Goal: Task Accomplishment & Management: Use online tool/utility

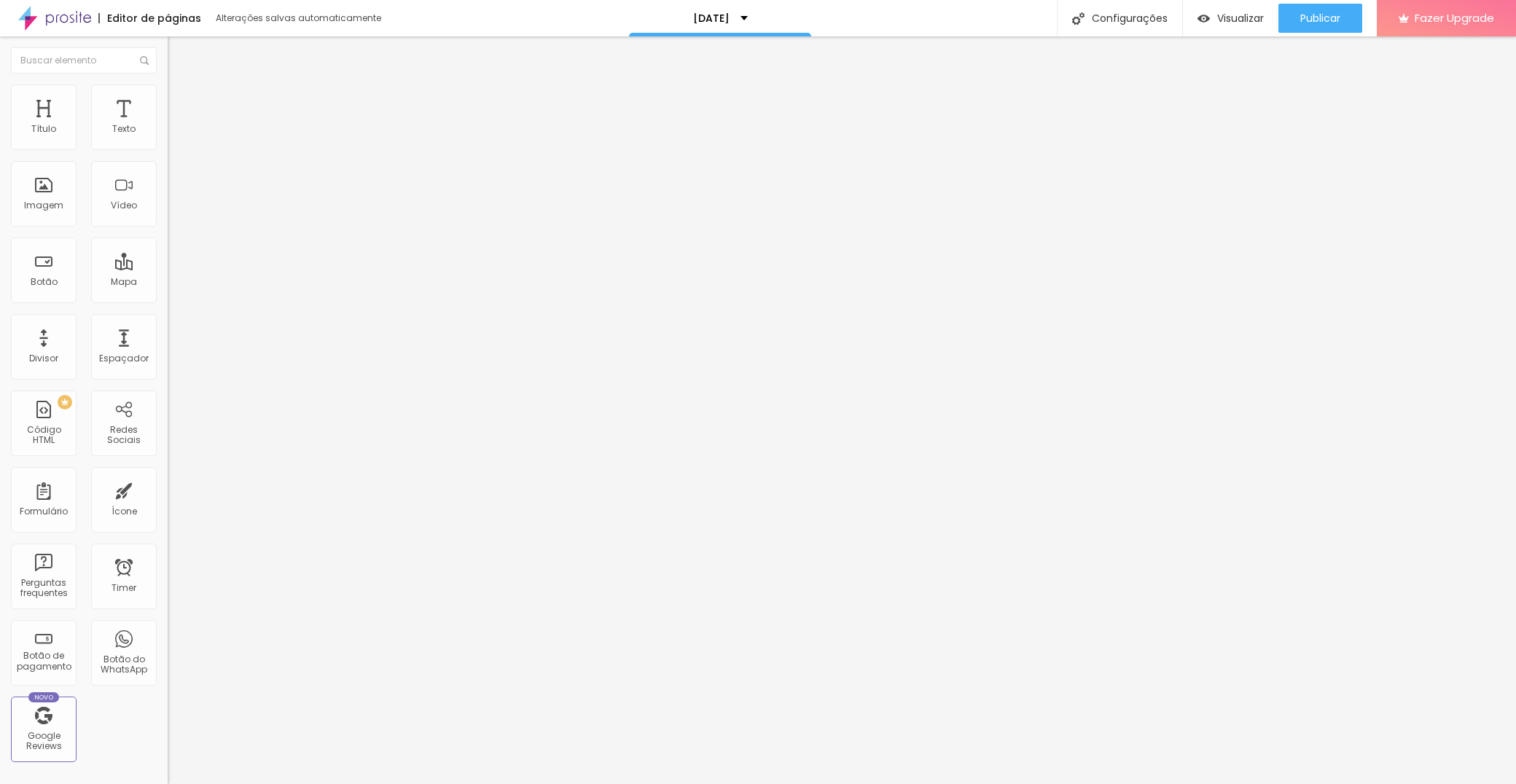
click at [167, 125] on span "Trocar imagem" at bounding box center [207, 119] width 79 height 13
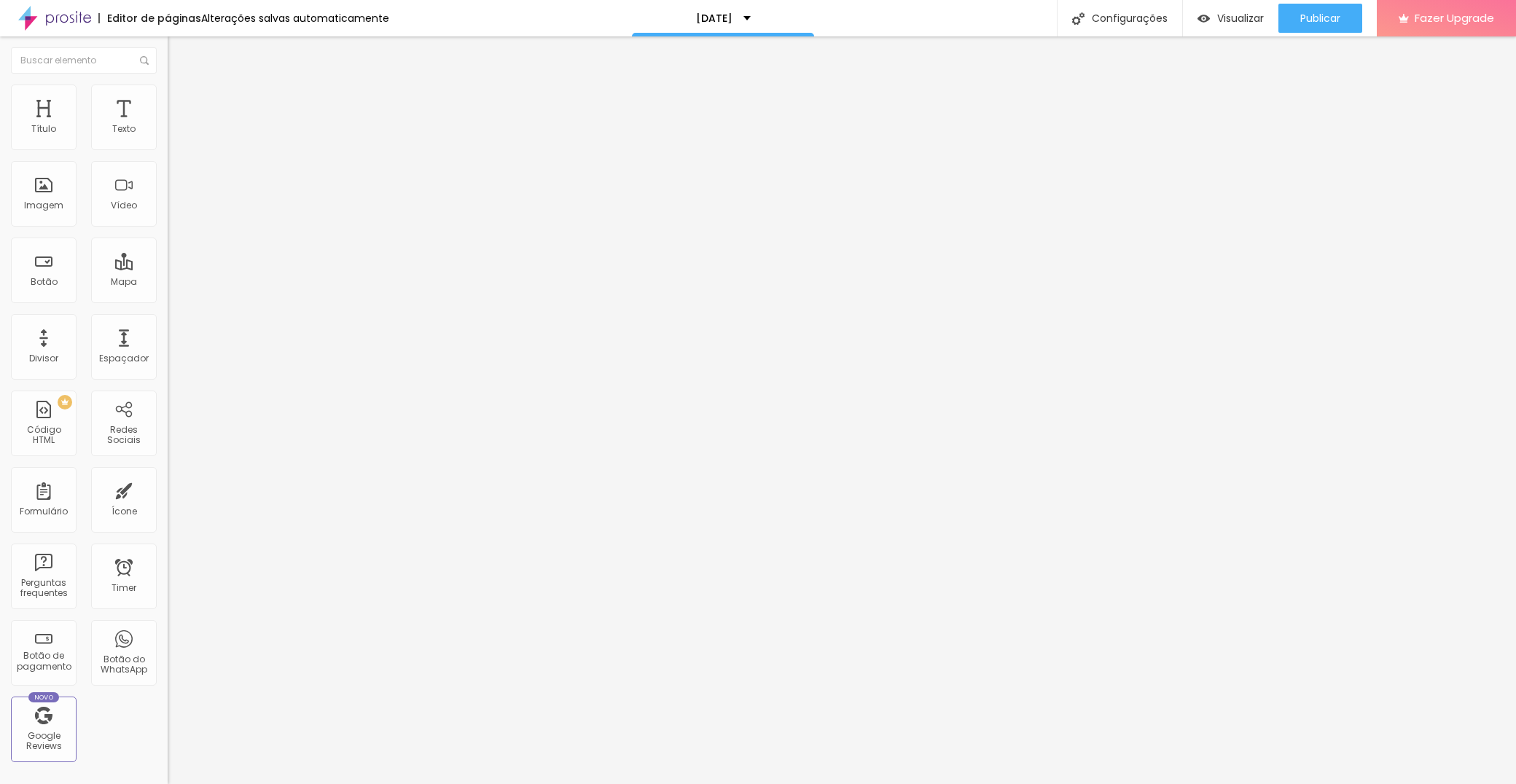
click at [167, 125] on span "Trocar imagem" at bounding box center [207, 119] width 79 height 13
click at [167, 230] on span "Normal" at bounding box center [183, 223] width 33 height 13
click at [167, 261] on span "Grande" at bounding box center [184, 254] width 34 height 13
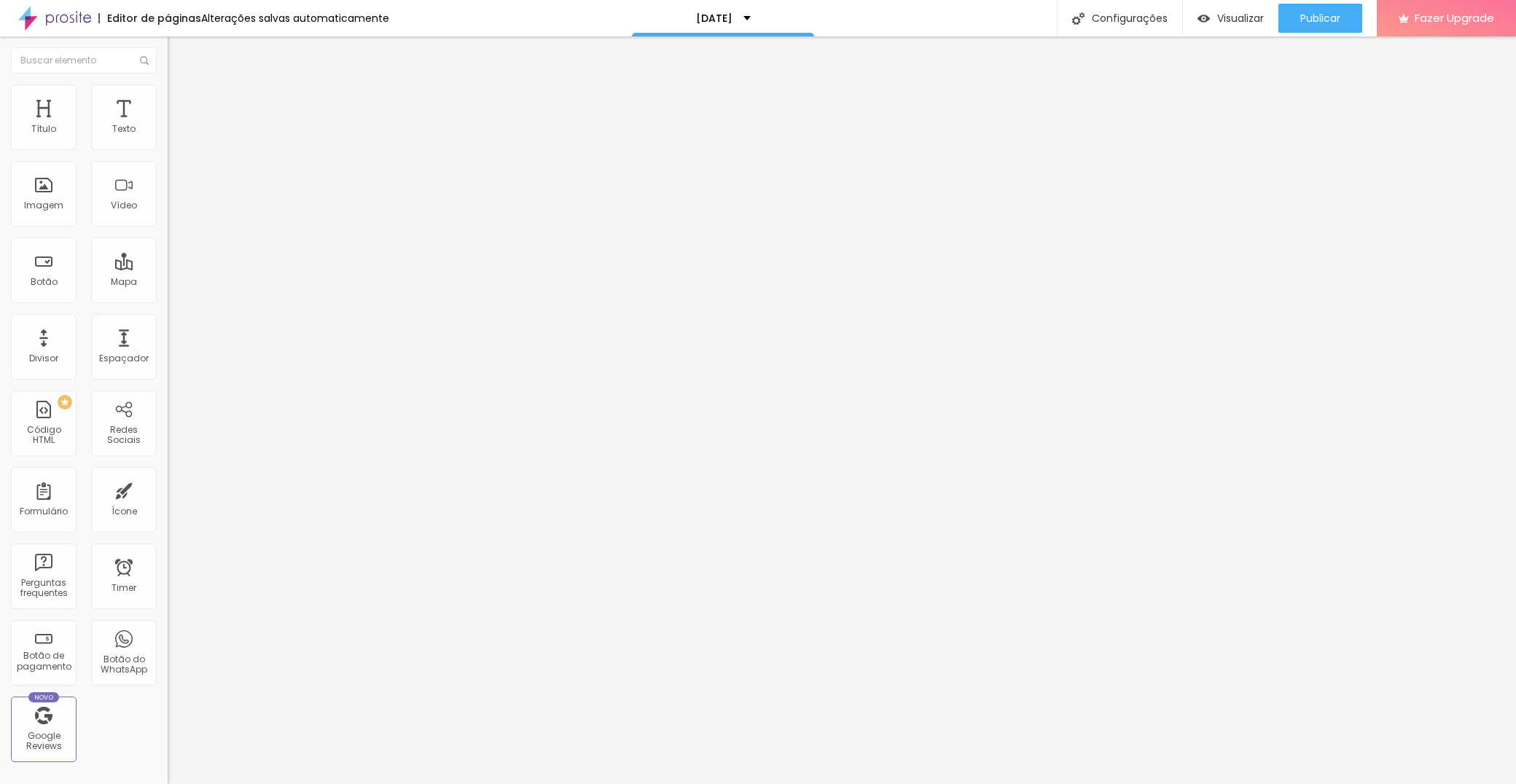
click at [167, 125] on span "Adicionar imagem" at bounding box center [214, 119] width 94 height 13
click at [167, 133] on span "Encaixotado" at bounding box center [196, 126] width 57 height 13
click at [167, 155] on span "Completo" at bounding box center [189, 149] width 44 height 13
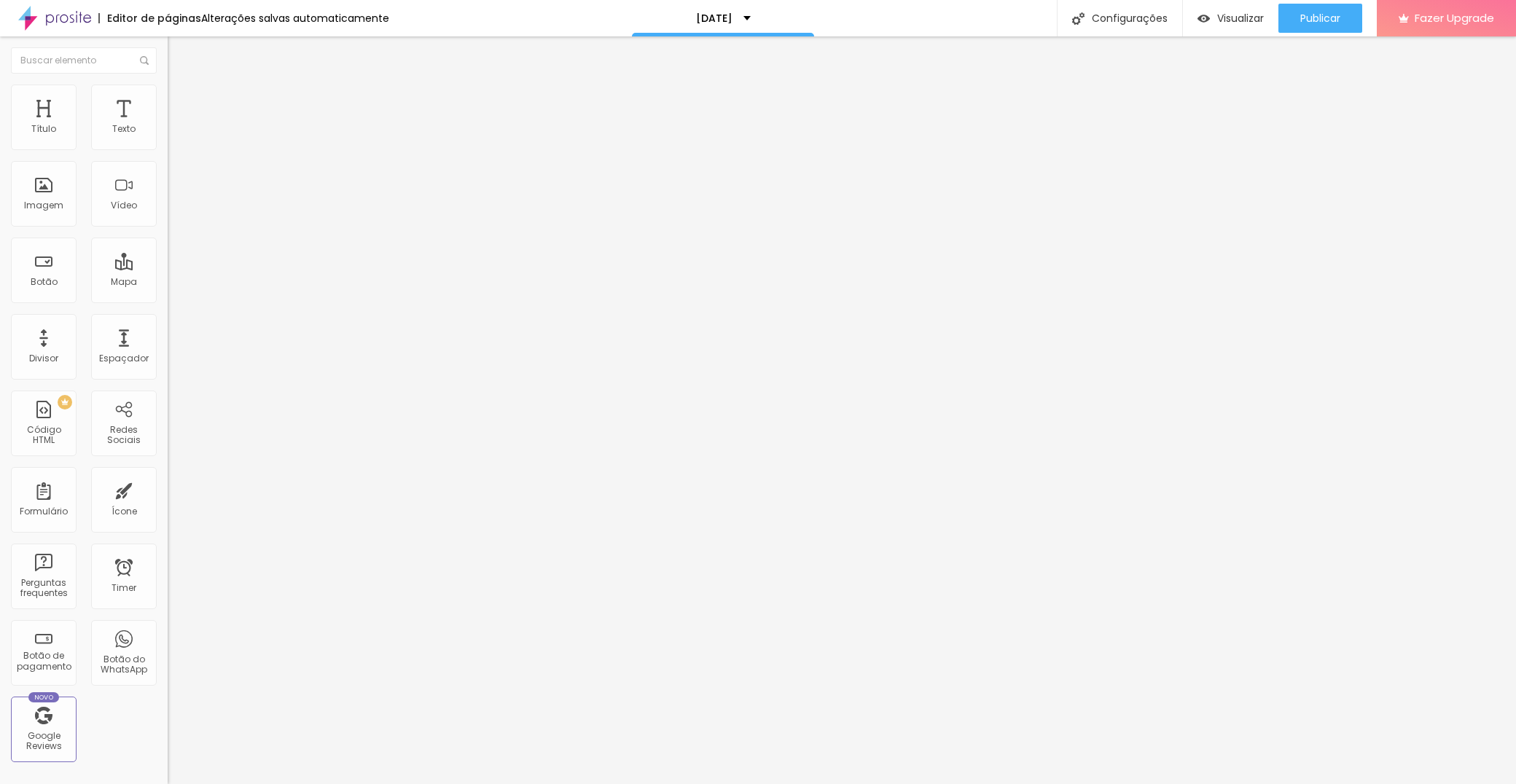
click at [167, 97] on li "Estilo" at bounding box center [251, 91] width 167 height 14
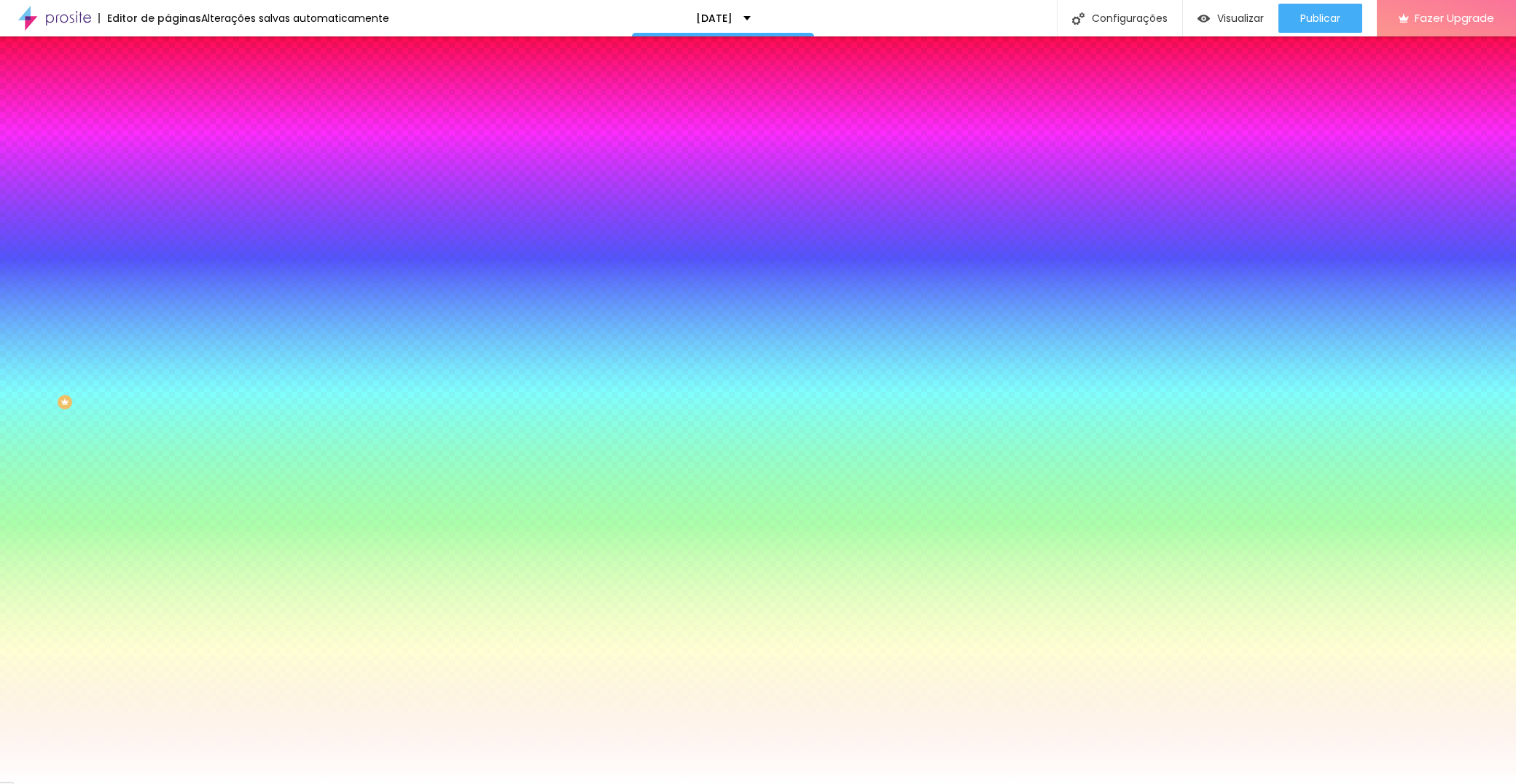
click at [181, 105] on span "Avançado" at bounding box center [205, 109] width 48 height 13
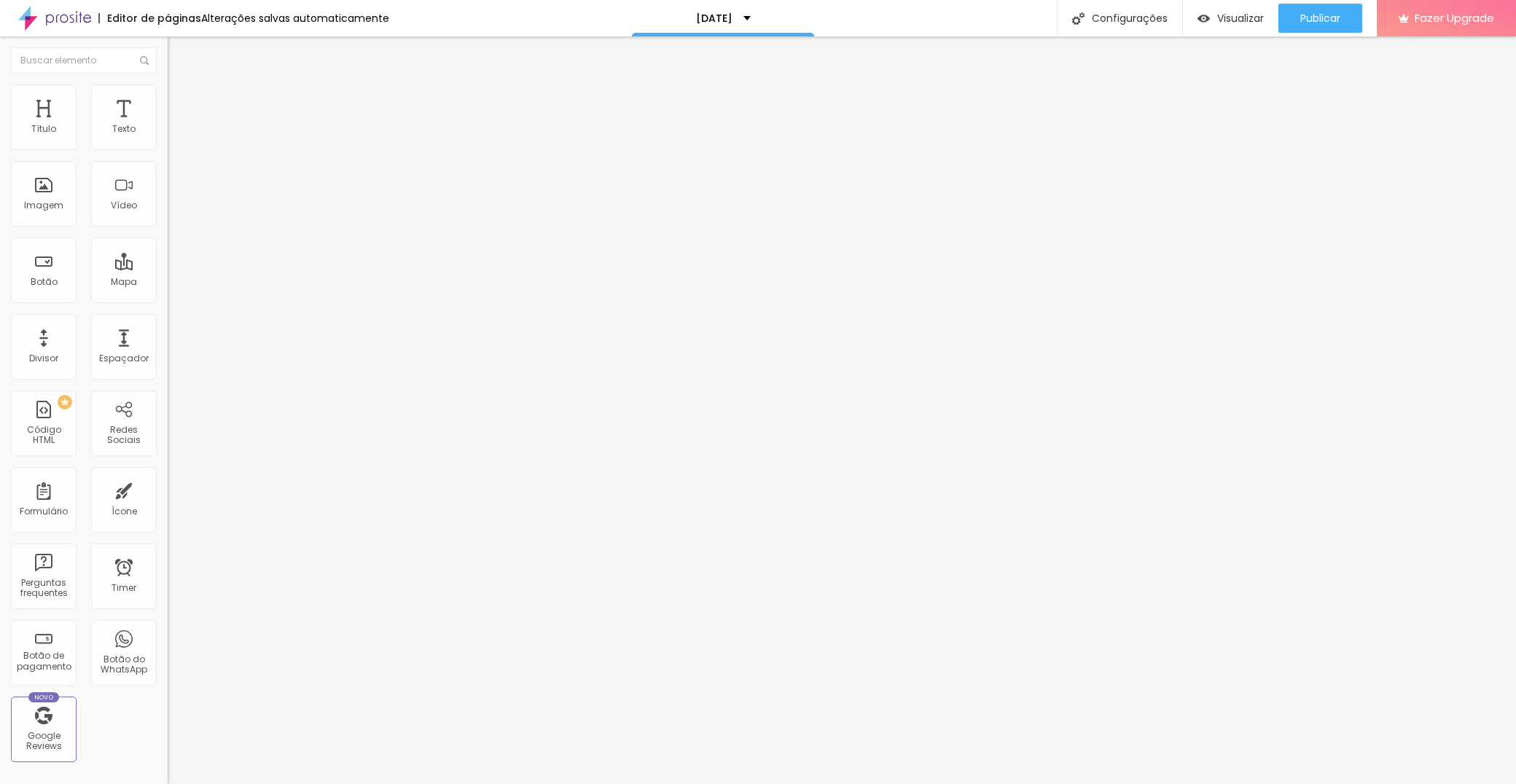
type input "15"
drag, startPoint x: 64, startPoint y: 141, endPoint x: 54, endPoint y: 139, distance: 10.2
click at [167, 283] on div at bounding box center [251, 289] width 167 height 13
type input "10"
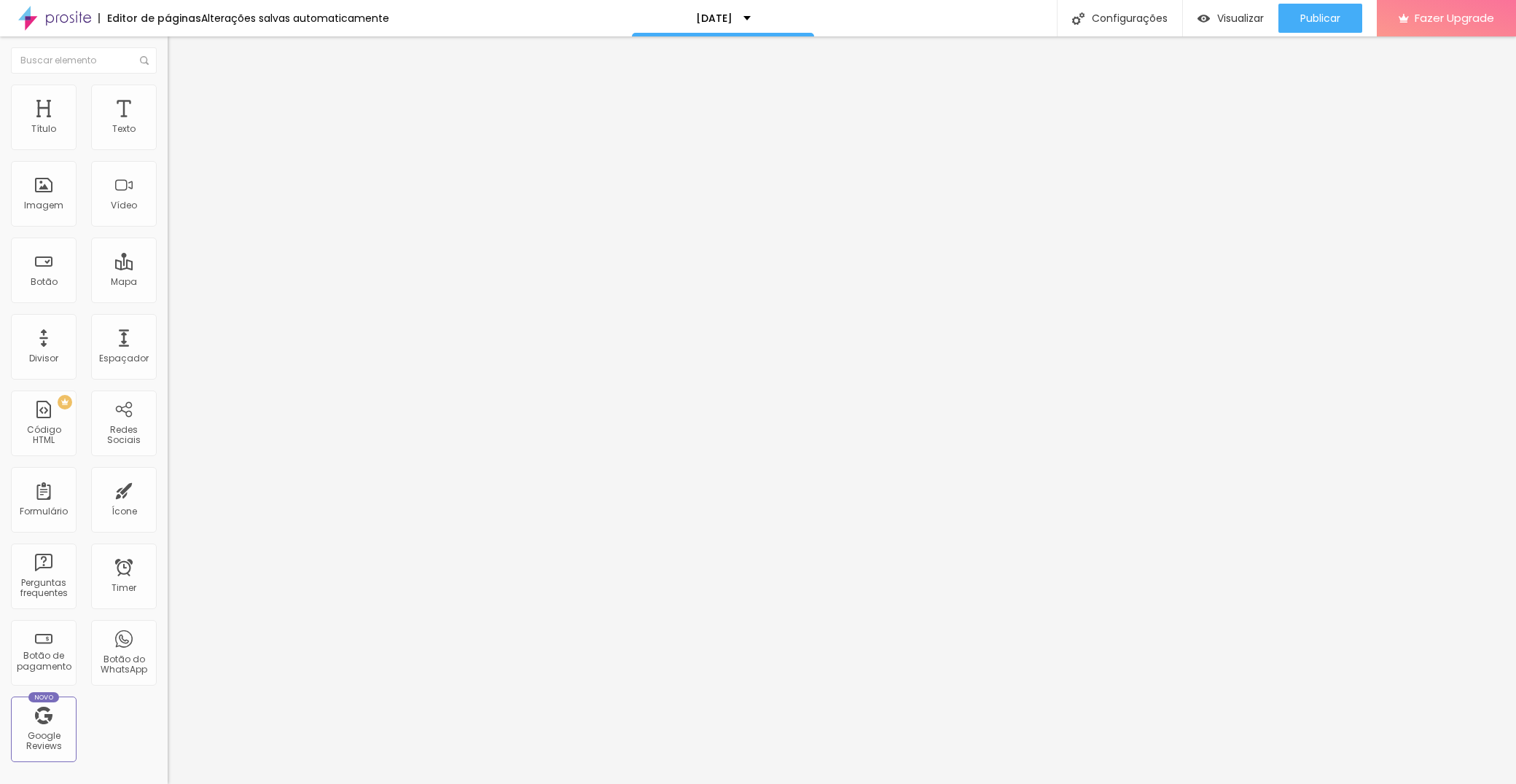
type input "10"
type input "0"
drag, startPoint x: 49, startPoint y: 140, endPoint x: 15, endPoint y: 155, distance: 37.2
type input "0"
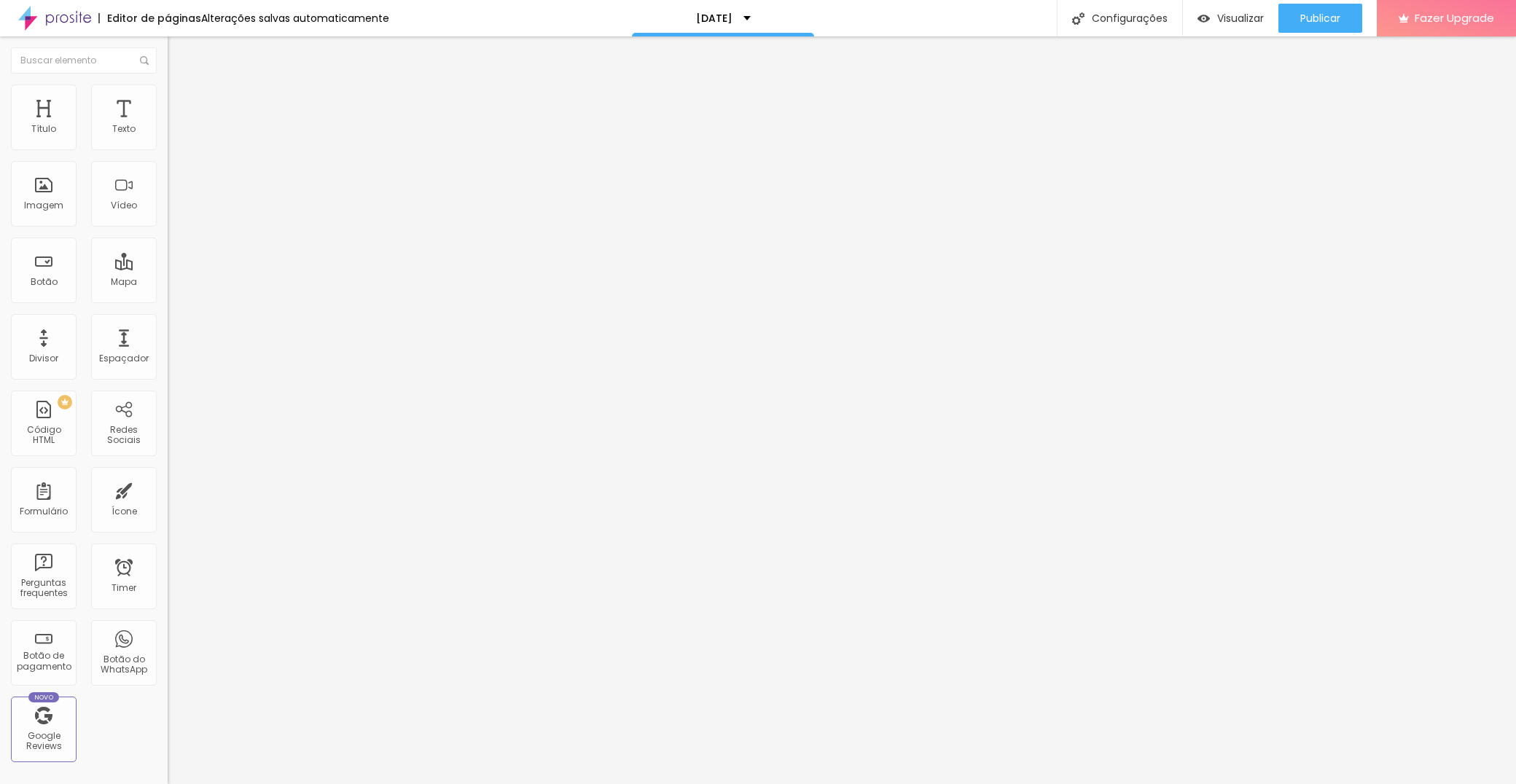
click at [0, 139] on html "Editor de páginas Alterações salvas automaticamente [DATE] Configurações Config…" at bounding box center [758, 392] width 1516 height 784
click at [181, 98] on span "Estilo" at bounding box center [191, 94] width 23 height 13
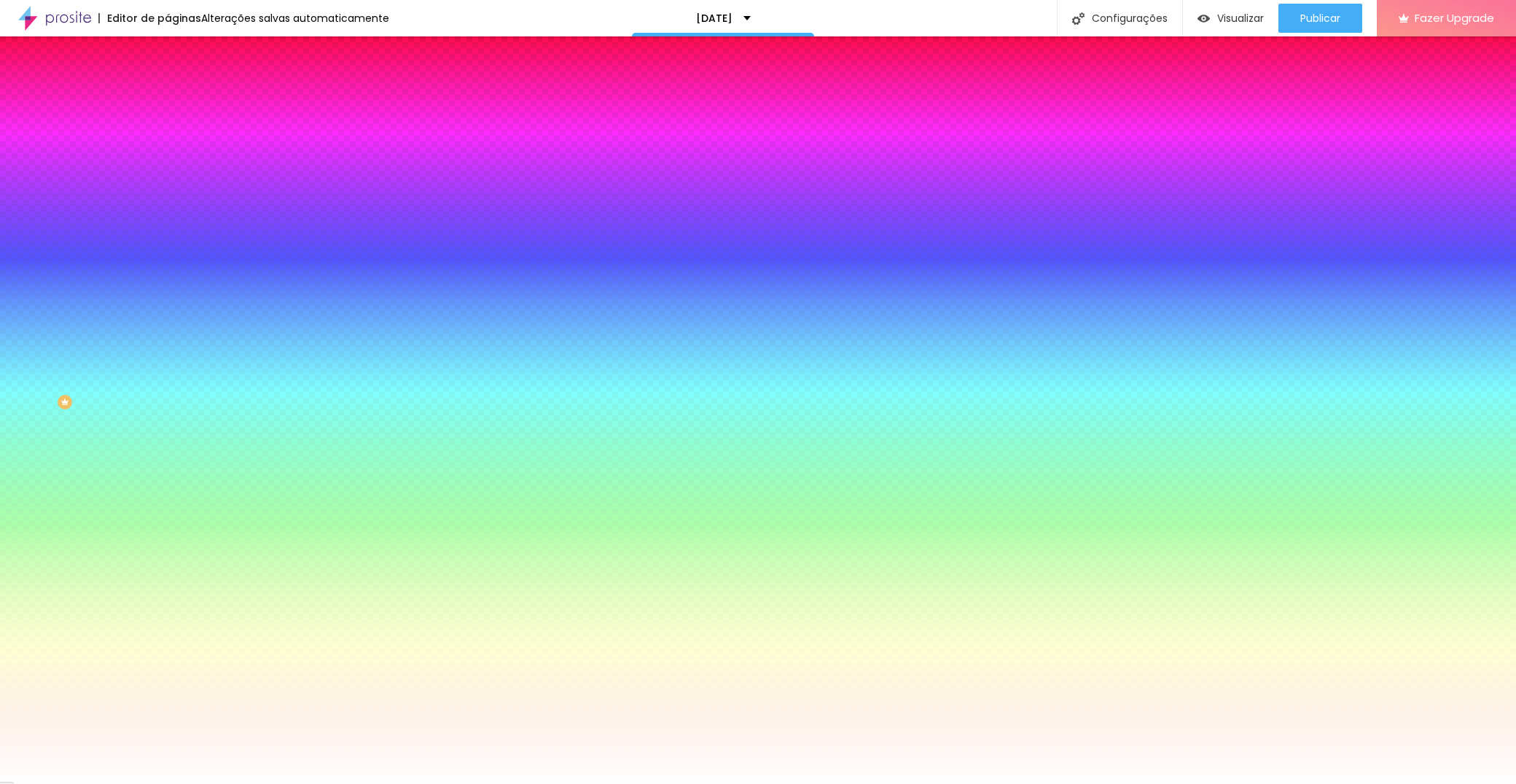
click at [181, 103] on span "Avançado" at bounding box center [205, 109] width 48 height 13
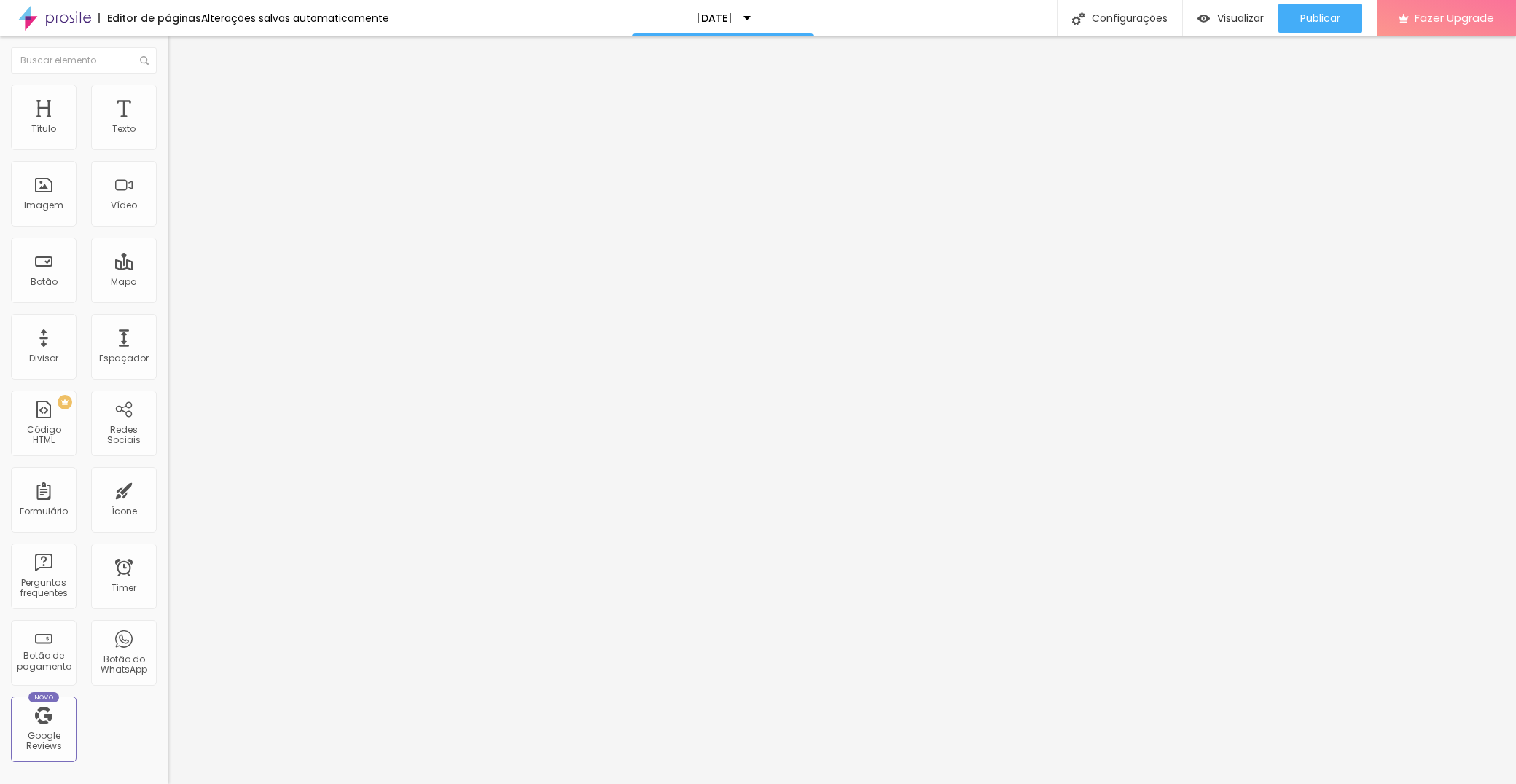
type input "15"
type input "10"
type input "5"
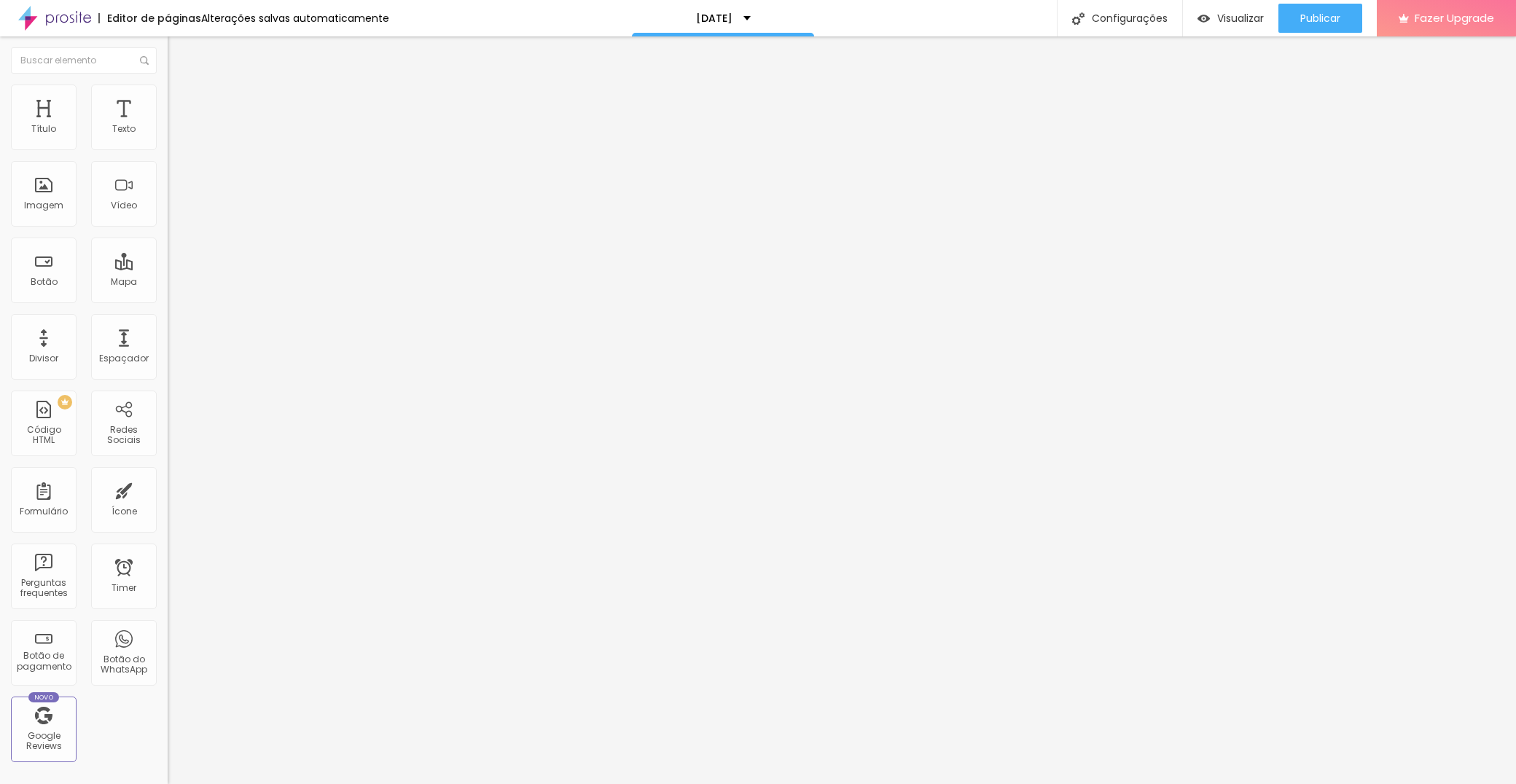
type input "5"
type input "0"
drag, startPoint x: 89, startPoint y: 144, endPoint x: -42, endPoint y: 141, distance: 131.0
type input "0"
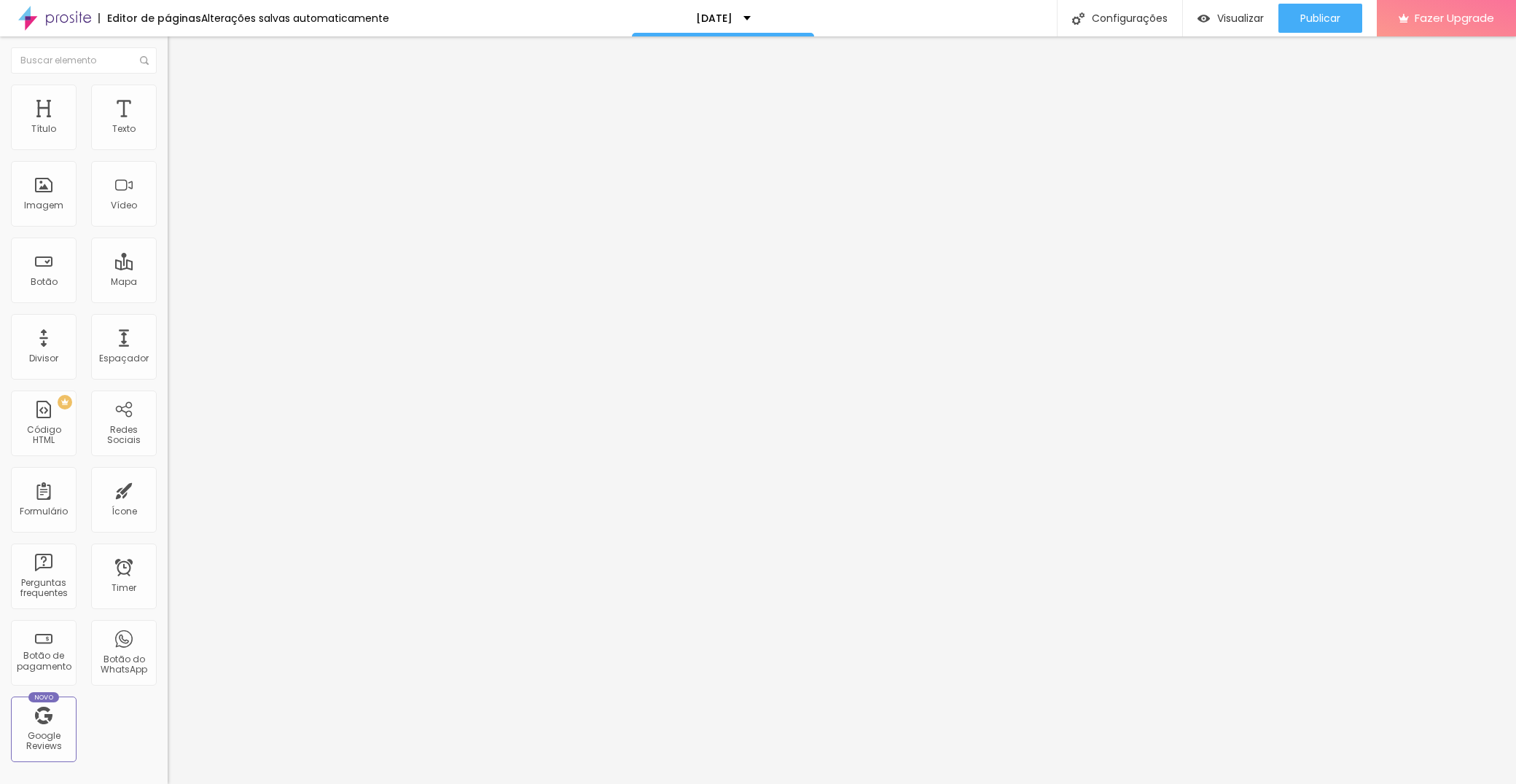
click at [0, 141] on html "Editor de páginas Alterações salvas automaticamente [DATE] Configurações Config…" at bounding box center [758, 392] width 1516 height 784
click at [181, 103] on span "Avançado" at bounding box center [205, 109] width 48 height 13
type input "0"
drag, startPoint x: 31, startPoint y: 177, endPoint x: 28, endPoint y: 152, distance: 25.2
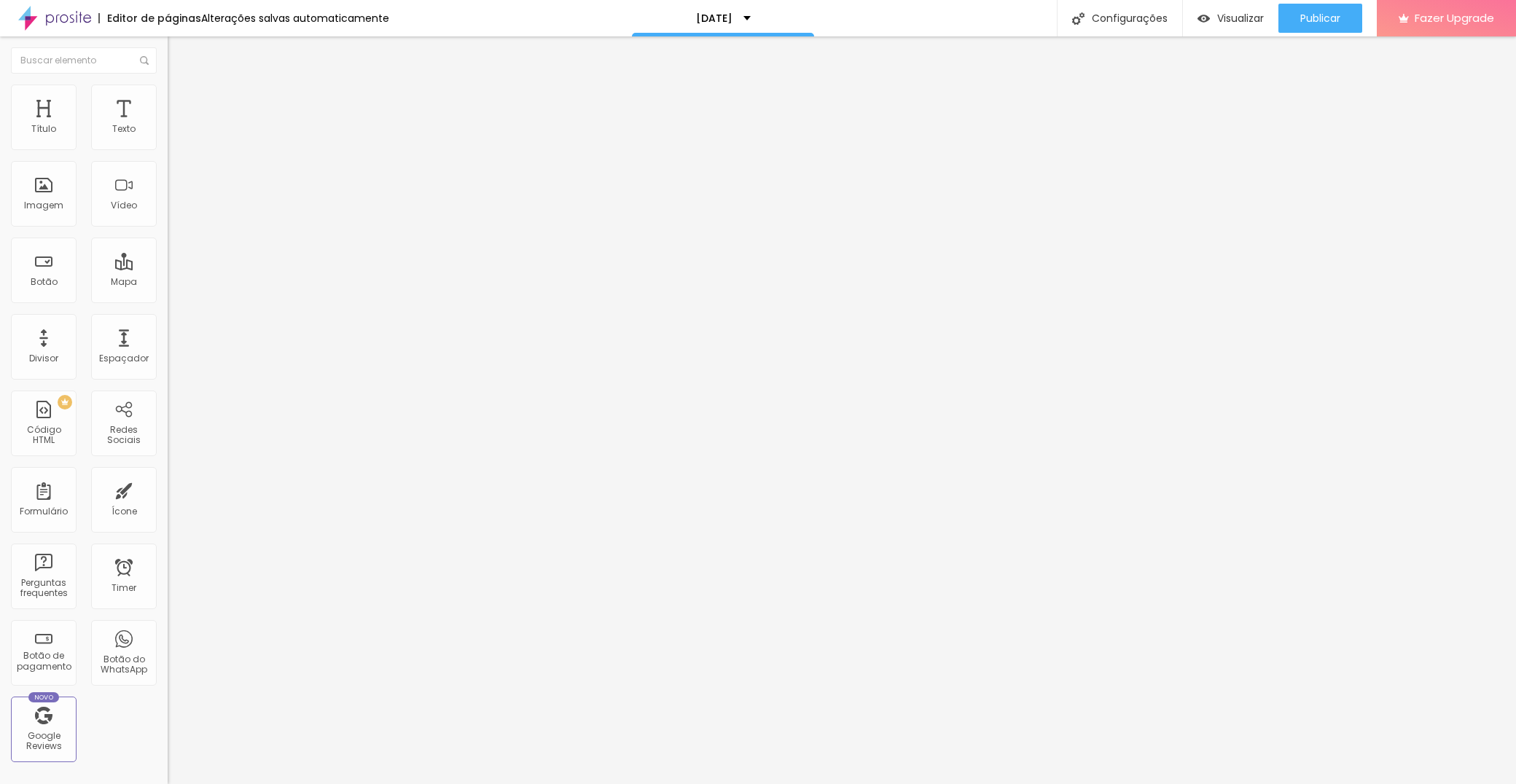
type input "0"
click at [167, 172] on div "10 Espaço de cima 0 Espaço de baixo ID Html Classes Html Visível nos dispositiv…" at bounding box center [251, 420] width 167 height 613
type input "7"
type input "4"
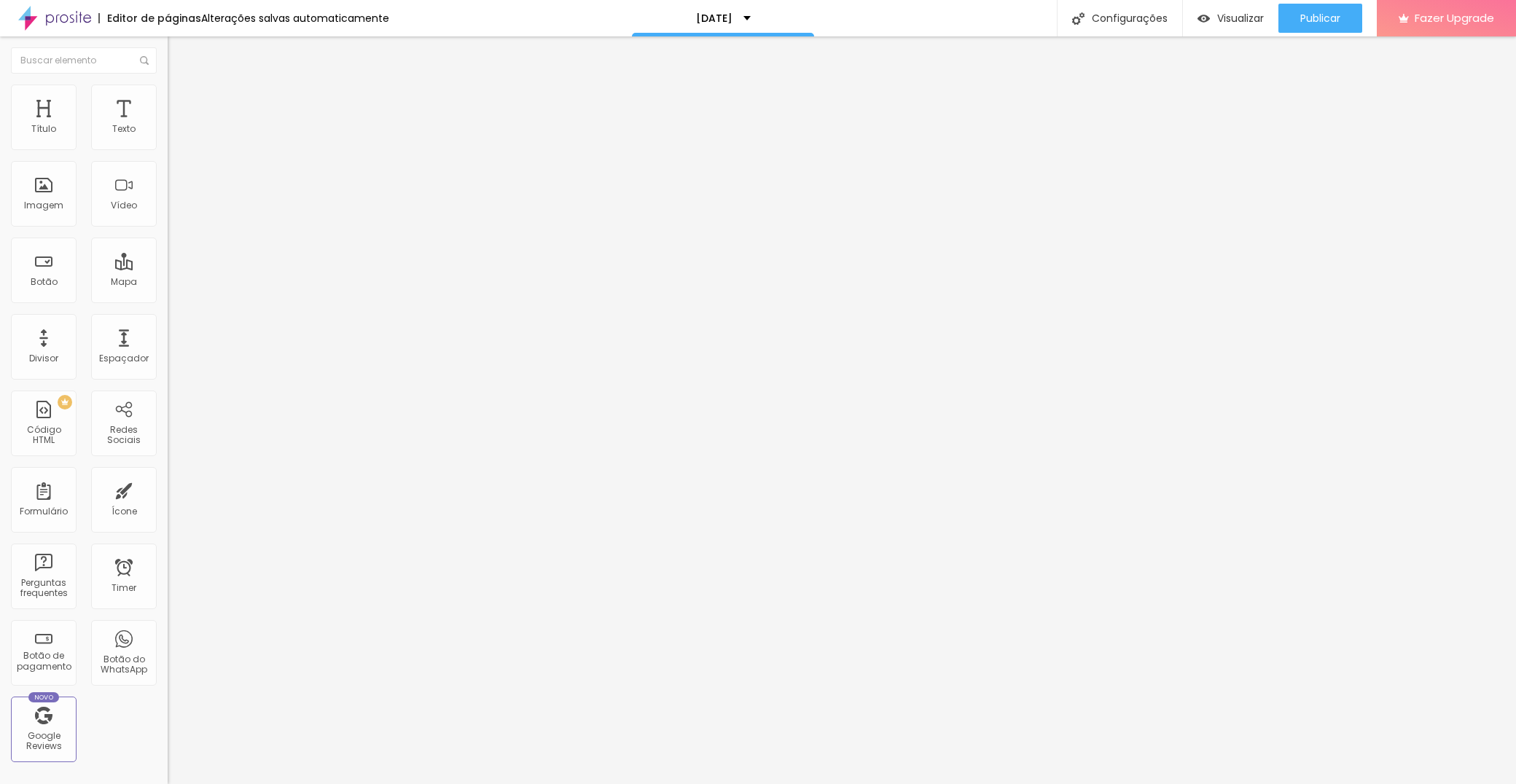
type input "4"
type input "0"
drag, startPoint x: 41, startPoint y: 145, endPoint x: 8, endPoint y: 144, distance: 33.0
type input "0"
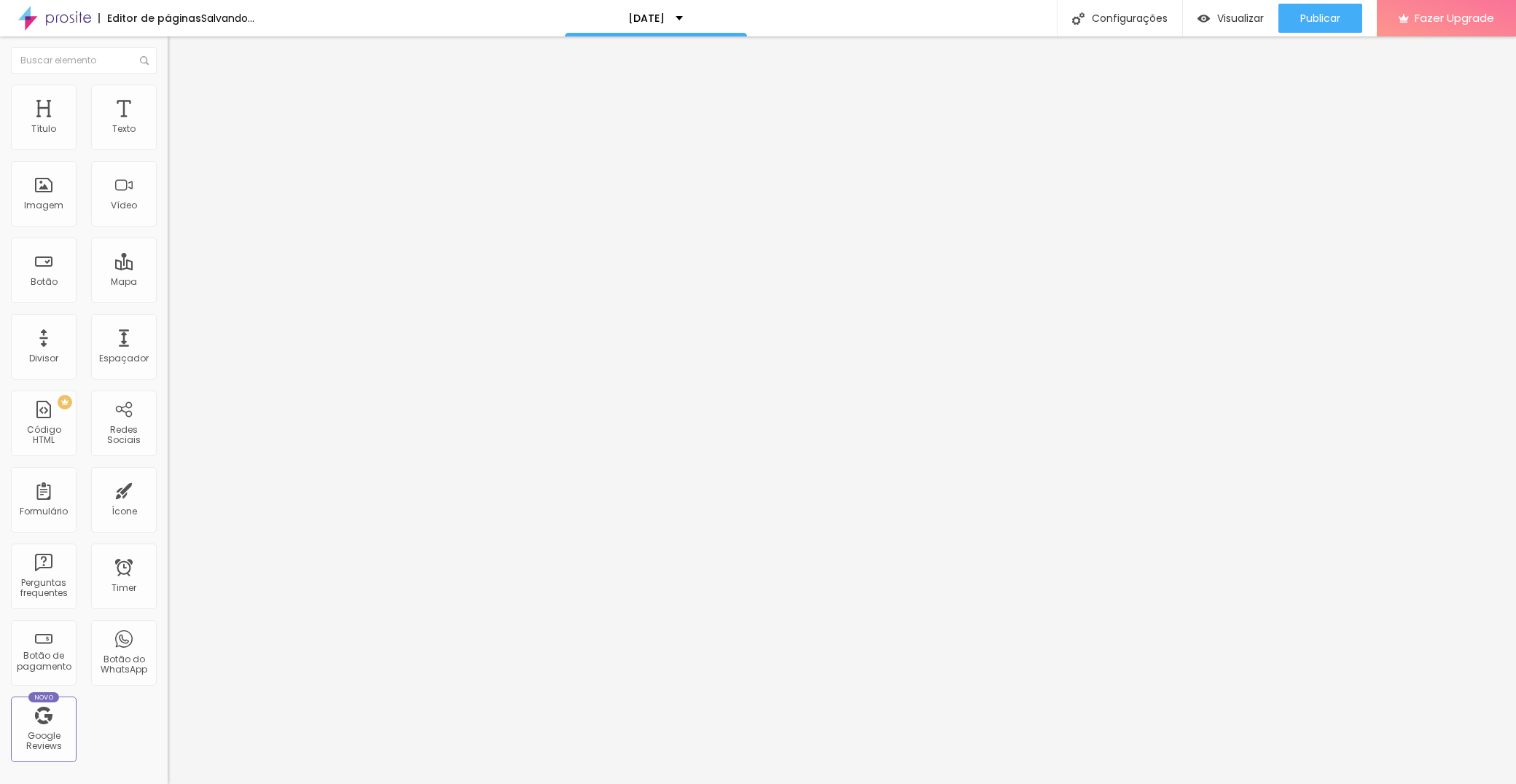
click at [167, 144] on div "0 Espaço de cima" at bounding box center [251, 216] width 167 height 206
click at [167, 125] on span "Adicionar imagem" at bounding box center [214, 119] width 94 height 13
drag, startPoint x: 120, startPoint y: 145, endPoint x: 120, endPoint y: 158, distance: 13.0
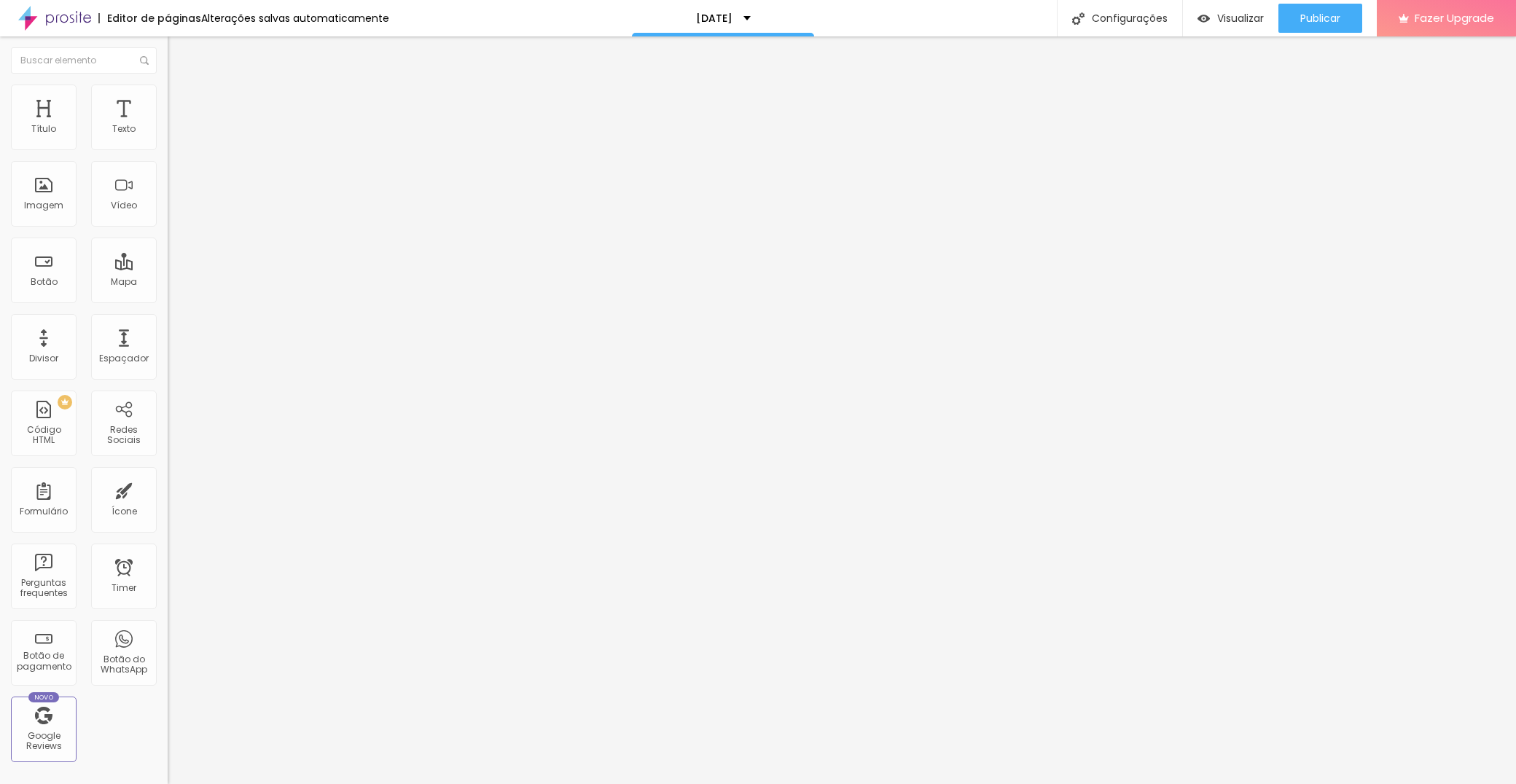
click at [167, 133] on span "Encaixotado" at bounding box center [196, 126] width 57 height 13
click at [167, 155] on span "Completo" at bounding box center [189, 149] width 44 height 13
click at [181, 99] on span "Estilo" at bounding box center [191, 94] width 23 height 13
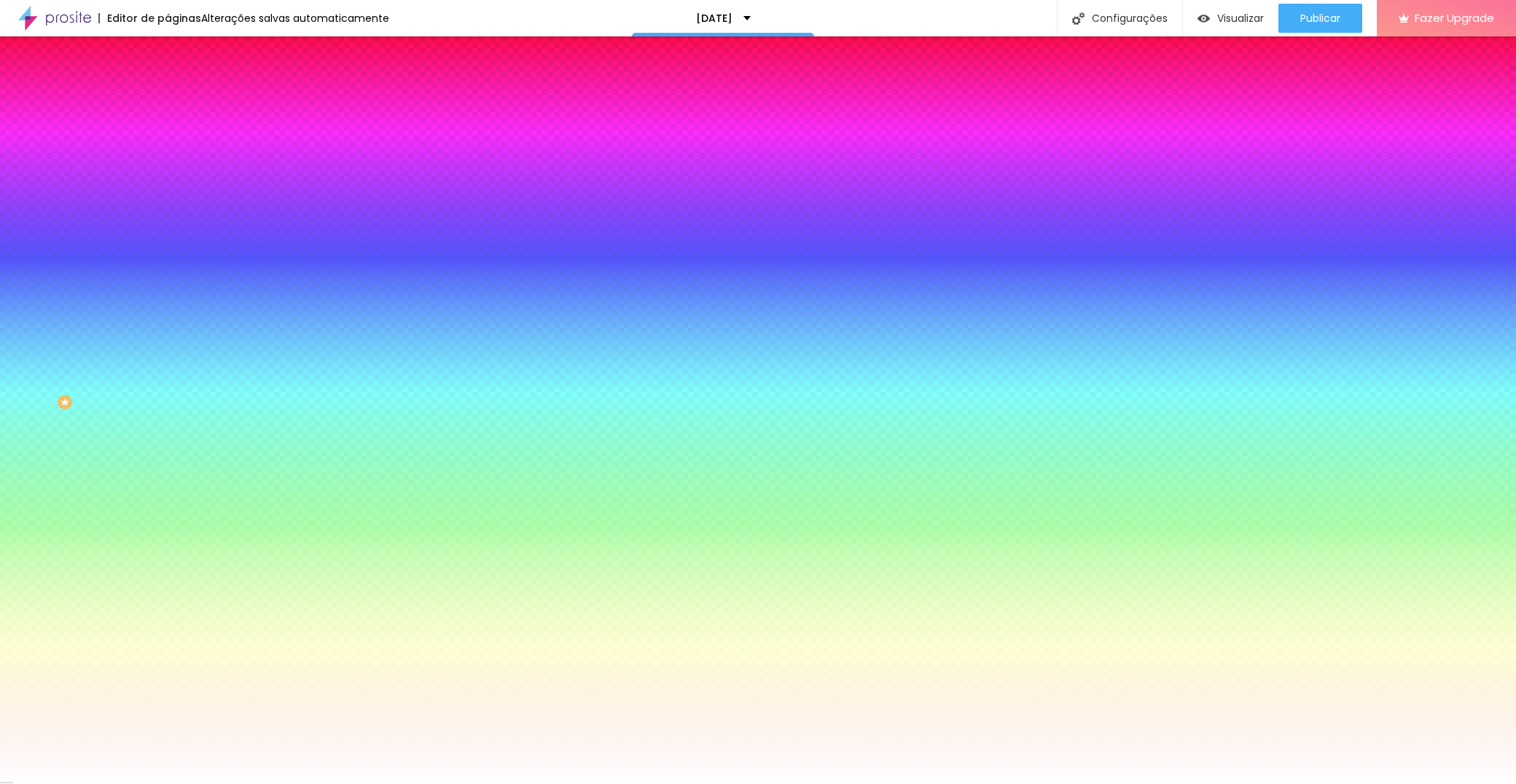
click at [167, 99] on li "Avançado" at bounding box center [251, 106] width 167 height 14
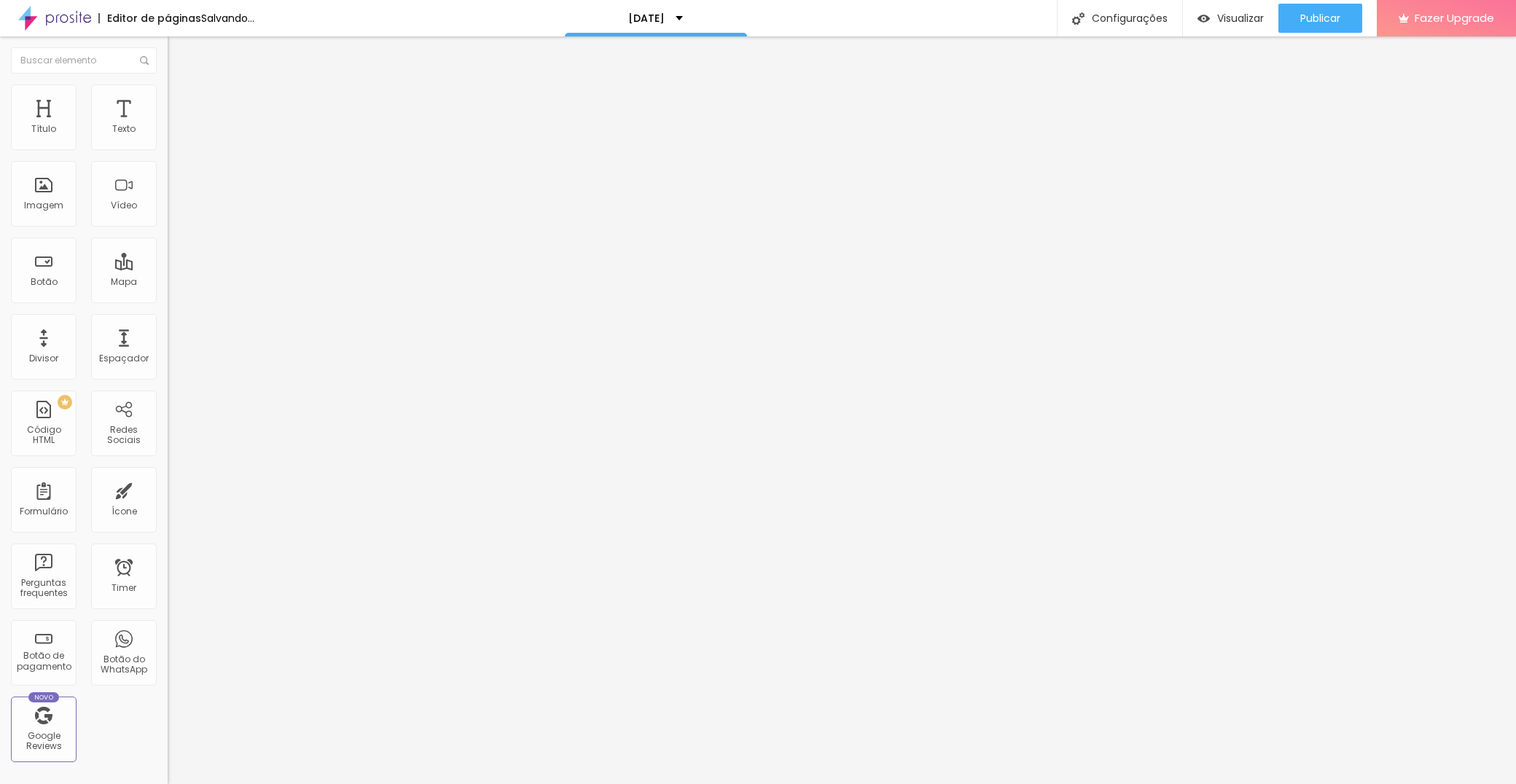
type input "61"
type input "56"
type input "51"
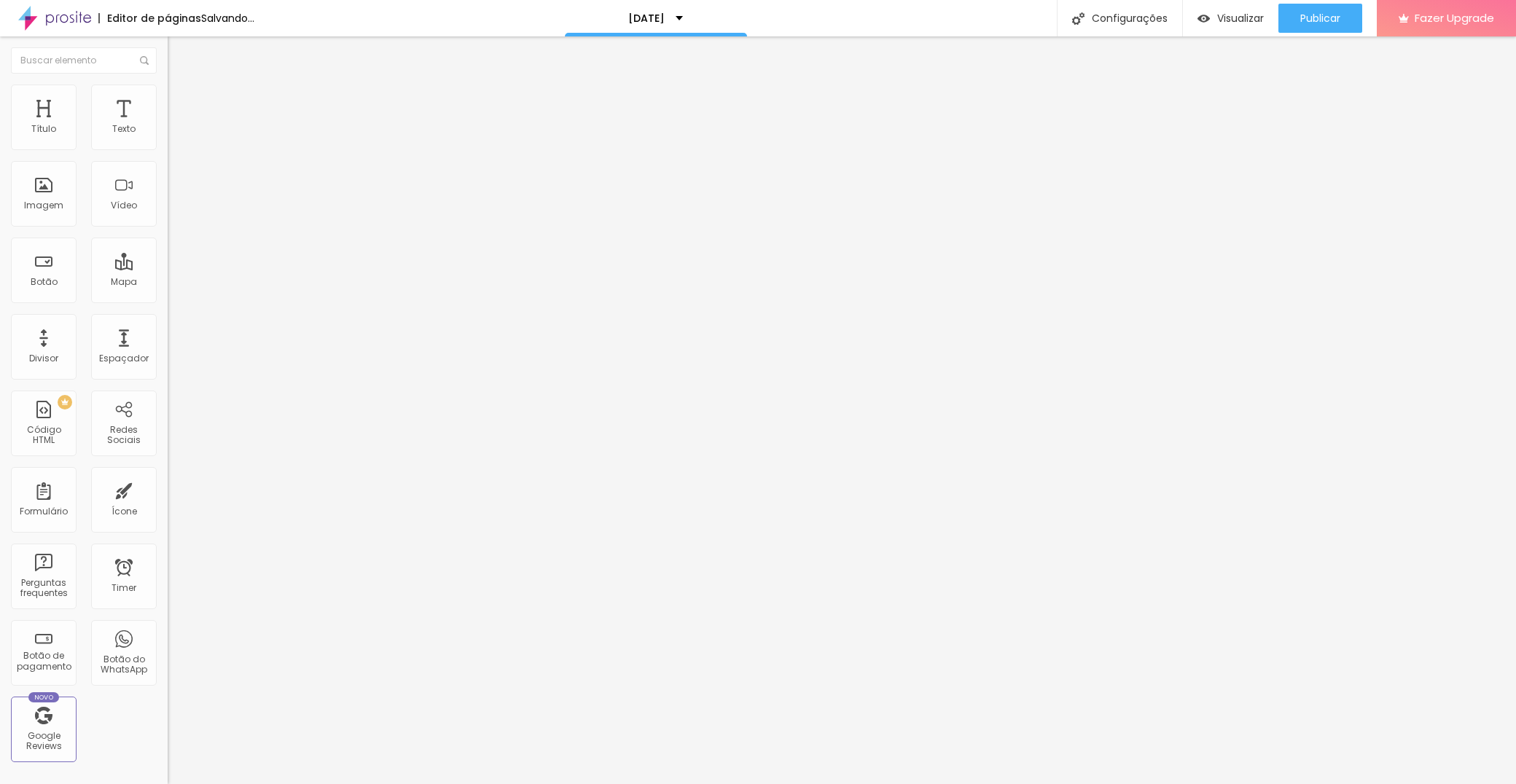
type input "51"
type input "40"
type input "35"
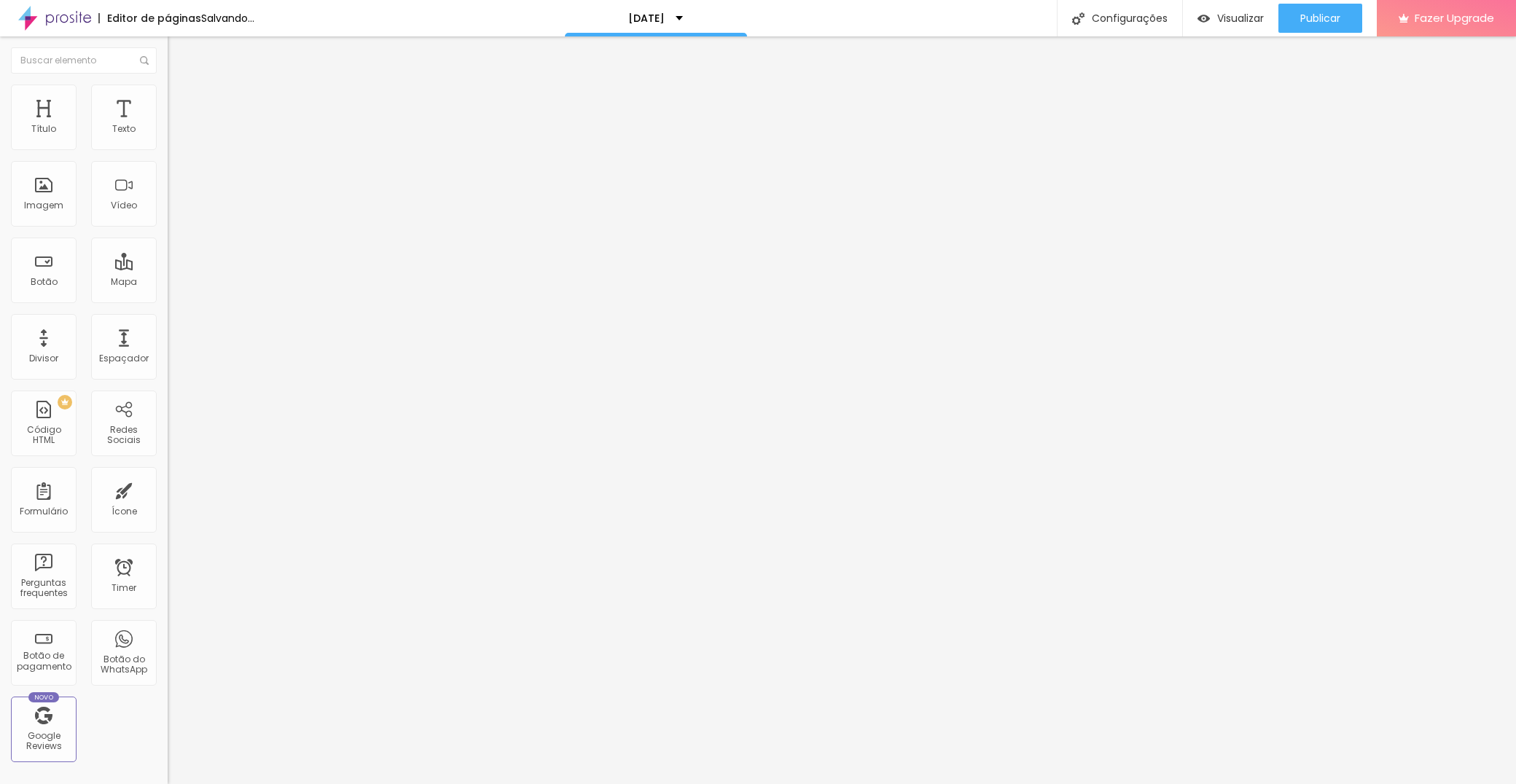
type input "30"
type input "20"
type input "5"
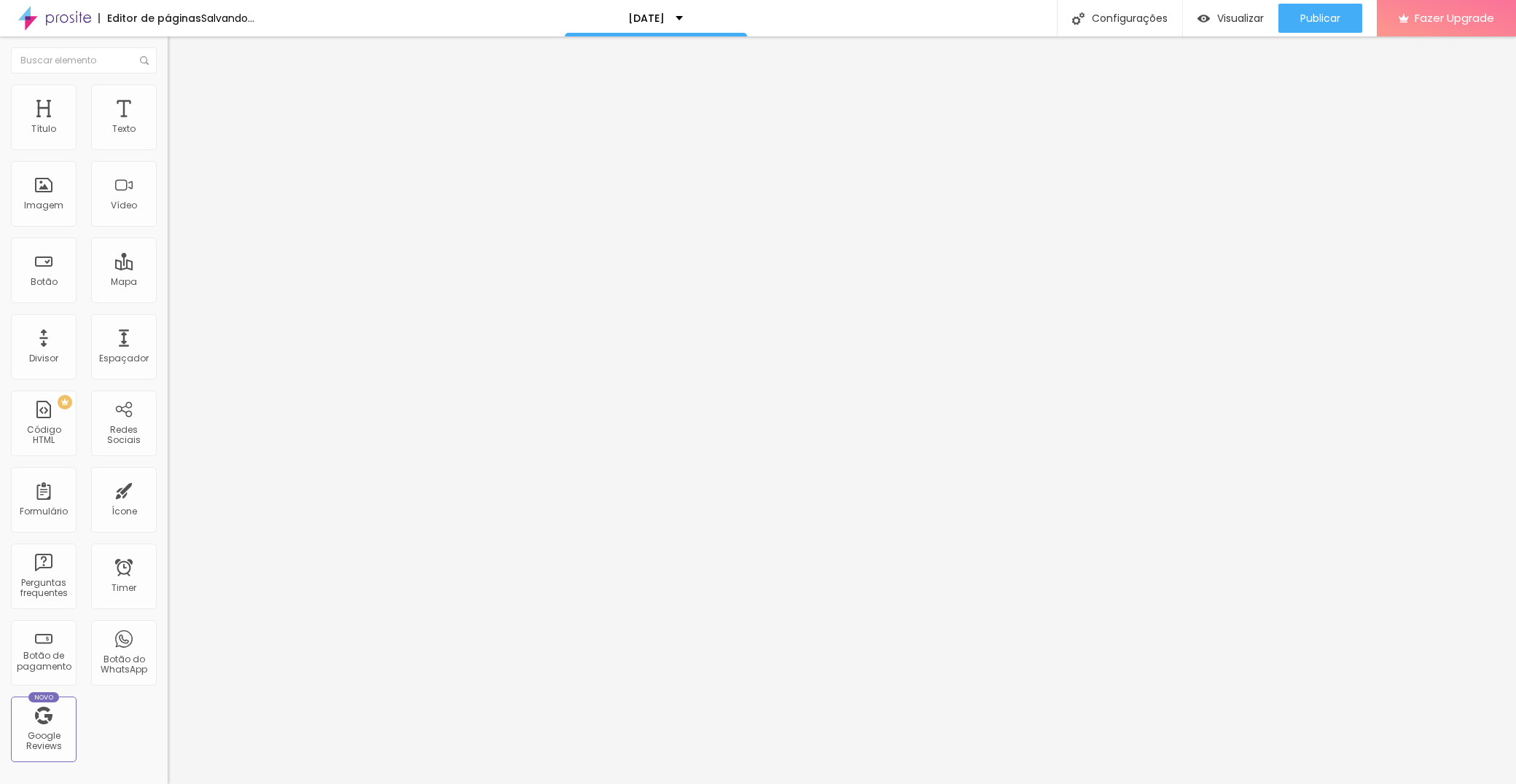
type input "5"
type input "0"
drag, startPoint x: 37, startPoint y: 177, endPoint x: 13, endPoint y: 169, distance: 25.3
type input "0"
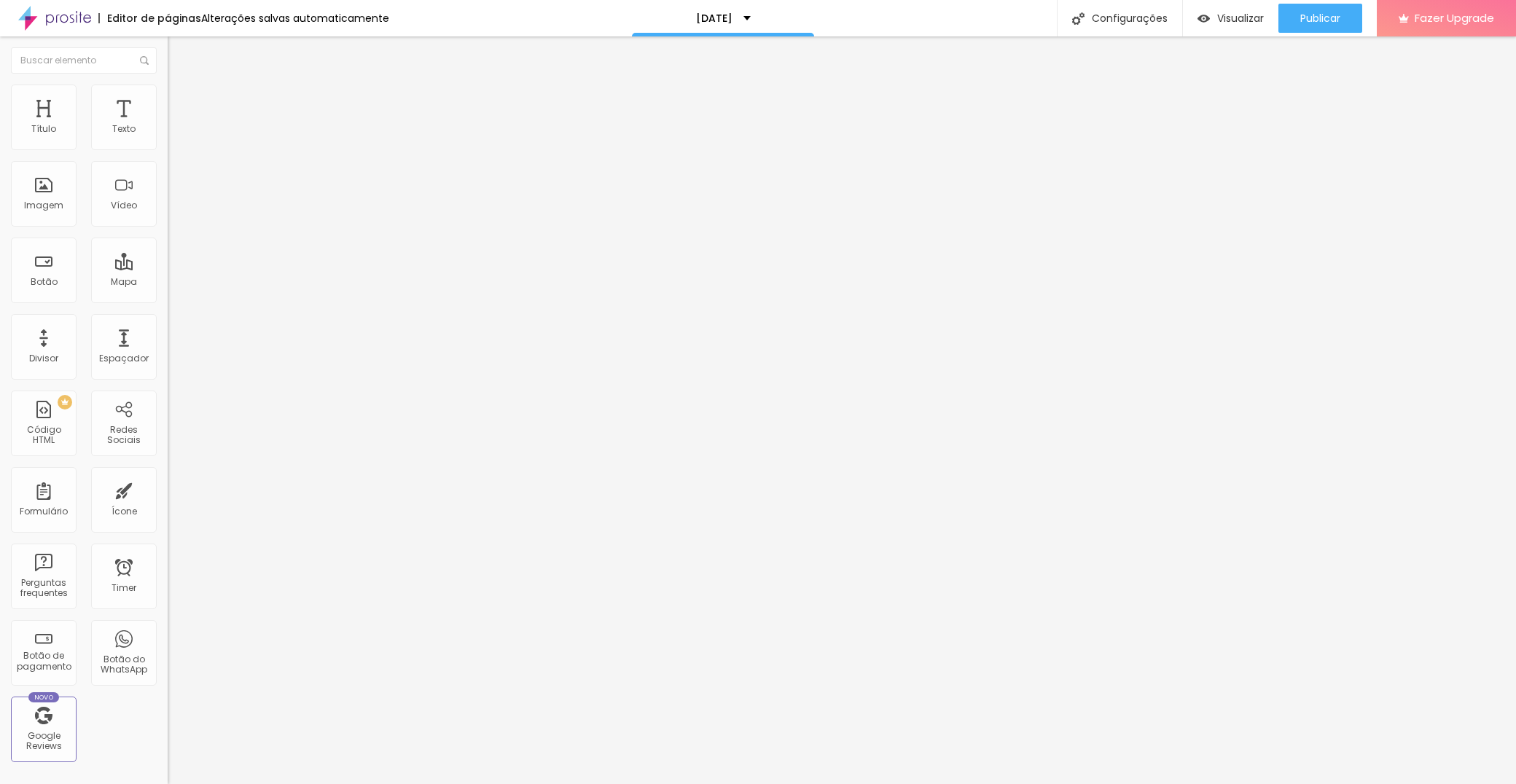
click at [0, 173] on html "Editor de páginas Alterações salvas automaticamente [DATE] Configurações Config…" at bounding box center [758, 392] width 1516 height 784
type input "15"
type input "10"
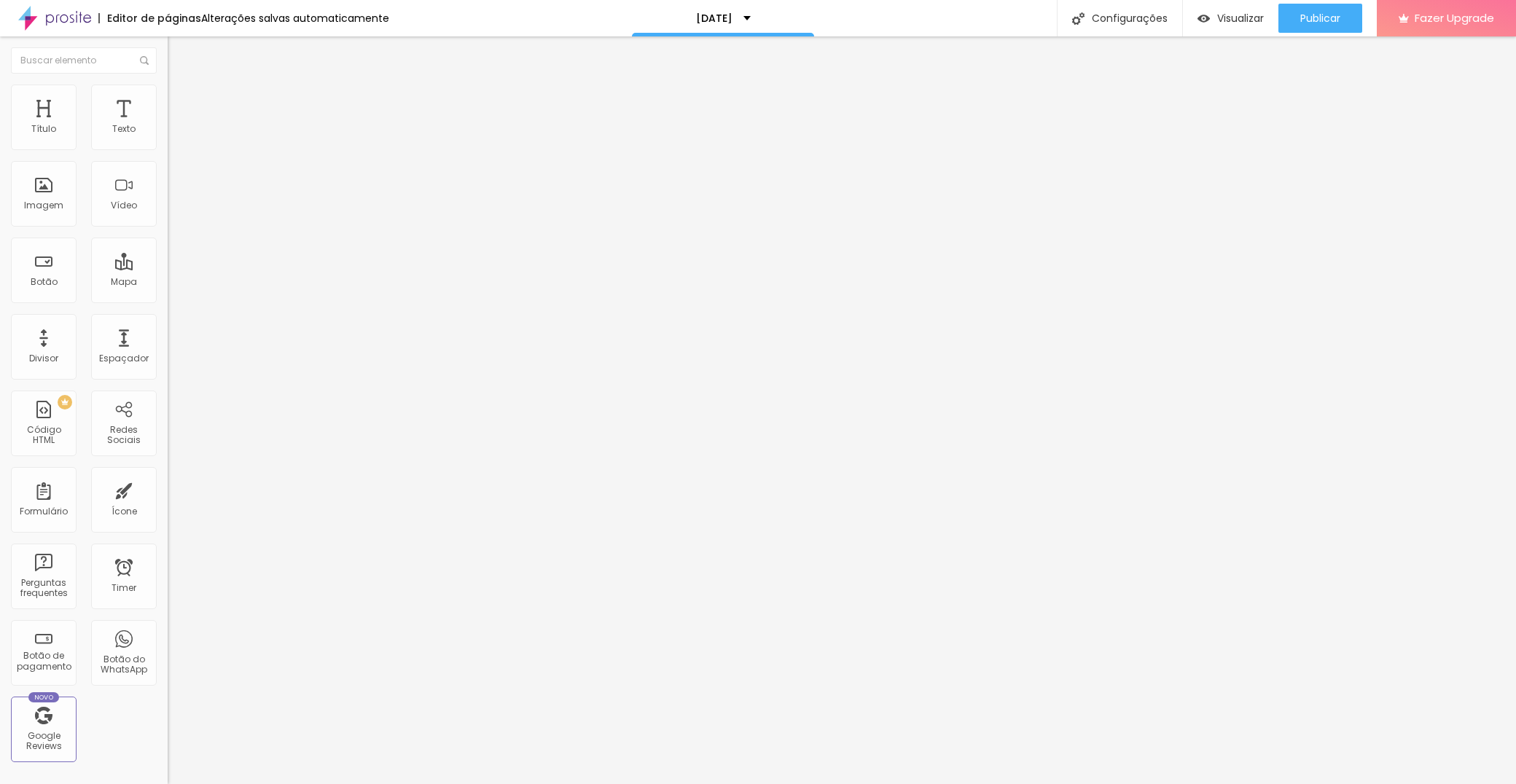
type input "5"
type input "0"
drag, startPoint x: 84, startPoint y: 146, endPoint x: 23, endPoint y: 167, distance: 64.5
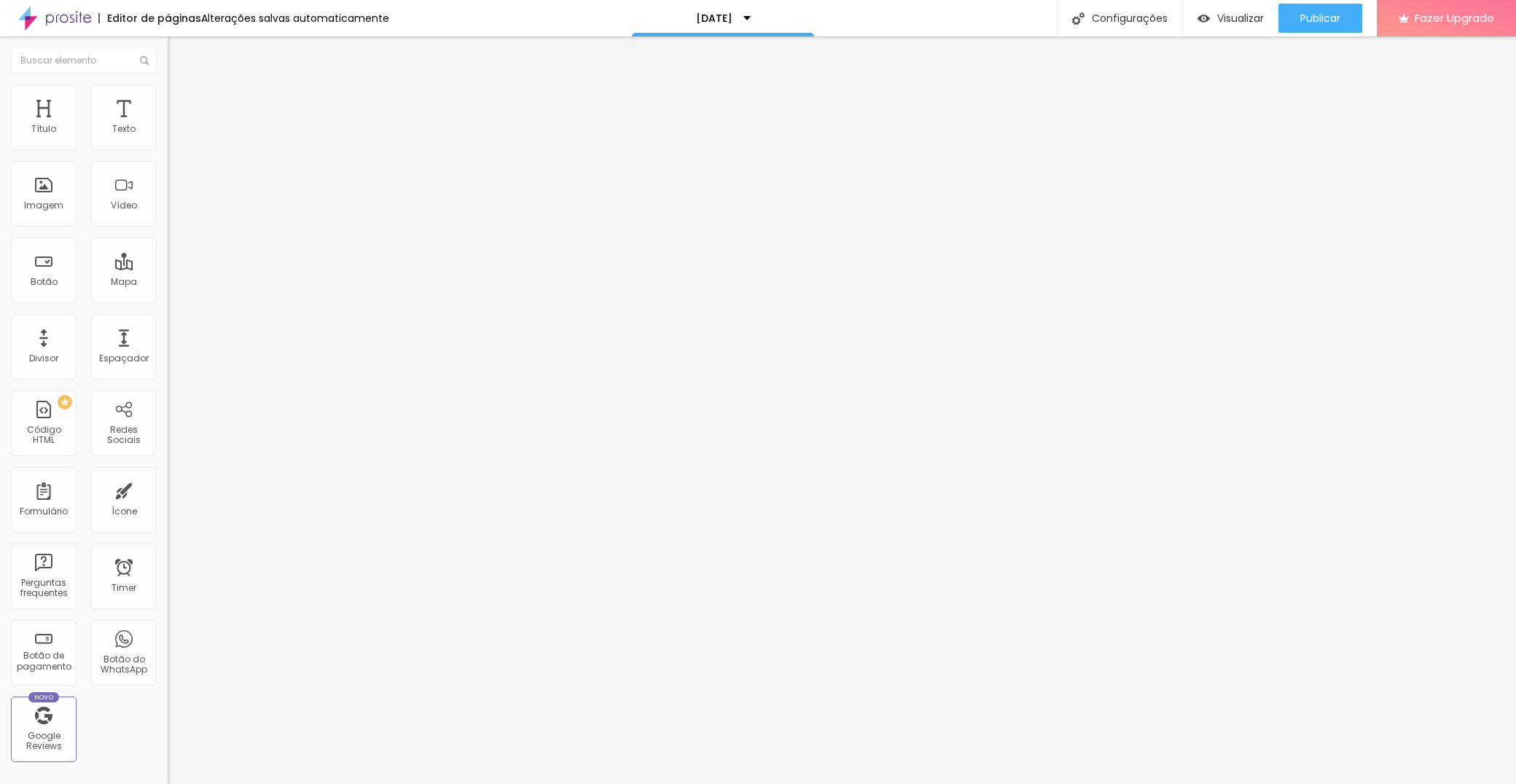
type input "0"
click at [0, 140] on html "Editor de páginas Alterações salvas automaticamente [DATE] Configurações Config…" at bounding box center [758, 392] width 1516 height 784
click at [167, 99] on li "Estilo" at bounding box center [251, 91] width 167 height 14
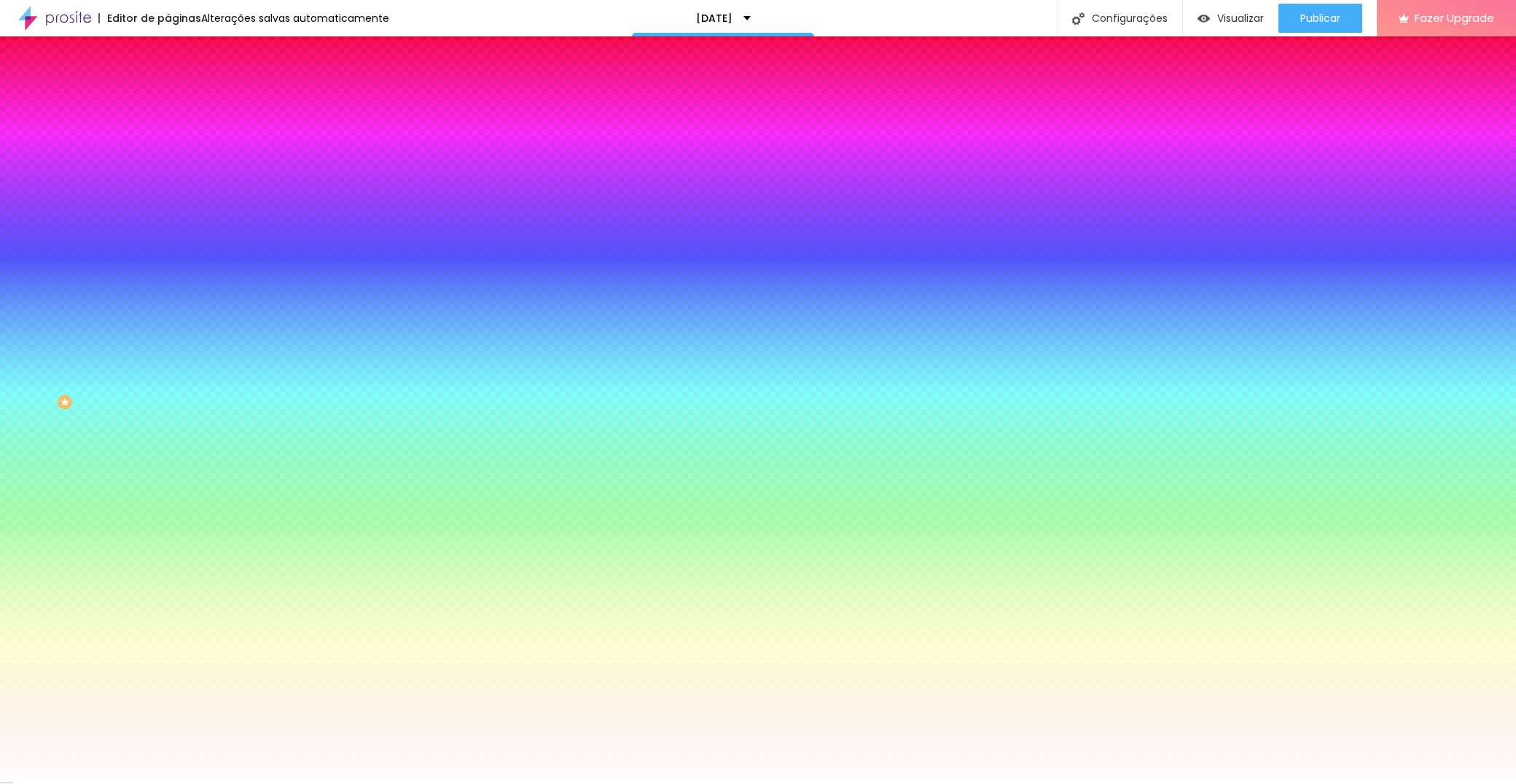
click at [181, 103] on span "Avançado" at bounding box center [205, 109] width 48 height 13
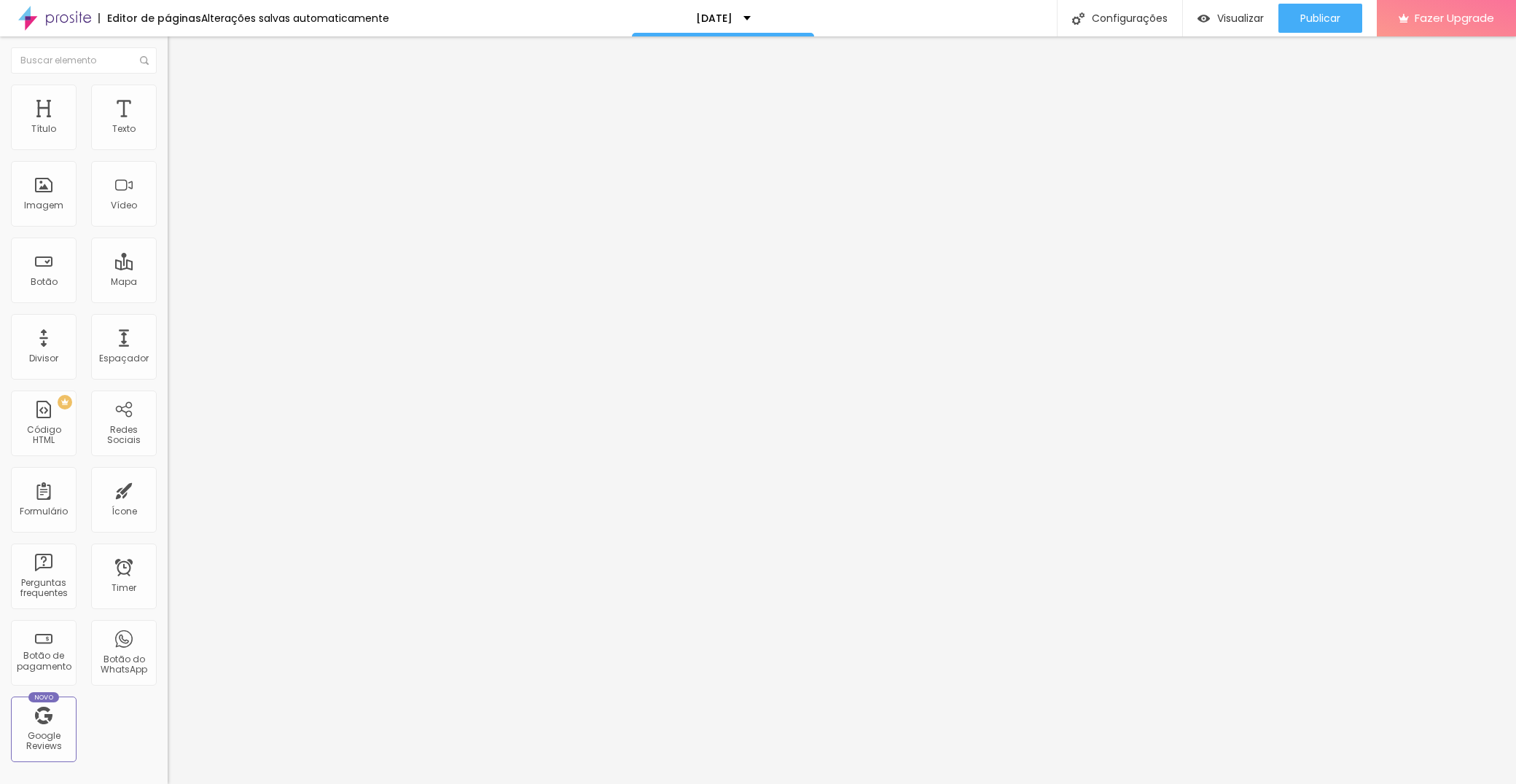
type input "15"
type input "10"
type input "0"
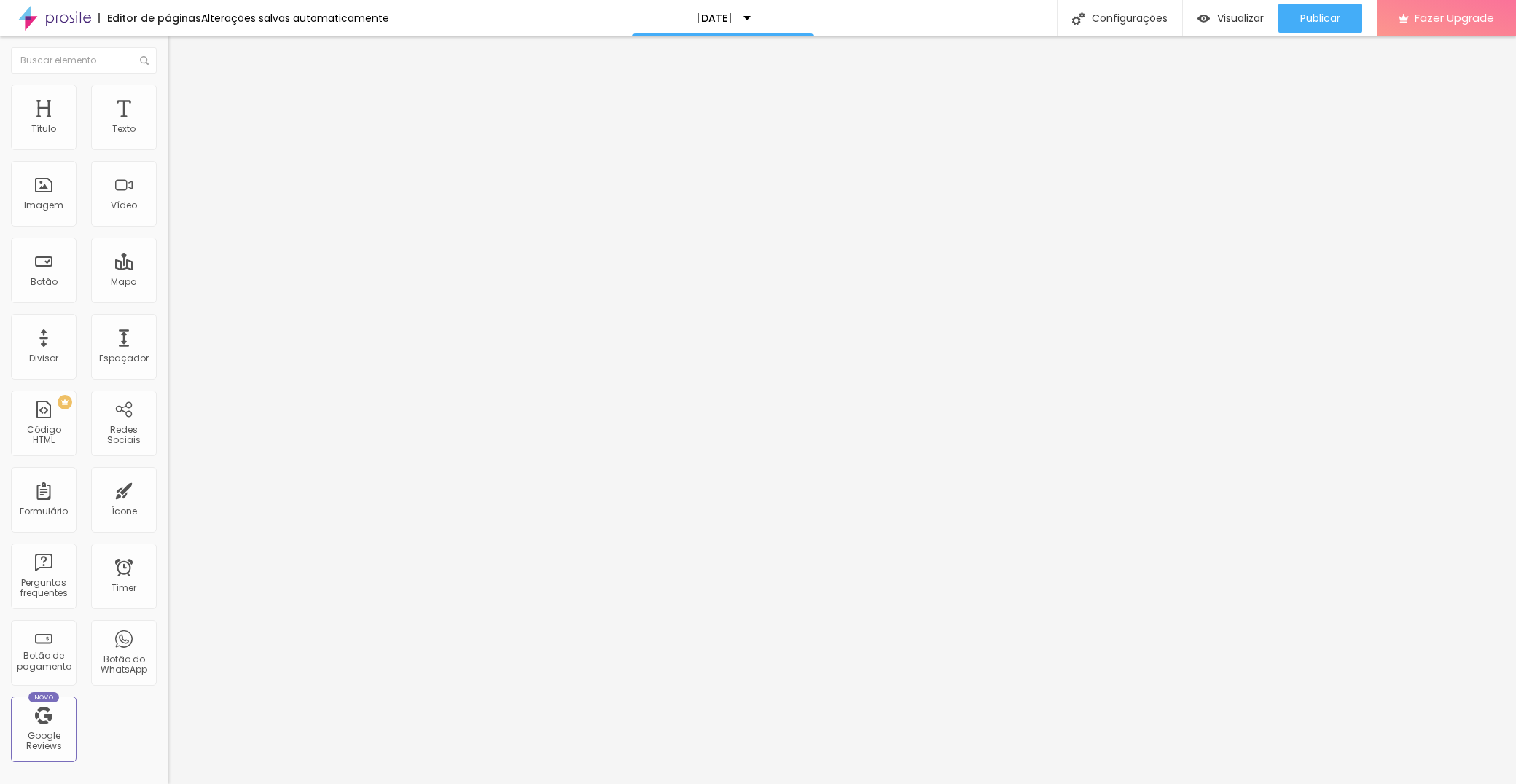
type input "0"
drag, startPoint x: 59, startPoint y: 141, endPoint x: -42, endPoint y: 150, distance: 101.4
type input "0"
click at [0, 150] on html "Editor de páginas Salvando... [DATE] Configurações Configurações da página Cliq…" at bounding box center [758, 392] width 1516 height 784
click at [181, 103] on span "Avançado" at bounding box center [205, 109] width 48 height 13
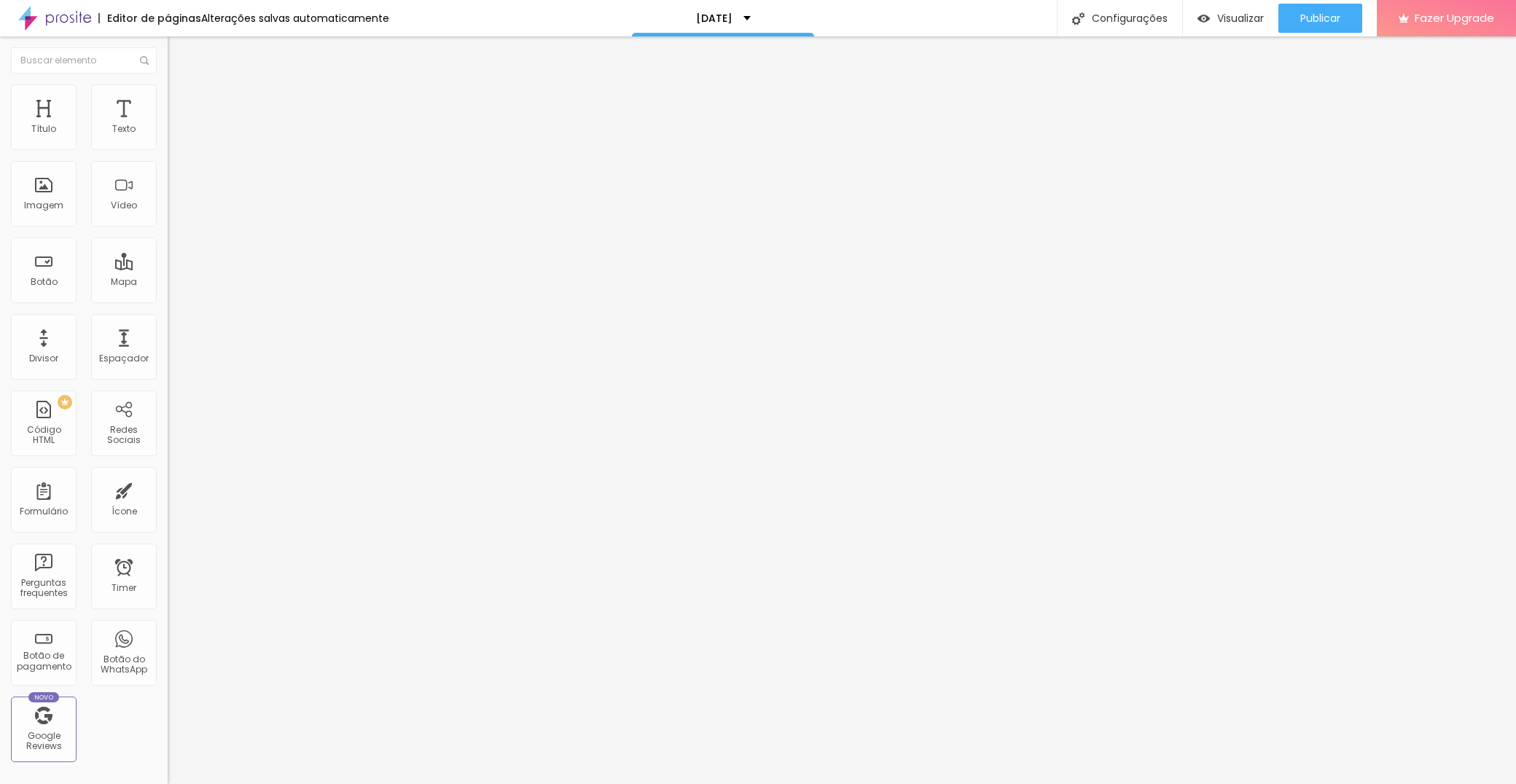
type input "7"
type input "2"
type input "0"
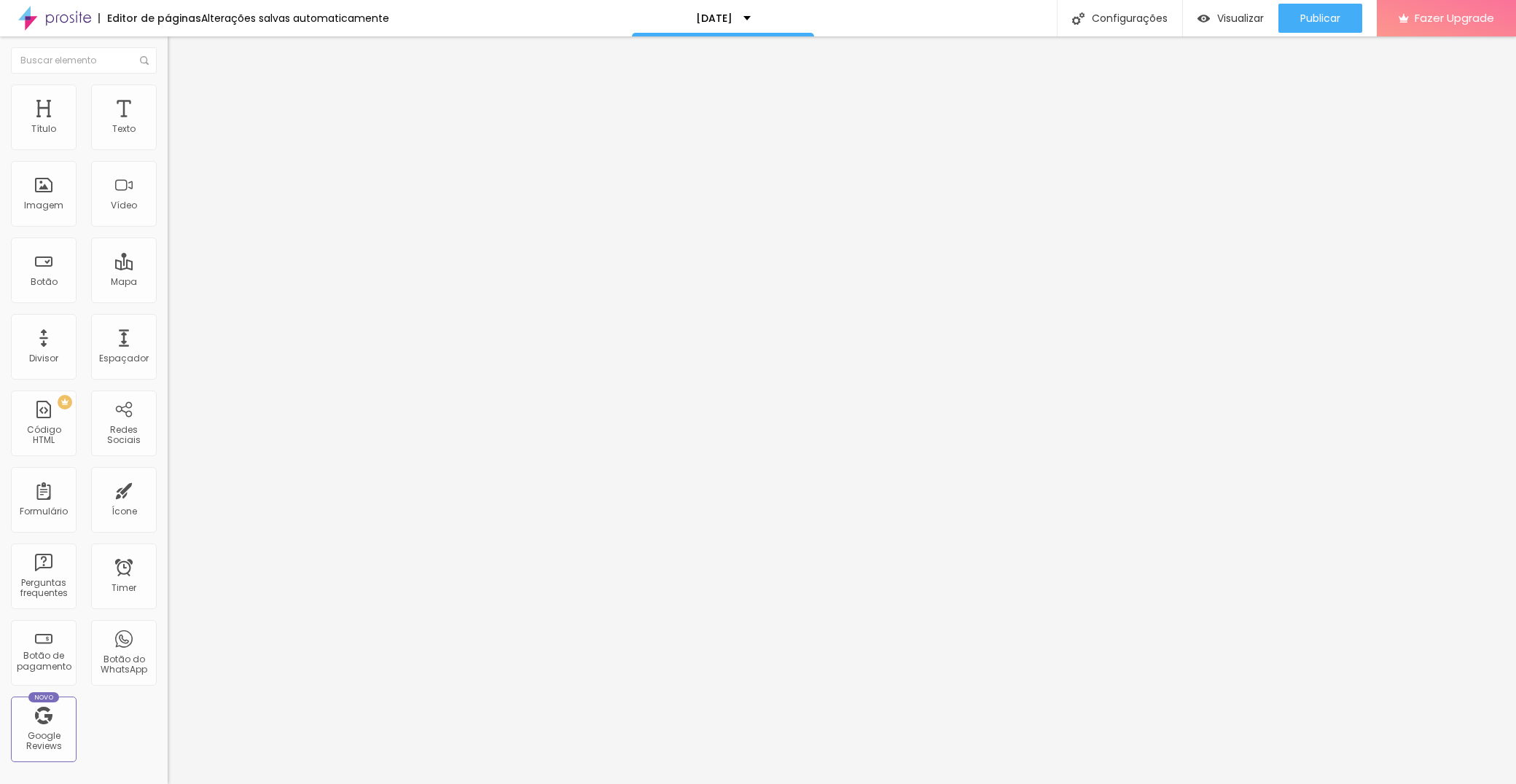
type input "0"
drag, startPoint x: 41, startPoint y: 145, endPoint x: 26, endPoint y: 175, distance: 33.5
type input "0"
click at [0, 145] on html "Editor de páginas Salvando... [DATE] Configurações Configurações da página Cliq…" at bounding box center [758, 392] width 1516 height 784
type input "4"
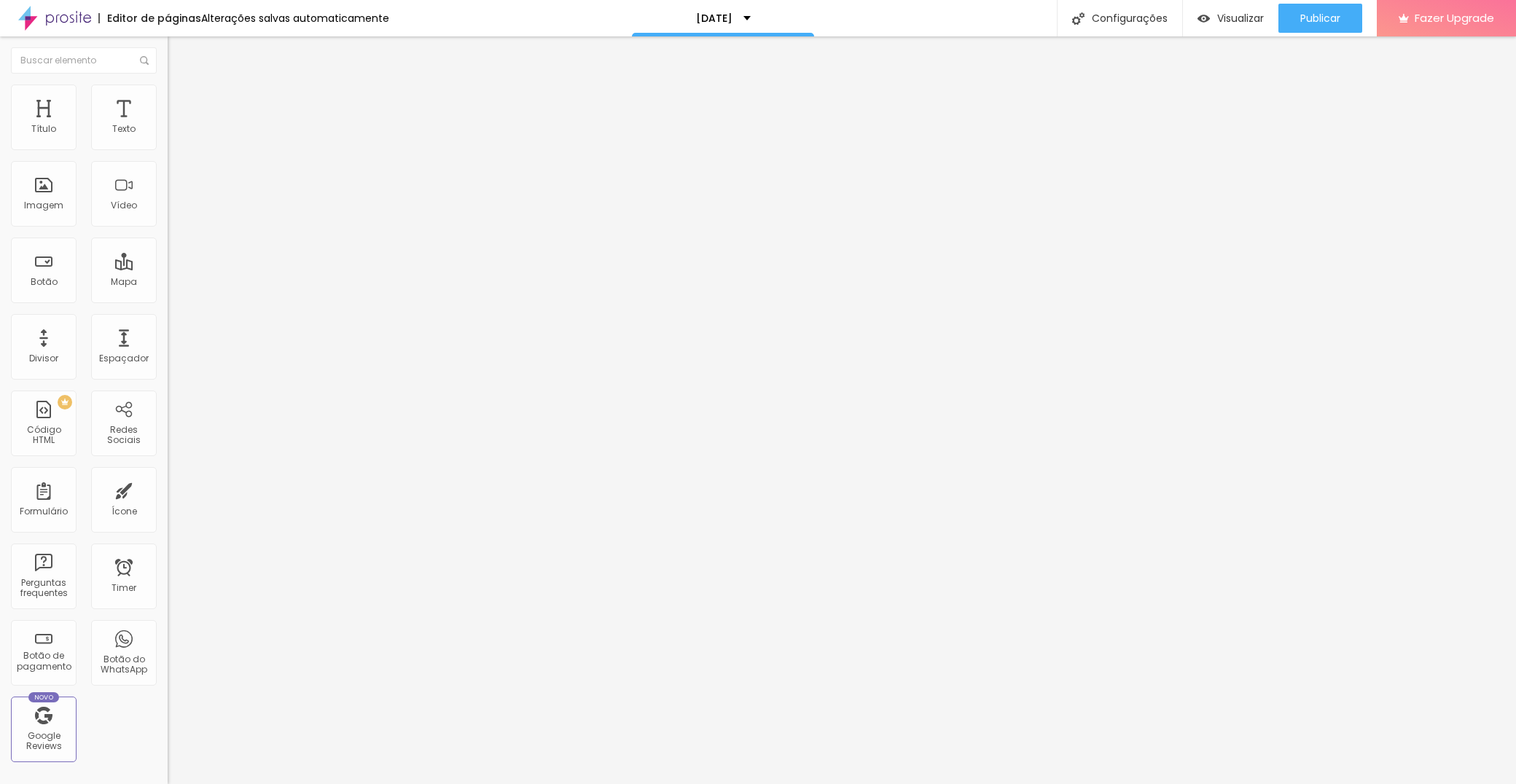
type input "4"
type input "2"
type input "0"
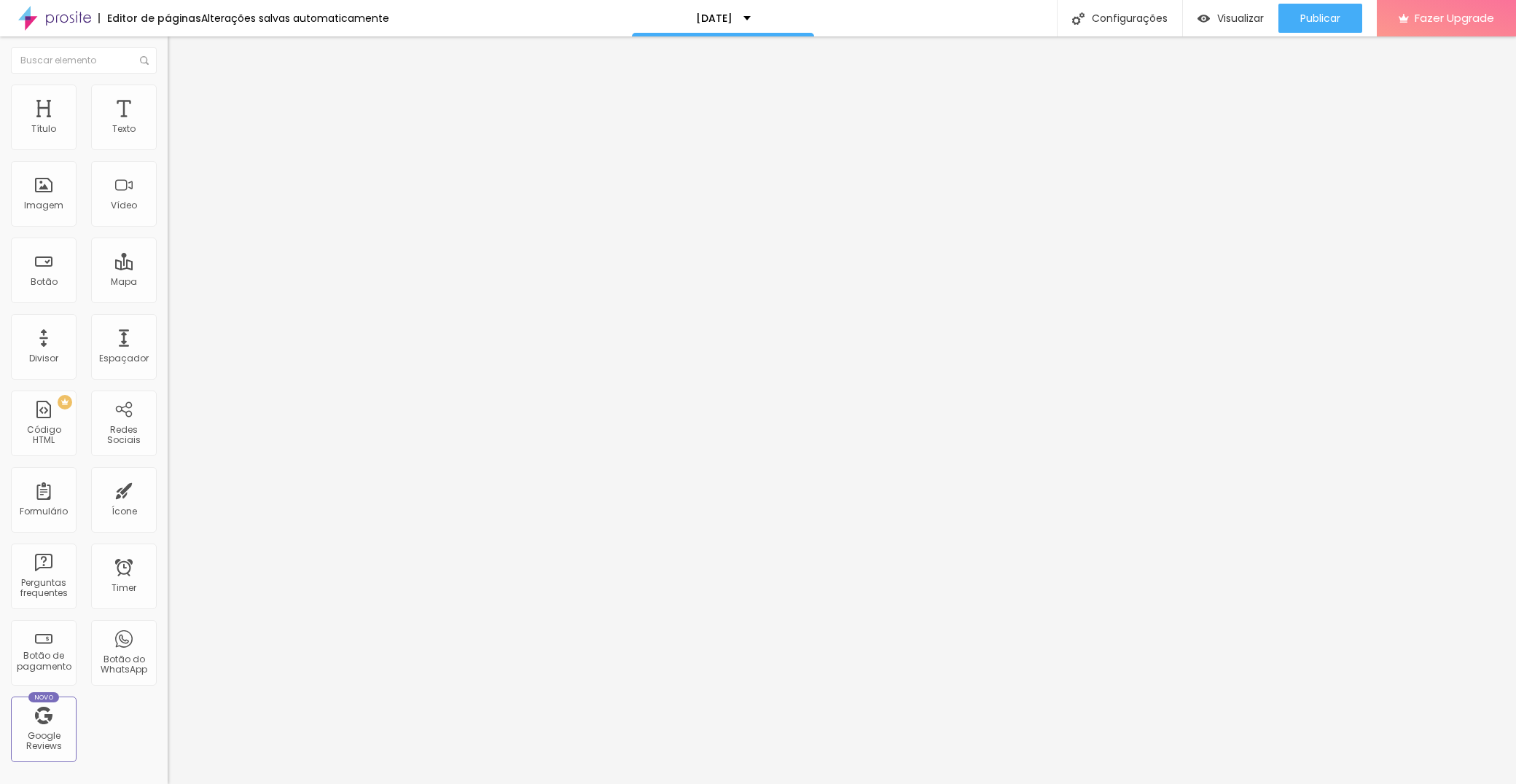
drag, startPoint x: 35, startPoint y: 176, endPoint x: 33, endPoint y: 148, distance: 28.1
type input "0"
click at [167, 320] on div "0 Espaço de baixo" at bounding box center [251, 423] width 167 height 206
click at [181, 100] on span "Estilo" at bounding box center [191, 94] width 23 height 13
click at [1218, 20] on span "Visualizar" at bounding box center [1241, 18] width 47 height 12
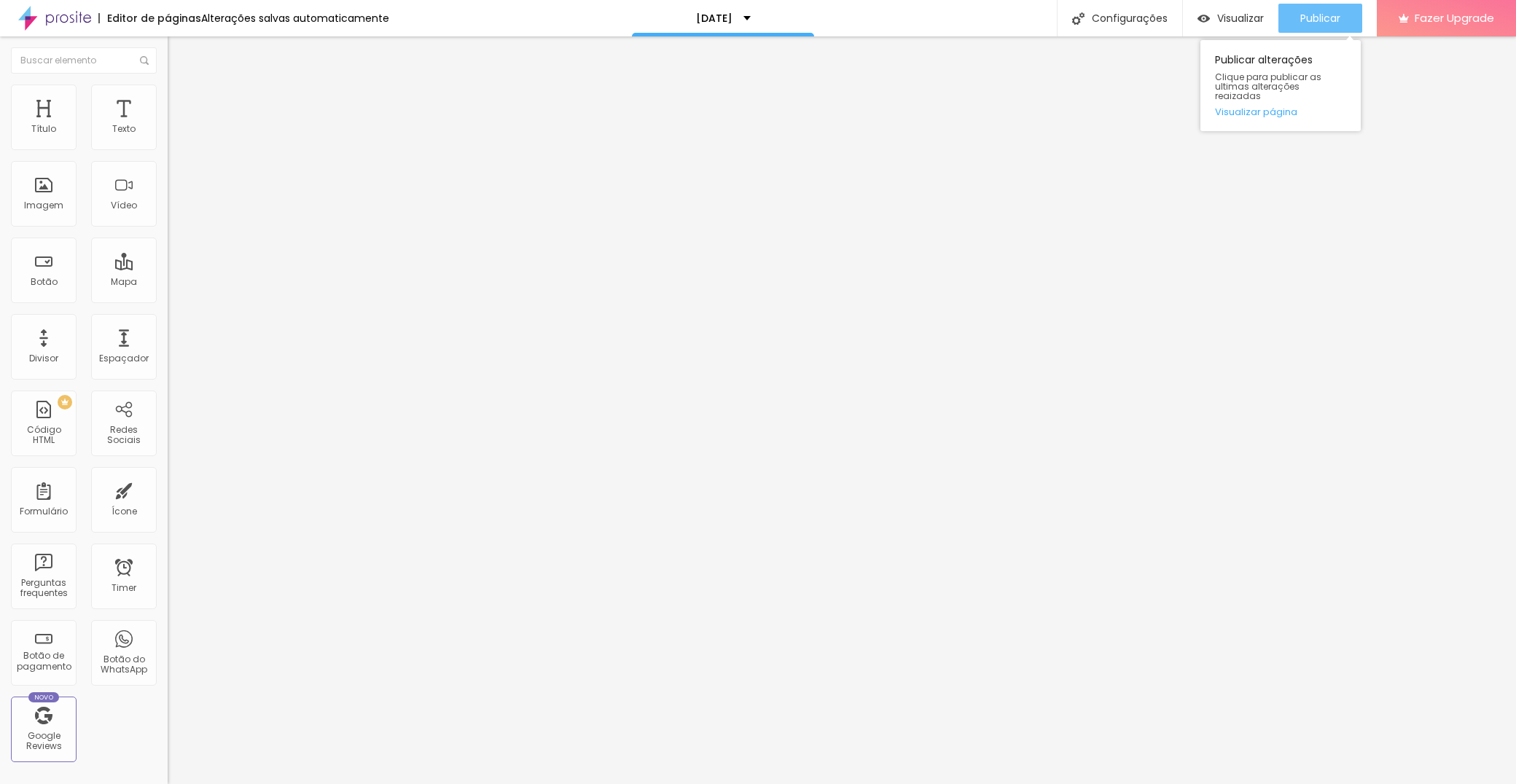
click at [1299, 15] on button "Publicar" at bounding box center [1320, 18] width 84 height 29
click at [167, 125] on span "Adicionar imagem" at bounding box center [214, 119] width 94 height 13
click at [167, 125] on span "Trocar imagem" at bounding box center [207, 119] width 79 height 13
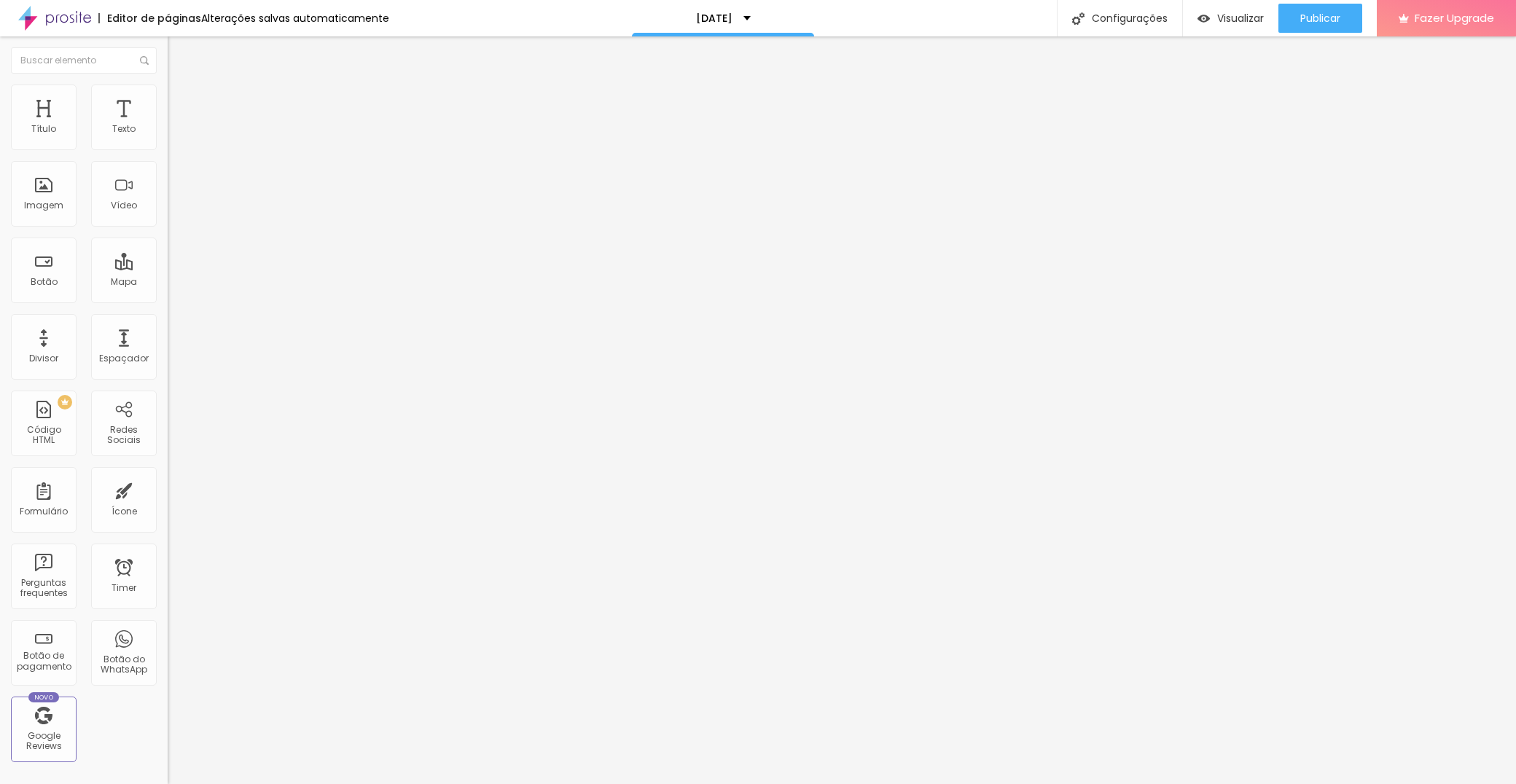
click at [181, 103] on span "Avançado" at bounding box center [205, 109] width 48 height 13
type input "4"
type input "7"
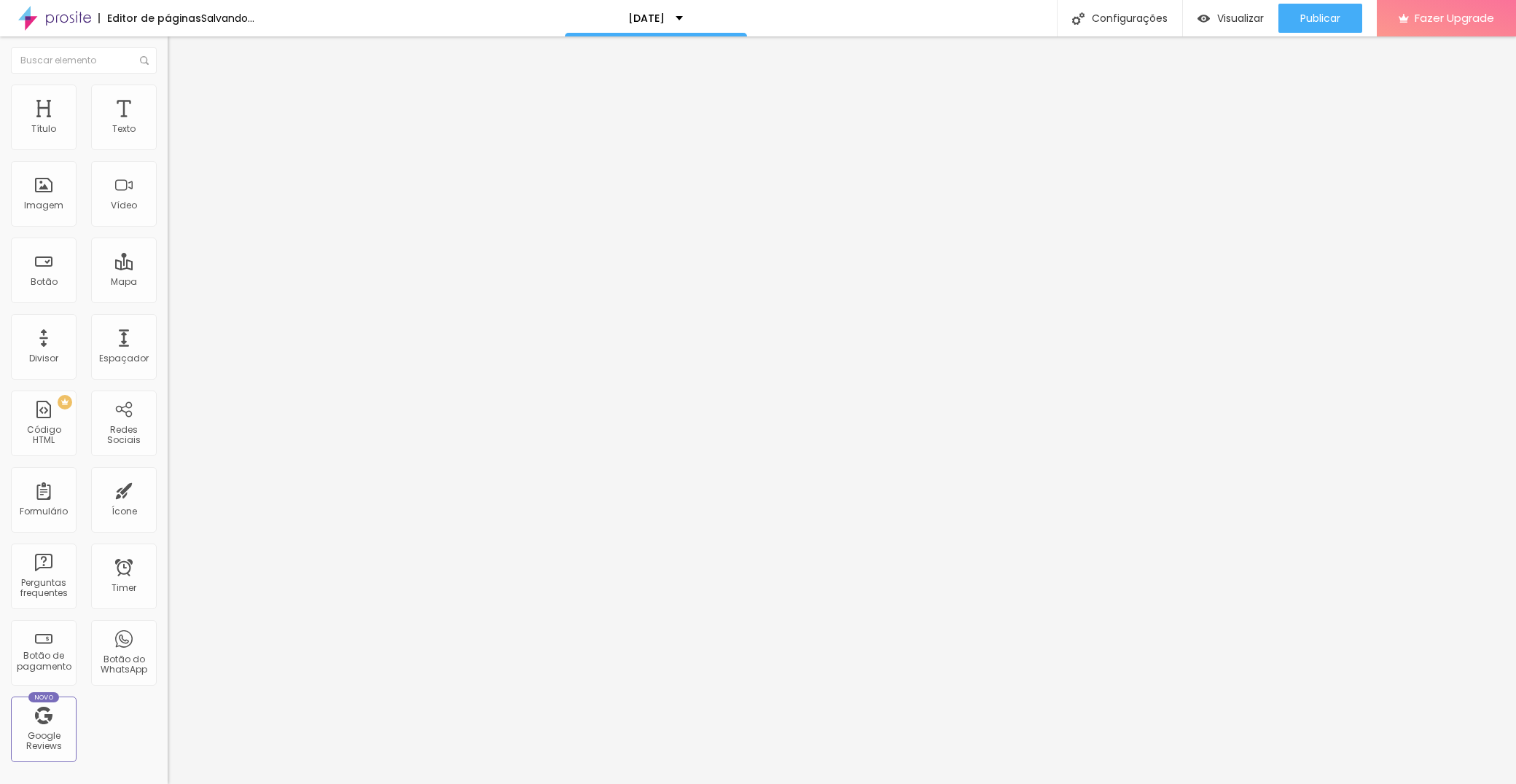
type input "7"
type input "11"
type input "16"
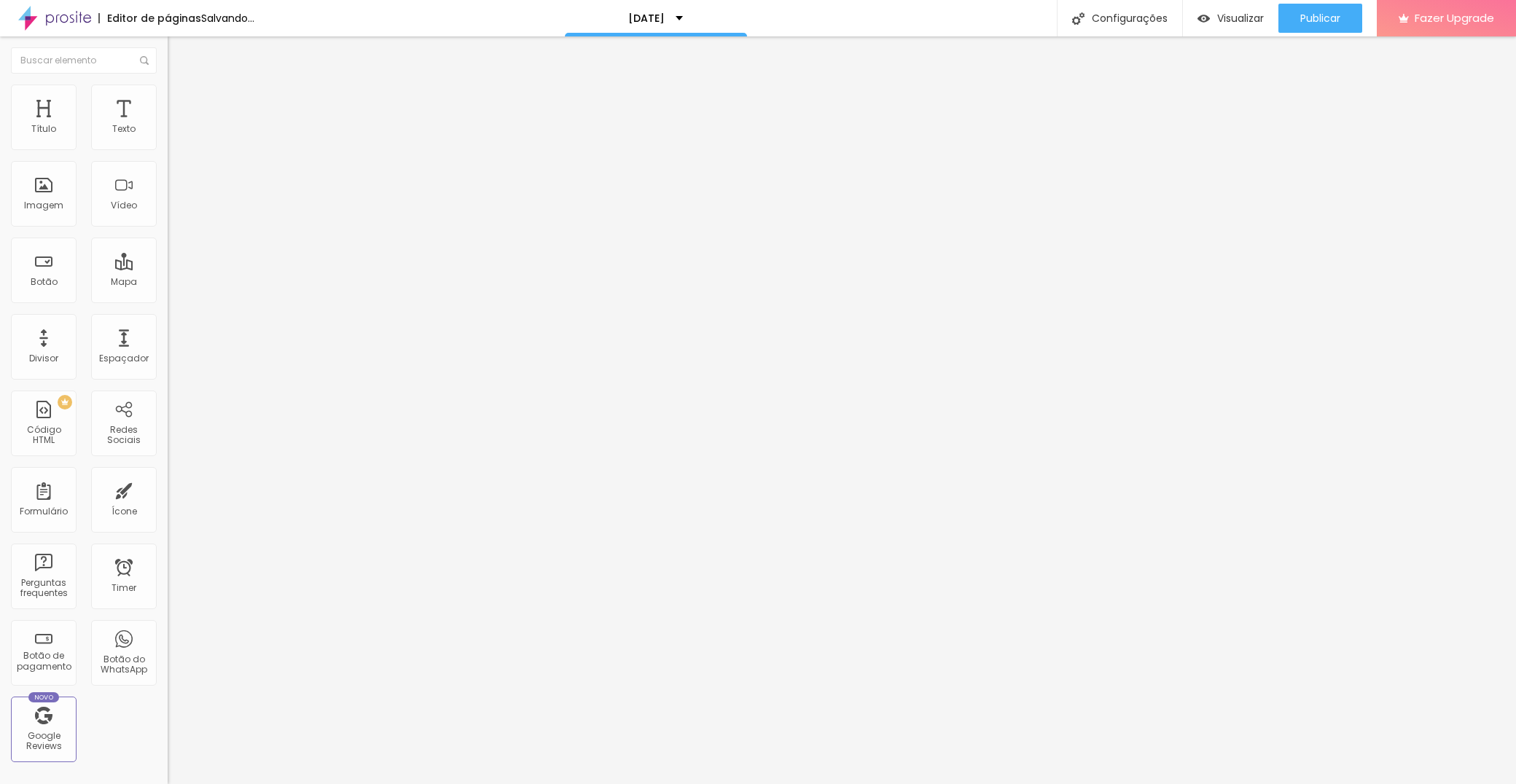
type input "30"
type input "44"
type input "49"
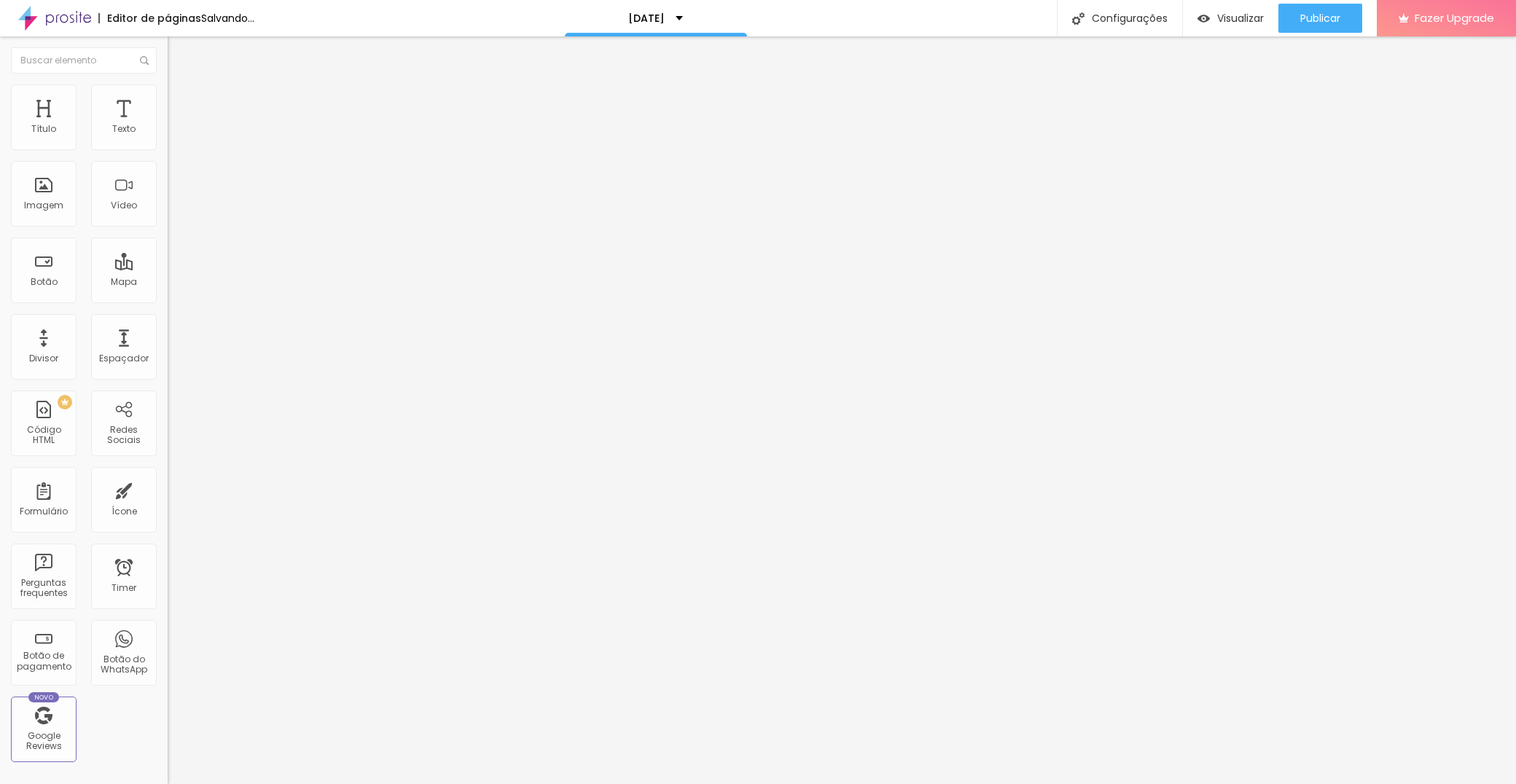
type input "49"
type input "51"
type input "53"
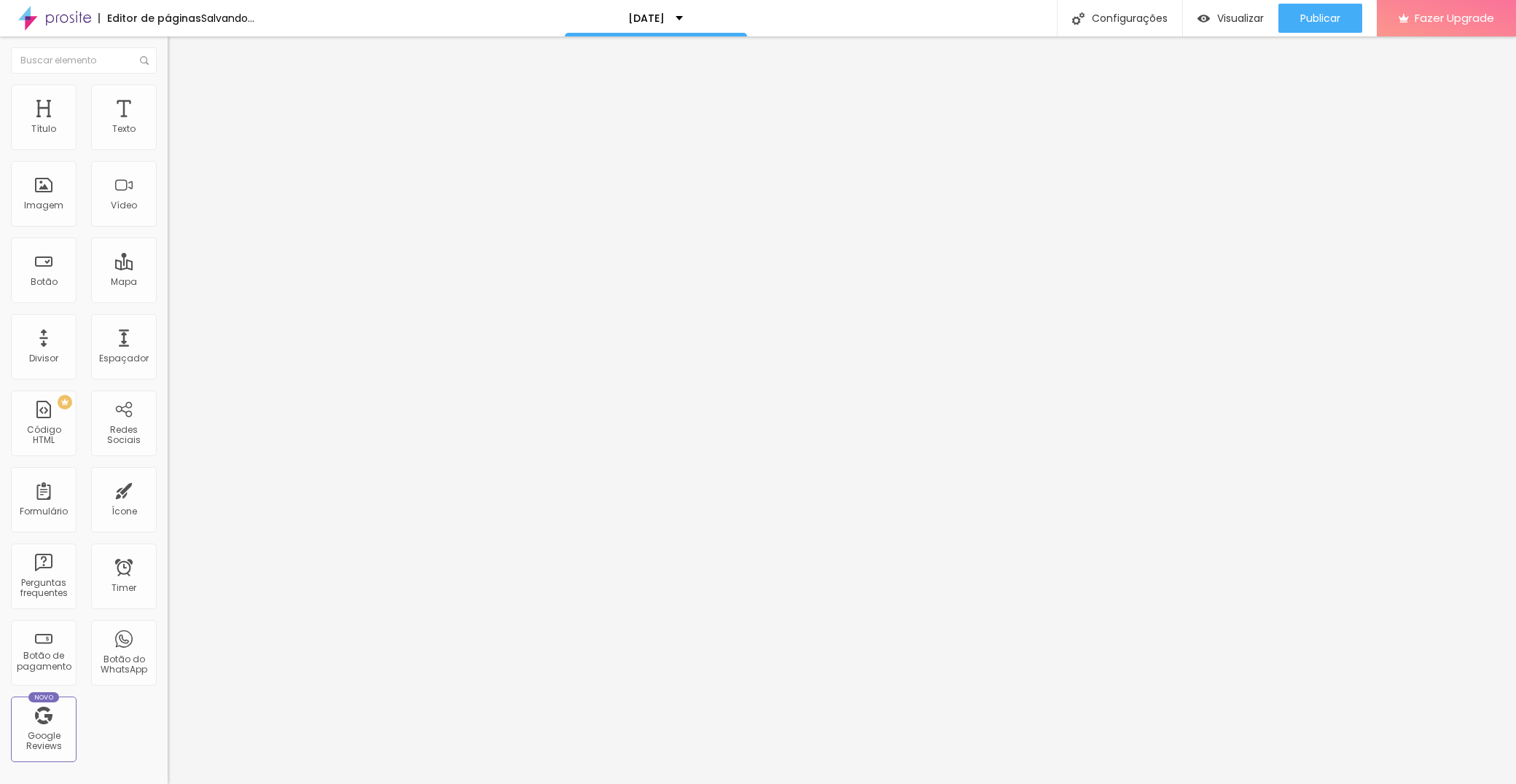
type input "54"
type input "55"
type input "56"
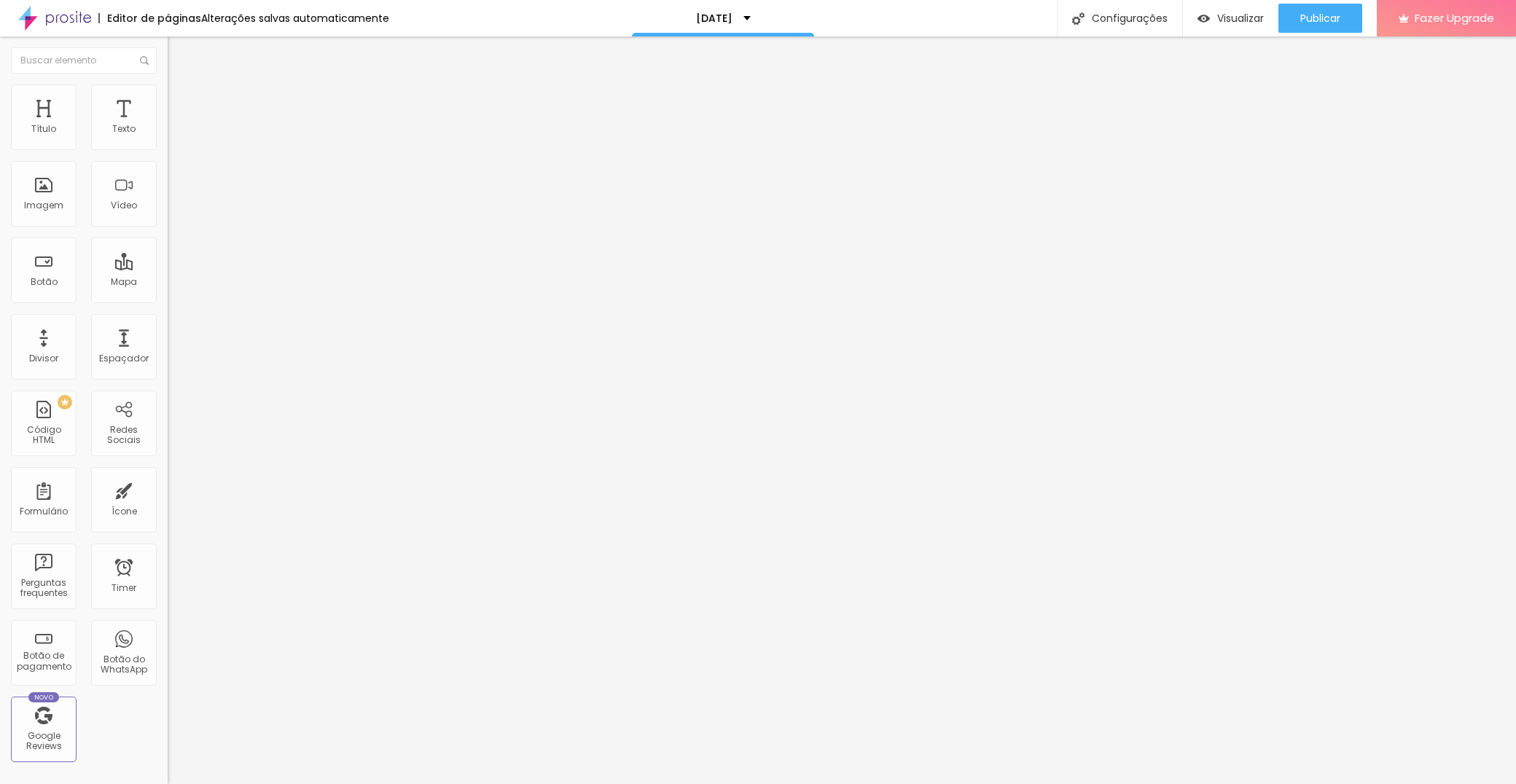
type input "56"
type input "57"
type input "58"
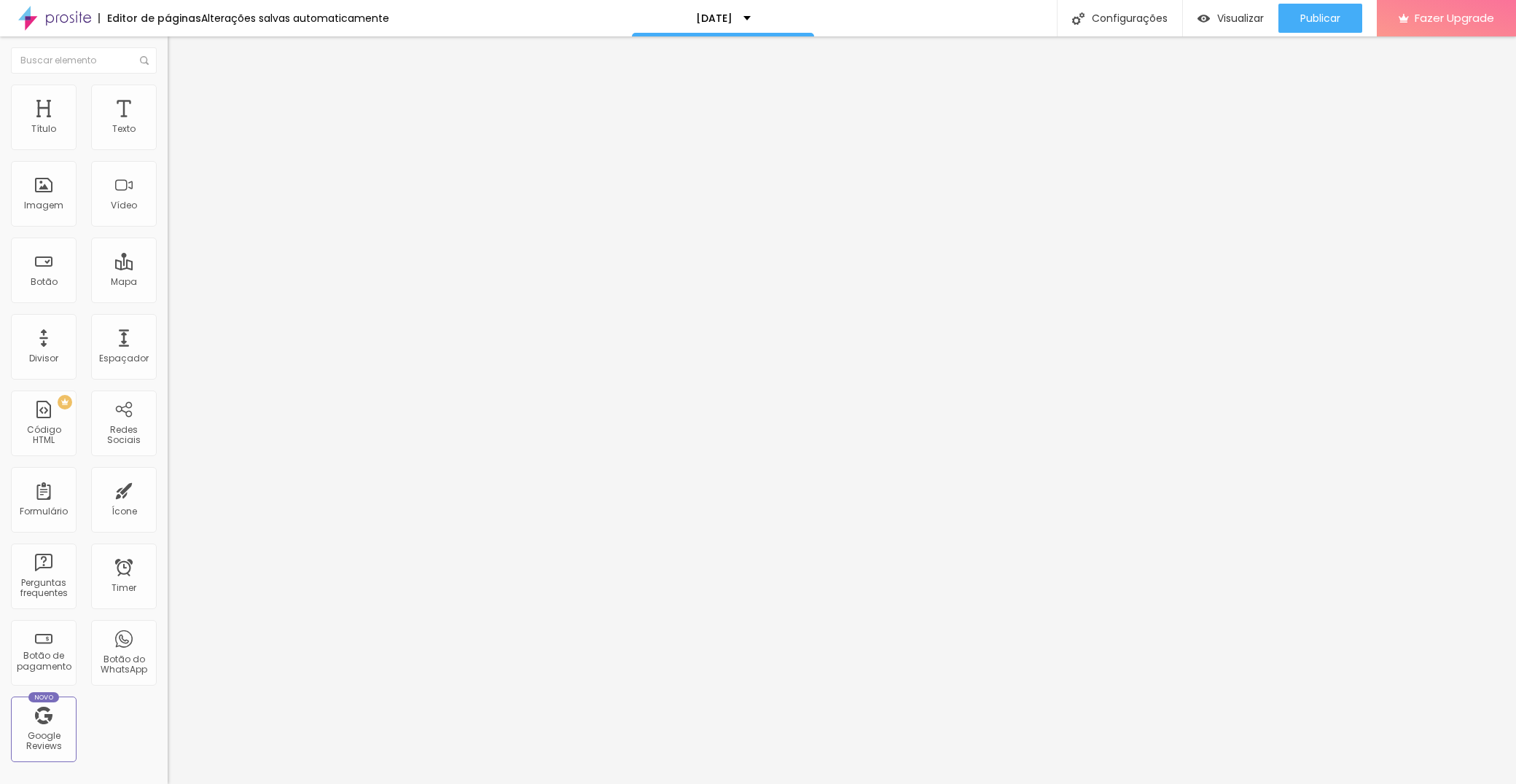
type input "59"
type input "61"
type input "62"
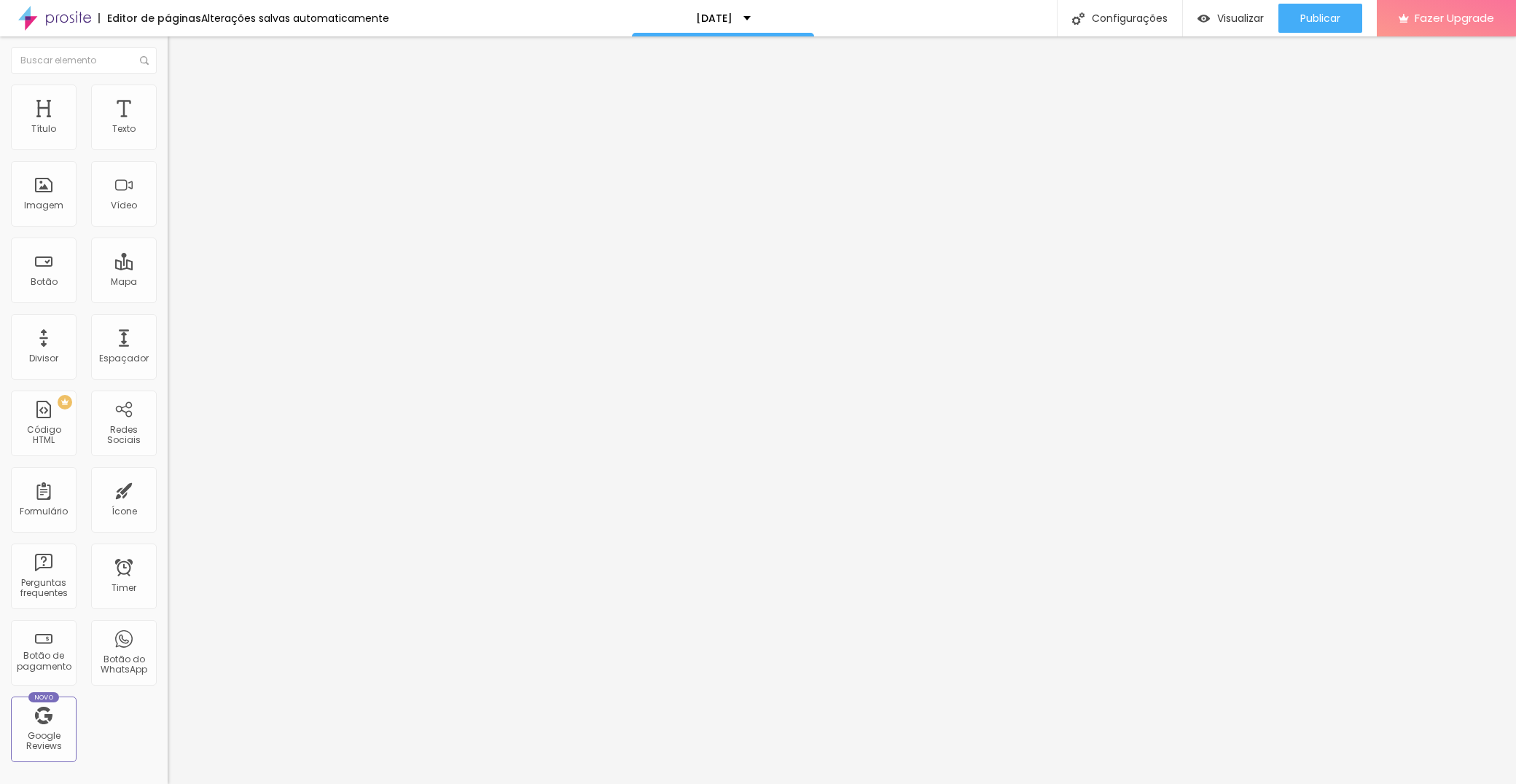
type input "62"
type input "63"
type input "65"
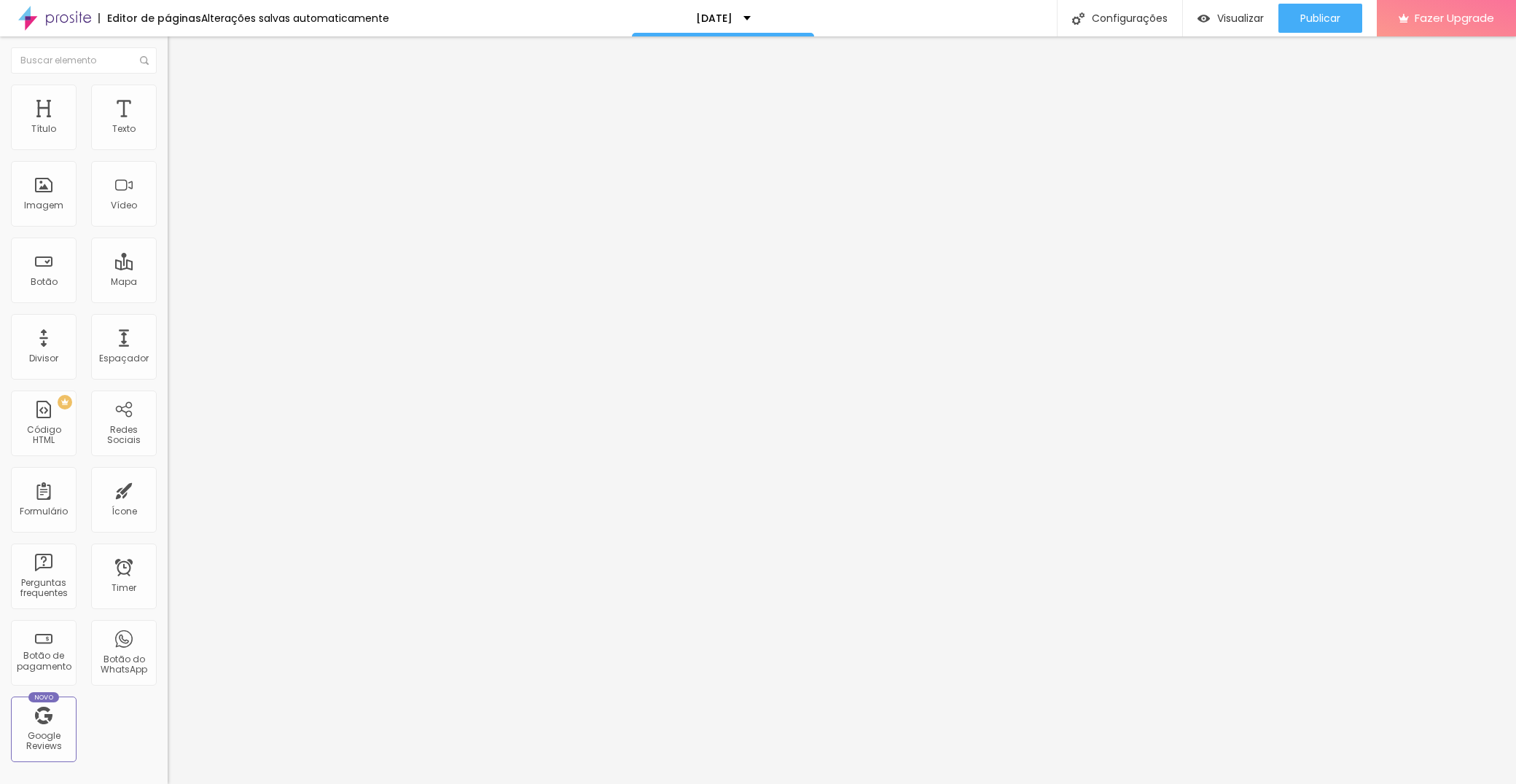
type input "66"
type input "67"
type input "68"
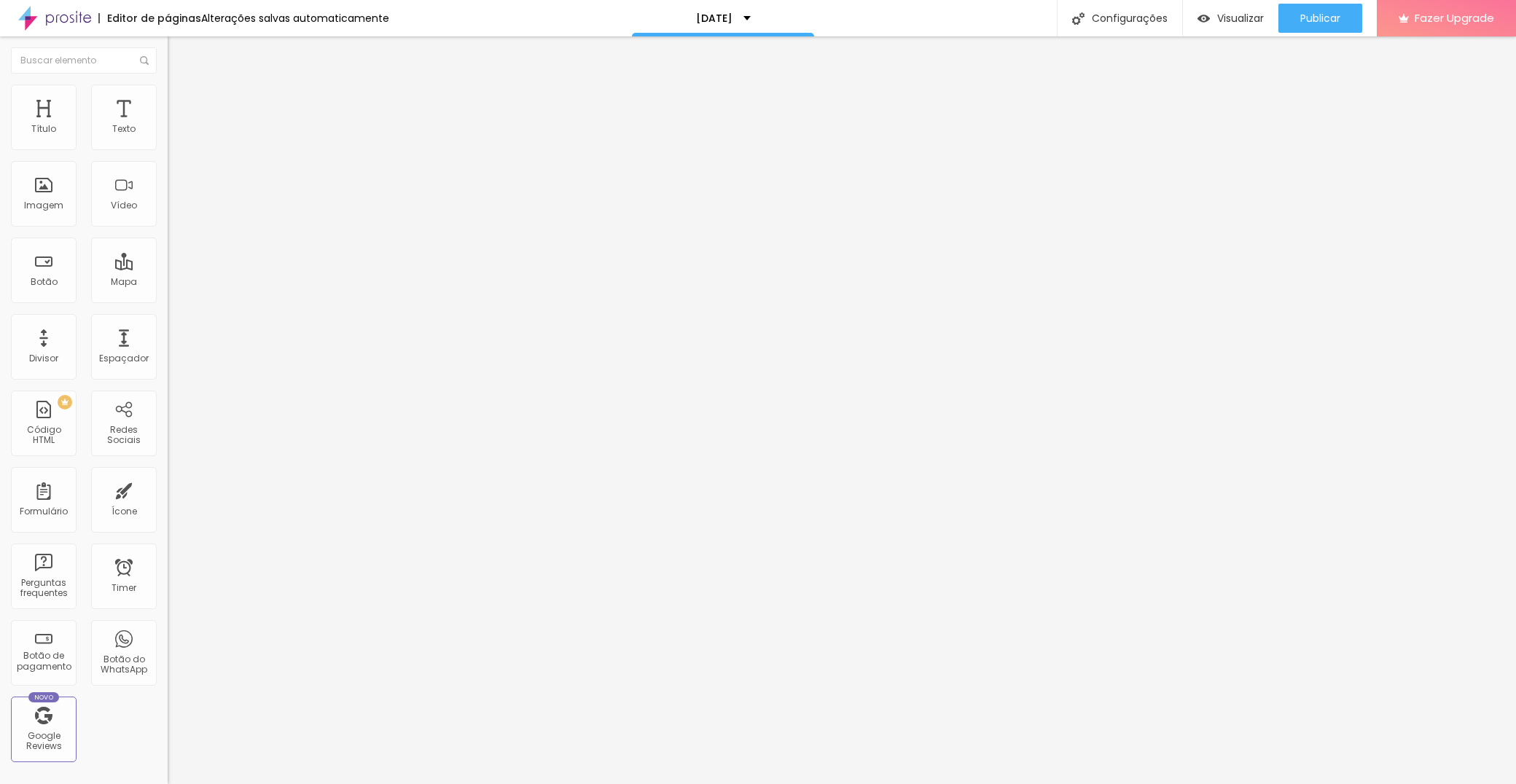
type input "68"
type input "69"
type input "74"
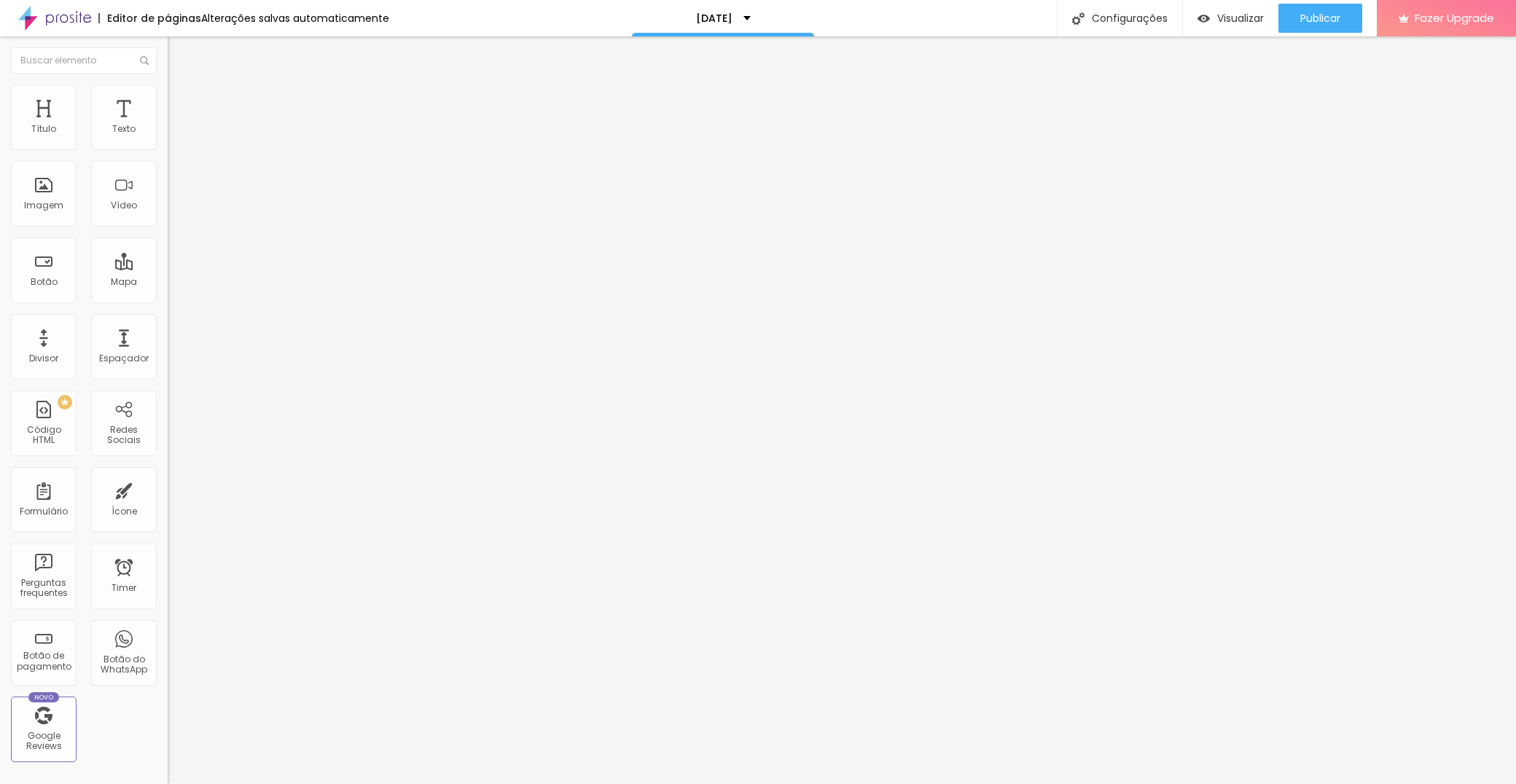
drag, startPoint x: 38, startPoint y: 143, endPoint x: 100, endPoint y: 150, distance: 62.4
click at [167, 283] on div at bounding box center [251, 289] width 167 height 13
type input "94"
type input "95"
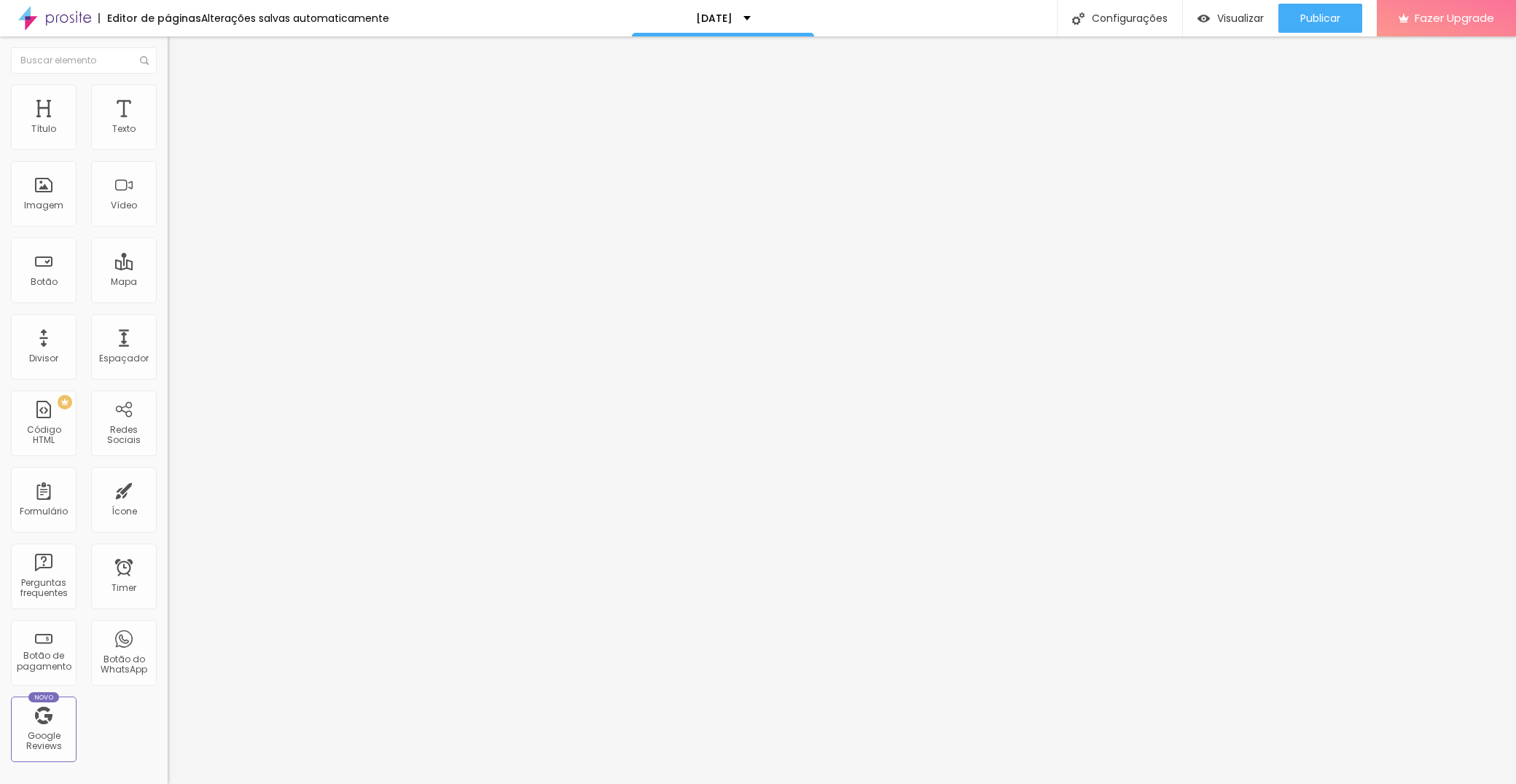
type input "95"
type input "96"
type input "98"
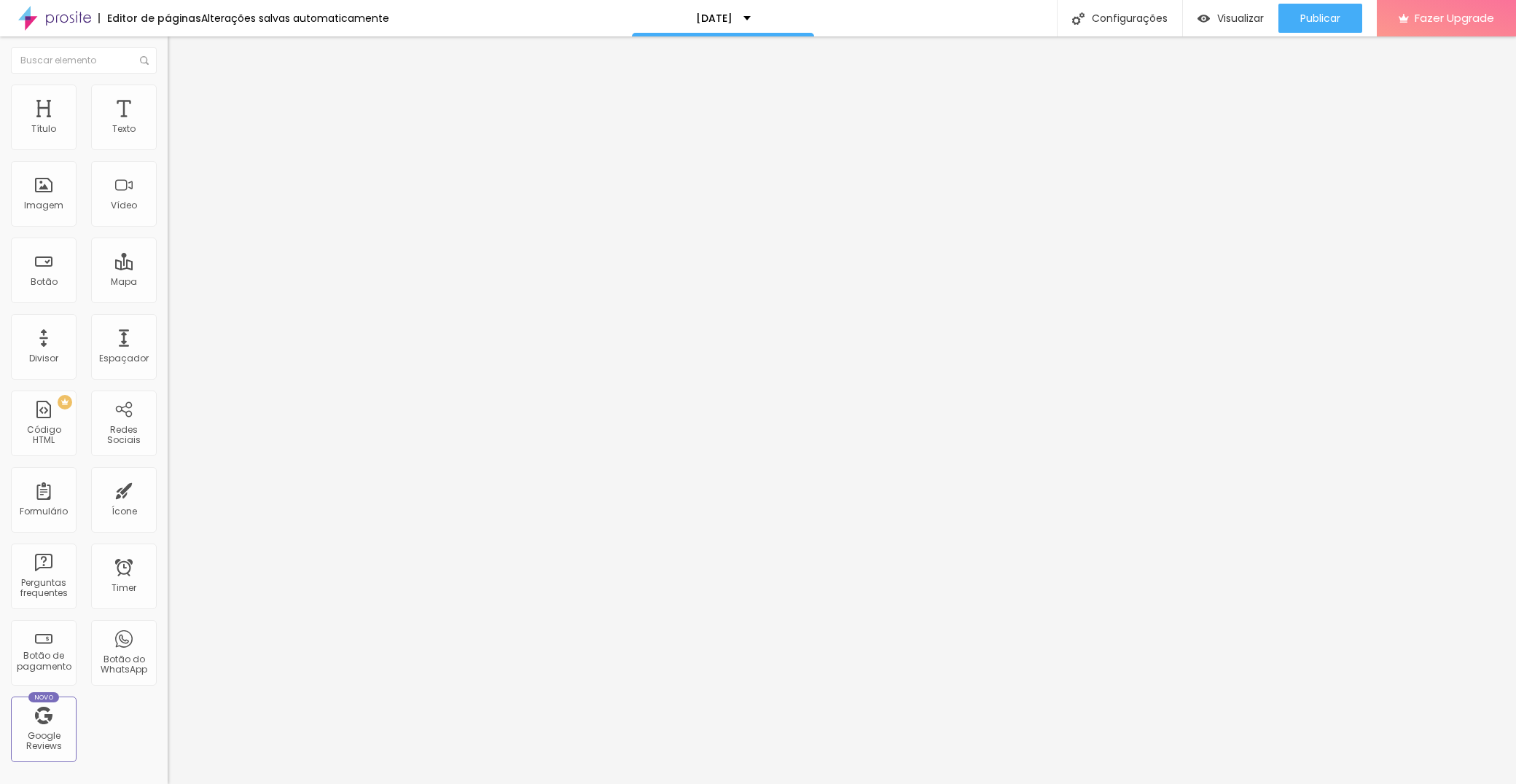
type input "99"
type input "100"
drag, startPoint x: 119, startPoint y: 144, endPoint x: 204, endPoint y: 153, distance: 85.5
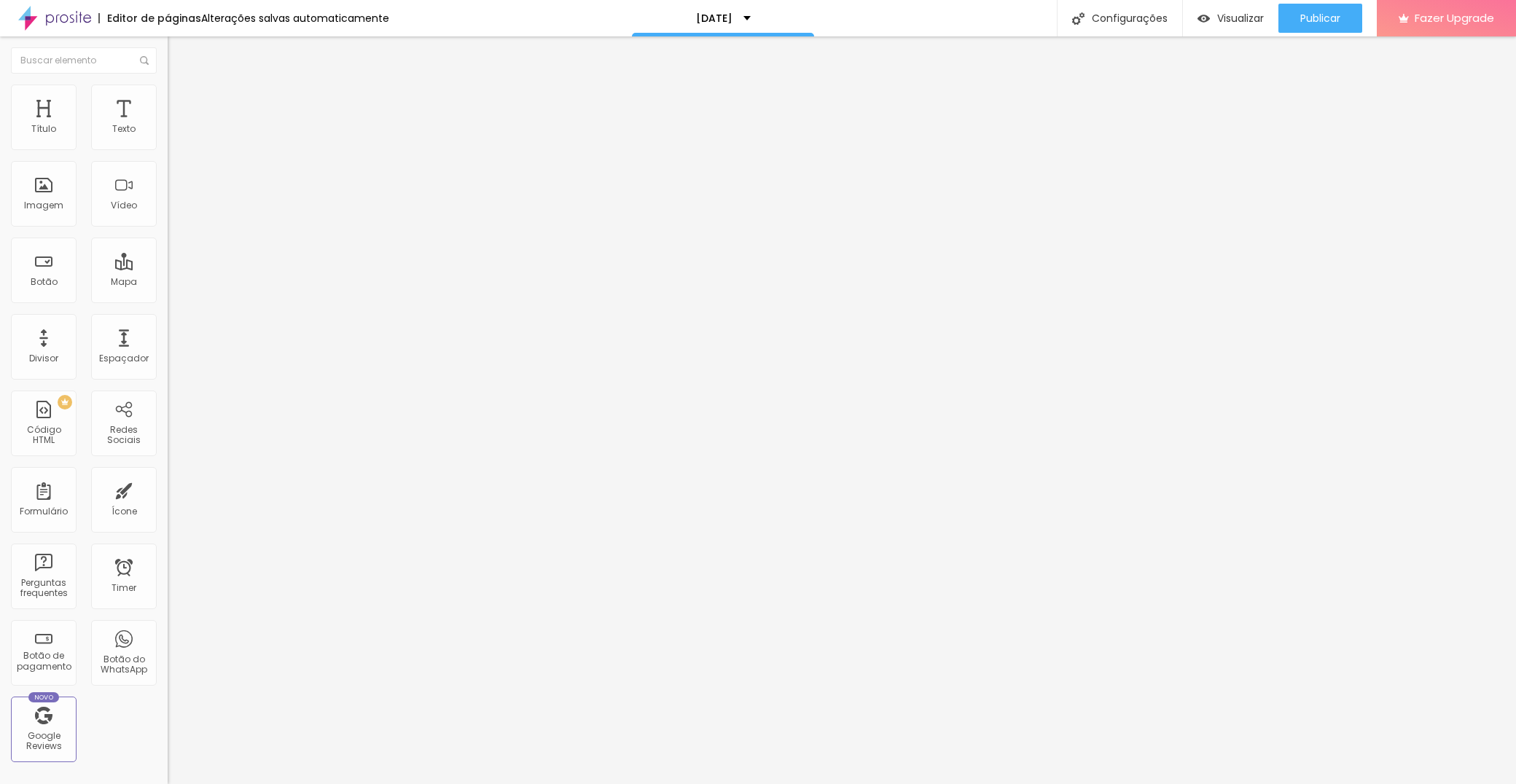
type input "100"
click at [204, 153] on div "Título Texto Imagem Vídeo Botão Mapa Divisor Espaçador PREMIUM Código HTML Rede…" at bounding box center [758, 410] width 1516 height 747
click at [167, 99] on li "Avançado" at bounding box center [251, 106] width 167 height 14
type input "5"
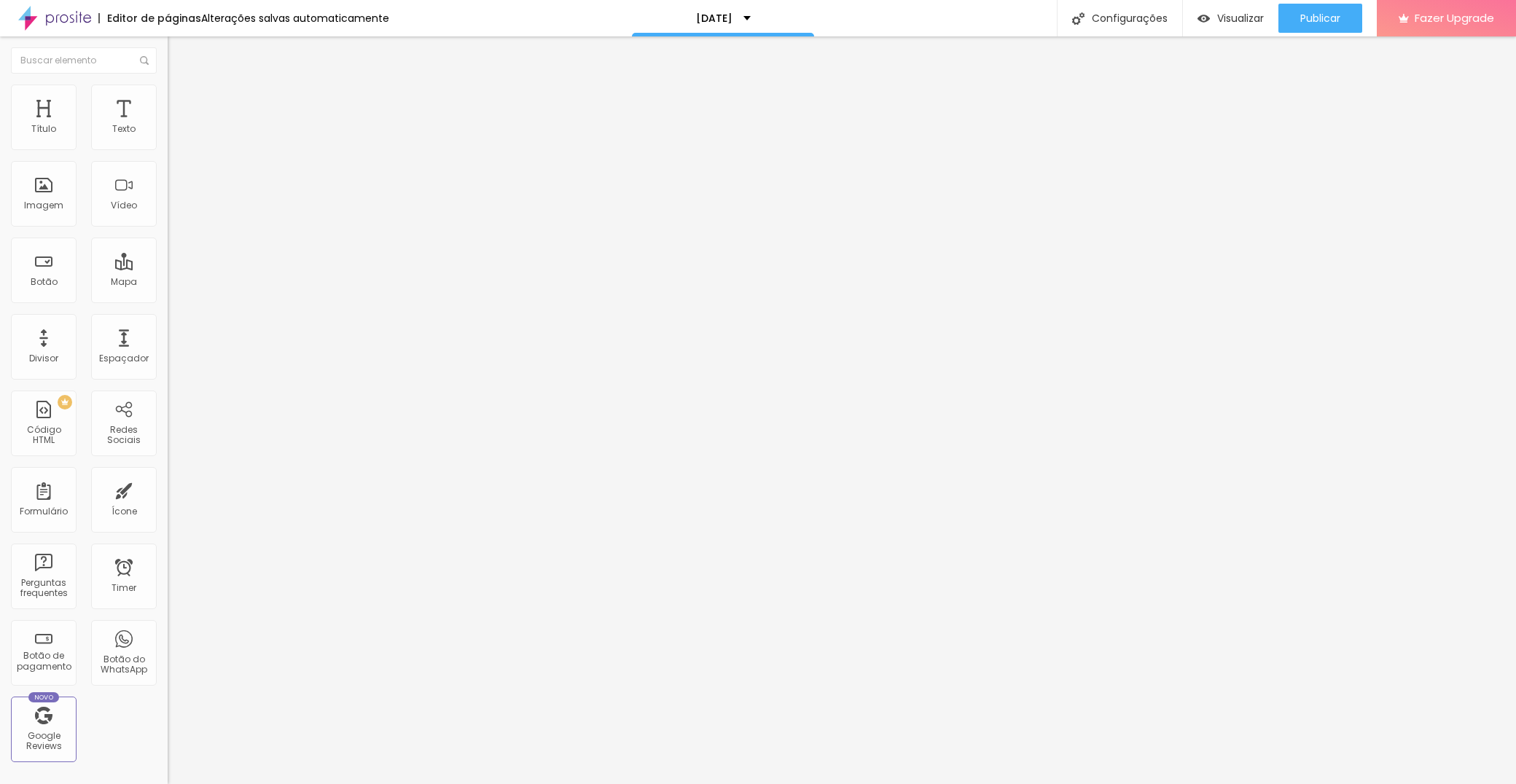
type input "6"
type input "7"
type input "8"
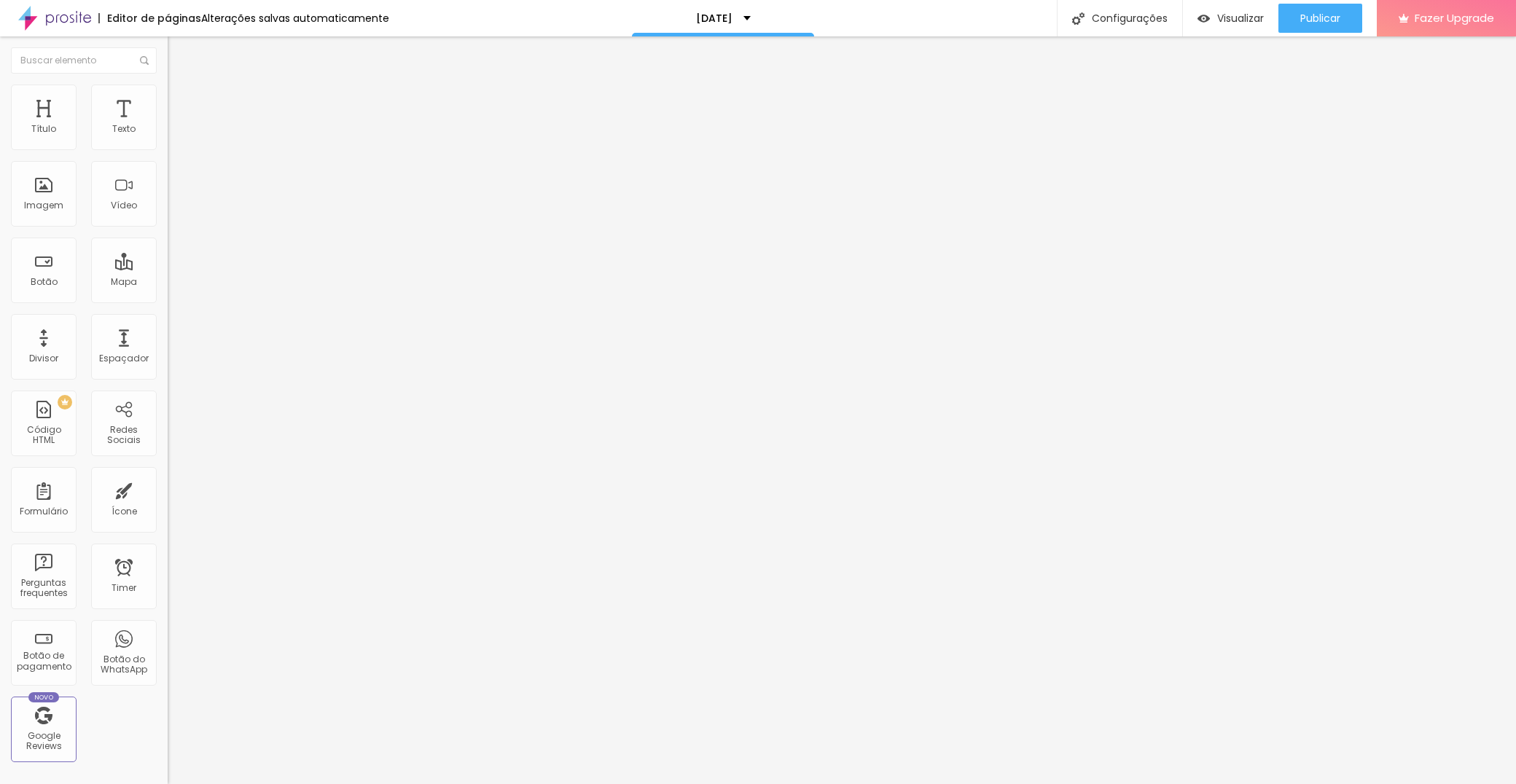
type input "8"
type input "9"
type input "10"
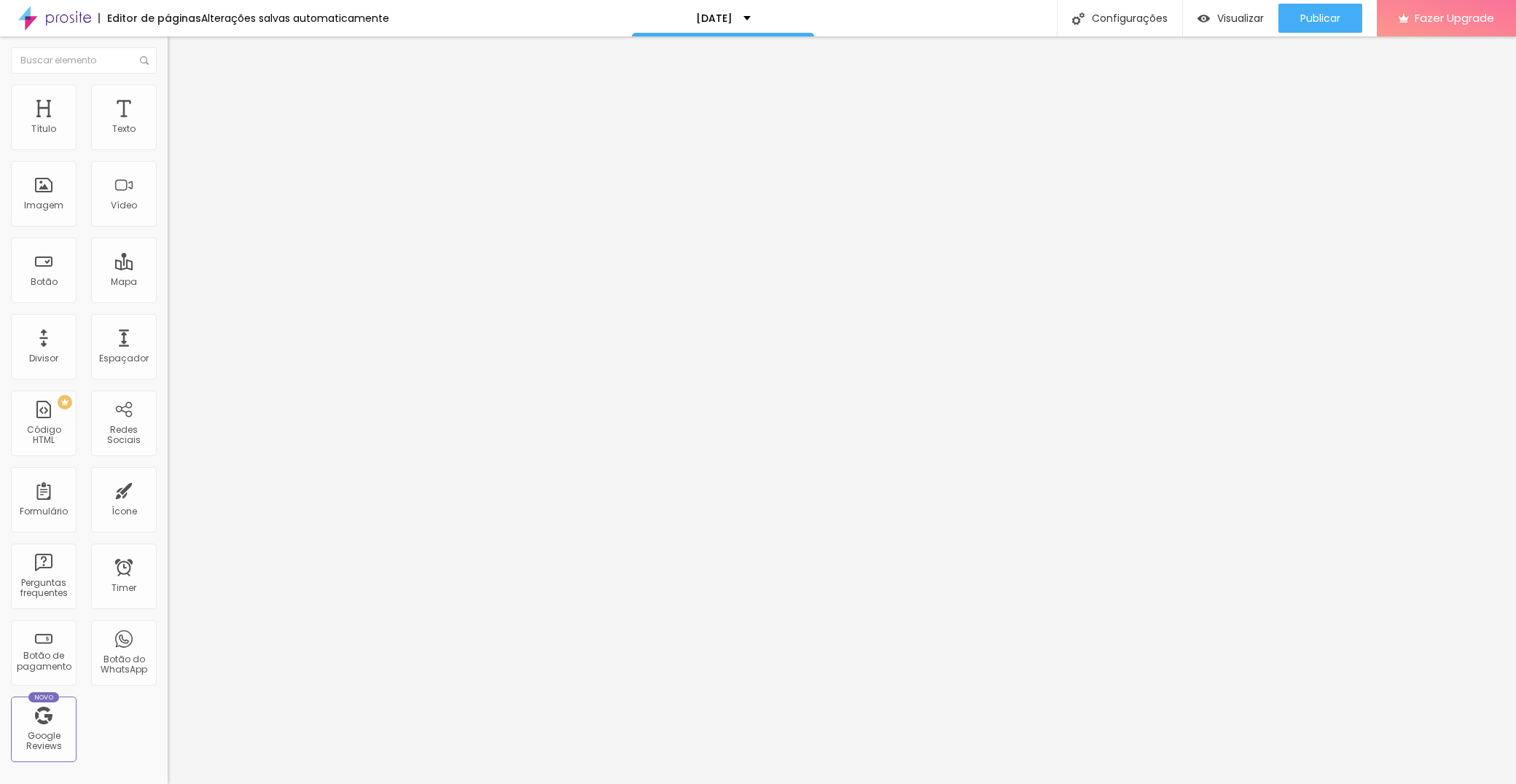
type input "11"
type input "12"
type input "13"
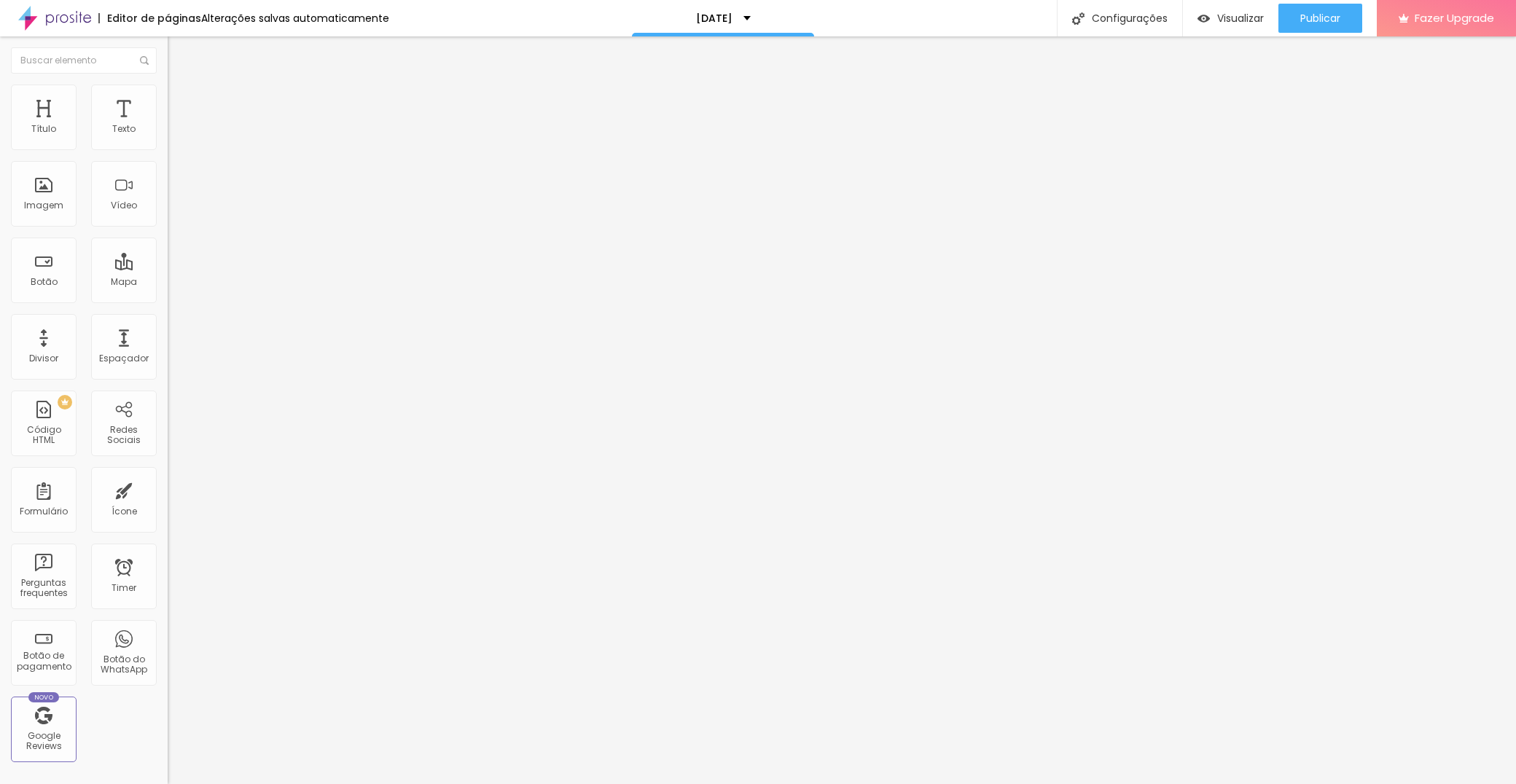
type input "13"
type input "14"
type input "15"
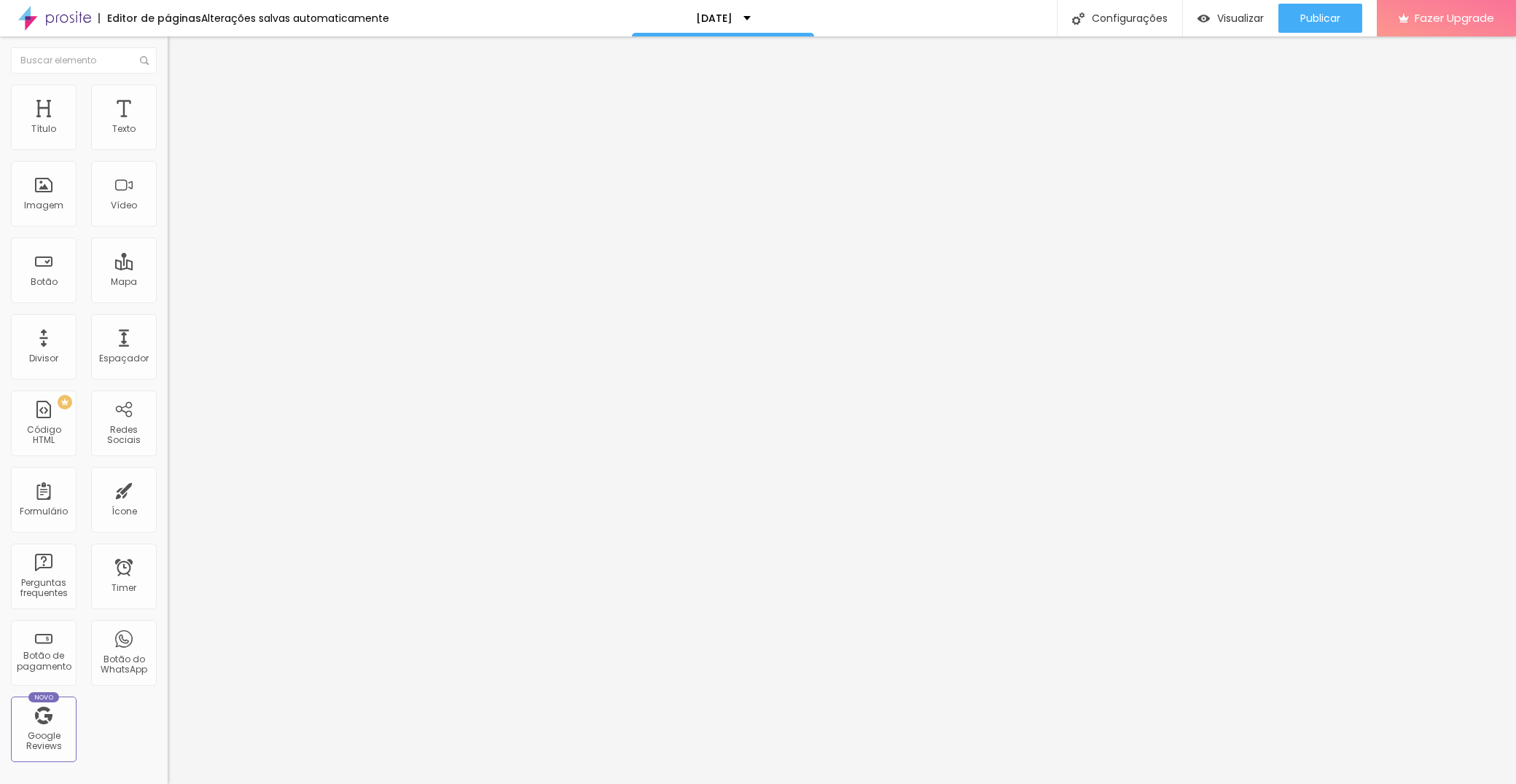
type input "16"
type input "17"
type input "18"
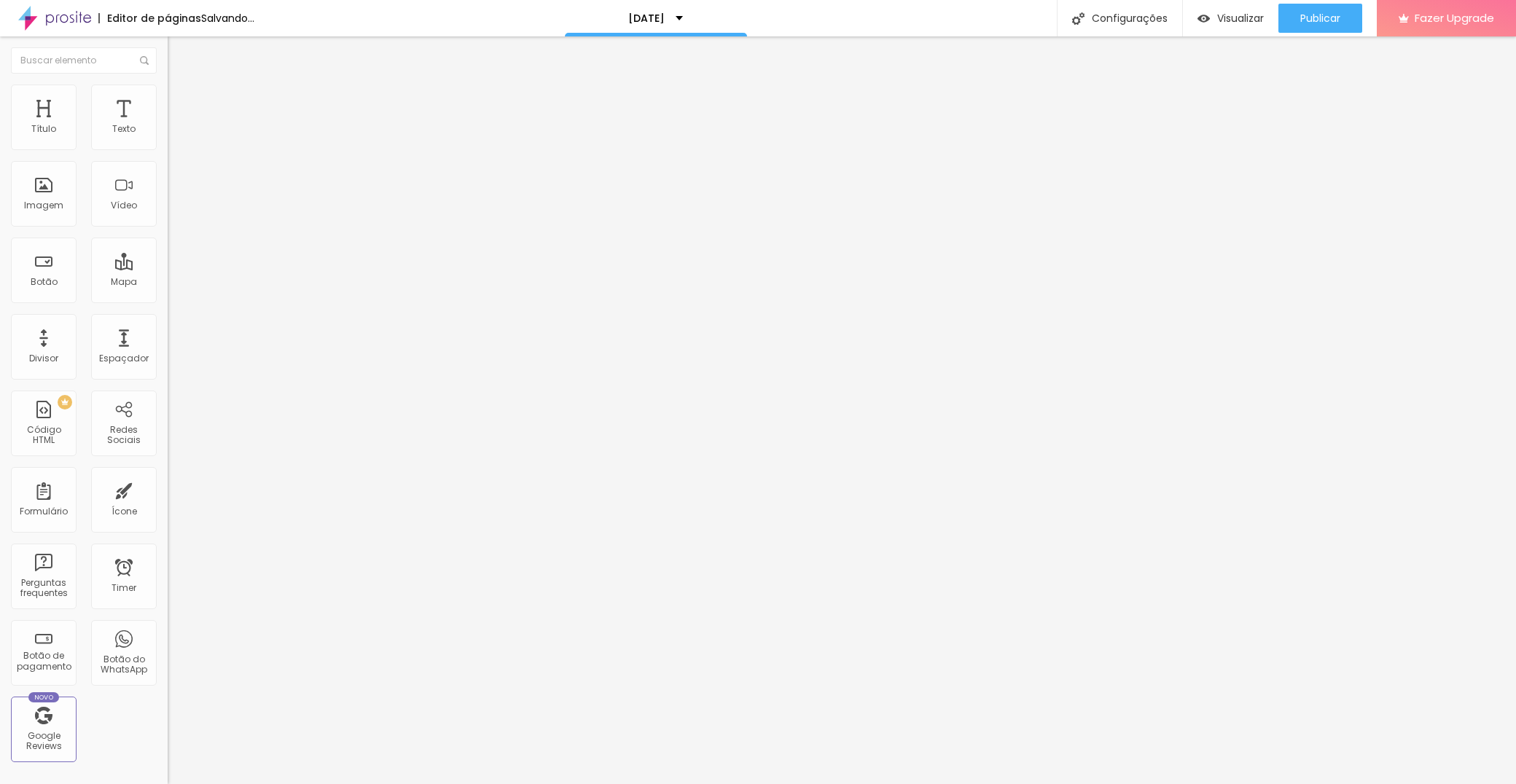
type input "18"
type input "19"
type input "20"
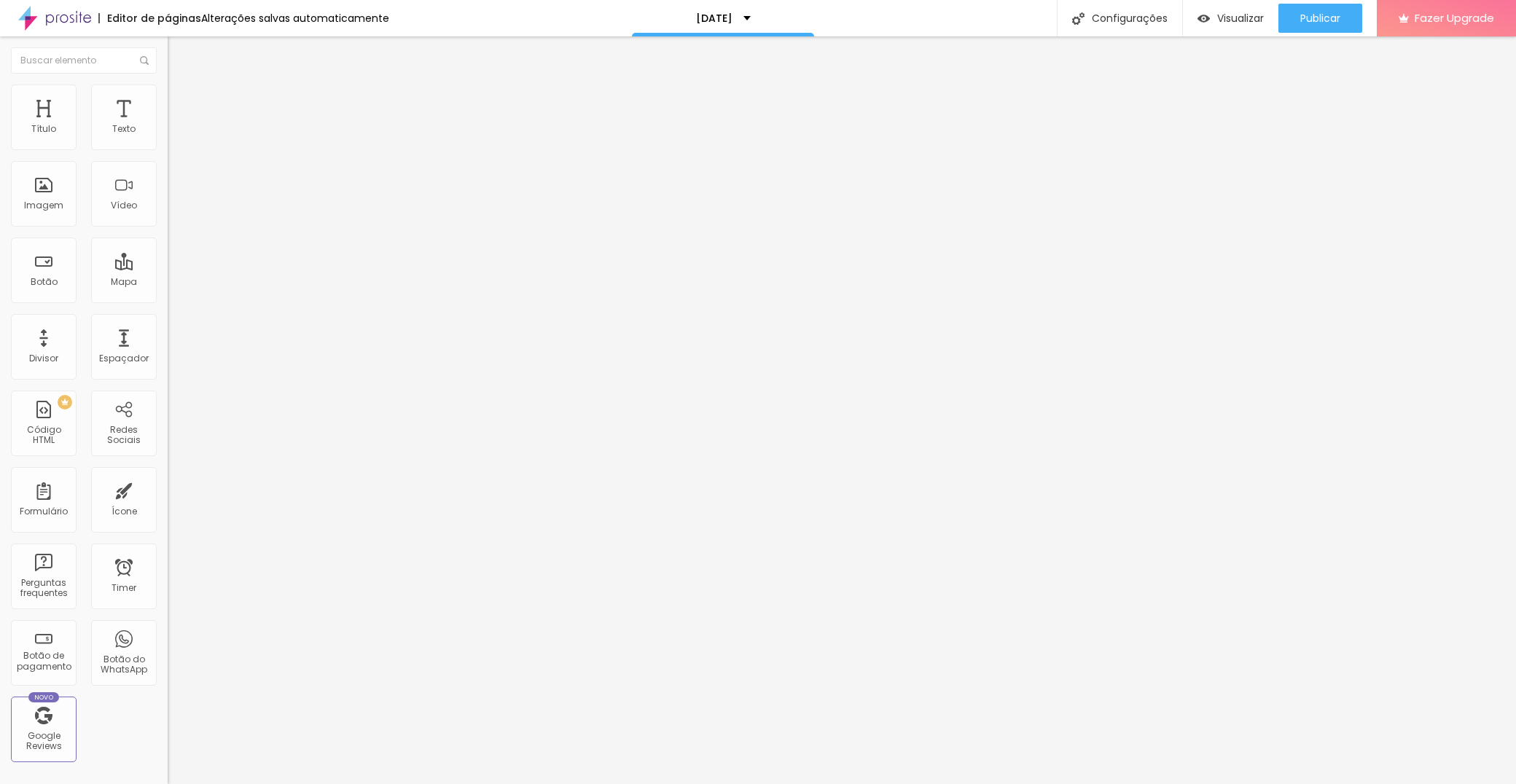
drag, startPoint x: 38, startPoint y: 177, endPoint x: 51, endPoint y: 179, distance: 13.2
type input "20"
click at [167, 489] on input "range" at bounding box center [214, 495] width 94 height 12
click at [181, 103] on span "Avançado" at bounding box center [205, 109] width 48 height 13
click at [167, 228] on span "16:9 Cinema" at bounding box center [195, 221] width 55 height 13
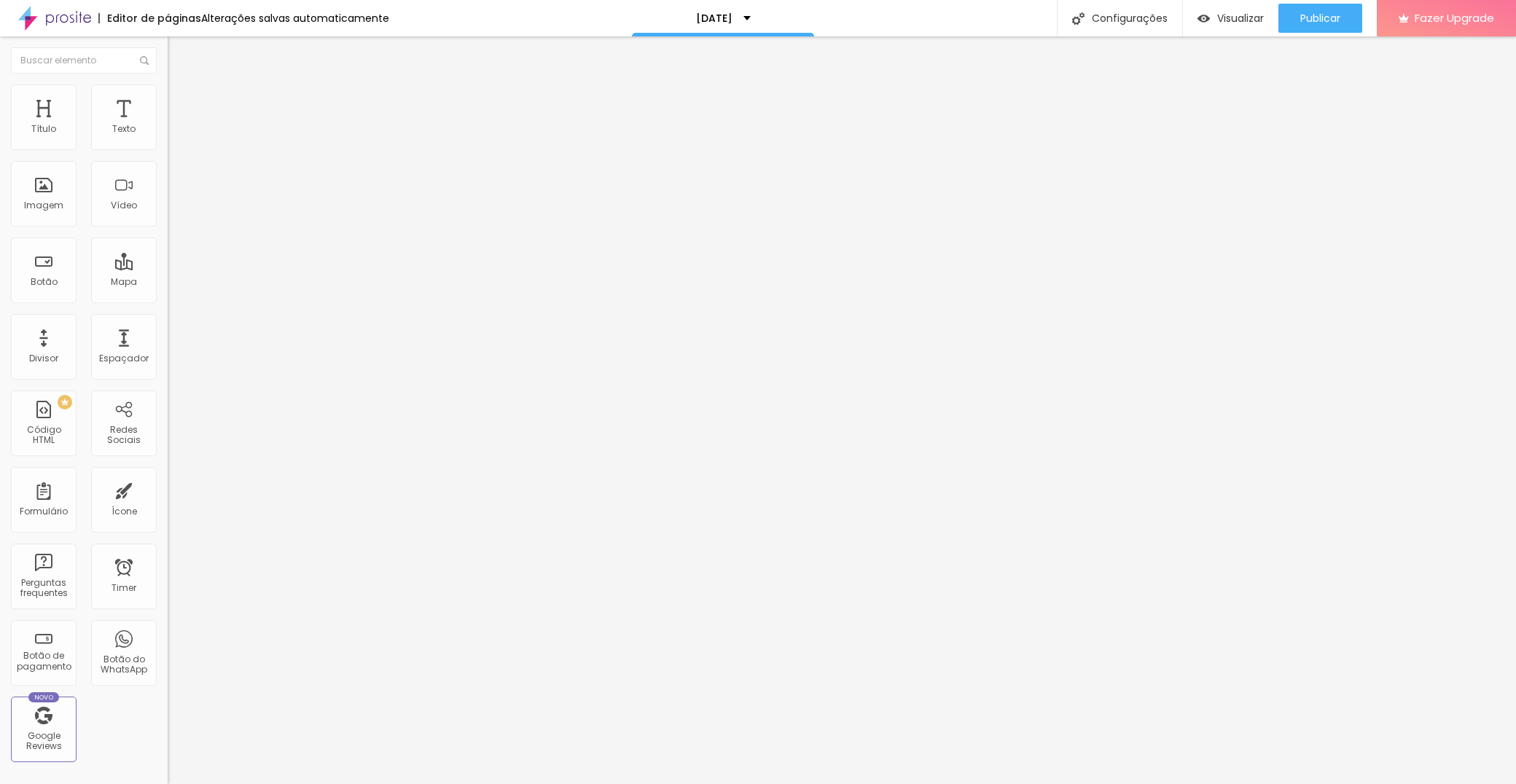
click at [167, 125] on span "Adicionar imagem" at bounding box center [214, 119] width 94 height 13
click at [167, 228] on span "Original" at bounding box center [185, 221] width 35 height 13
click at [167, 237] on span "Cinema" at bounding box center [186, 230] width 37 height 13
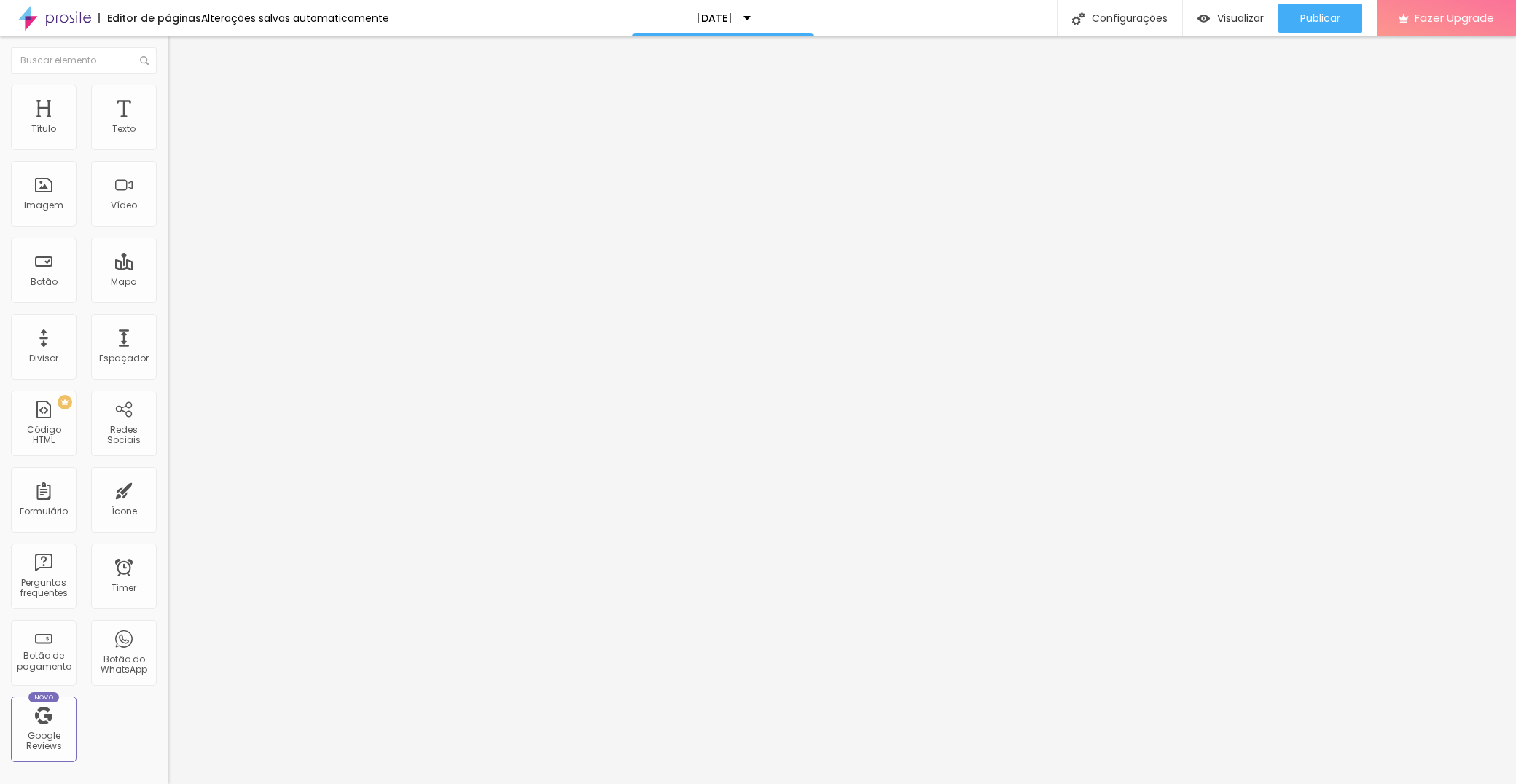
click at [167, 99] on li "Avançado" at bounding box center [251, 106] width 167 height 14
type input "9"
type input "8"
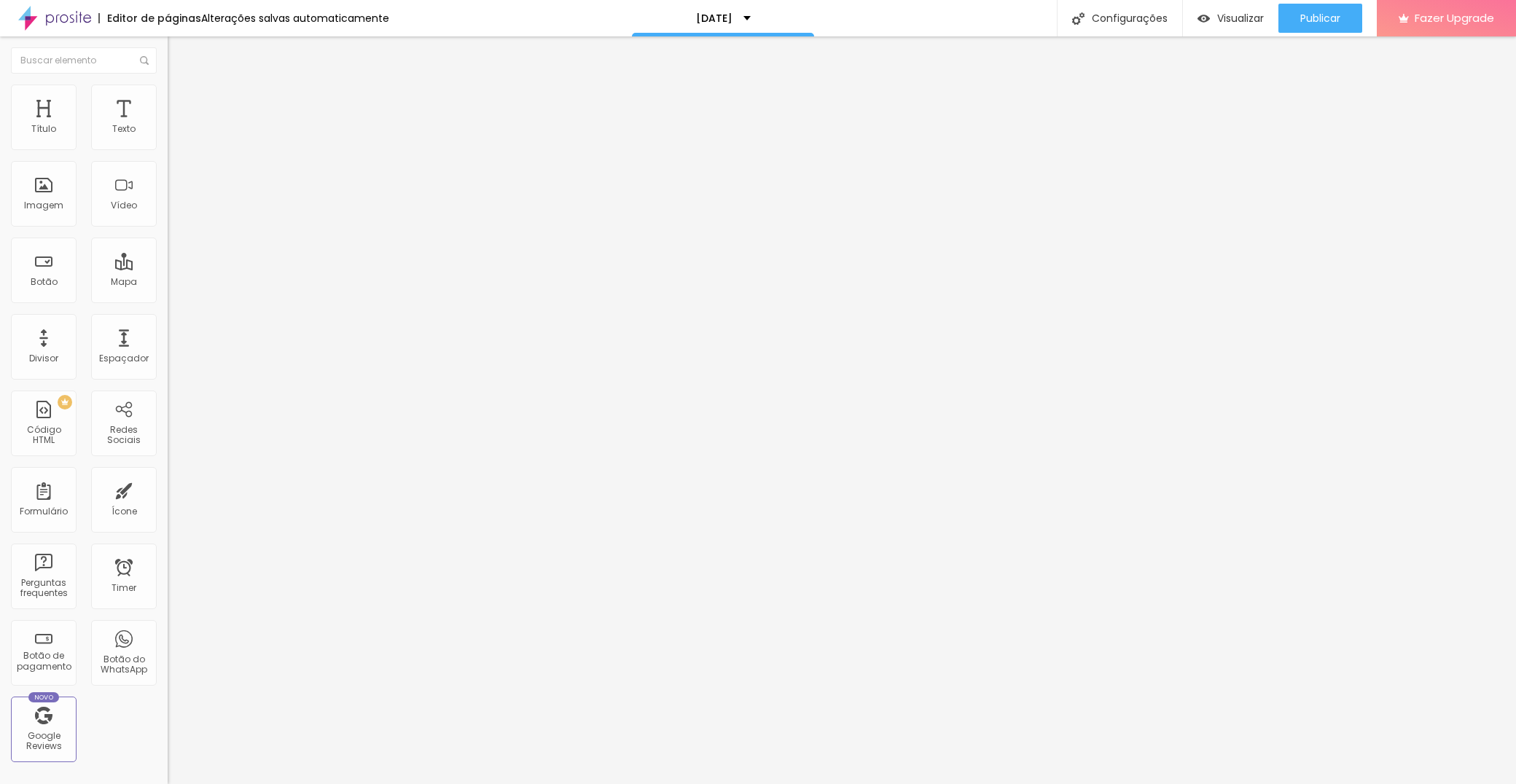
type input "6"
type input "4"
type input "3"
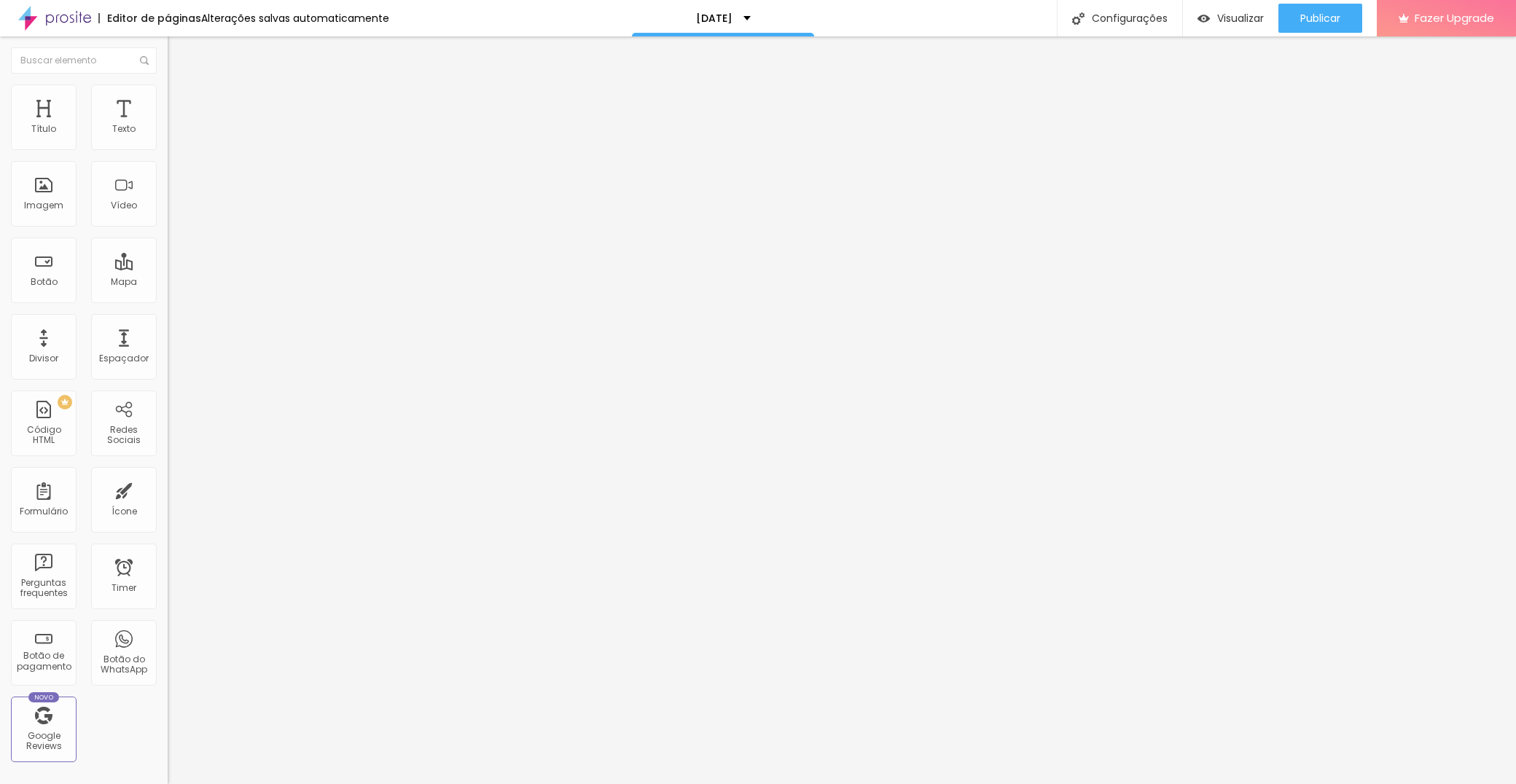
type input "3"
type input "0"
drag, startPoint x: 39, startPoint y: 176, endPoint x: 14, endPoint y: 165, distance: 27.3
type input "0"
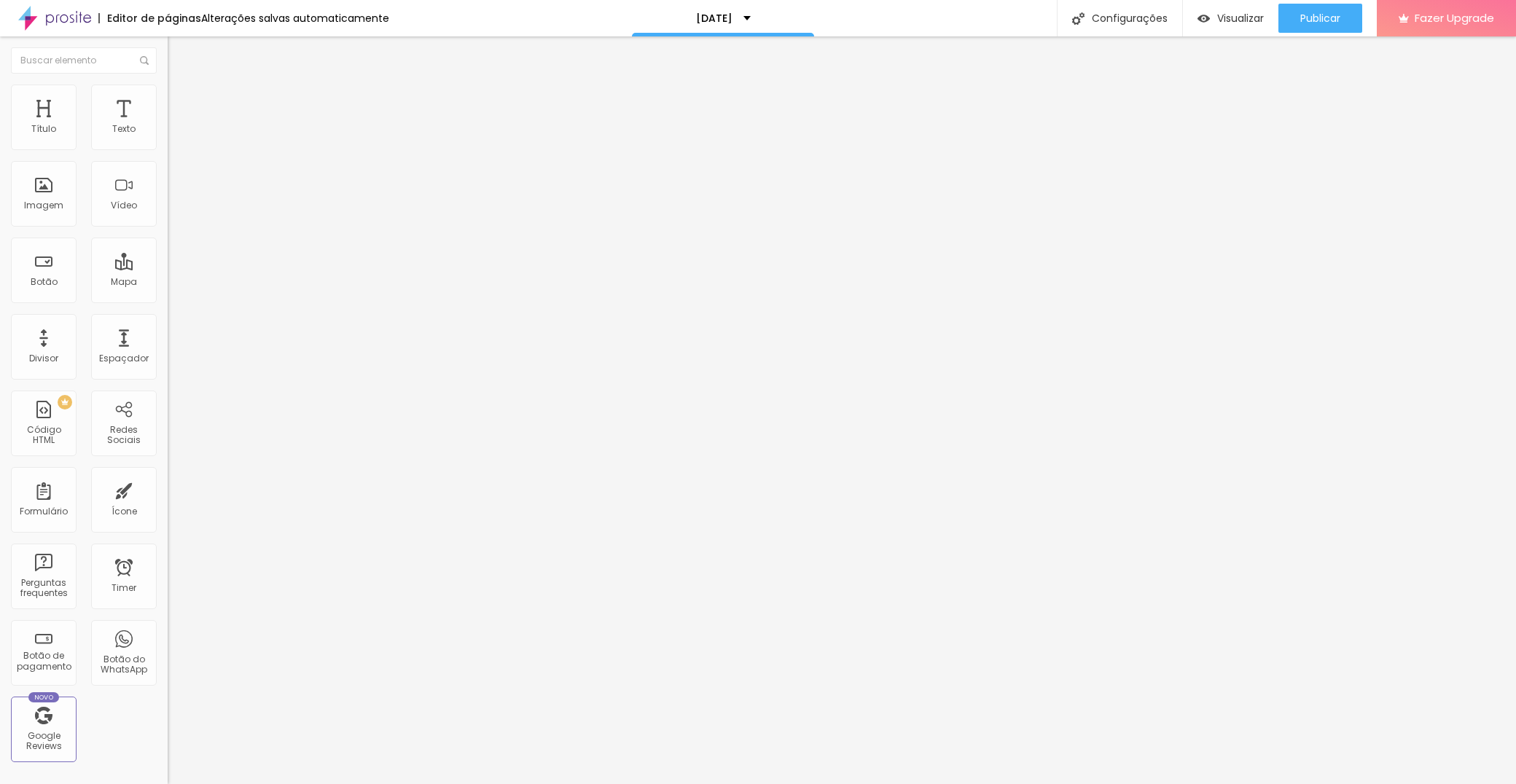
click at [0, 175] on html "Editor de páginas Alterações salvas automaticamente Natal 2025 Configurações Co…" at bounding box center [758, 392] width 1516 height 784
type input "8"
type input "7"
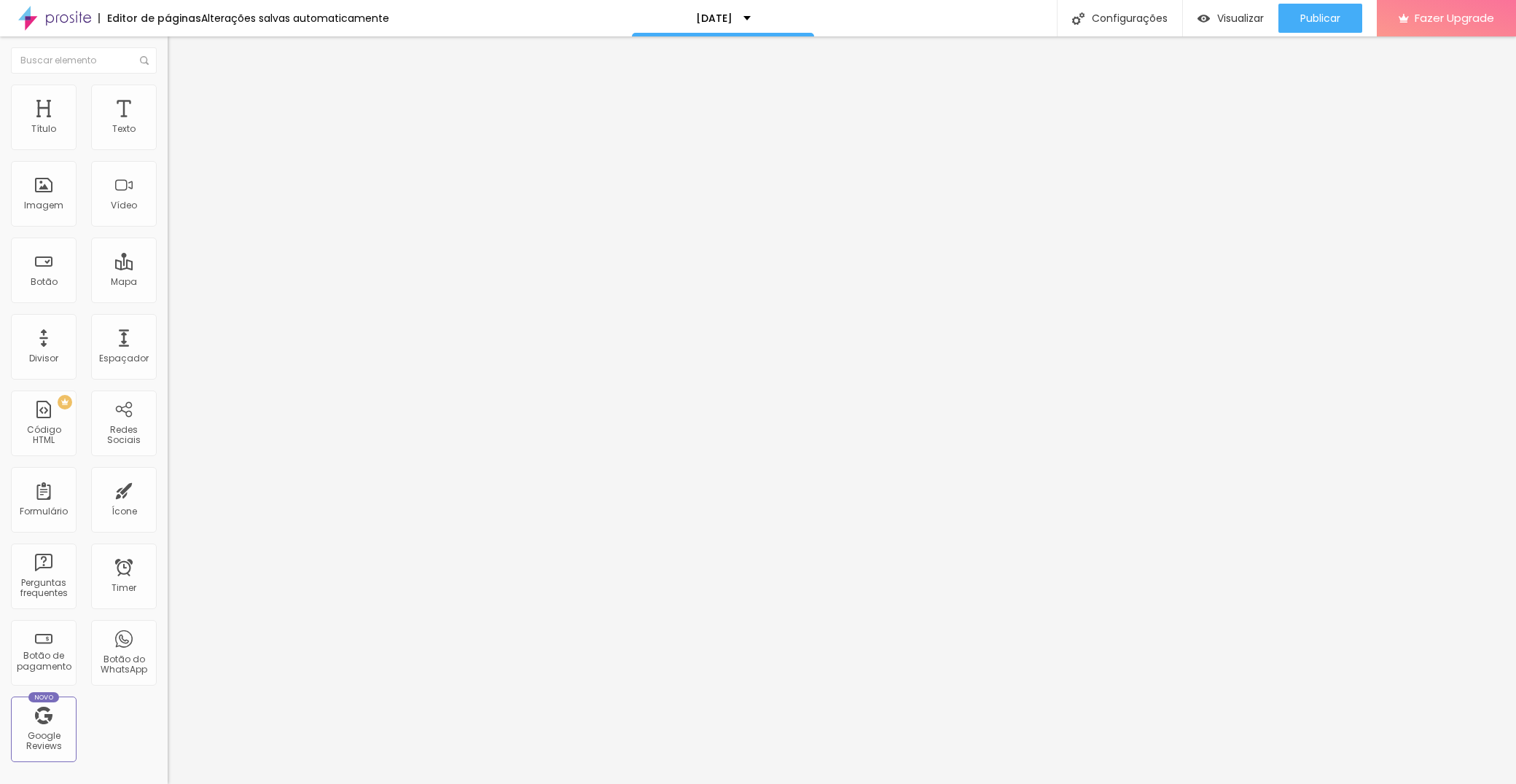
type input "4"
type input "1"
type input "0"
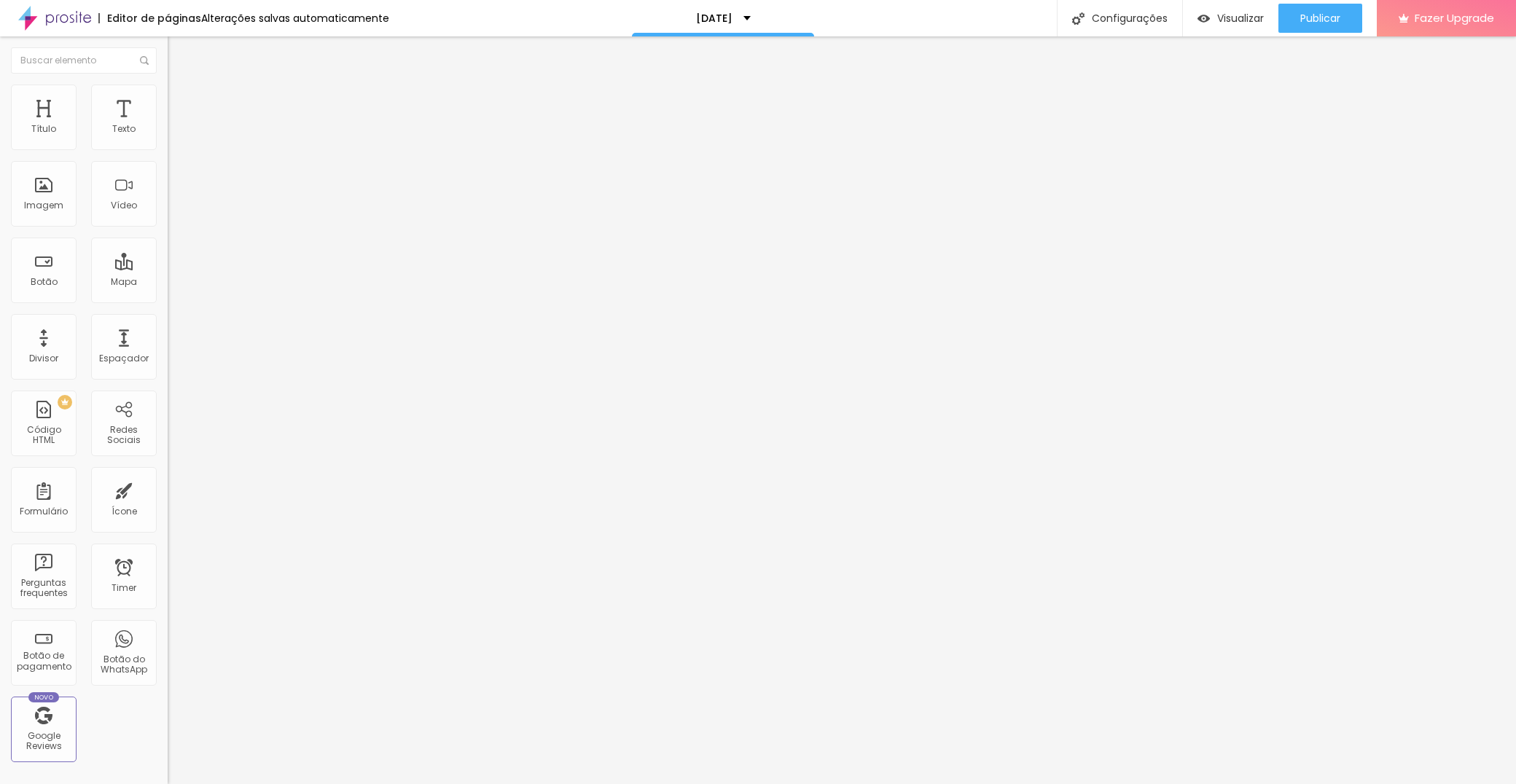
type input "0"
drag, startPoint x: 42, startPoint y: 145, endPoint x: -18, endPoint y: 146, distance: 60.0
type input "0"
click at [0, 146] on html "Editor de páginas Alterações salvas automaticamente Natal 2025 Configurações Co…" at bounding box center [758, 392] width 1516 height 784
click at [167, 149] on div "Modo Encaixotado Encaixotado Completo" at bounding box center [251, 134] width 167 height 40
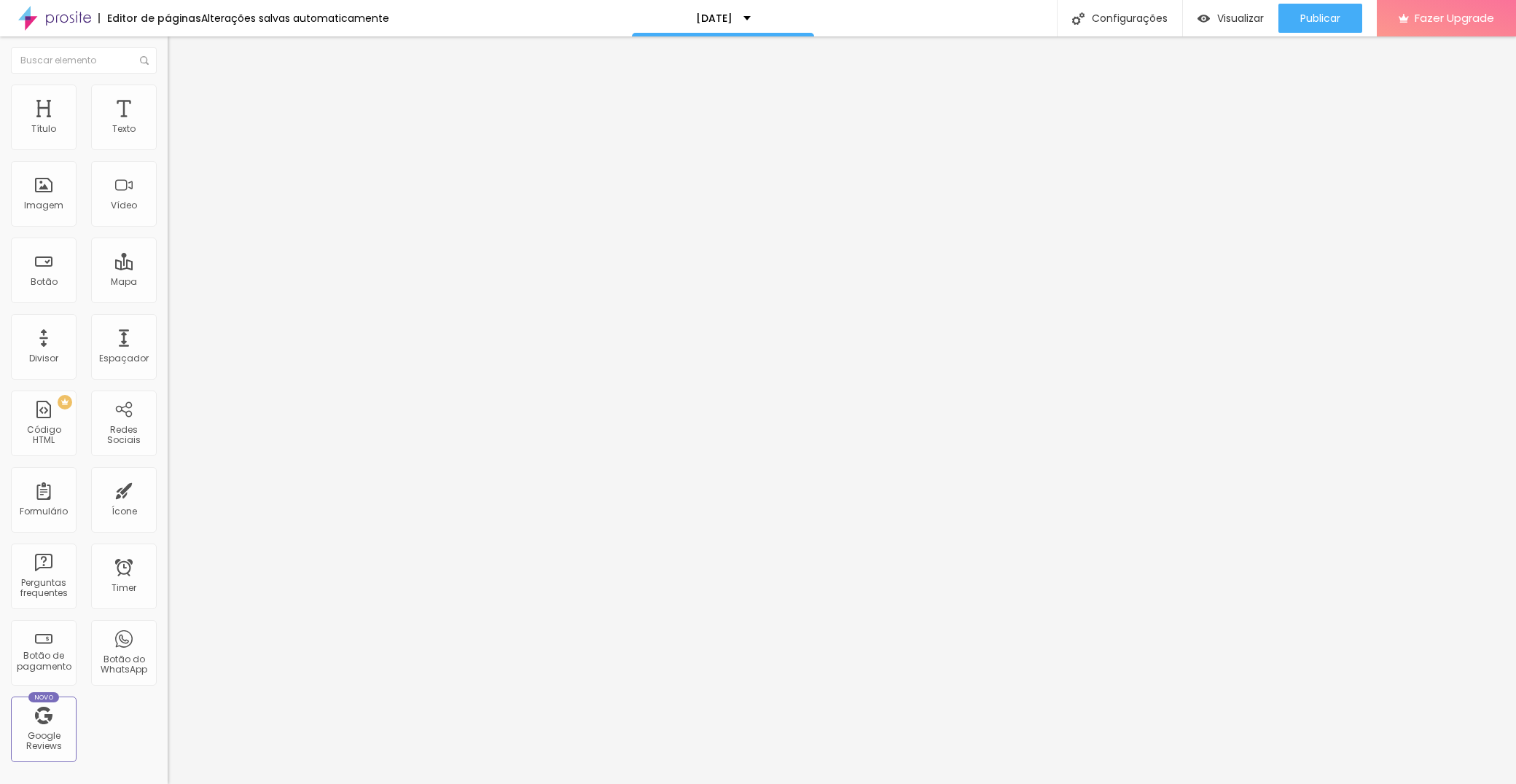
click at [167, 133] on span "Encaixotado" at bounding box center [196, 126] width 57 height 13
click at [167, 155] on span "Completo" at bounding box center [189, 149] width 44 height 13
click at [181, 103] on span "Avançado" at bounding box center [205, 109] width 48 height 13
type input "15"
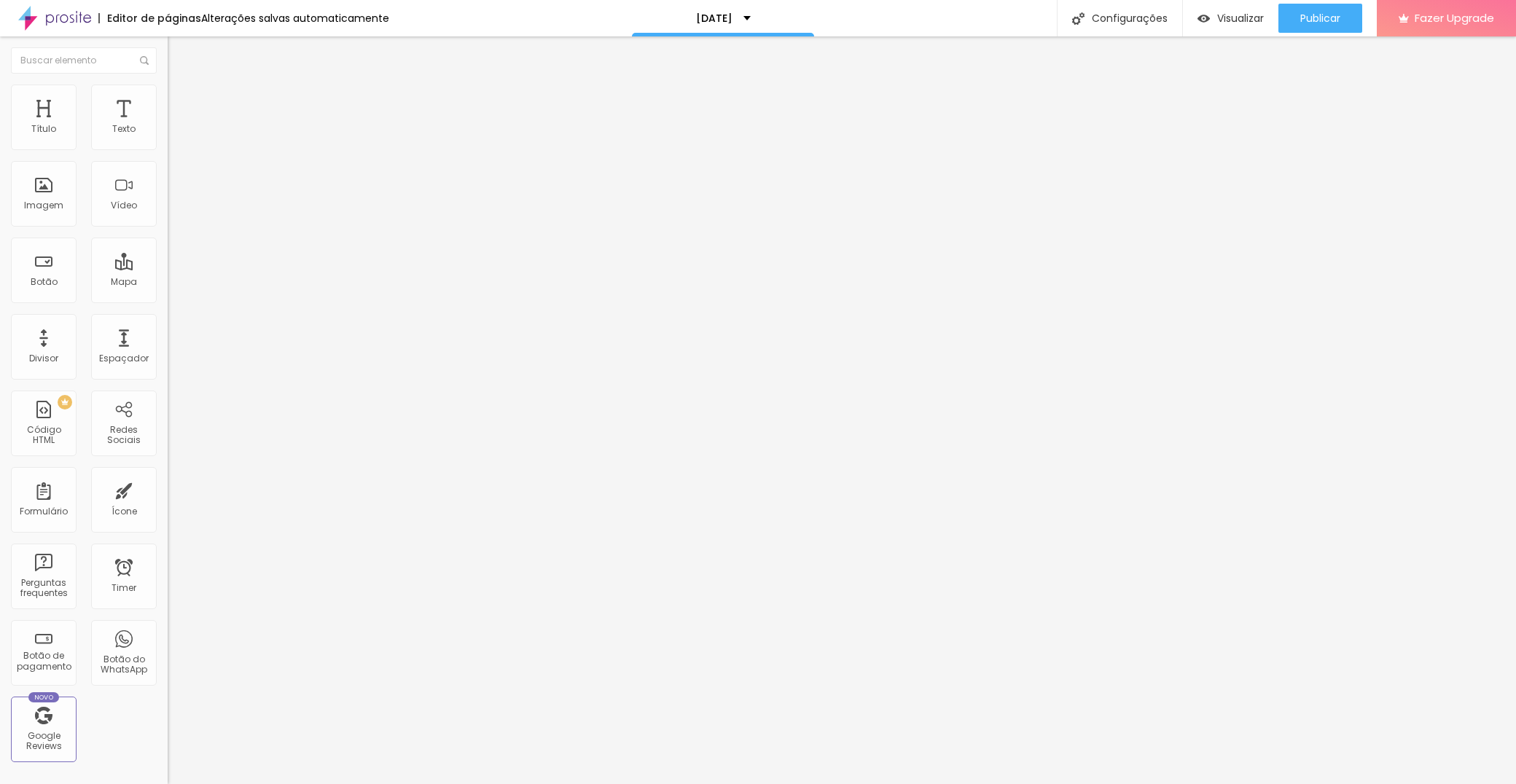
type input "10"
type input "5"
type input "0"
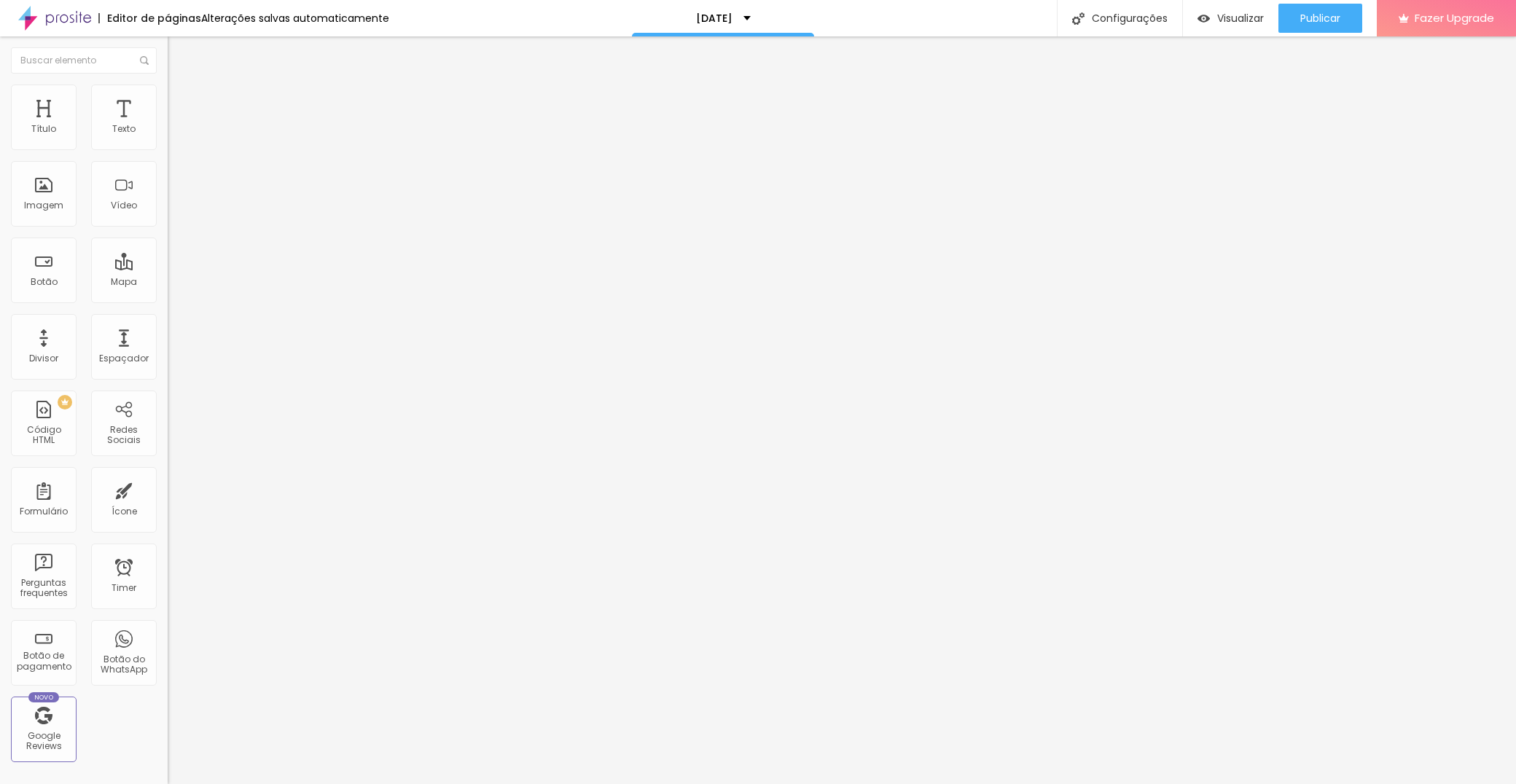
type input "0"
drag, startPoint x: 98, startPoint y: 143, endPoint x: -40, endPoint y: 148, distance: 138.1
type input "0"
click at [0, 148] on html "Editor de páginas Alterações salvas automaticamente [DATE] Configurações Config…" at bounding box center [758, 392] width 1516 height 784
type input "0"
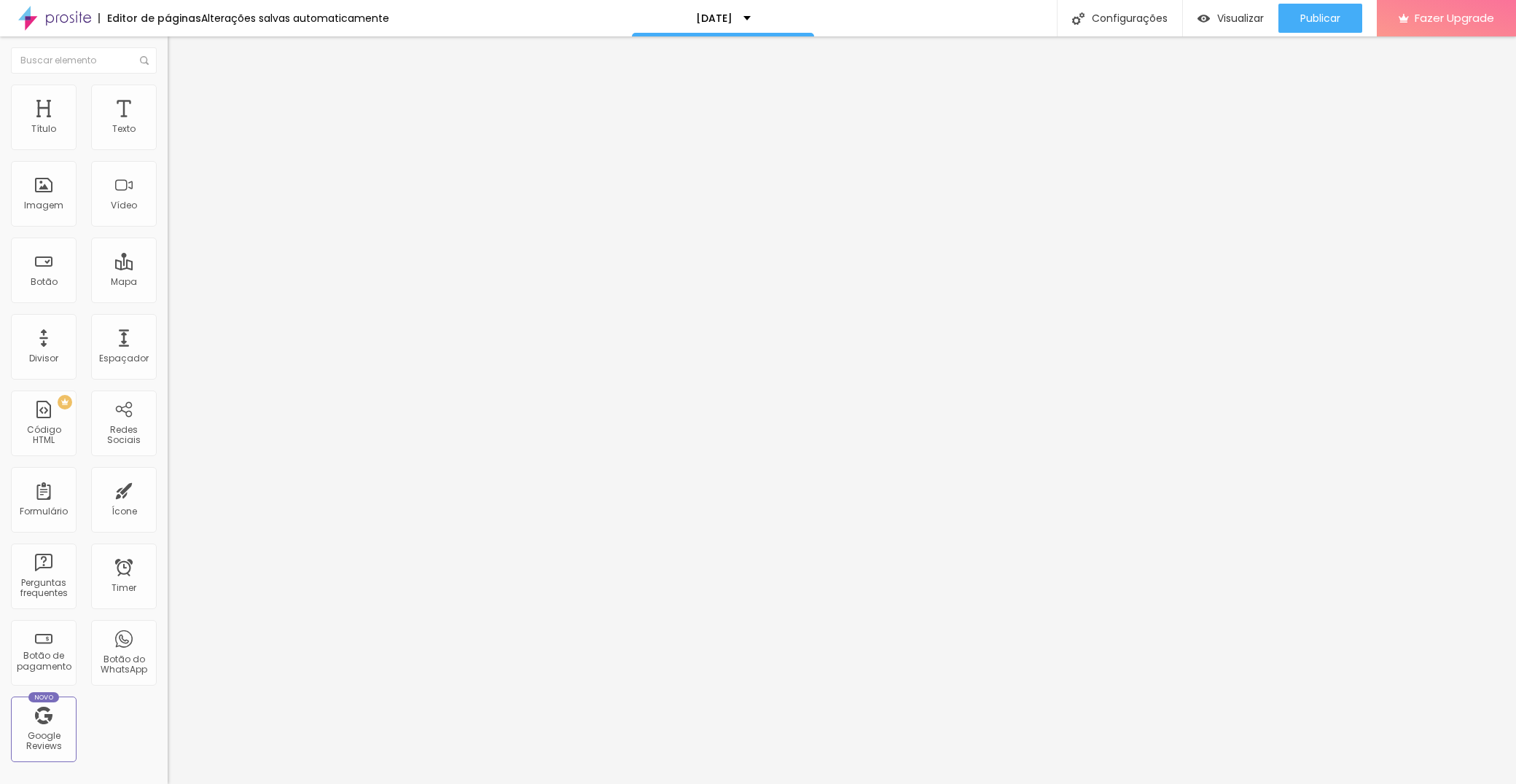
type input "0"
drag, startPoint x: 30, startPoint y: 173, endPoint x: -26, endPoint y: 169, distance: 56.1
type input "0"
click at [0, 169] on html "Editor de páginas Alterações salvas automaticamente [DATE] Configurações Config…" at bounding box center [758, 392] width 1516 height 784
click at [167, 91] on img at bounding box center [174, 91] width 13 height 13
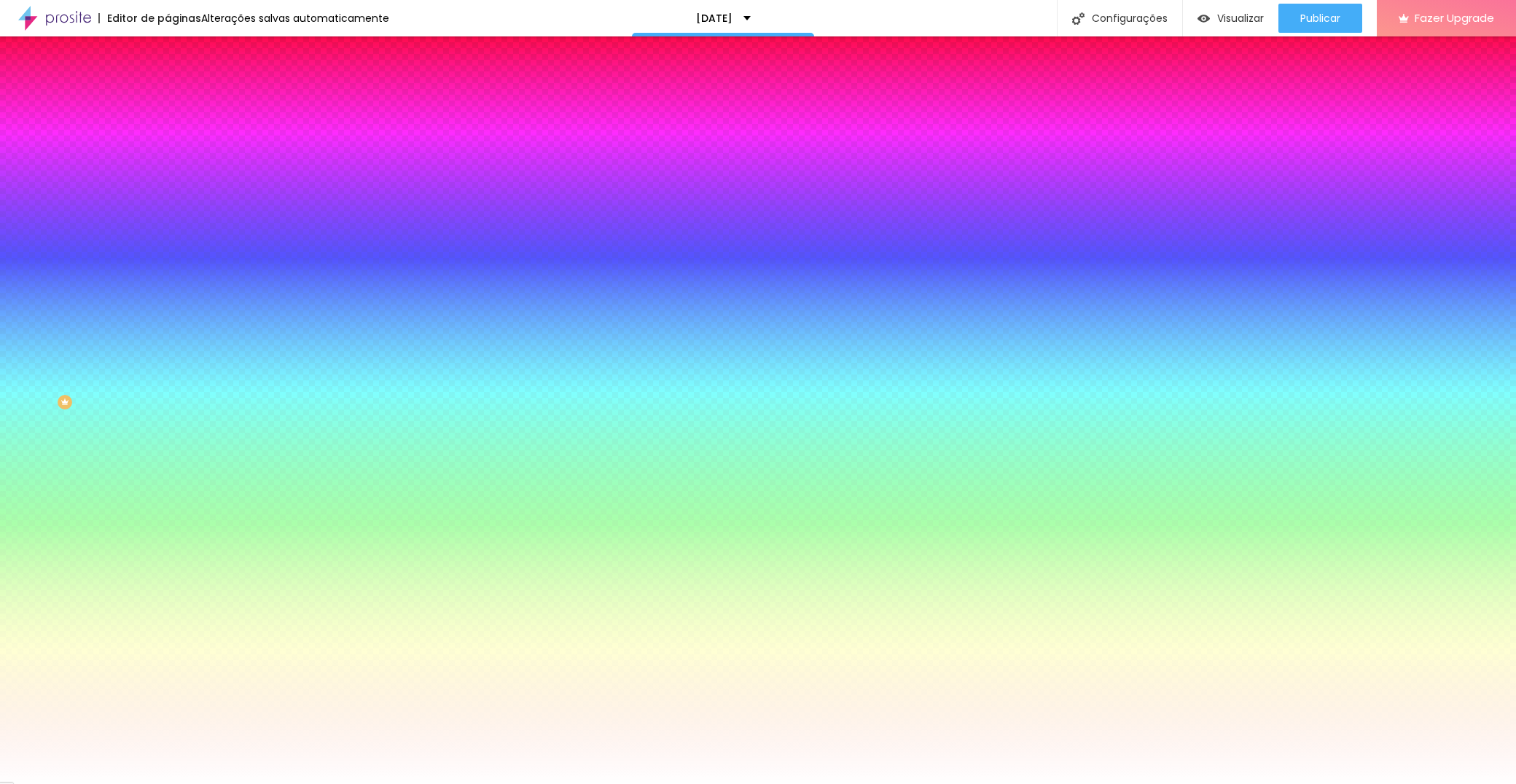
click at [181, 86] on span "Conteúdo" at bounding box center [203, 79] width 45 height 13
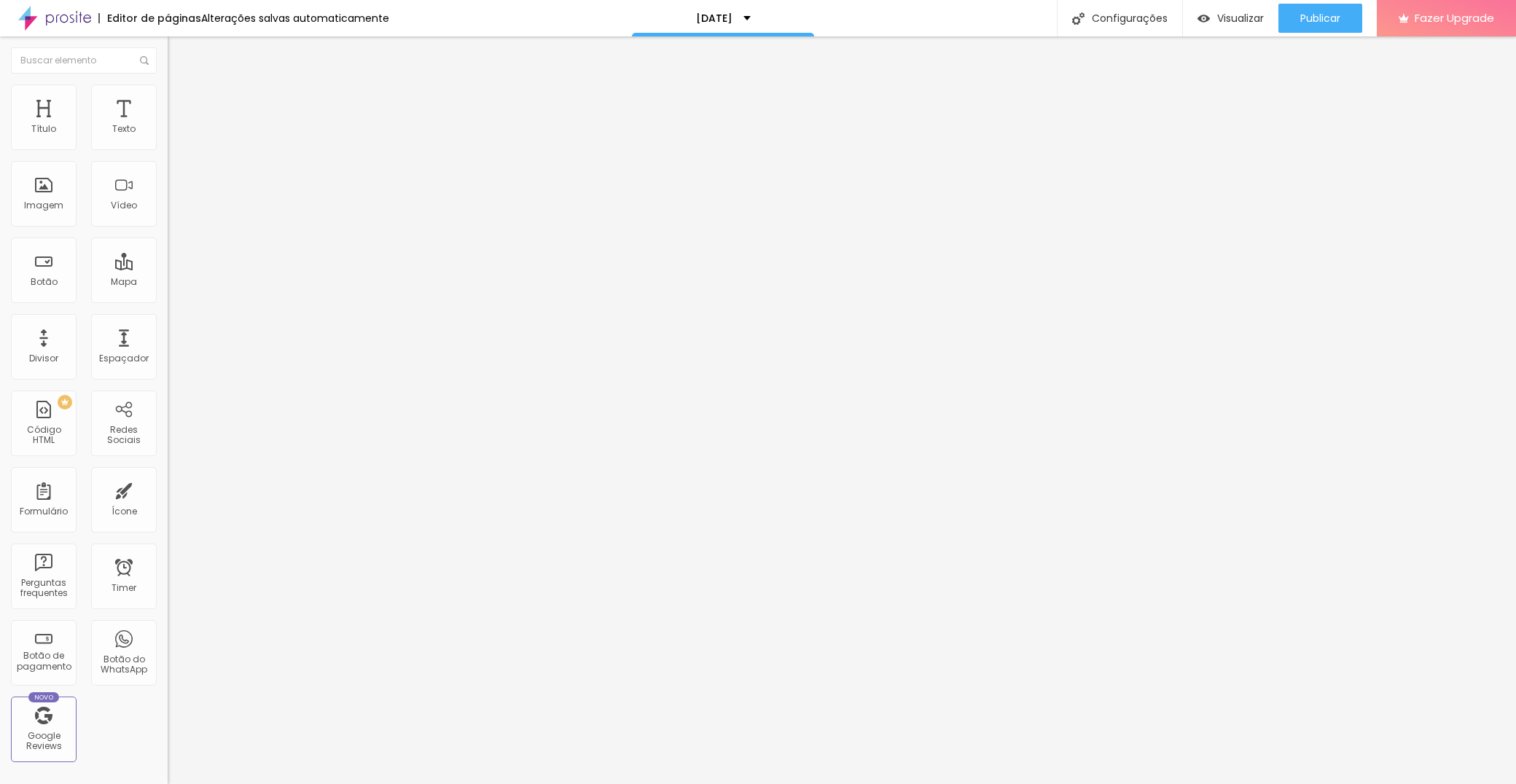
click at [167, 122] on div "Modo" at bounding box center [251, 118] width 167 height 8
click at [167, 141] on span "Encaixotado" at bounding box center [196, 135] width 57 height 13
click at [167, 155] on span "Completo" at bounding box center [189, 149] width 44 height 13
click at [167, 228] on span "16:9 Cinema" at bounding box center [195, 221] width 55 height 13
click at [167, 268] on span "Original" at bounding box center [185, 262] width 35 height 13
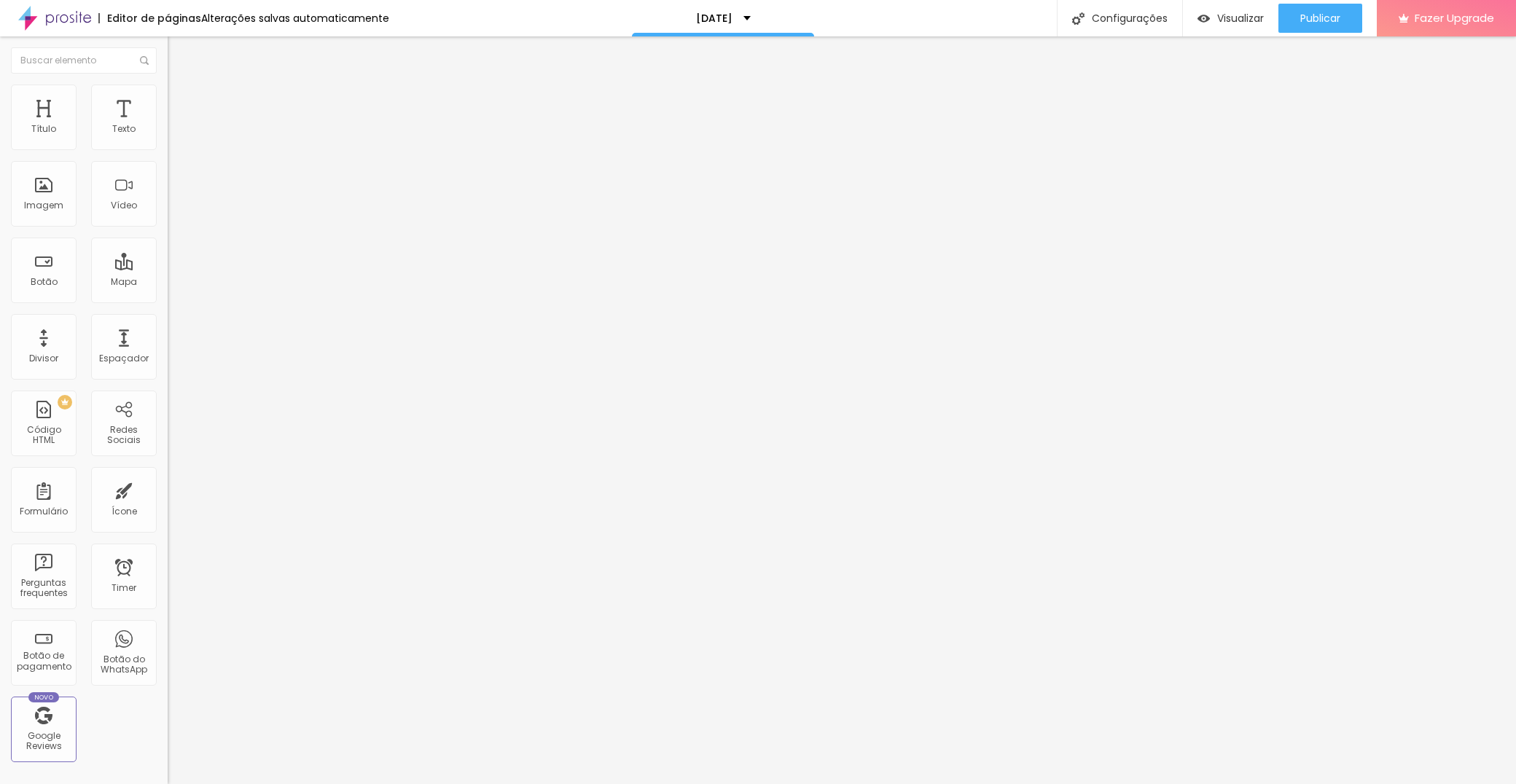
click at [167, 246] on span "Padrão" at bounding box center [183, 239] width 33 height 13
click at [167, 237] on span "Cinema" at bounding box center [186, 230] width 37 height 13
click at [167, 92] on img at bounding box center [174, 91] width 13 height 13
click at [167, 97] on ul "Conteúdo Estilo Avançado" at bounding box center [251, 92] width 167 height 43
type input "60"
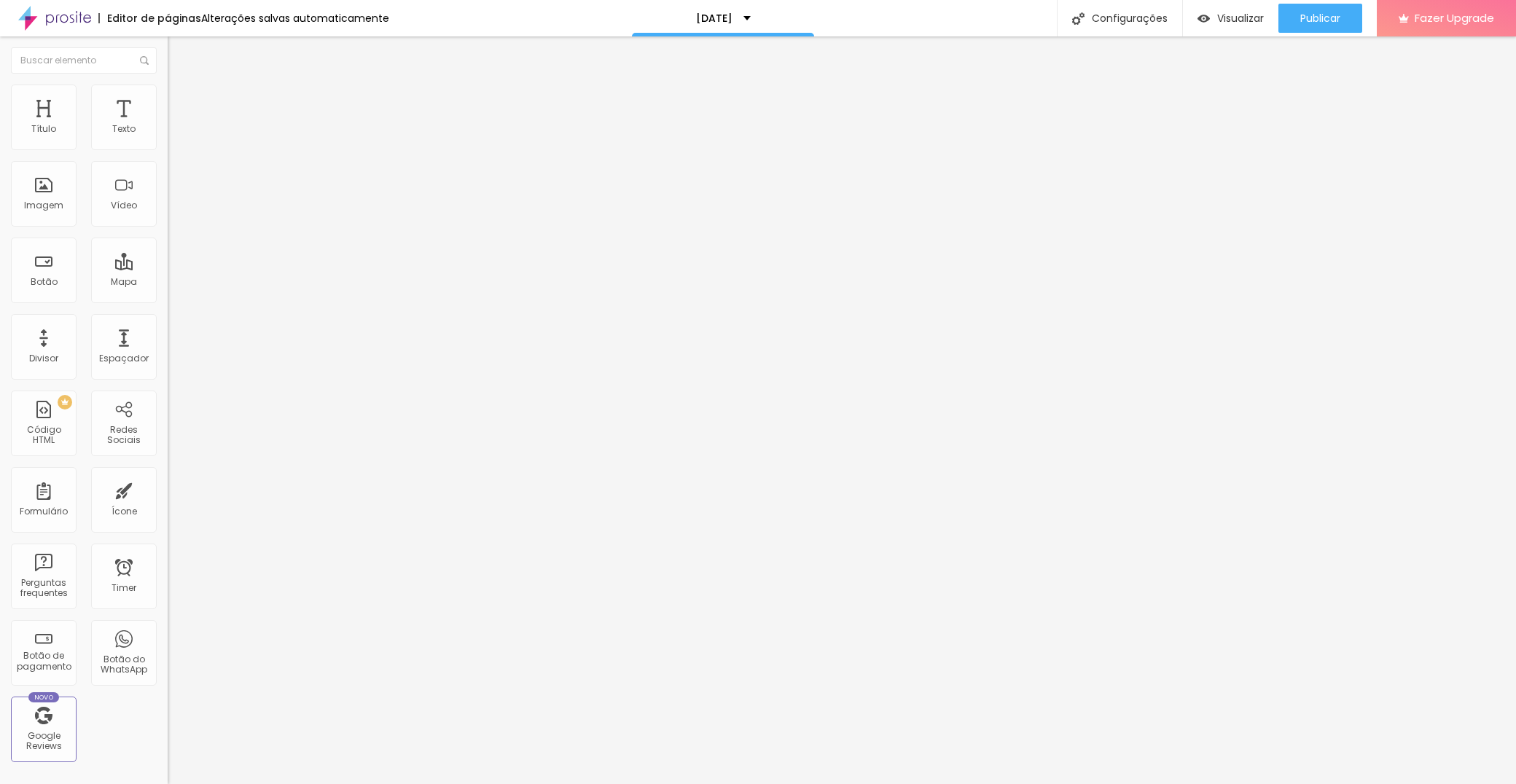
type input "60"
type input "55"
type input "50"
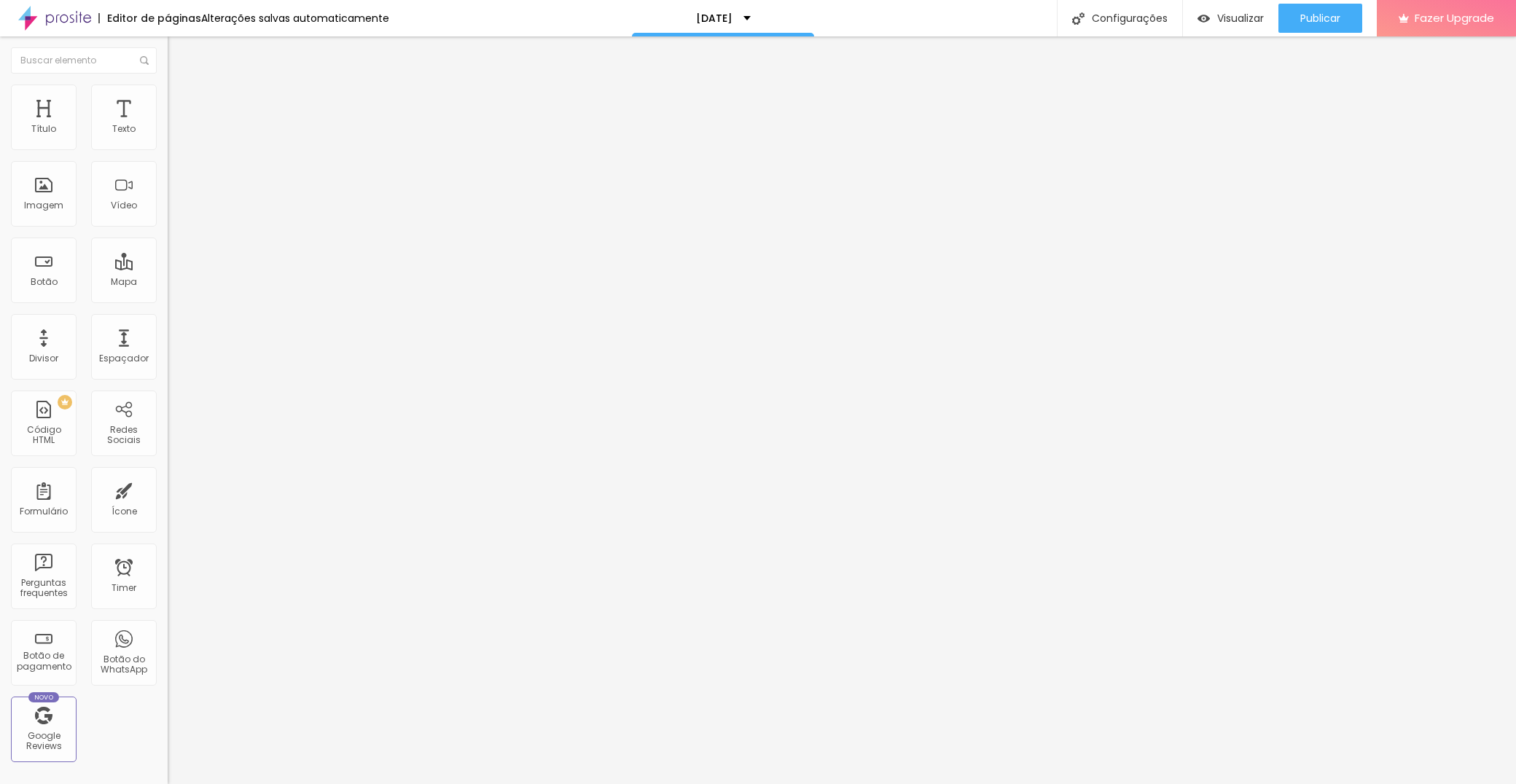
type input "45"
type input "40"
type input "35"
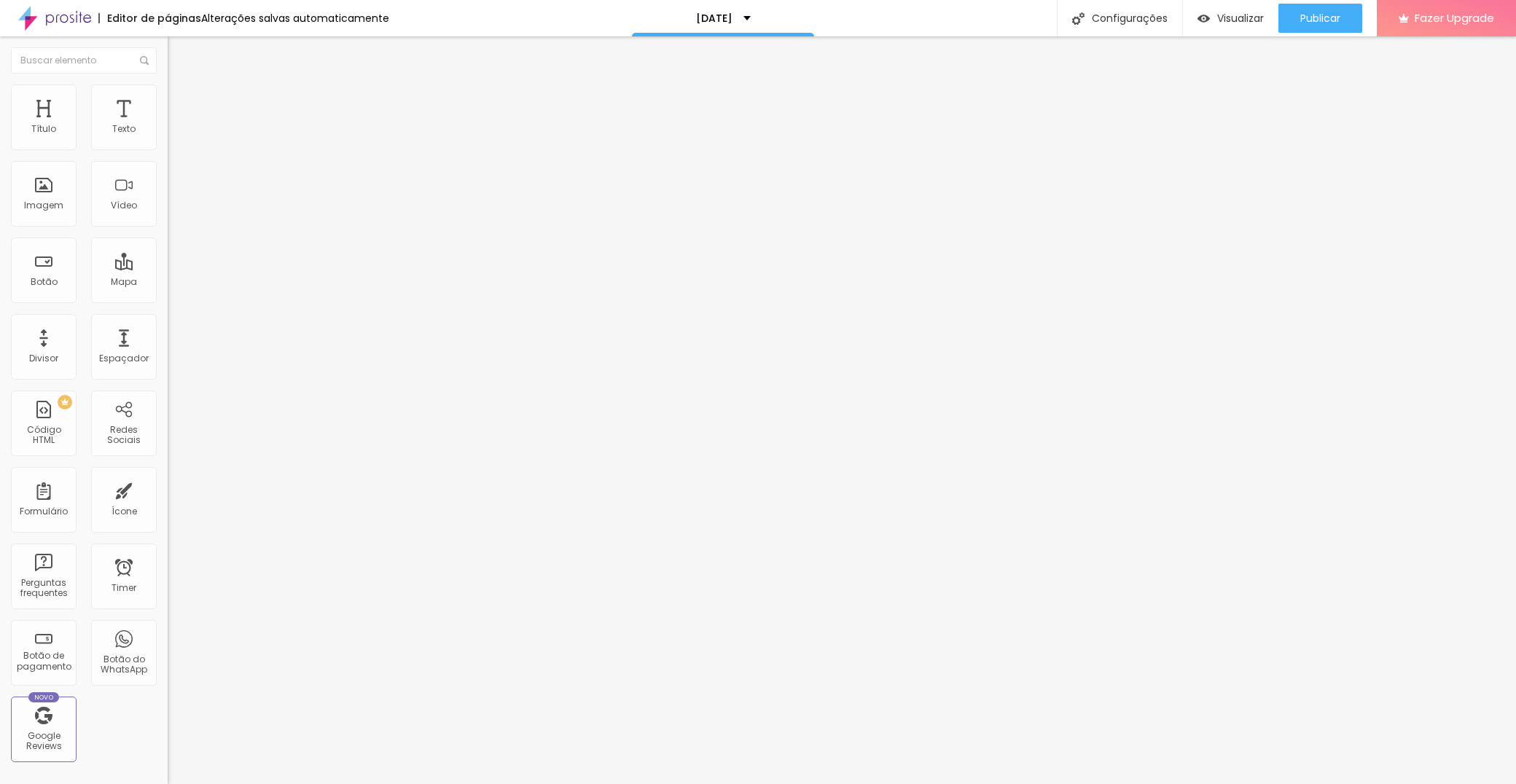
type input "35"
type input "30"
type input "35"
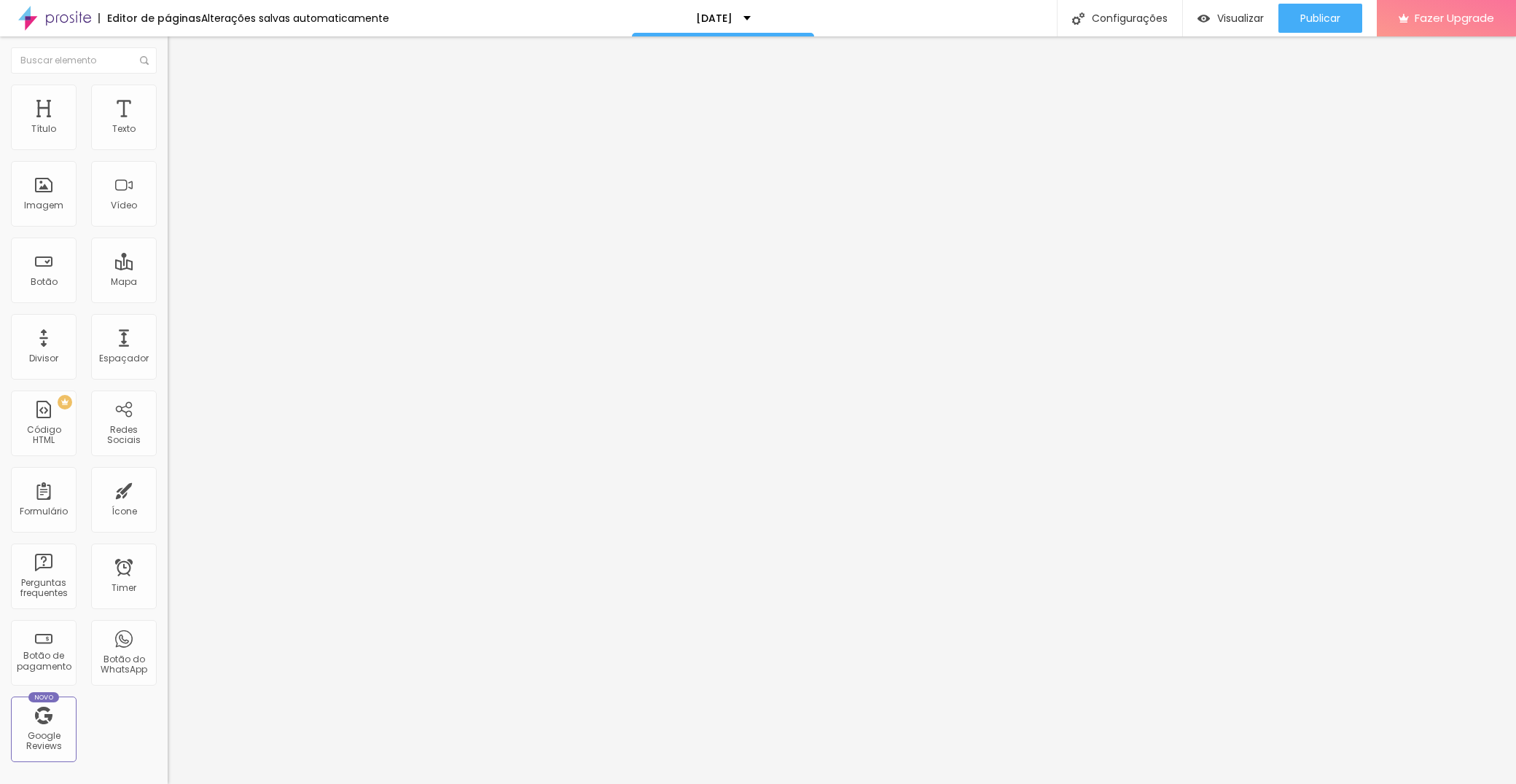
type input "40"
type input "45"
type input "50"
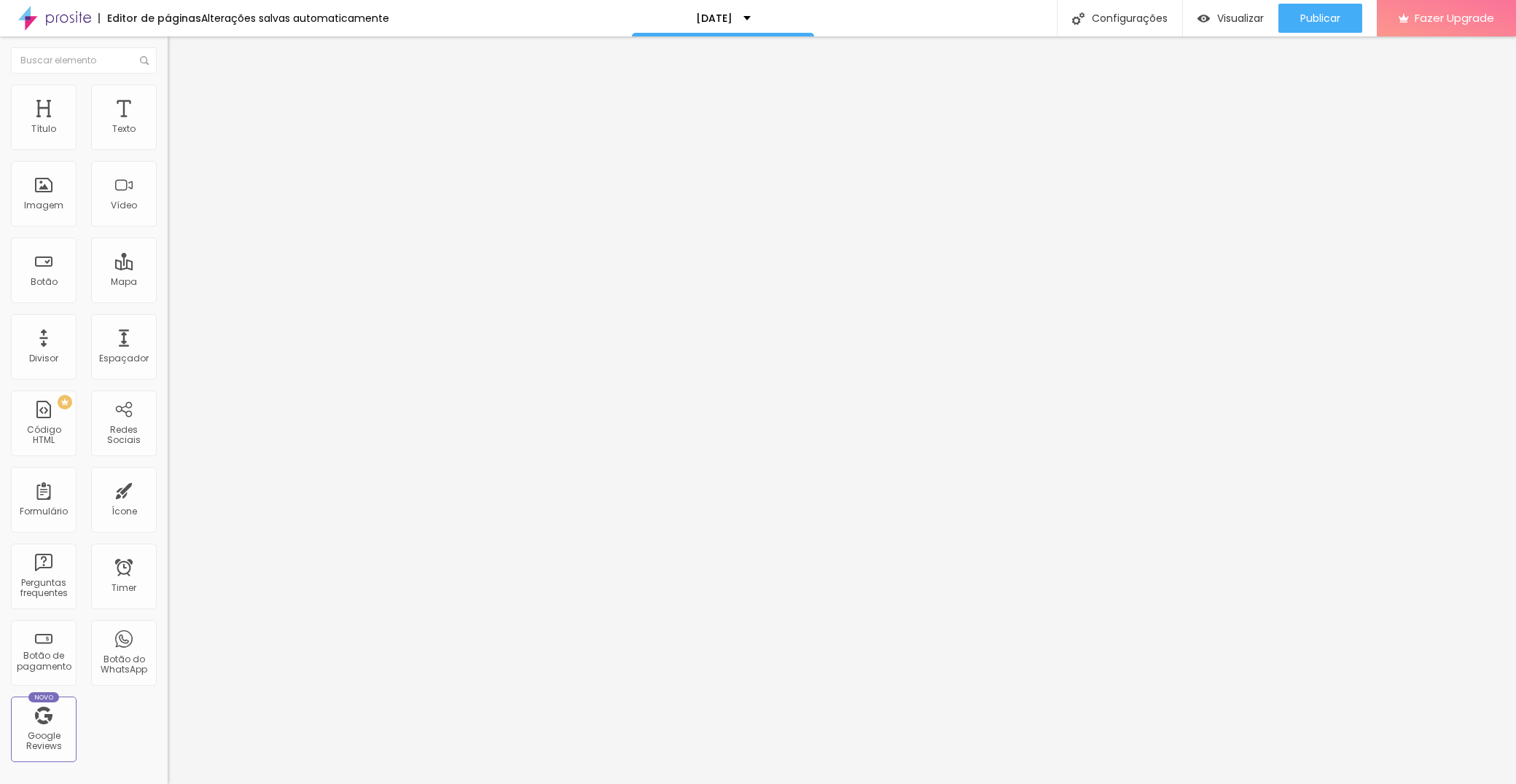
drag, startPoint x: 94, startPoint y: 160, endPoint x: 74, endPoint y: 160, distance: 20.0
type input "50"
click at [167, 150] on input "range" at bounding box center [214, 144] width 94 height 12
click at [167, 99] on li "Avançado" at bounding box center [251, 106] width 167 height 14
click at [167, 99] on img at bounding box center [174, 106] width 13 height 13
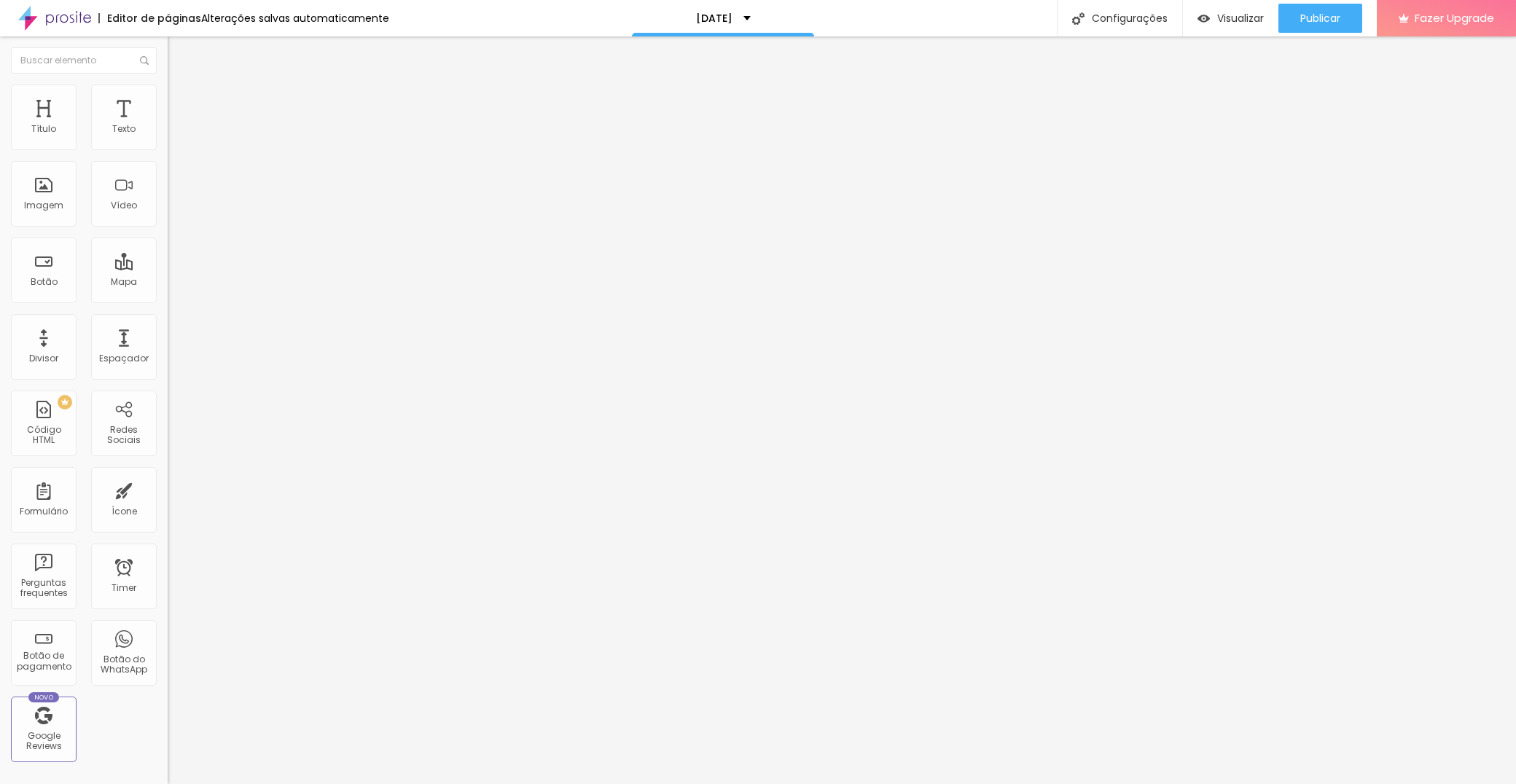
type input "15"
type input "5"
type input "0"
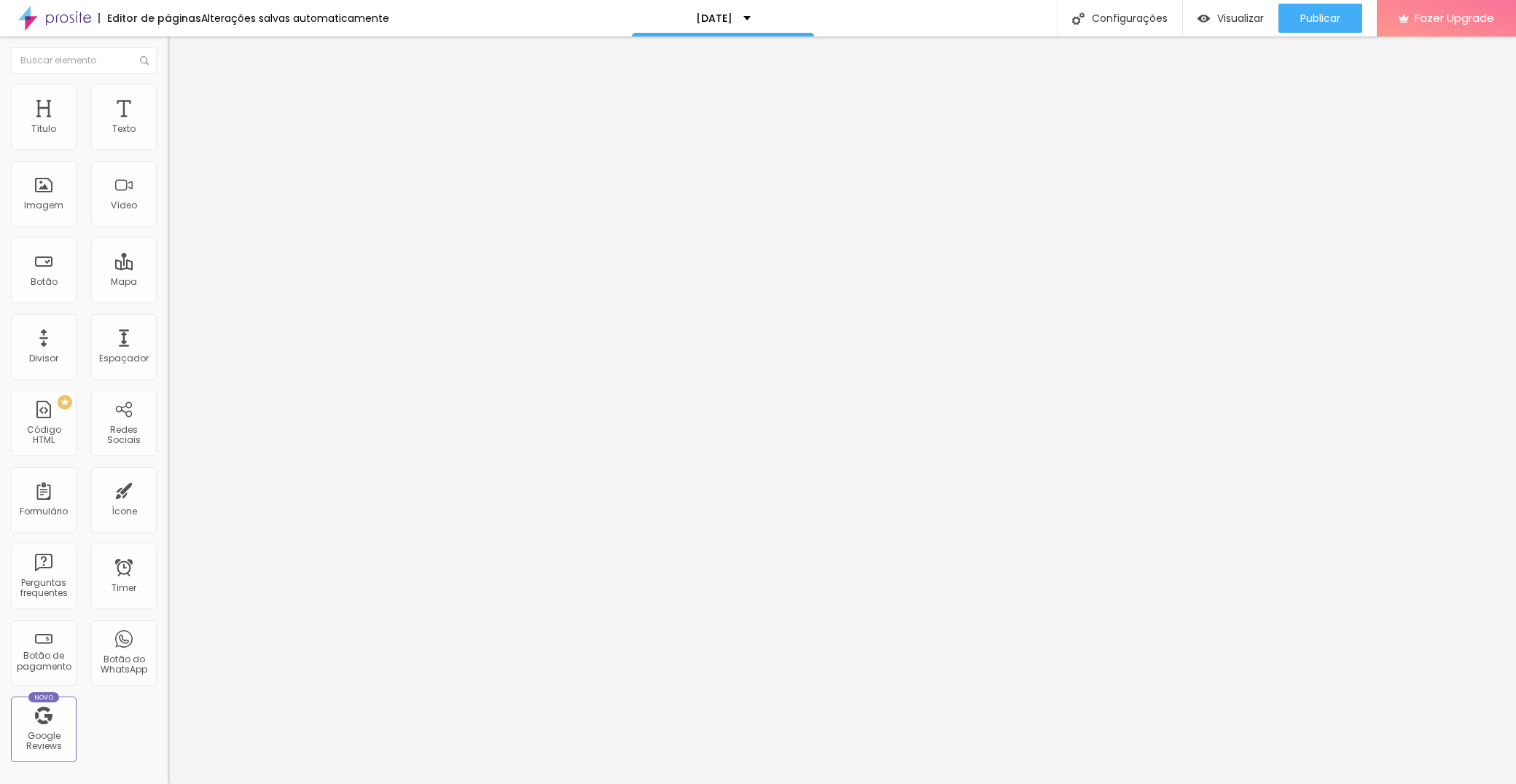
type input "0"
drag, startPoint x: 61, startPoint y: 143, endPoint x: 3, endPoint y: 135, distance: 58.5
type input "0"
click at [0, 147] on html "Editor de páginas Alterações salvas automaticamente [DATE] Configurações Config…" at bounding box center [758, 392] width 1516 height 784
click at [167, 96] on li "Estilo" at bounding box center [251, 91] width 167 height 14
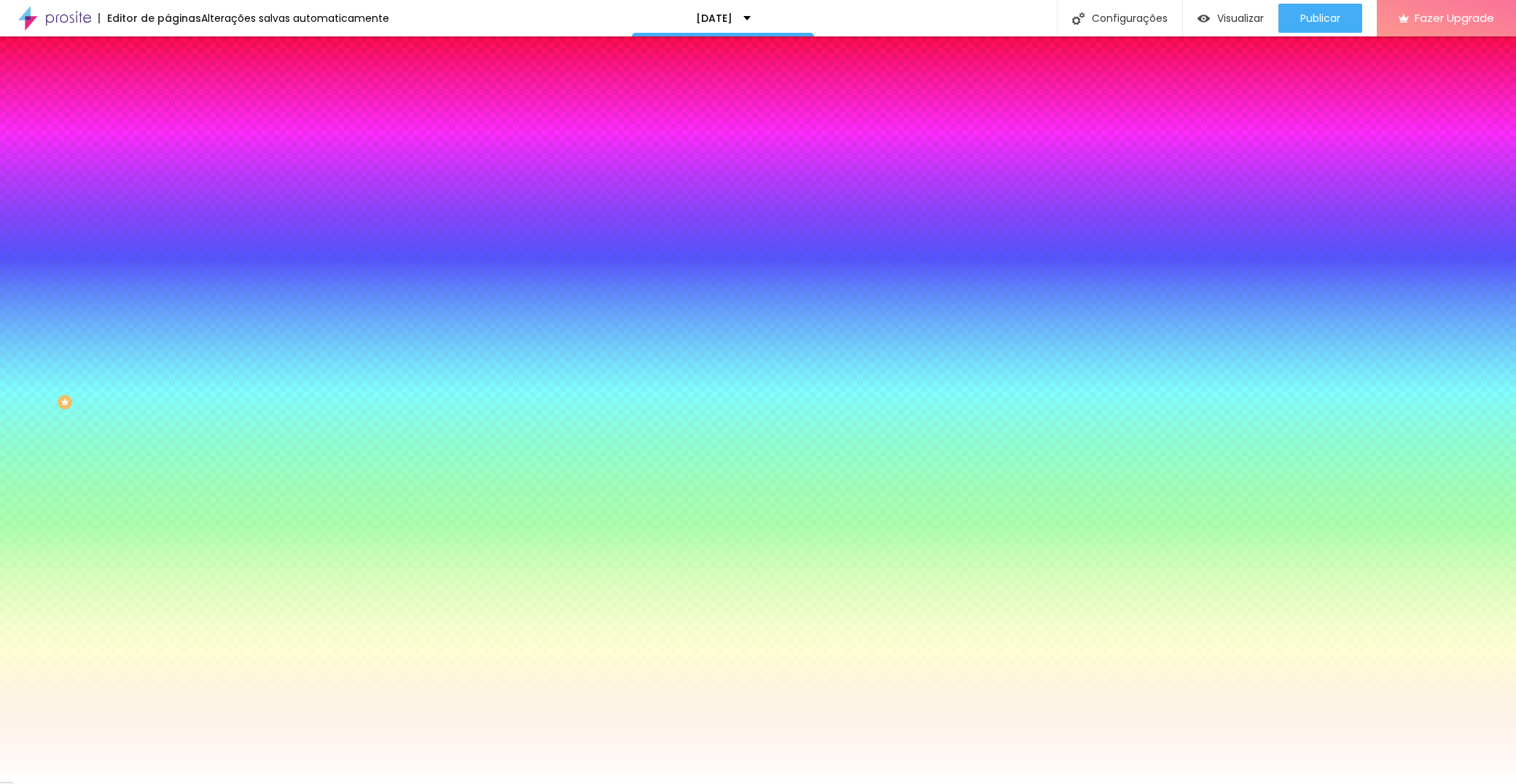
click at [181, 86] on span "Conteúdo" at bounding box center [203, 79] width 45 height 13
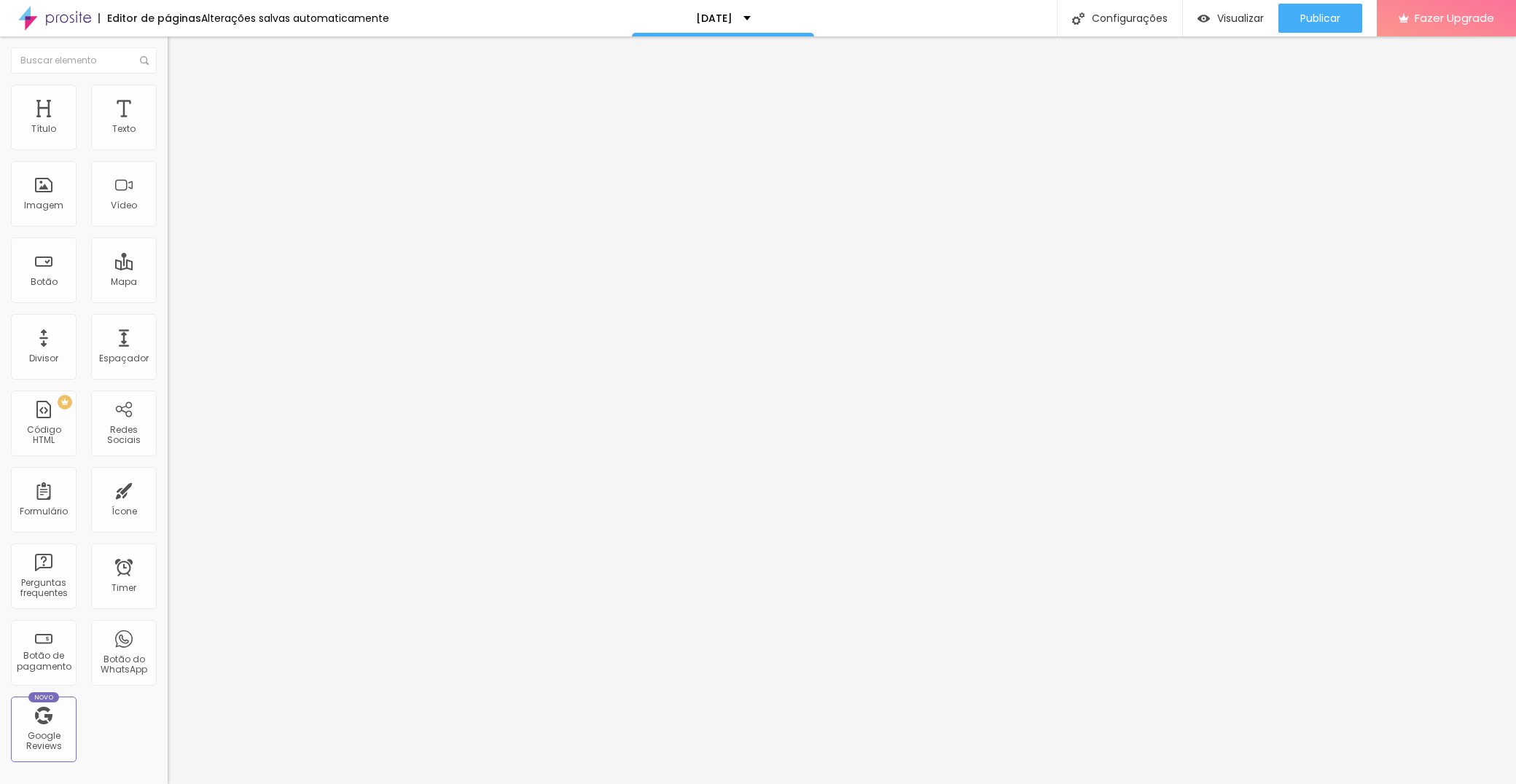
click at [167, 144] on img at bounding box center [172, 139] width 10 height 10
click at [167, 133] on span "Encaixotado" at bounding box center [196, 126] width 57 height 13
click at [167, 155] on span "Completo" at bounding box center [189, 149] width 44 height 13
click at [181, 103] on span "Avançado" at bounding box center [205, 109] width 48 height 13
type input "15"
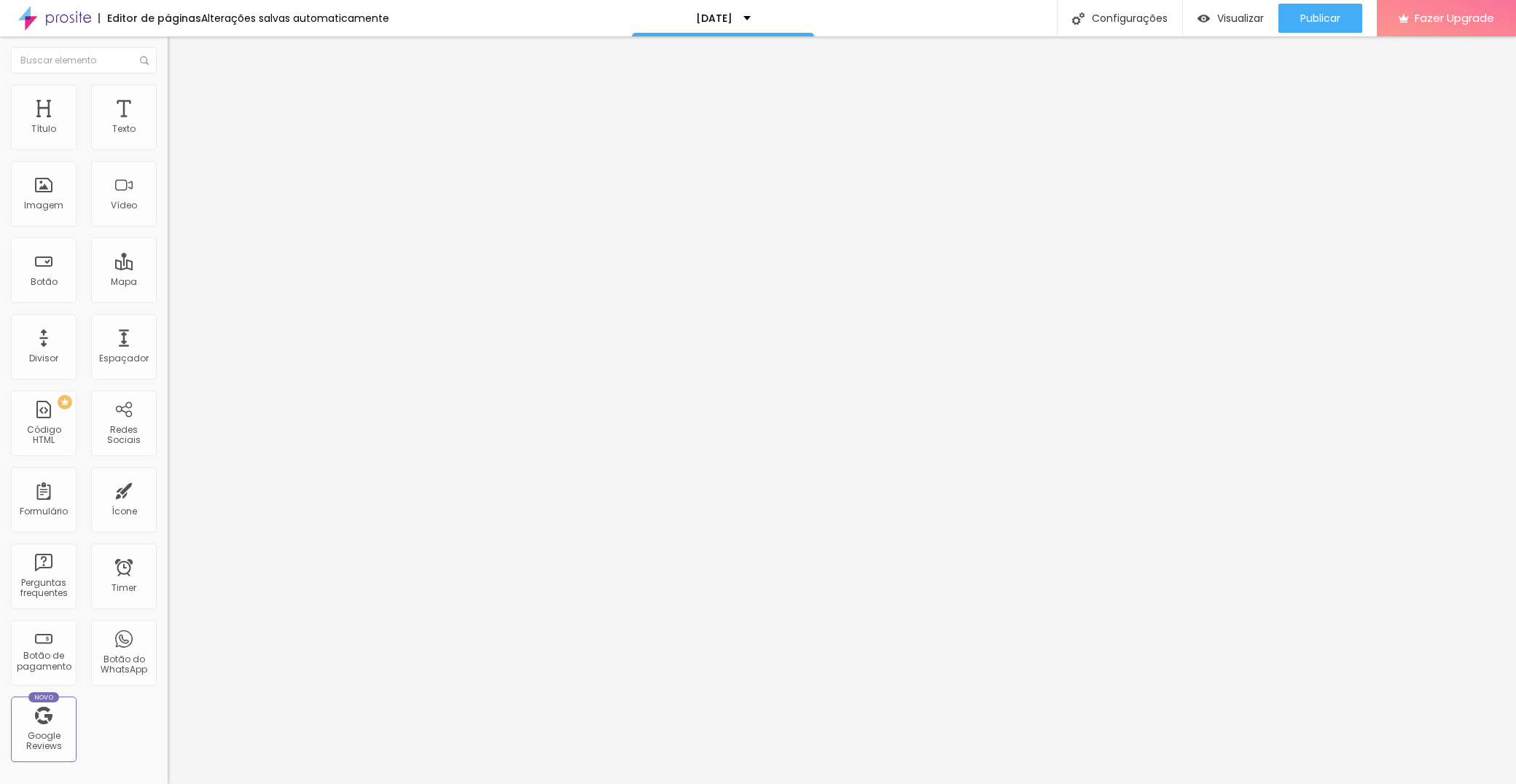
type input "15"
type input "10"
type input "5"
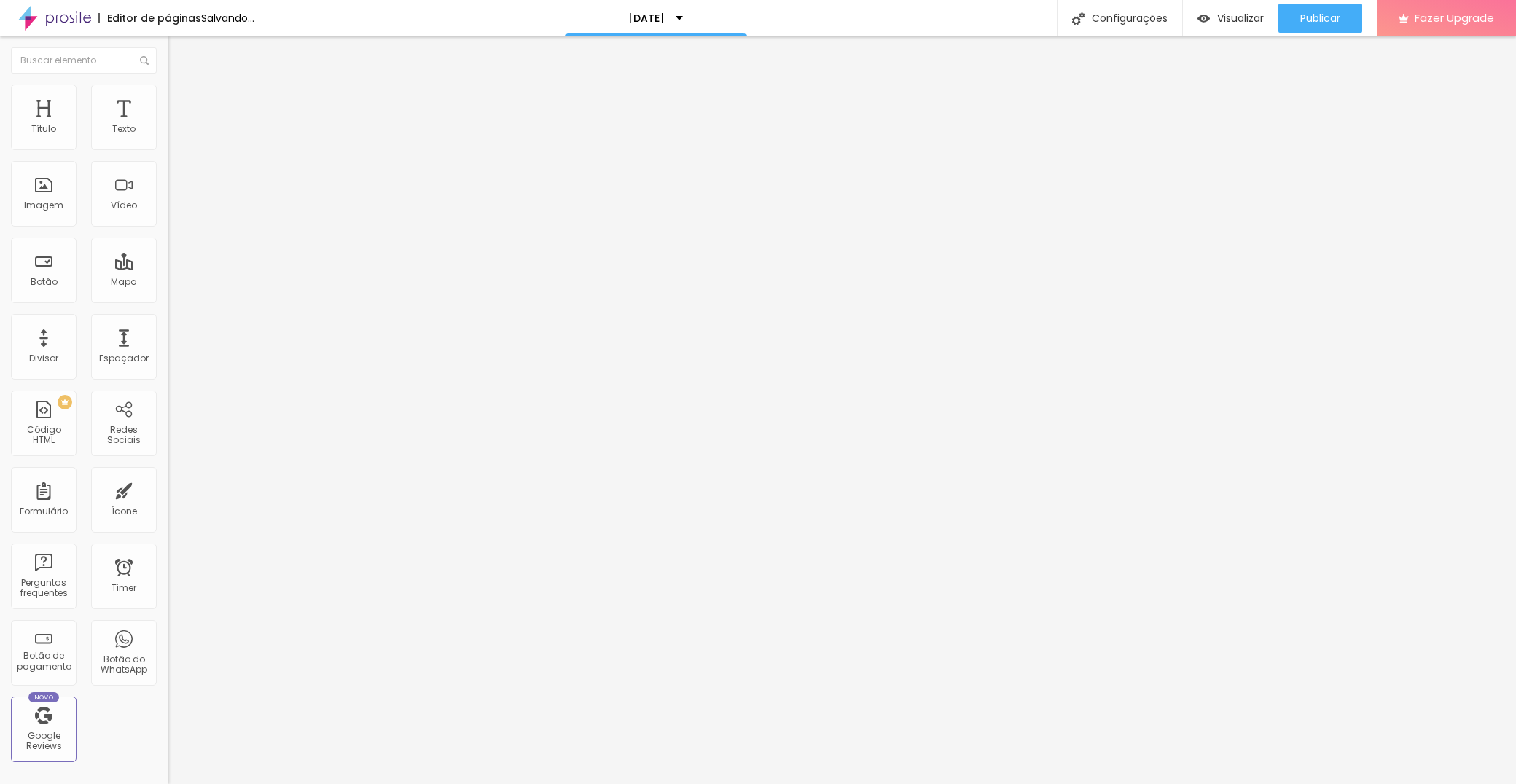
type input "0"
type input "5"
type input "10"
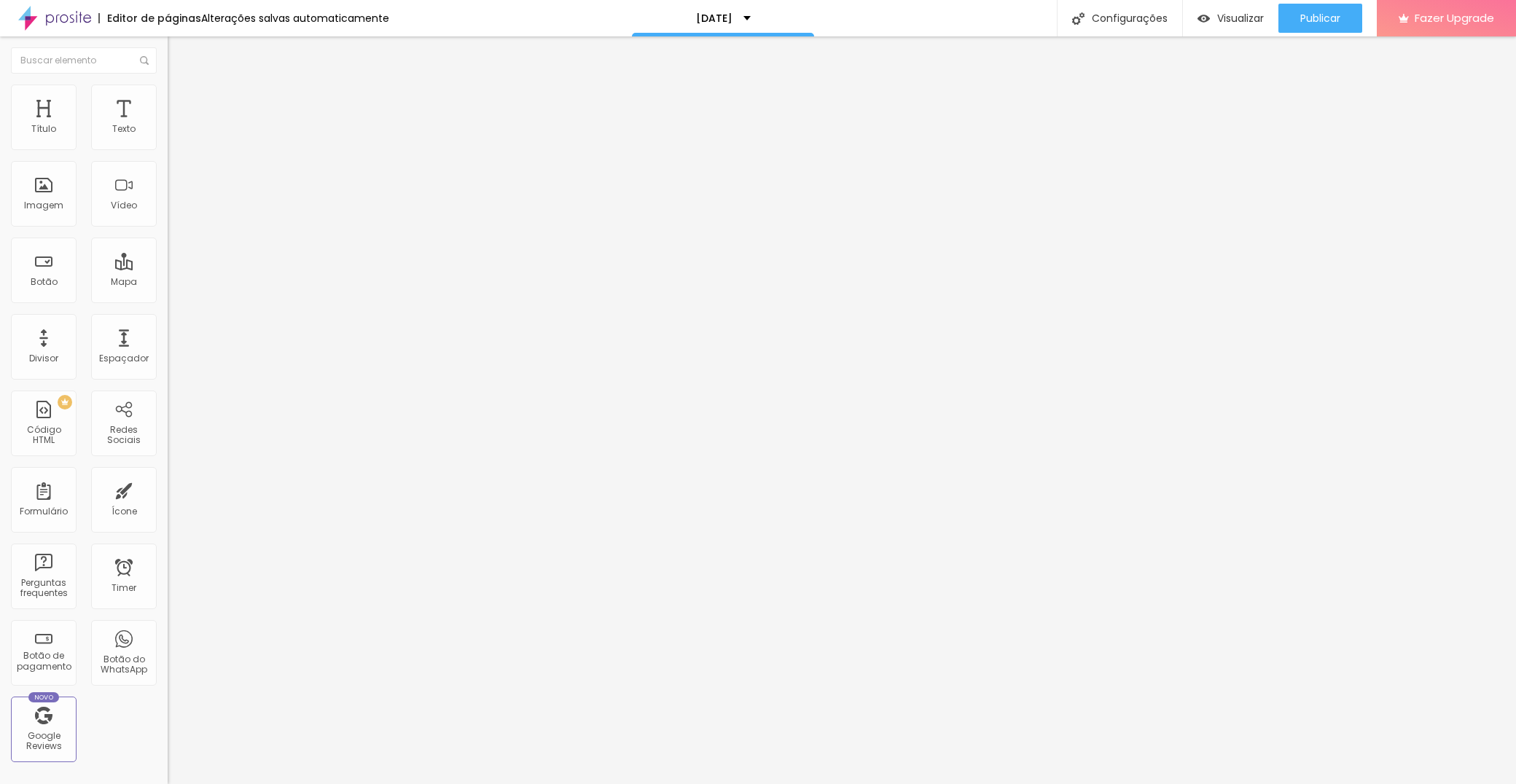
type input "10"
type input "15"
type input "20"
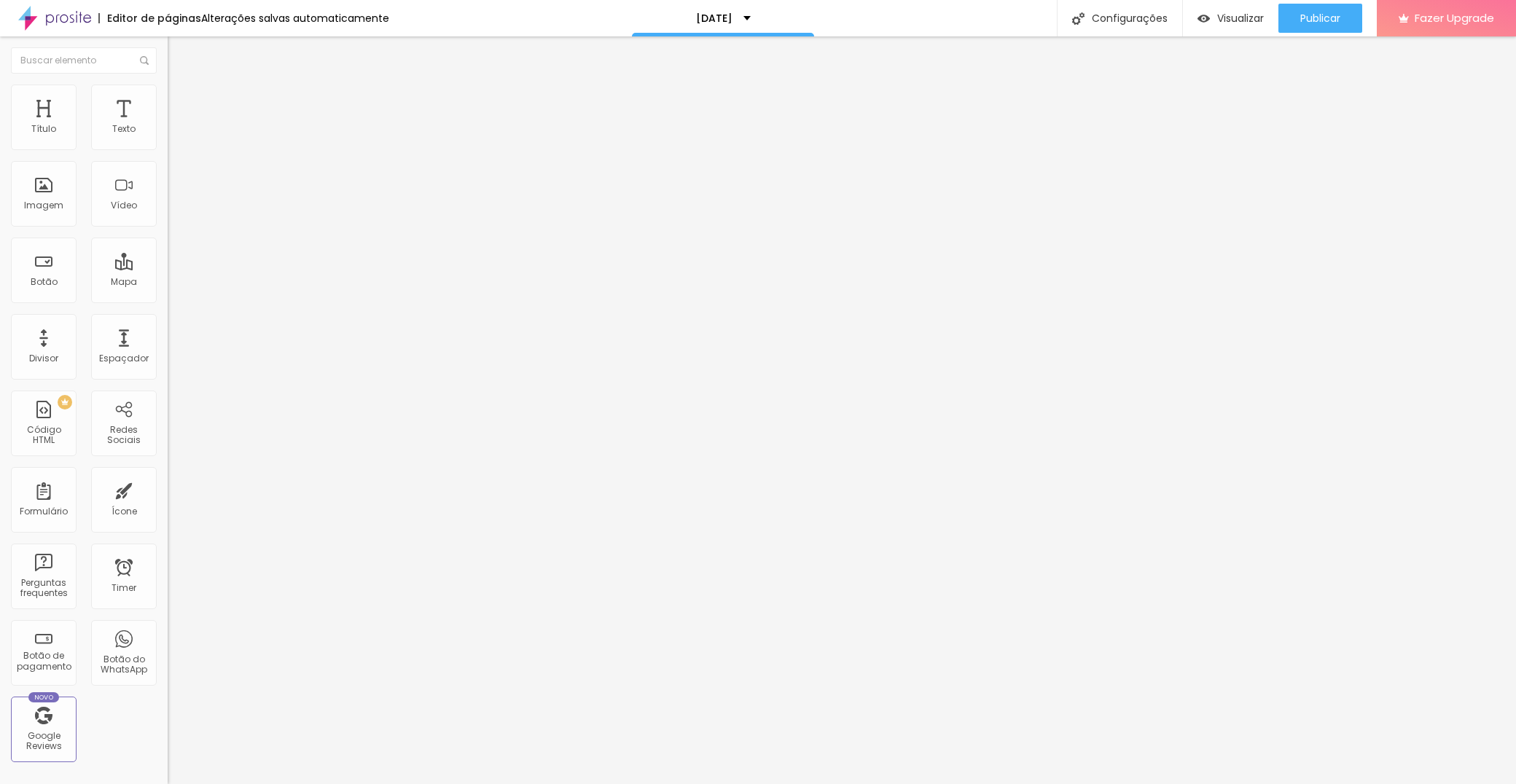
type input "25"
type input "30"
drag, startPoint x: 88, startPoint y: 145, endPoint x: 317, endPoint y: 179, distance: 231.5
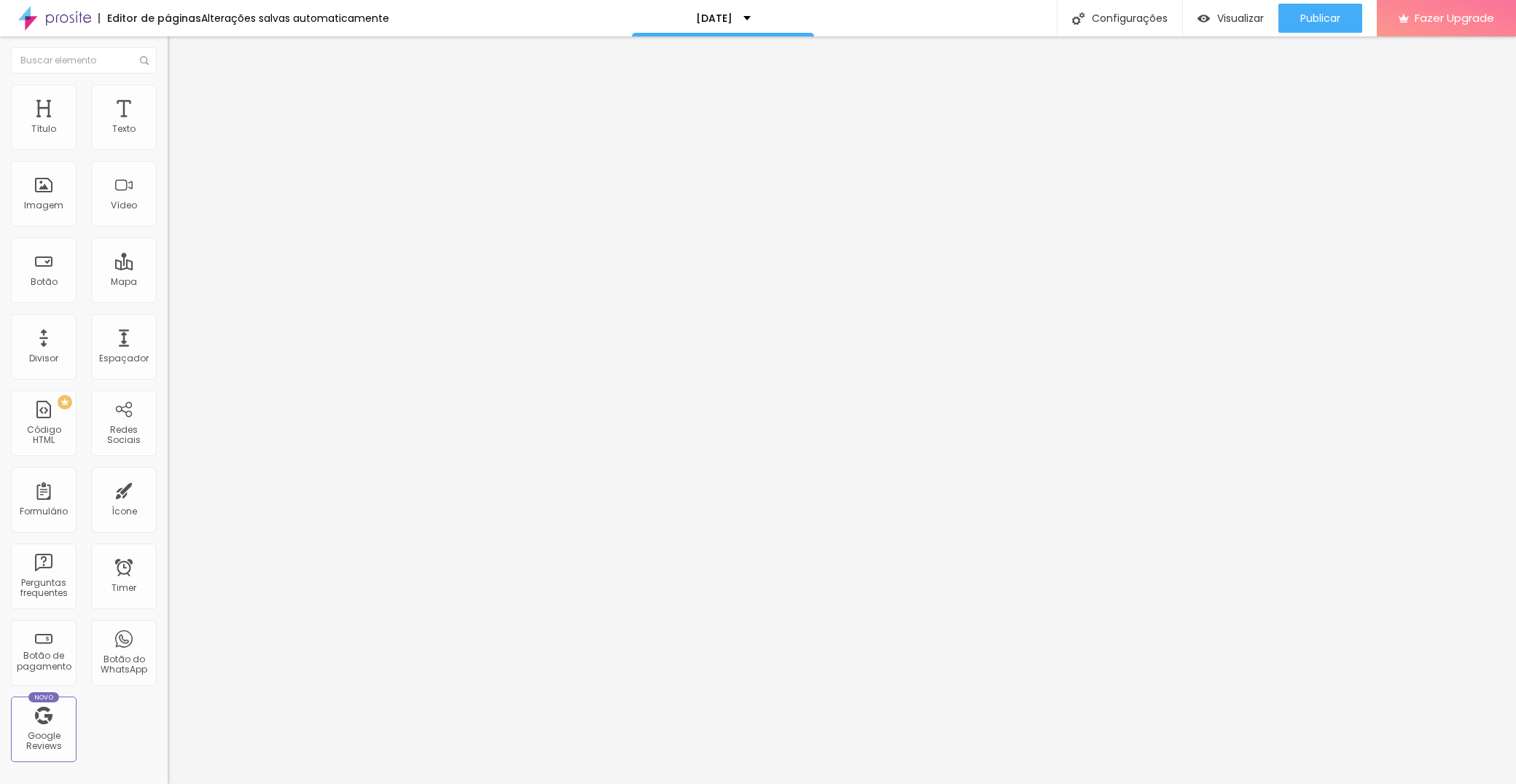
type input "30"
click at [317, 179] on div "Título Texto Imagem Vídeo Botão Mapa Divisor Espaçador PREMIUM Código HTML Rede…" at bounding box center [758, 410] width 1516 height 747
type input "7"
type input "2"
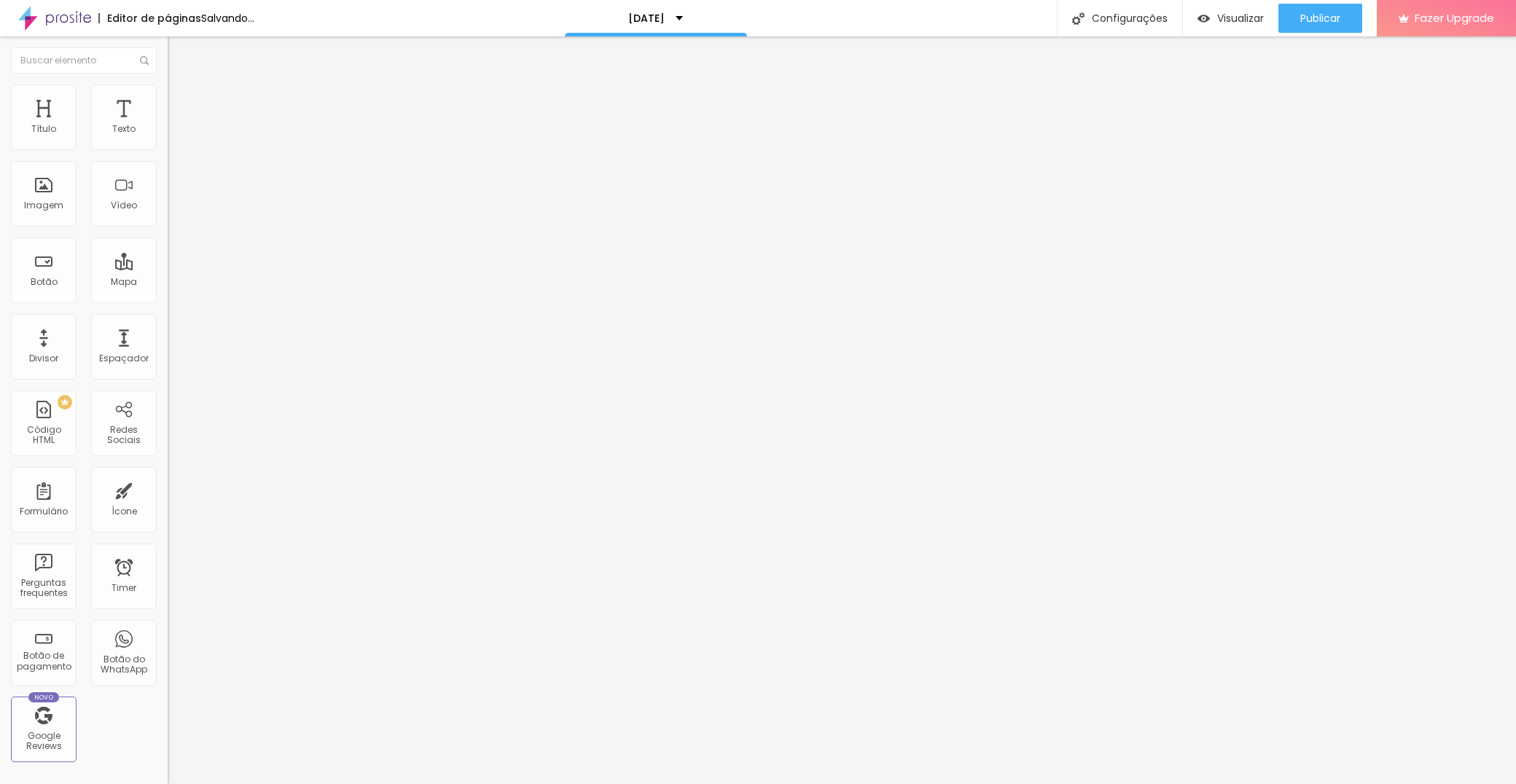
type input "2"
type input "0"
click at [0, 170] on html "Editor de páginas Alterações salvas automaticamente Natal 2025 Configurações Co…" at bounding box center [758, 392] width 1516 height 784
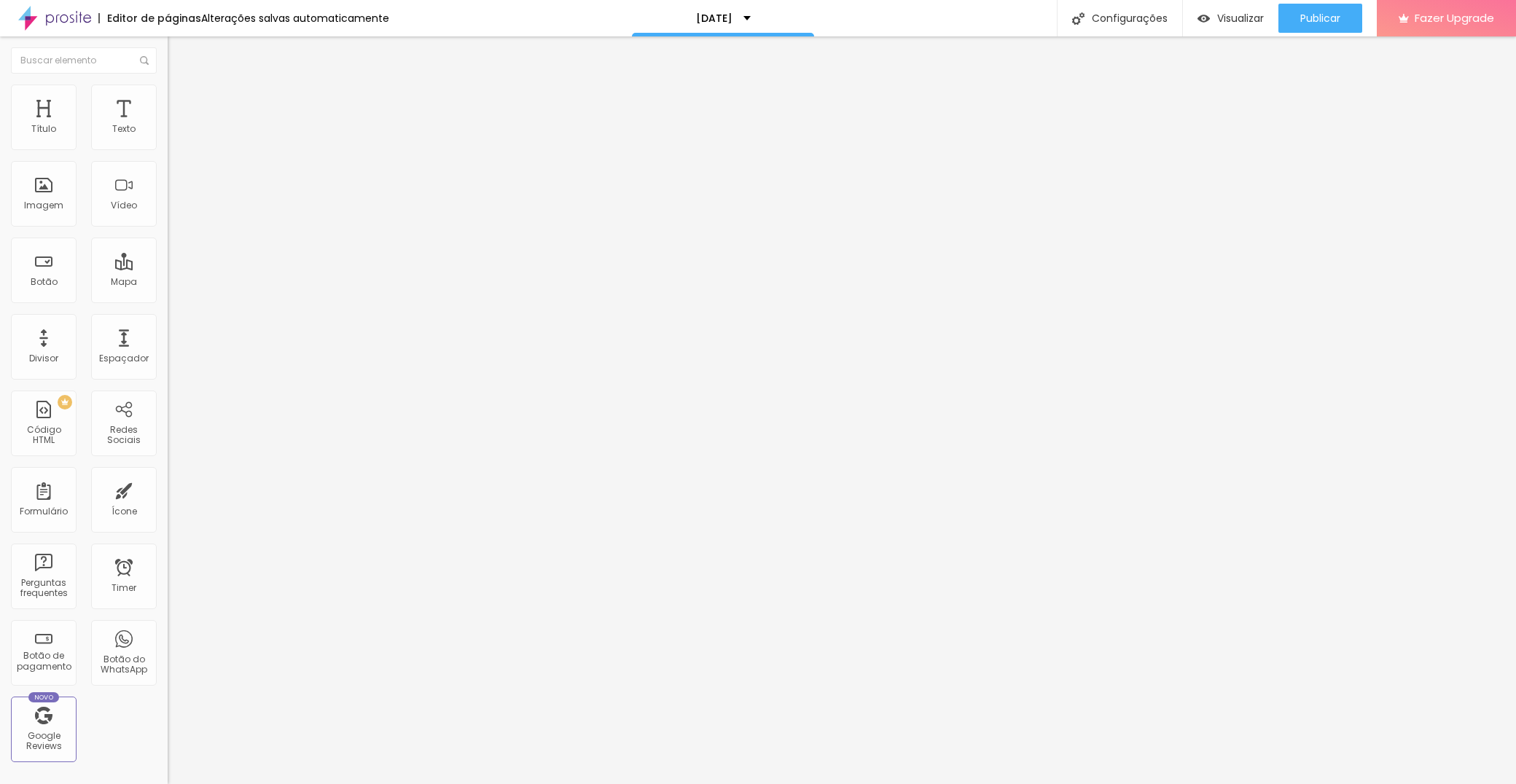
click at [167, 125] on span "Adicionar imagem" at bounding box center [214, 119] width 94 height 13
click at [167, 228] on span "Original" at bounding box center [185, 221] width 35 height 13
click at [167, 237] on span "Cinema" at bounding box center [186, 230] width 37 height 13
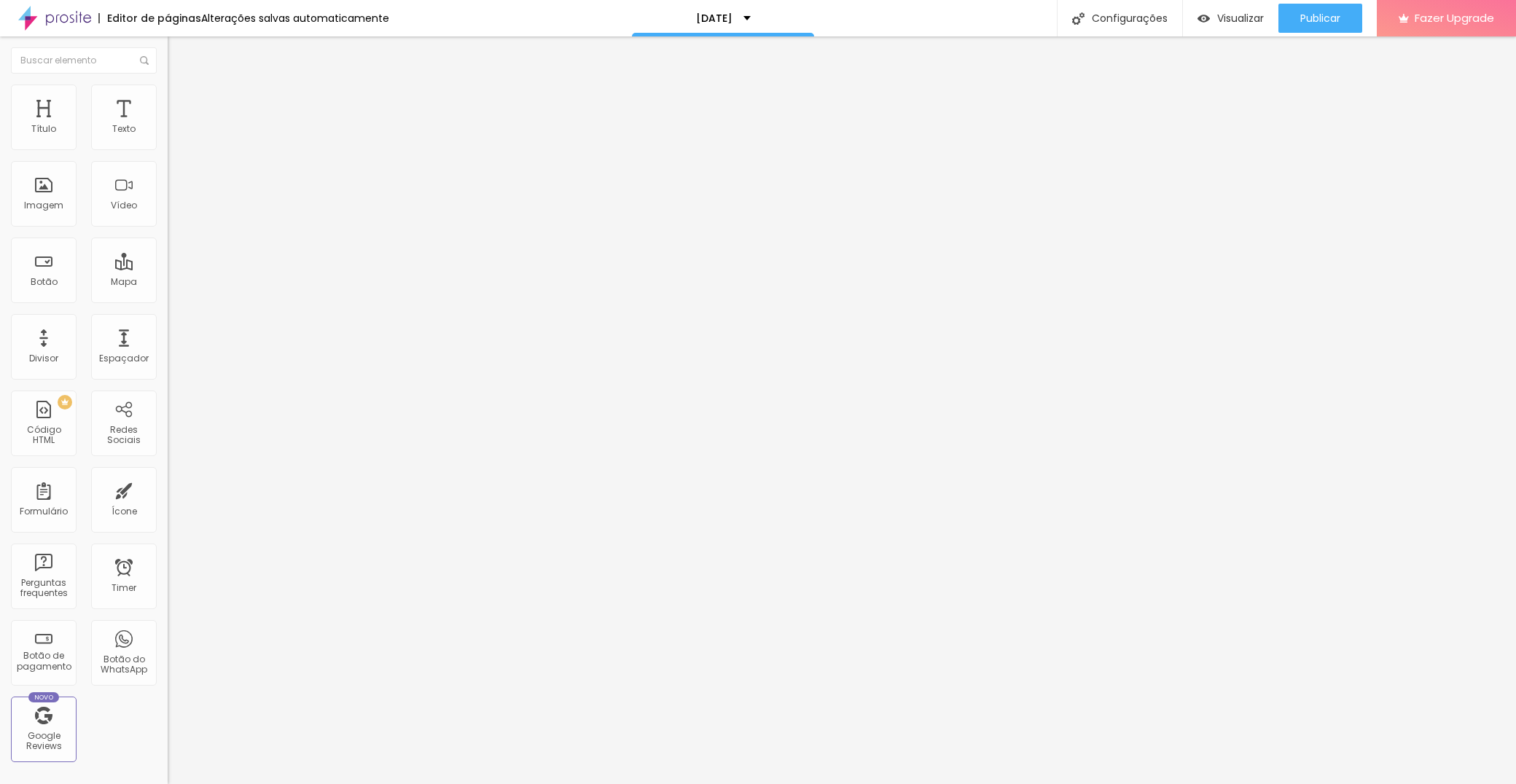
click at [167, 95] on ul "Conteúdo Estilo Avançado" at bounding box center [251, 92] width 167 height 43
click at [167, 95] on li "Estilo" at bounding box center [251, 91] width 167 height 14
drag, startPoint x: 116, startPoint y: 155, endPoint x: 65, endPoint y: 159, distance: 51.2
click at [167, 150] on div at bounding box center [251, 145] width 167 height 13
type input "75"
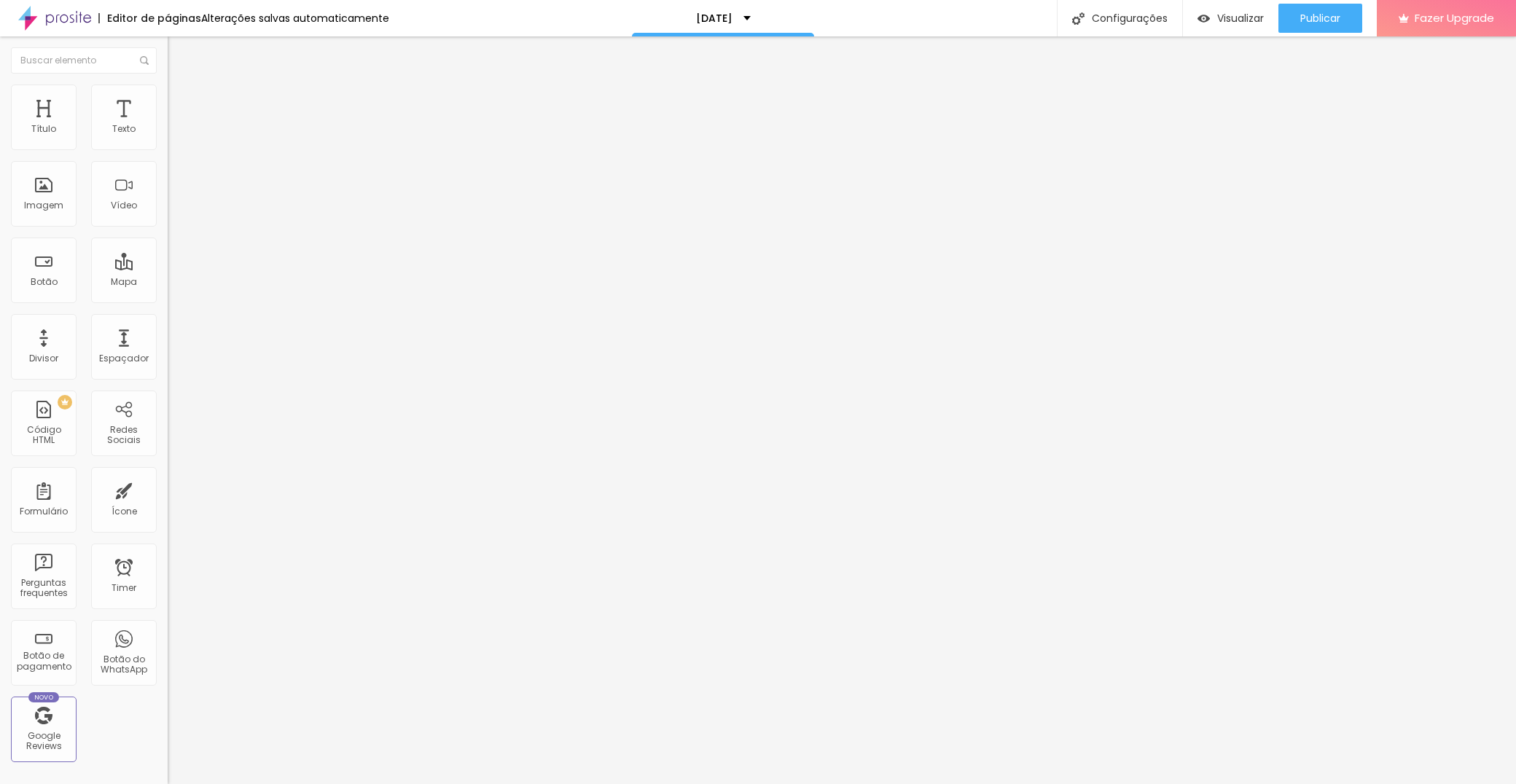
type input "75"
click at [167, 150] on input "range" at bounding box center [214, 144] width 94 height 12
click at [181, 103] on span "Avançado" at bounding box center [205, 109] width 48 height 13
type input "6"
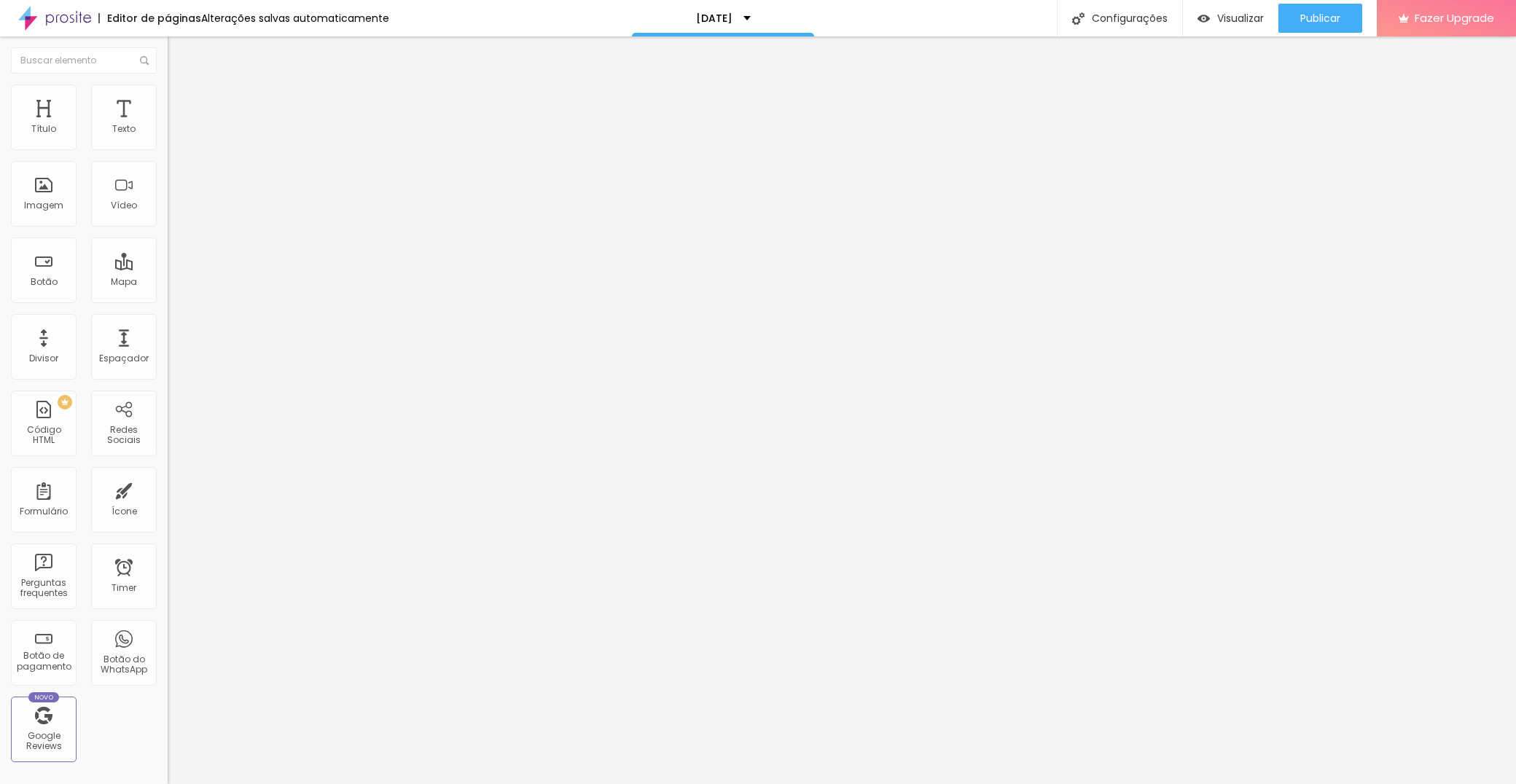
type input "3"
type input "0"
drag, startPoint x: 39, startPoint y: 145, endPoint x: -39, endPoint y: 144, distance: 78.0
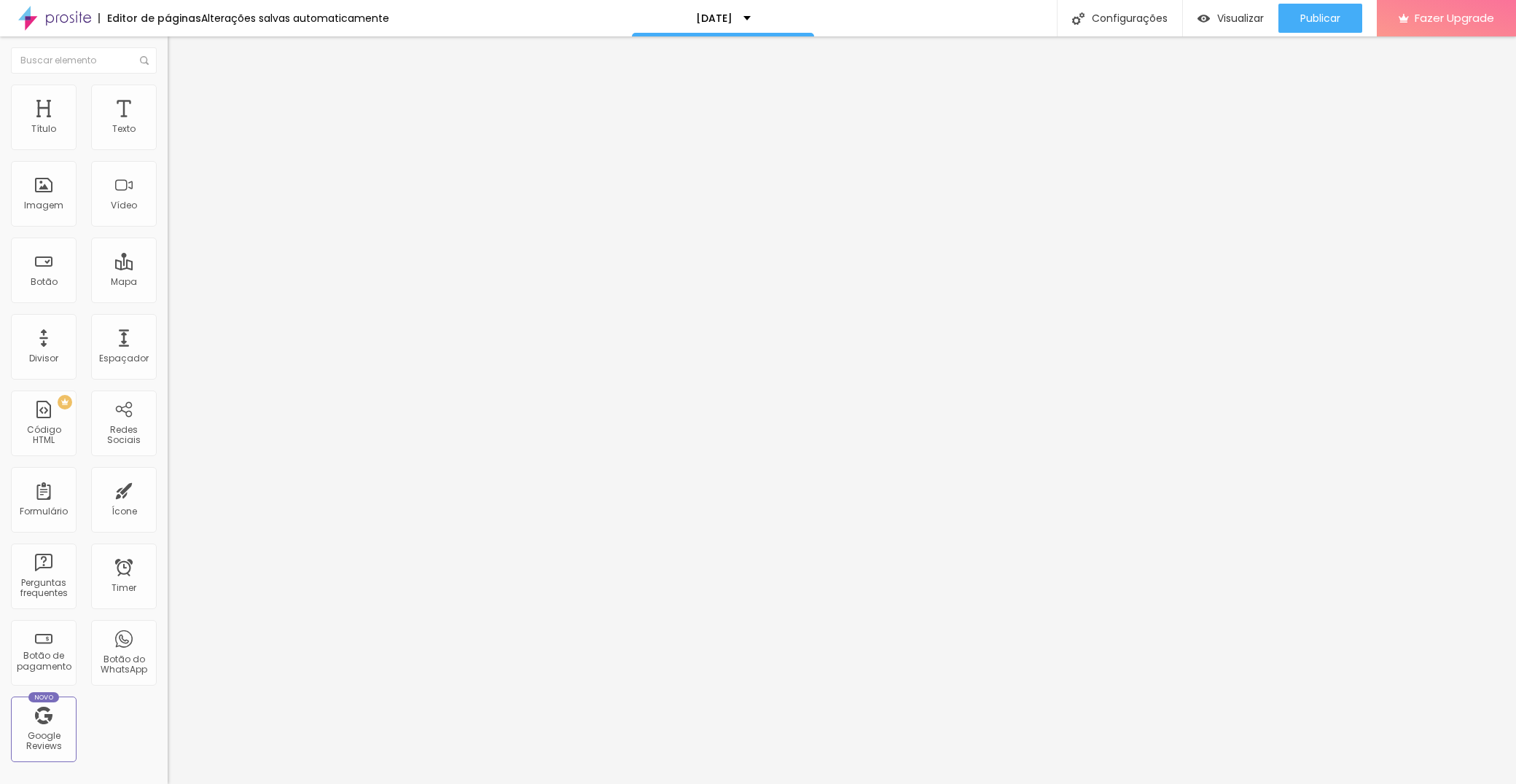
type input "0"
click at [0, 144] on html "Editor de páginas Alterações salvas automaticamente Natal 2025 Configurações Co…" at bounding box center [758, 392] width 1516 height 784
type input "3"
type input "2"
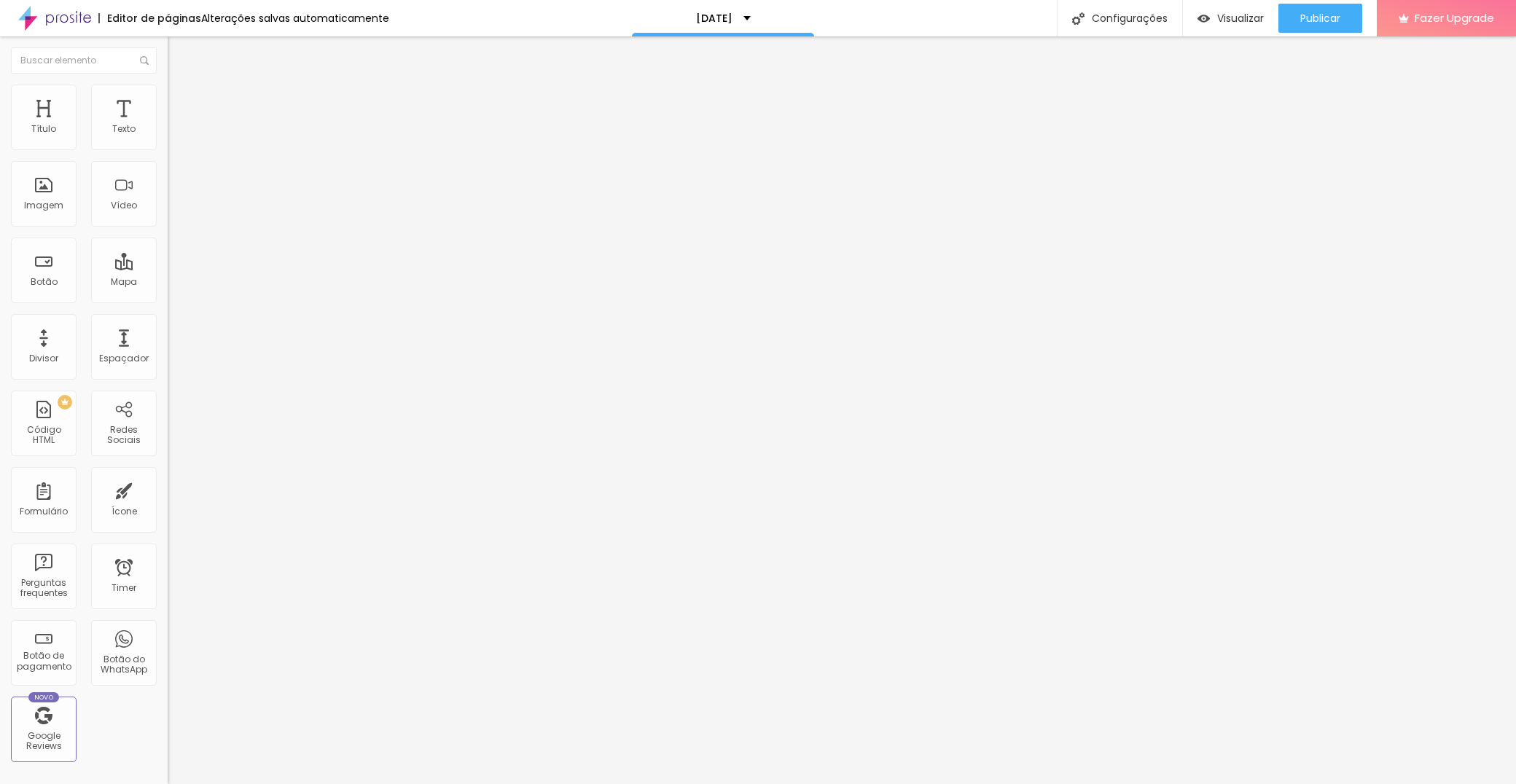
type input "2"
drag, startPoint x: 34, startPoint y: 175, endPoint x: 3, endPoint y: 171, distance: 31.3
click at [167, 171] on div "0 Espaço de cima 0 Espaço de baixo ID Html Classes Html Visível nos dispositivo…" at bounding box center [251, 420] width 167 height 613
click at [181, 103] on span "Avançado" at bounding box center [205, 109] width 48 height 13
drag, startPoint x: 89, startPoint y: 144, endPoint x: -42, endPoint y: 147, distance: 131.0
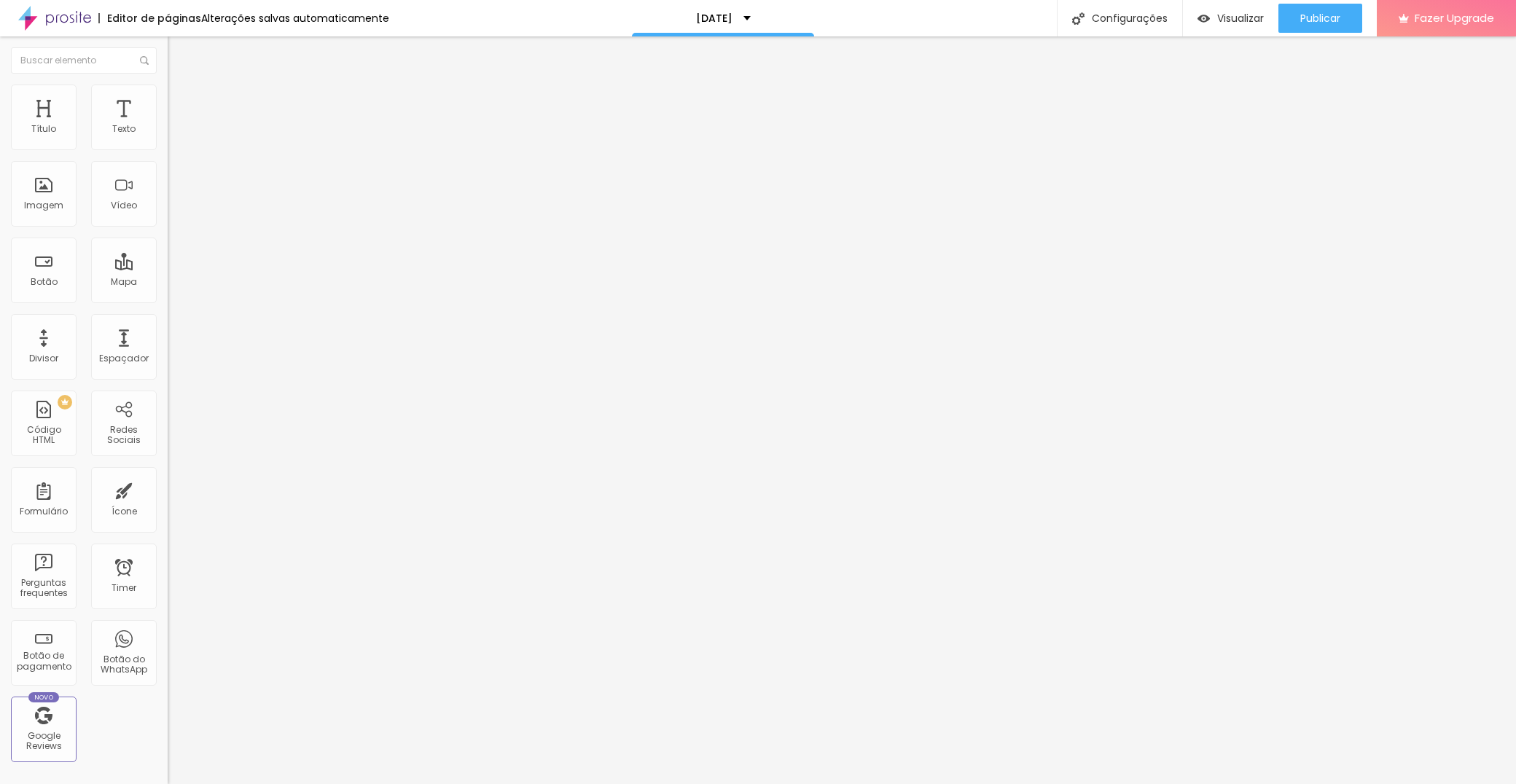
click at [0, 147] on html "Editor de páginas Alterações salvas automaticamente [DATE] Configurações Config…" at bounding box center [758, 392] width 1516 height 784
drag, startPoint x: 28, startPoint y: 179, endPoint x: 20, endPoint y: 160, distance: 20.6
click at [0, 175] on html "Editor de páginas Alterações salvas automaticamente [DATE] Configurações Config…" at bounding box center [758, 392] width 1516 height 784
click at [167, 99] on li "Estilo" at bounding box center [251, 91] width 167 height 14
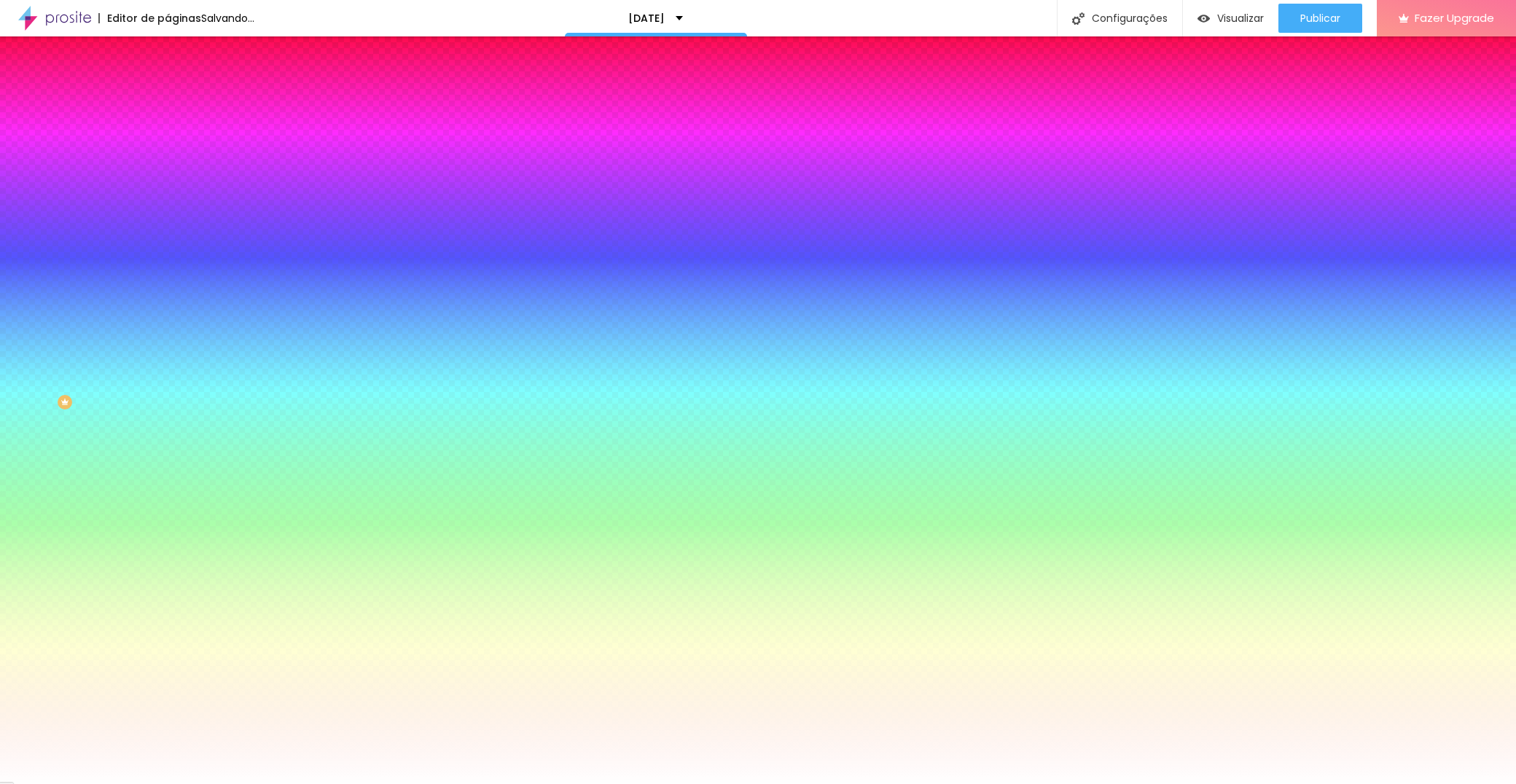
click at [181, 86] on span "Conteúdo" at bounding box center [203, 79] width 45 height 13
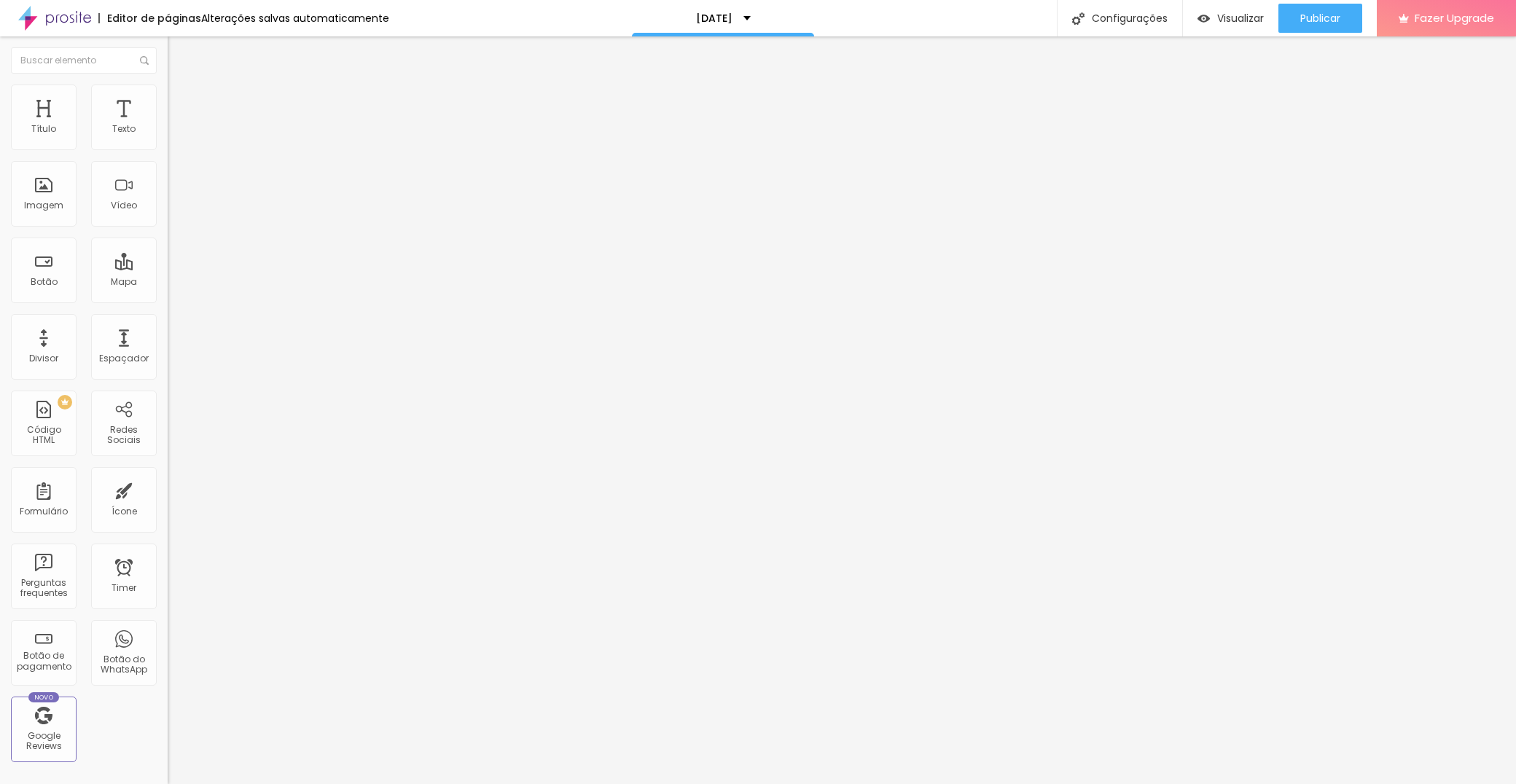
click at [167, 122] on div "Modo" at bounding box center [251, 118] width 167 height 8
click at [167, 155] on span "Completo" at bounding box center [189, 149] width 44 height 13
click at [181, 103] on span "Avançado" at bounding box center [205, 109] width 48 height 13
drag, startPoint x: 54, startPoint y: 145, endPoint x: -23, endPoint y: 148, distance: 77.1
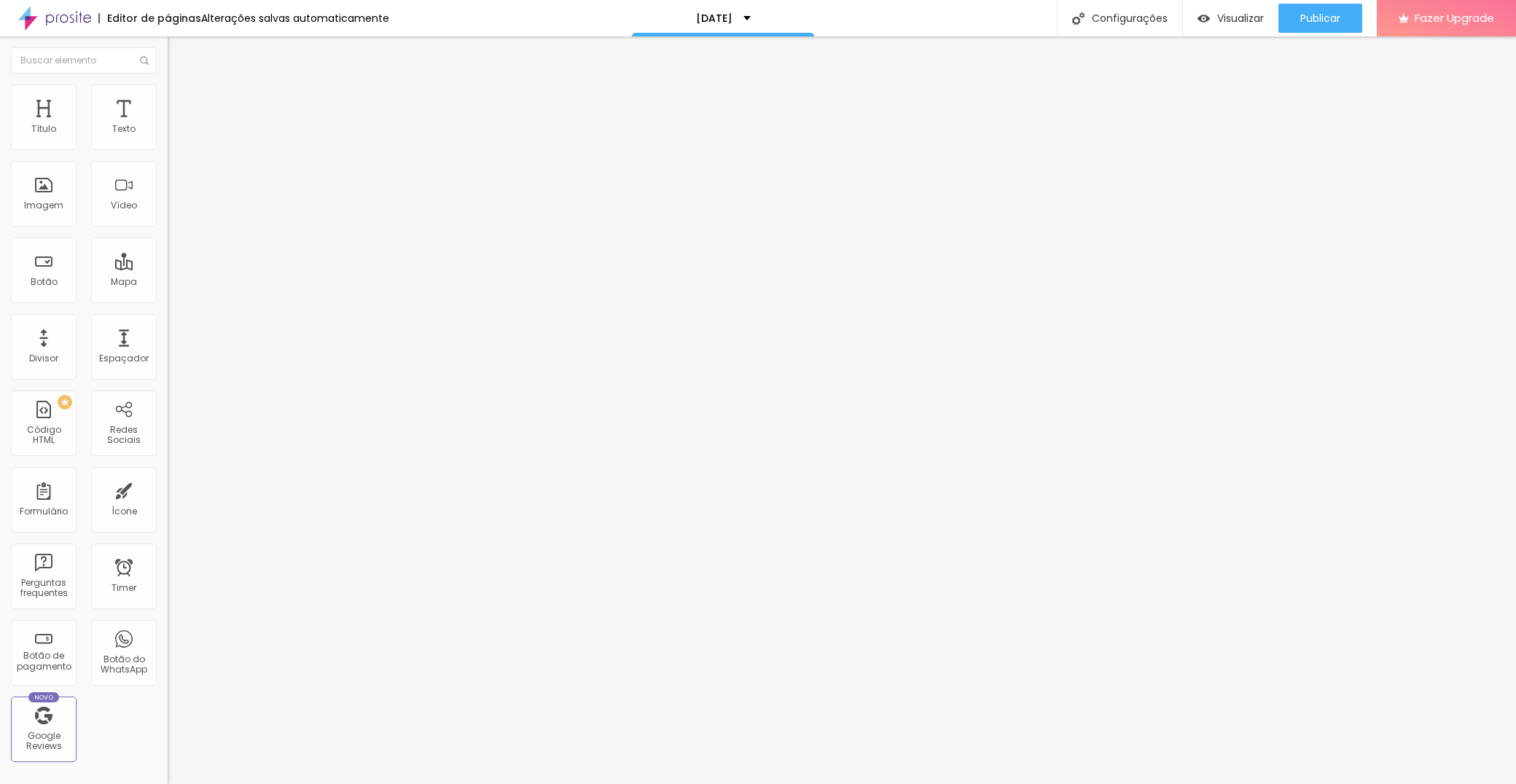
click at [0, 148] on html "Editor de páginas Alterações salvas automaticamente [DATE] Configurações Config…" at bounding box center [758, 392] width 1516 height 784
click at [1218, 24] on span "Visualizar" at bounding box center [1241, 18] width 47 height 12
click at [1344, 20] on button "Publicar" at bounding box center [1320, 18] width 84 height 29
click at [181, 103] on span "Avançado" at bounding box center [205, 109] width 48 height 13
drag, startPoint x: 100, startPoint y: 140, endPoint x: 65, endPoint y: 145, distance: 35.4
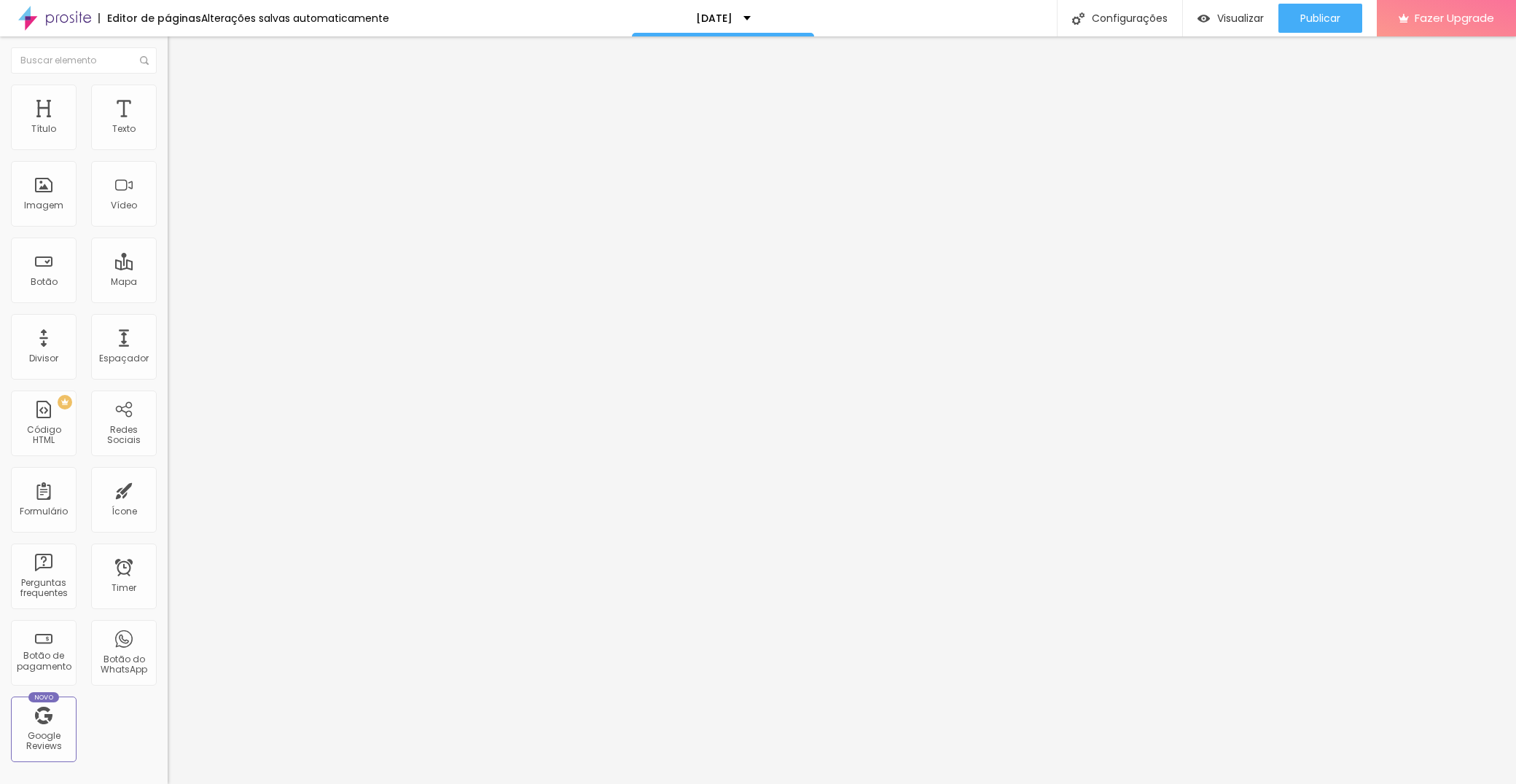
click at [167, 283] on div at bounding box center [251, 289] width 167 height 13
drag, startPoint x: 89, startPoint y: 143, endPoint x: 69, endPoint y: 141, distance: 20.1
click at [167, 283] on input "range" at bounding box center [214, 288] width 94 height 12
click at [1300, 18] on span "Publicar" at bounding box center [1320, 18] width 40 height 12
click at [167, 283] on input "range" at bounding box center [214, 288] width 94 height 12
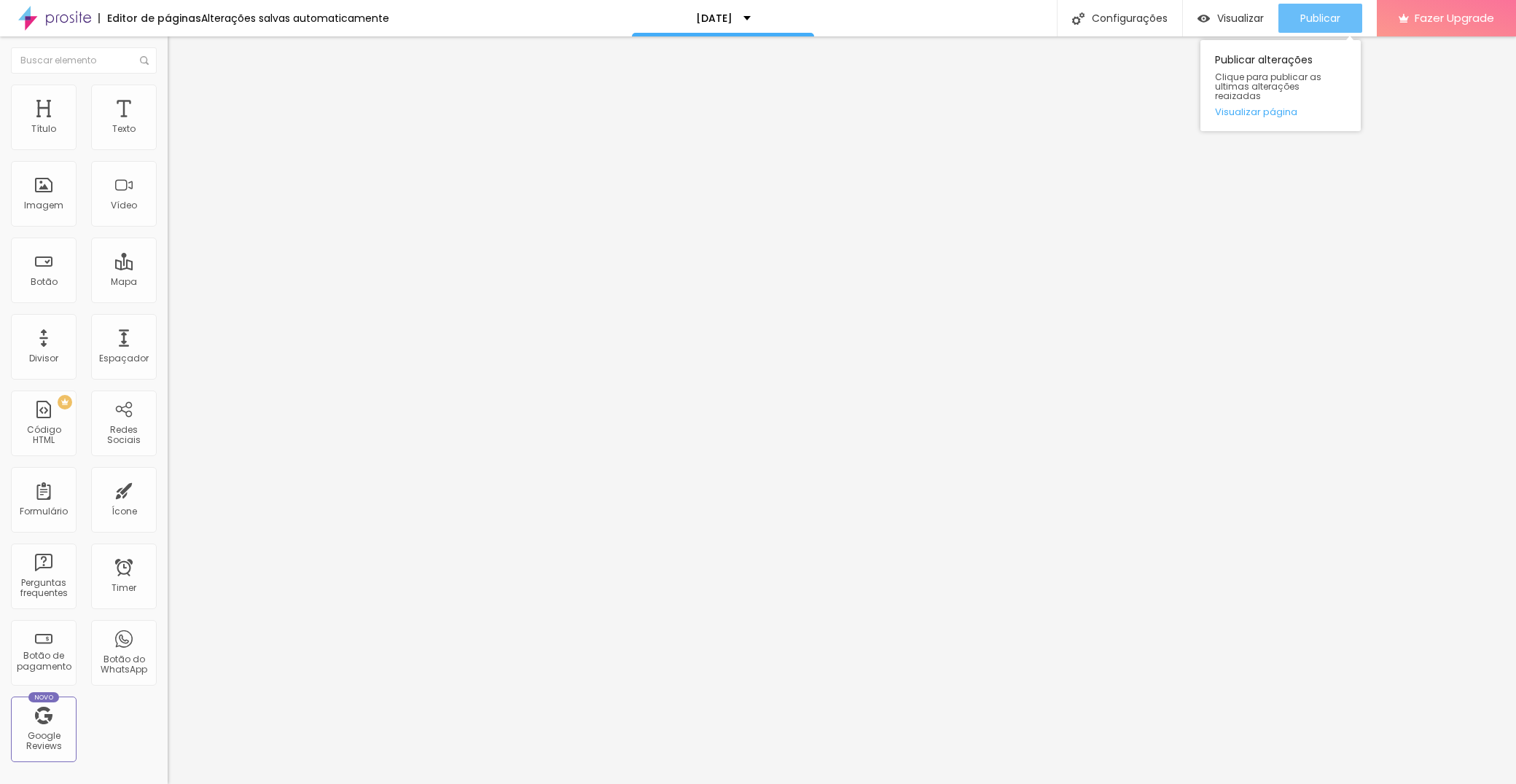
click at [1300, 21] on span "Publicar" at bounding box center [1320, 18] width 40 height 12
click at [167, 99] on li "Avançado" at bounding box center [251, 106] width 167 height 14
drag, startPoint x: 34, startPoint y: 145, endPoint x: 61, endPoint y: 147, distance: 27.1
click at [167, 283] on input "range" at bounding box center [214, 288] width 94 height 12
click at [1299, 20] on button "Publicar" at bounding box center [1320, 18] width 84 height 29
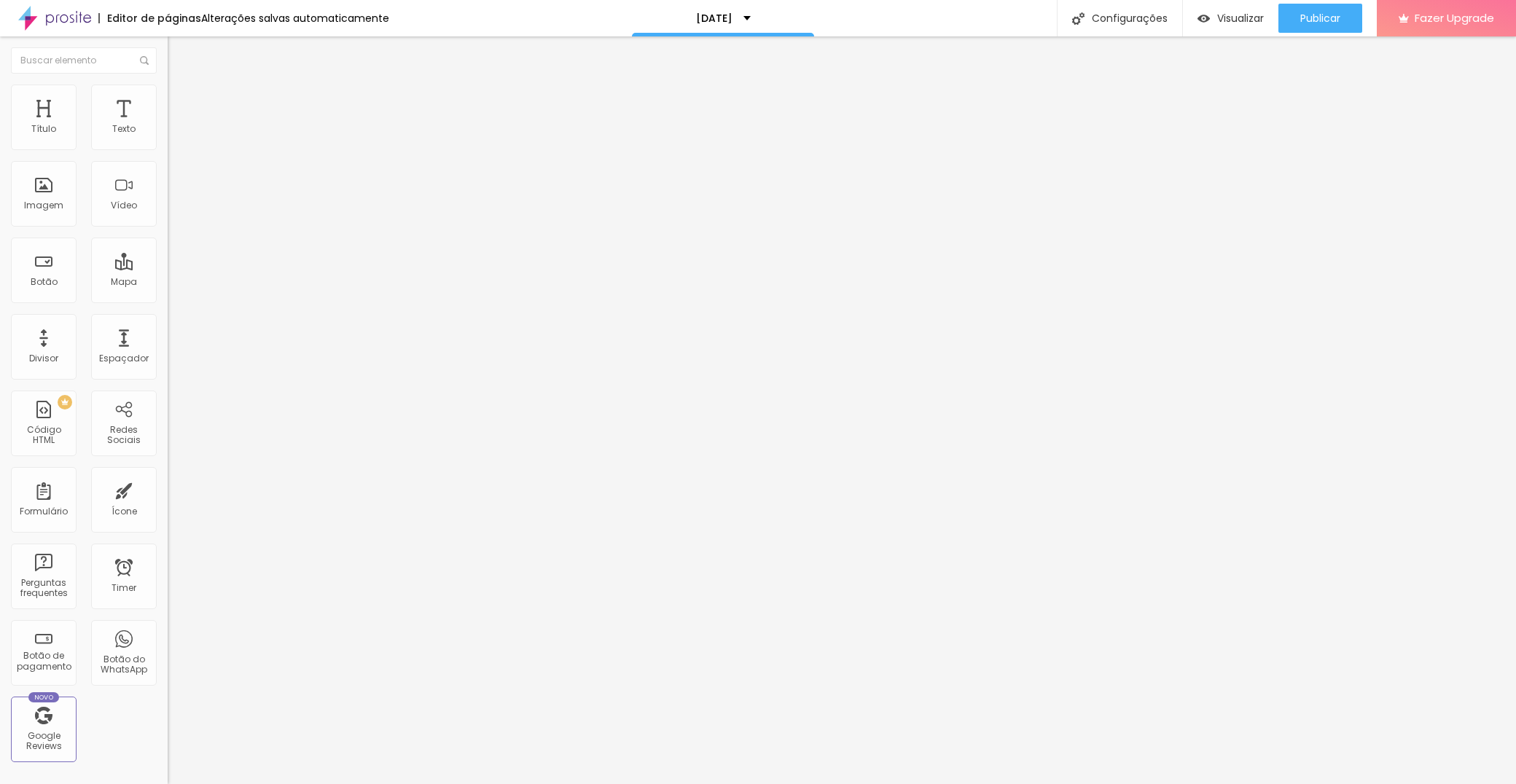
click at [167, 97] on li "Estilo" at bounding box center [251, 91] width 167 height 14
drag, startPoint x: 100, startPoint y: 165, endPoint x: 260, endPoint y: 176, distance: 160.4
click at [260, 176] on div "Título Texto Imagem Vídeo Botão Mapa Divisor Espaçador PREMIUM Código HTML Rede…" at bounding box center [758, 410] width 1516 height 747
click at [1317, 10] on div "Publicar" at bounding box center [1320, 18] width 40 height 29
click at [167, 107] on li "Estilo" at bounding box center [251, 103] width 167 height 14
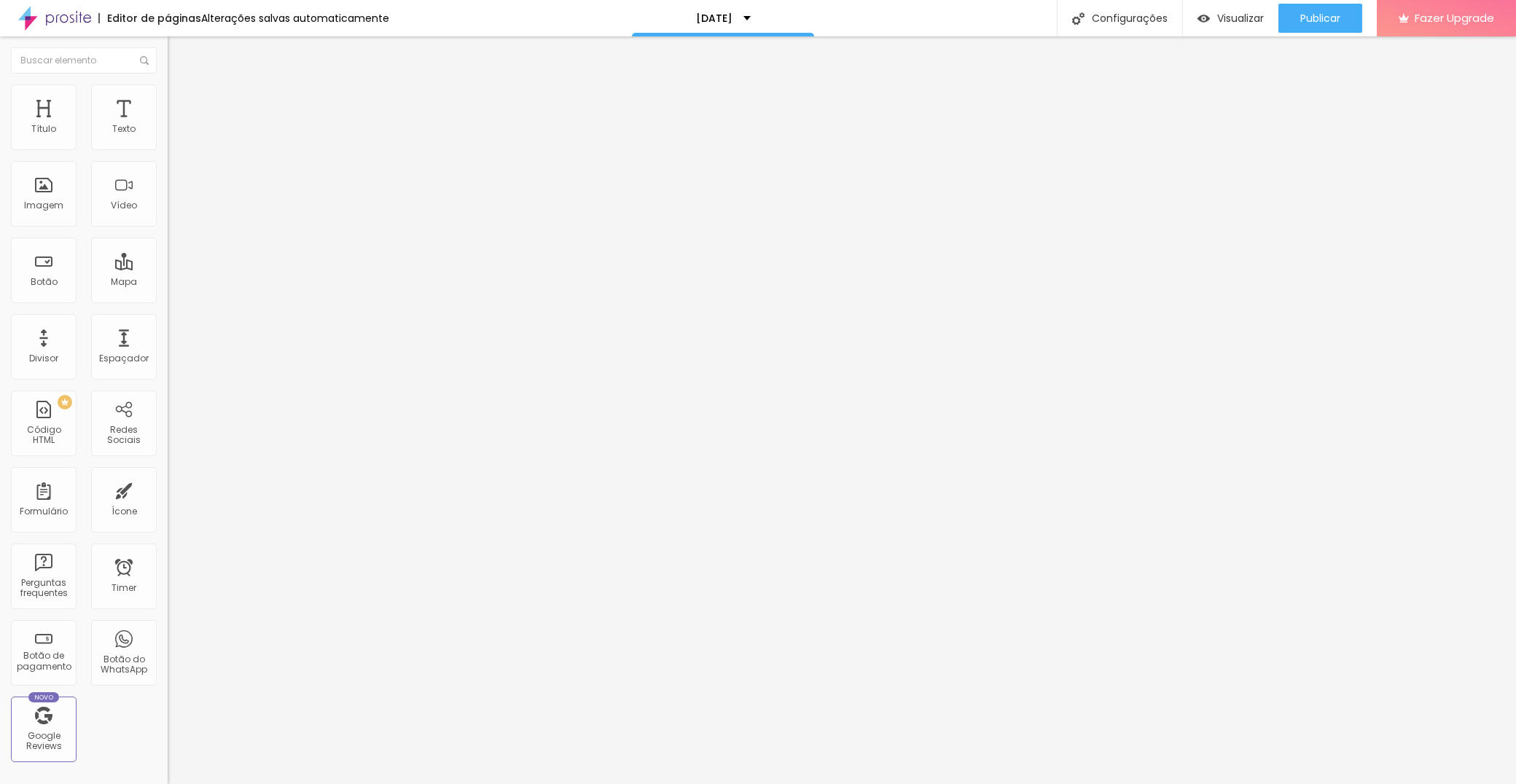
click at [181, 99] on span "Estilo" at bounding box center [191, 94] width 23 height 13
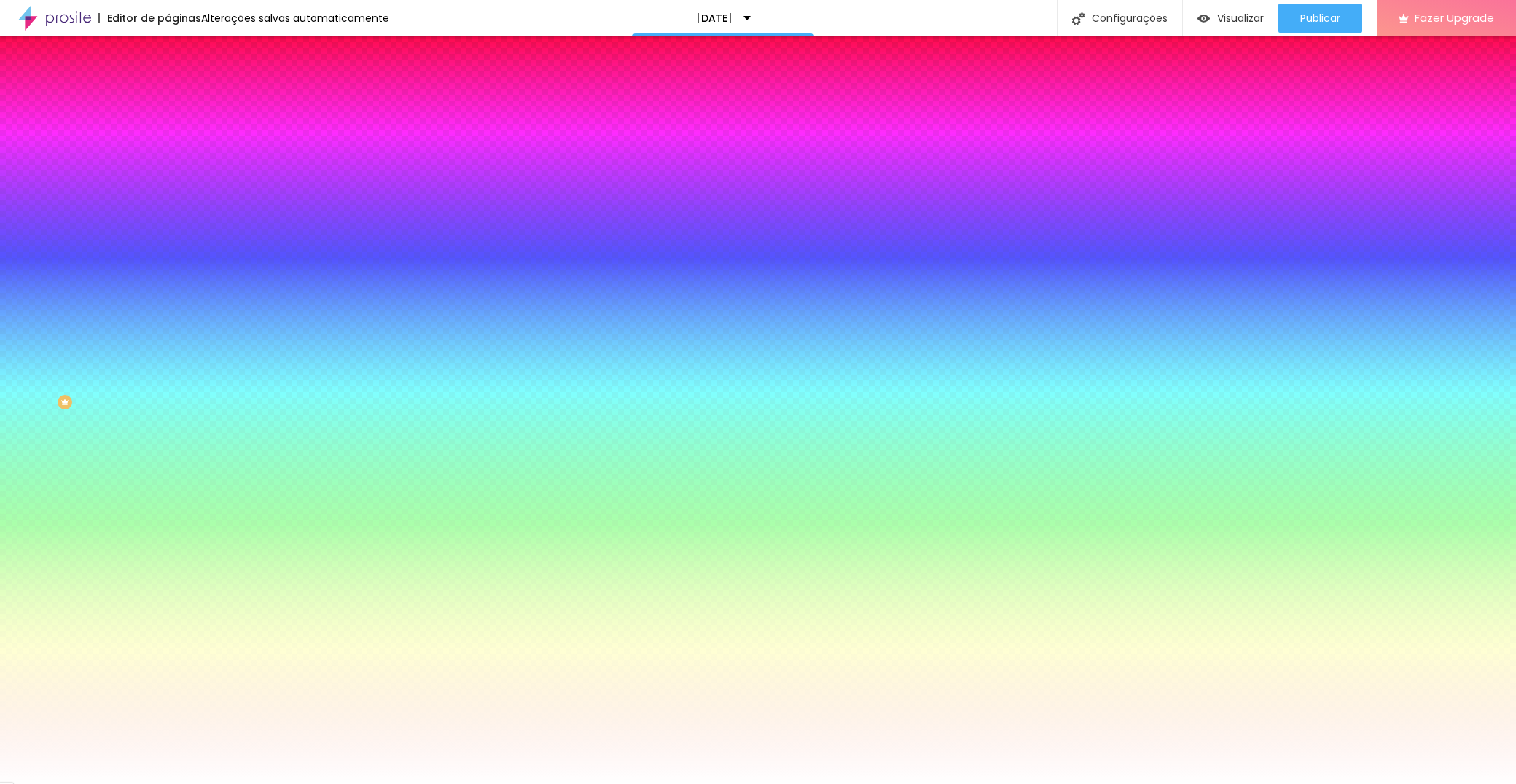
click at [181, 103] on span "Avançado" at bounding box center [205, 109] width 48 height 13
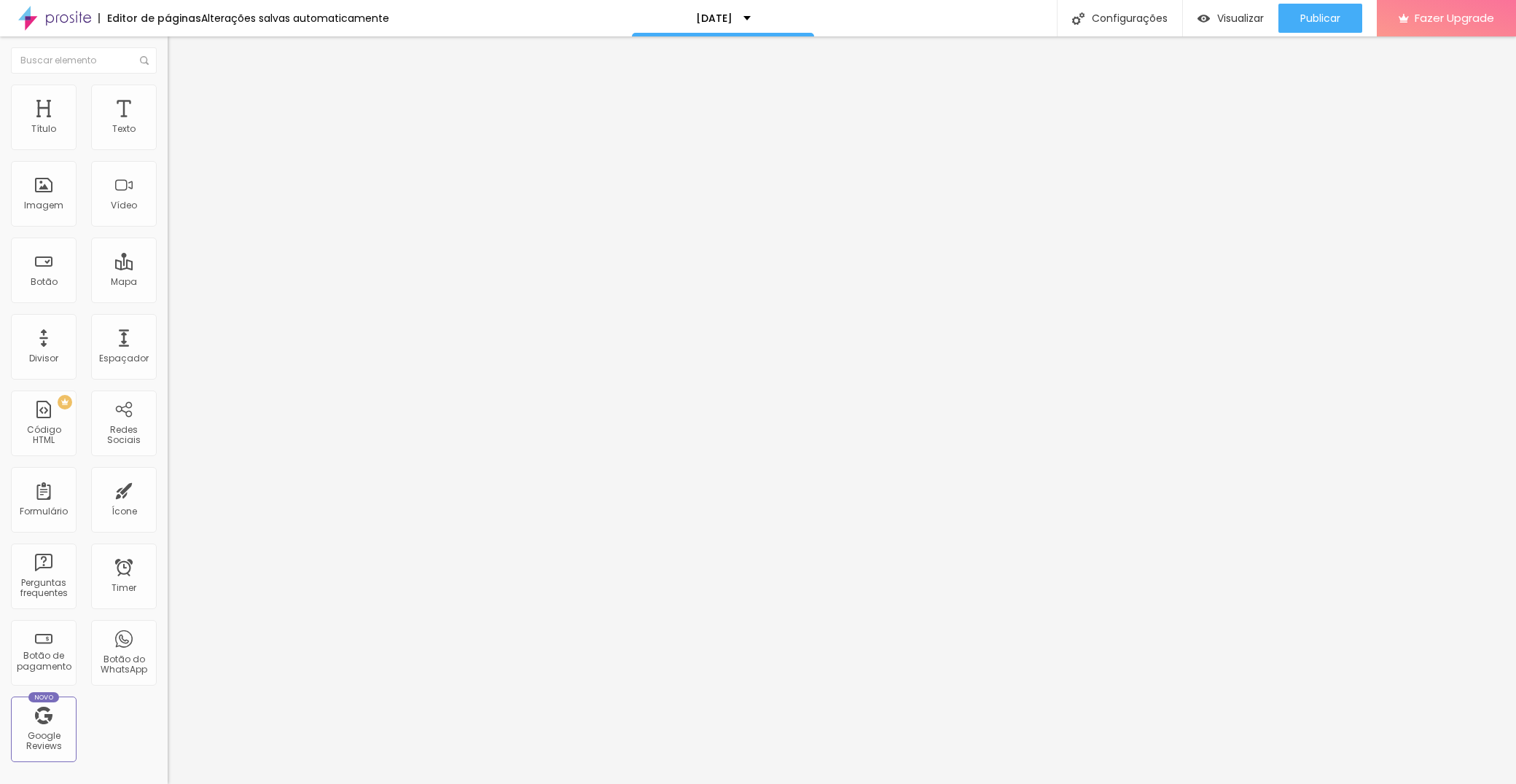
click at [167, 88] on img at bounding box center [174, 91] width 13 height 13
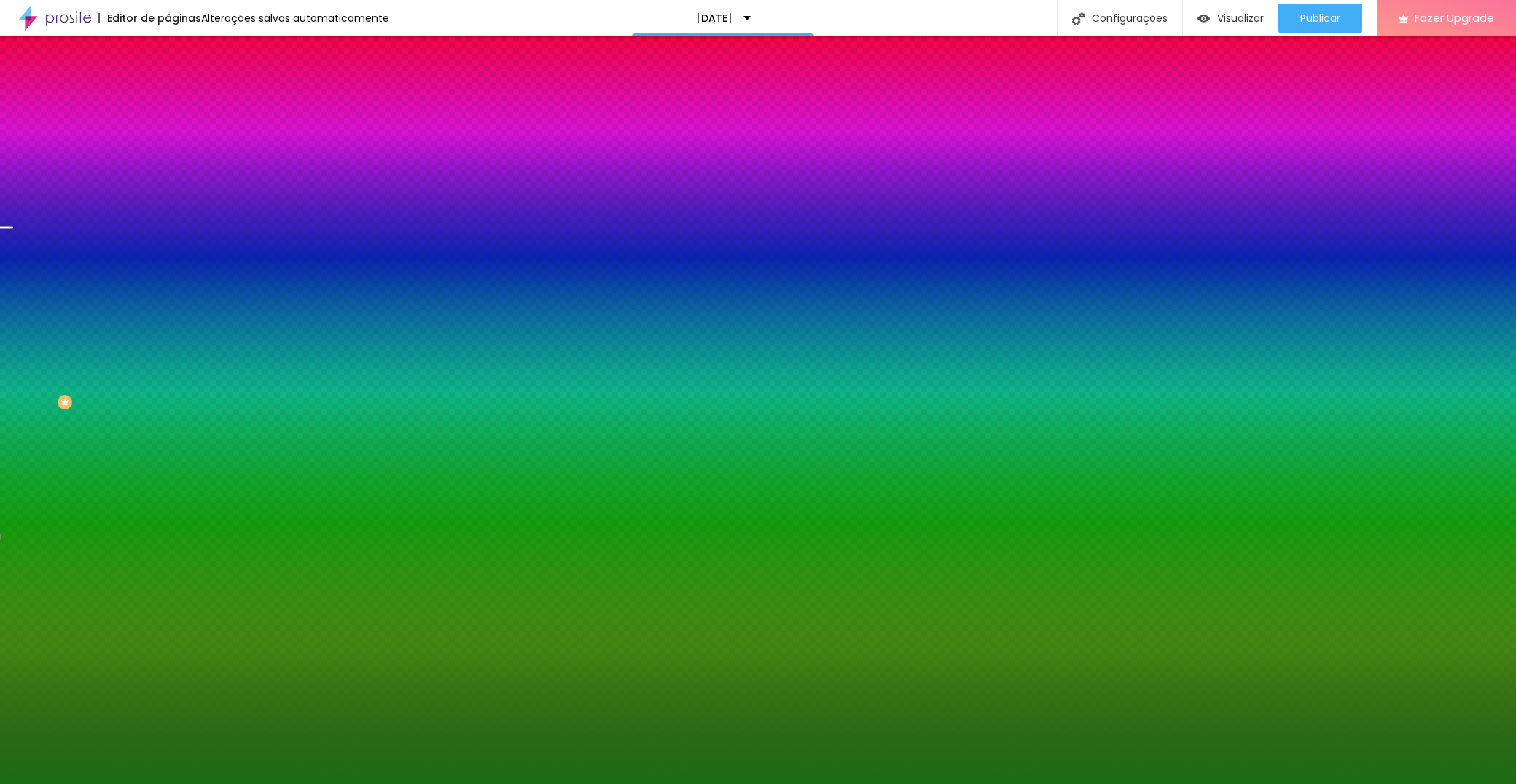
click at [167, 99] on li "Avançado" at bounding box center [251, 106] width 167 height 14
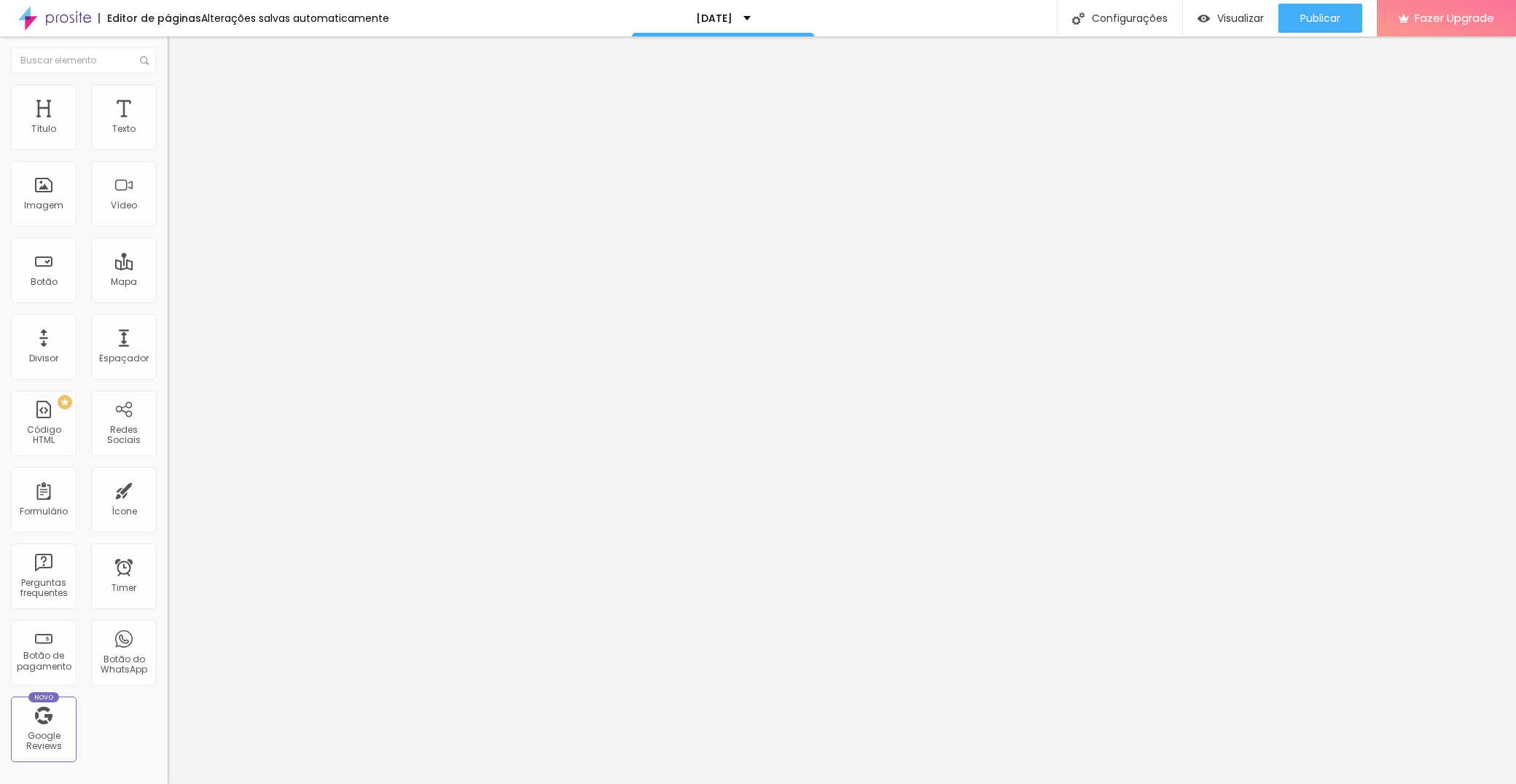
drag, startPoint x: 37, startPoint y: 145, endPoint x: 69, endPoint y: 148, distance: 32.1
click at [167, 283] on input "range" at bounding box center [214, 288] width 94 height 12
drag, startPoint x: 51, startPoint y: 145, endPoint x: -38, endPoint y: 135, distance: 89.6
click at [0, 135] on html "Editor de páginas Alterações salvas automaticamente [DATE] Configurações Config…" at bounding box center [758, 392] width 1516 height 784
click at [167, 110] on img at bounding box center [174, 117] width 13 height 13
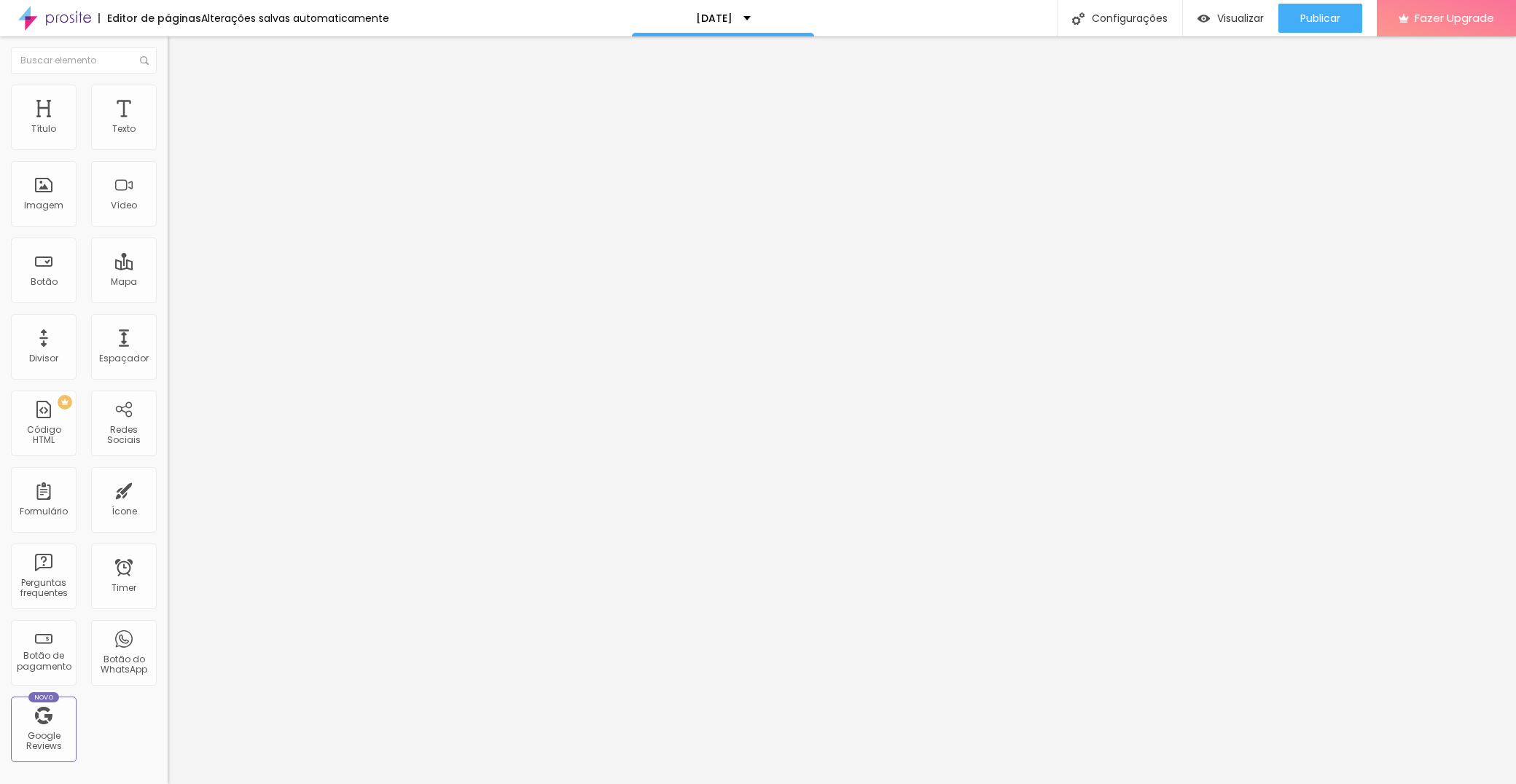
click at [167, 133] on span "Completo" at bounding box center [189, 126] width 44 height 13
click at [167, 140] on div "Encaixotado" at bounding box center [251, 135] width 167 height 8
click at [1304, 24] on span "Publicar" at bounding box center [1320, 18] width 40 height 12
click at [167, 105] on li "Estilo" at bounding box center [251, 103] width 167 height 14
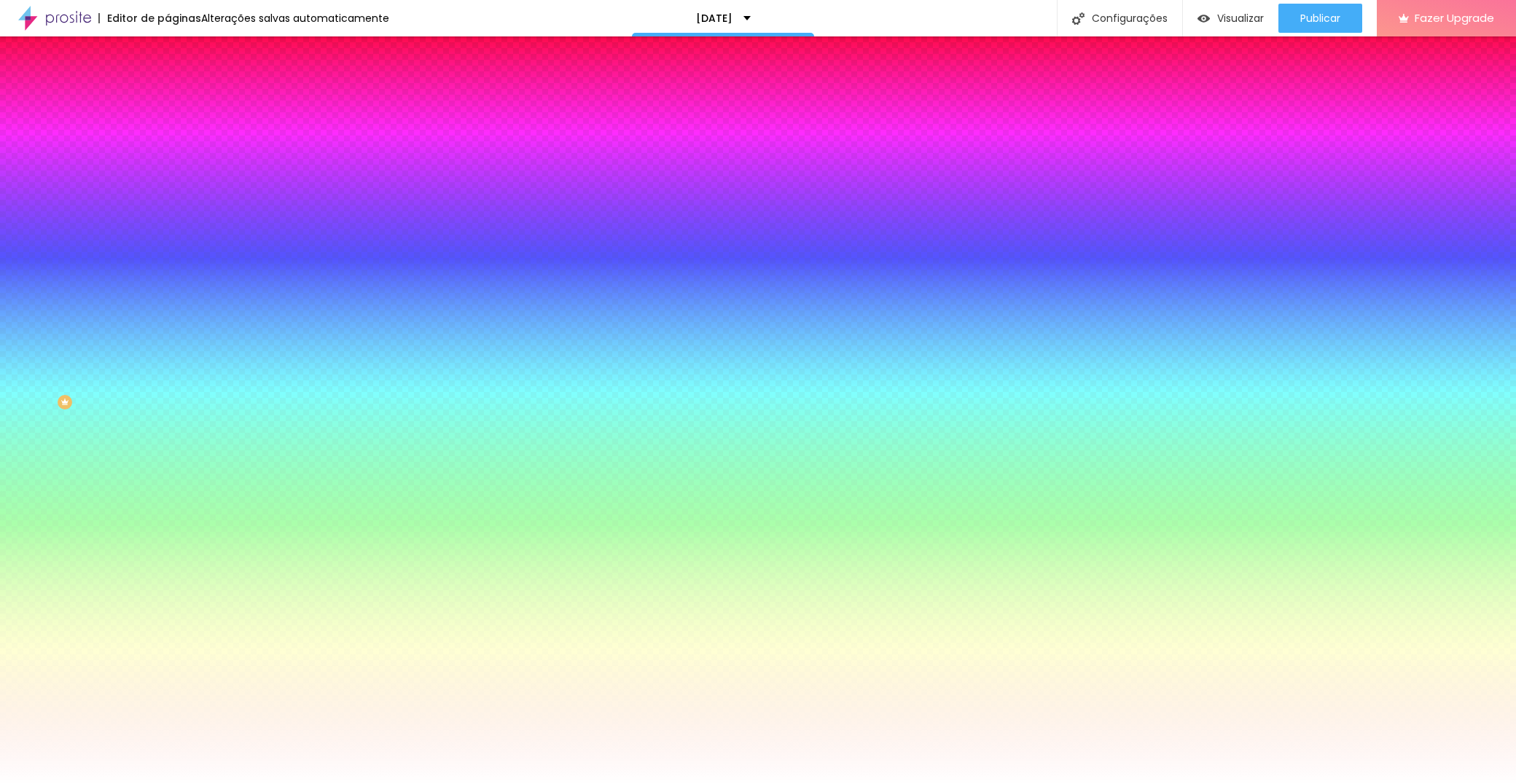
click at [167, 110] on img at bounding box center [174, 117] width 13 height 13
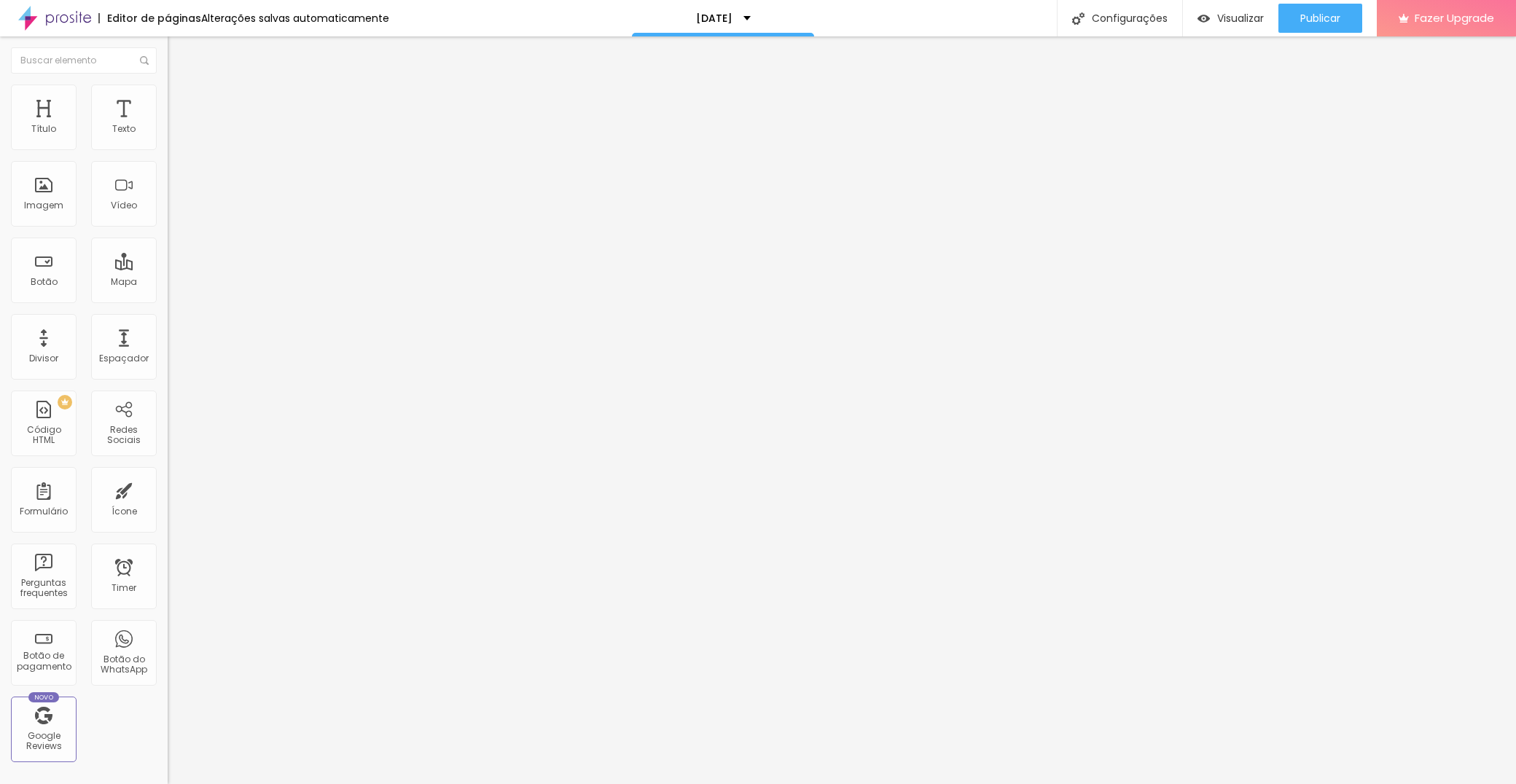
click at [181, 112] on span "Estilo" at bounding box center [191, 105] width 23 height 13
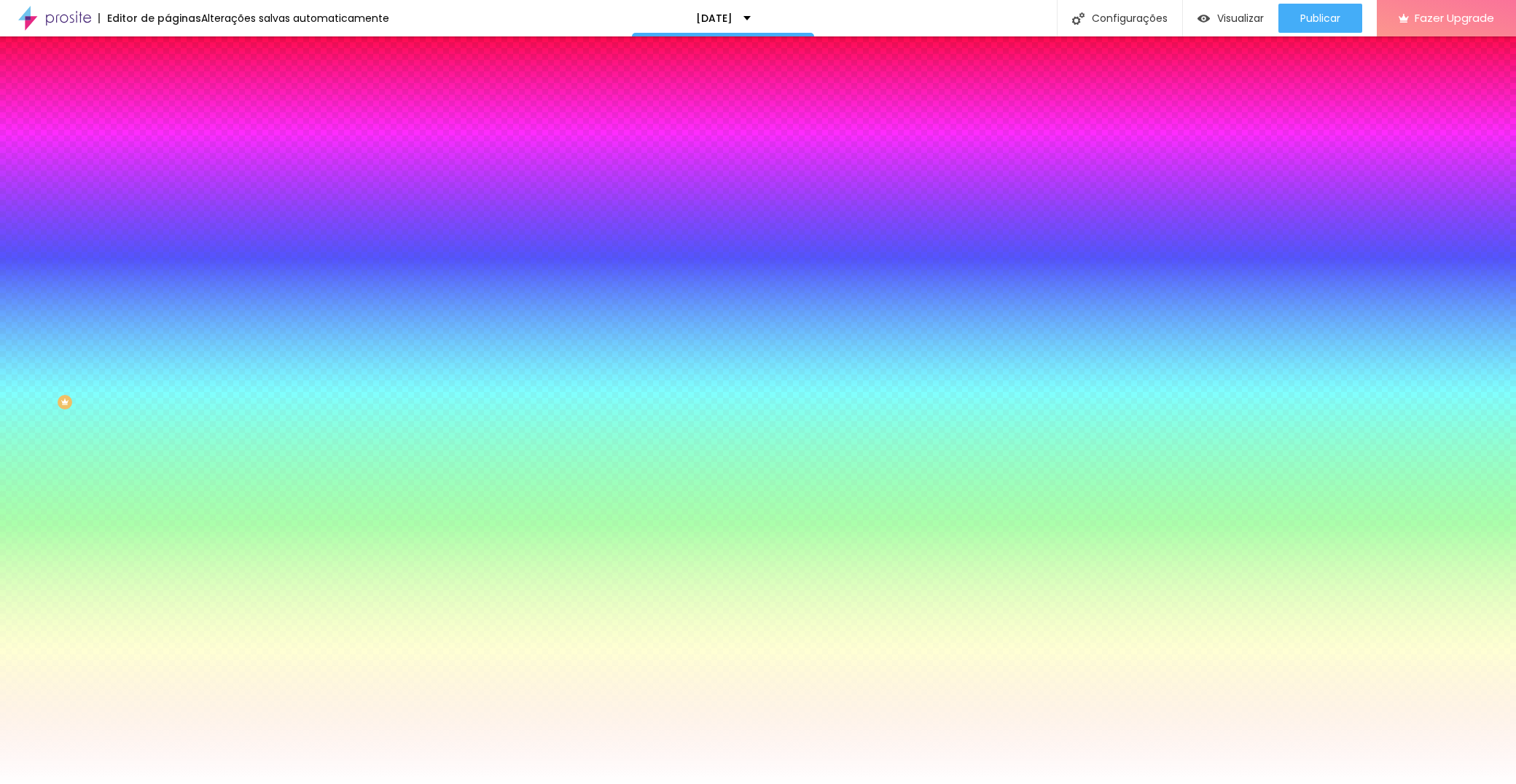
click at [167, 413] on div at bounding box center [251, 413] width 167 height 0
drag, startPoint x: 141, startPoint y: 440, endPoint x: 155, endPoint y: 453, distance: 19.1
click at [167, 428] on div at bounding box center [251, 428] width 167 height 0
click at [167, 413] on div at bounding box center [251, 413] width 167 height 0
drag, startPoint x: 63, startPoint y: 479, endPoint x: 53, endPoint y: 476, distance: 10.4
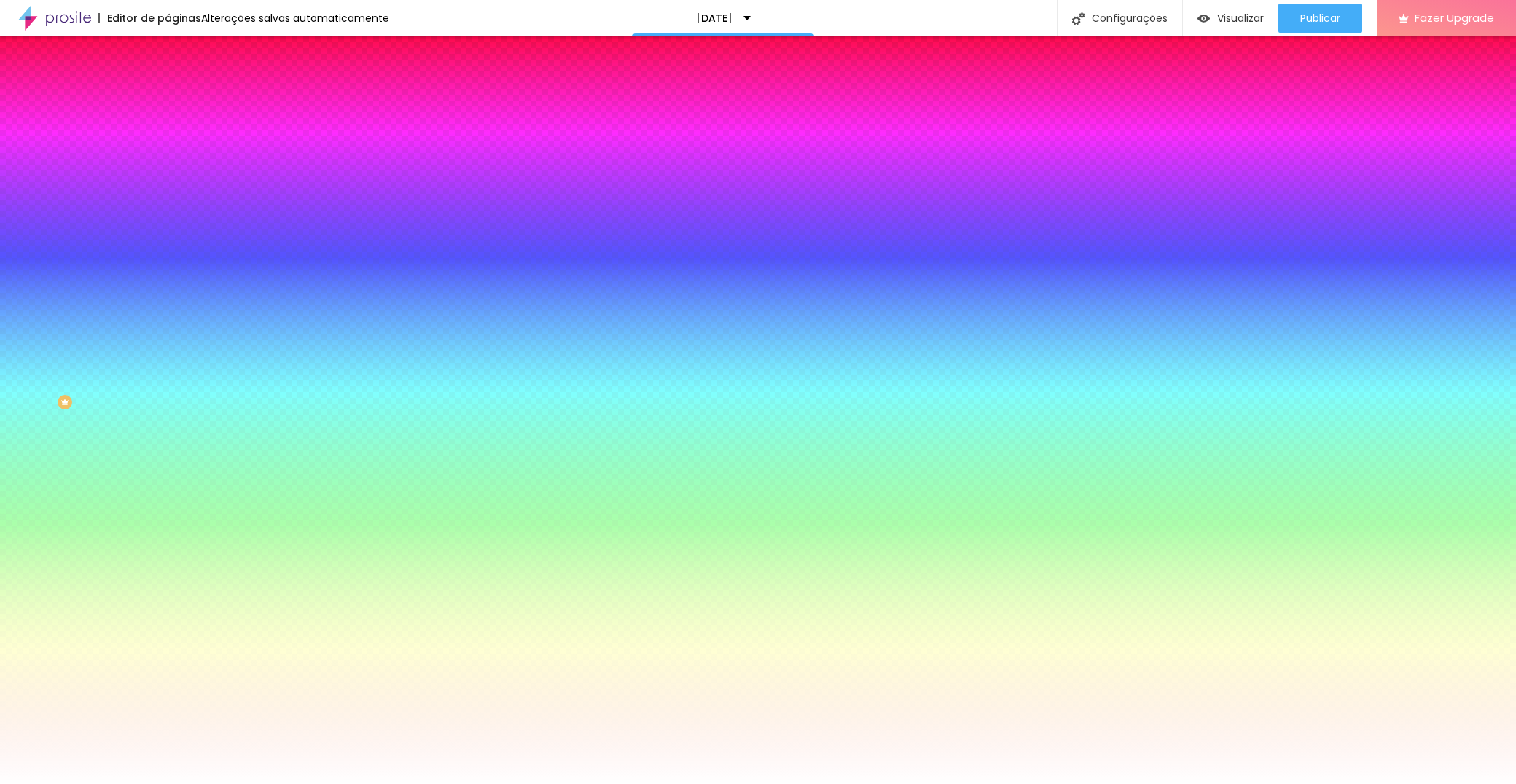
click at [53, 476] on div at bounding box center [758, 392] width 1516 height 784
click at [167, 356] on div "Tipografia" at bounding box center [251, 352] width 167 height 8
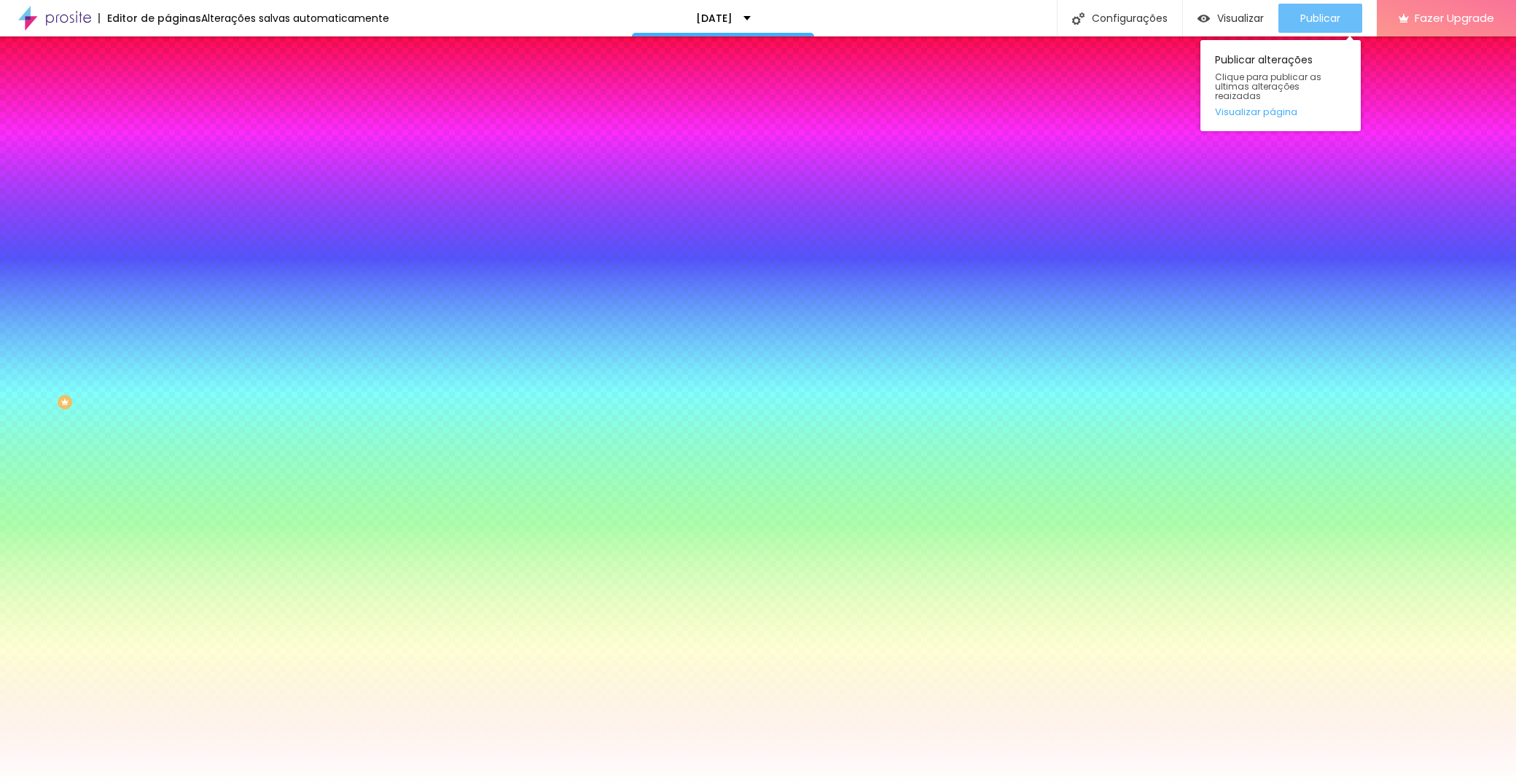
click at [1312, 26] on div "Publicar" at bounding box center [1320, 18] width 40 height 29
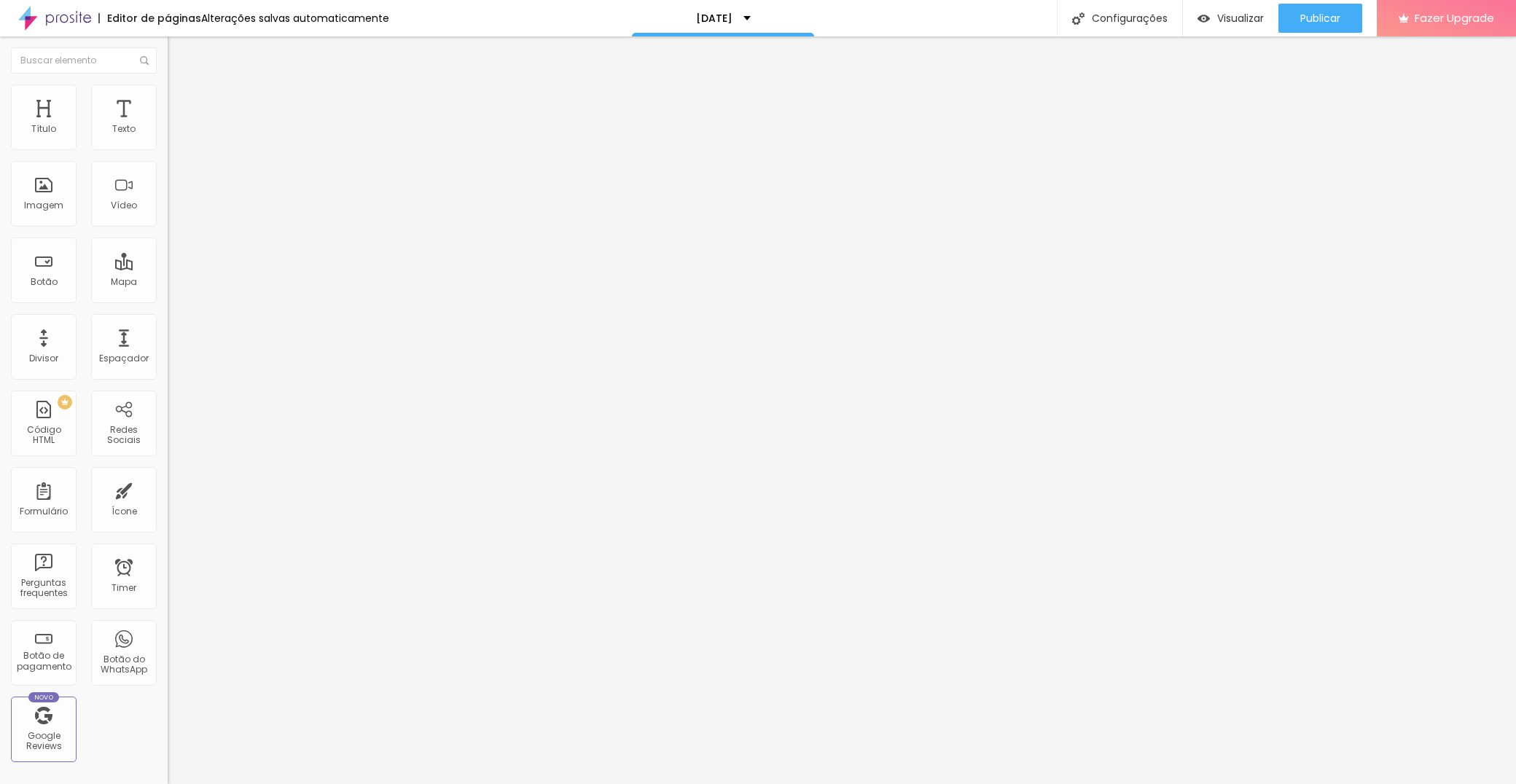
drag, startPoint x: 69, startPoint y: 296, endPoint x: 38, endPoint y: 261, distance: 46.8
click at [167, 503] on textarea "Olá, cheguei até você pela página {page_title} e gostaria de mais informações" at bounding box center [249, 516] width 165 height 25
click at [167, 503] on textarea "Olá, estou a entrar em contacto através da pagina das sessões. Gostava de escla…" at bounding box center [249, 516] width 165 height 25
drag, startPoint x: 123, startPoint y: 313, endPoint x: 15, endPoint y: 292, distance: 110.0
click at [167, 503] on textarea "Olá, estou a entrar em contacto através da pagina das sessões de Gostava de esc…" at bounding box center [249, 516] width 165 height 25
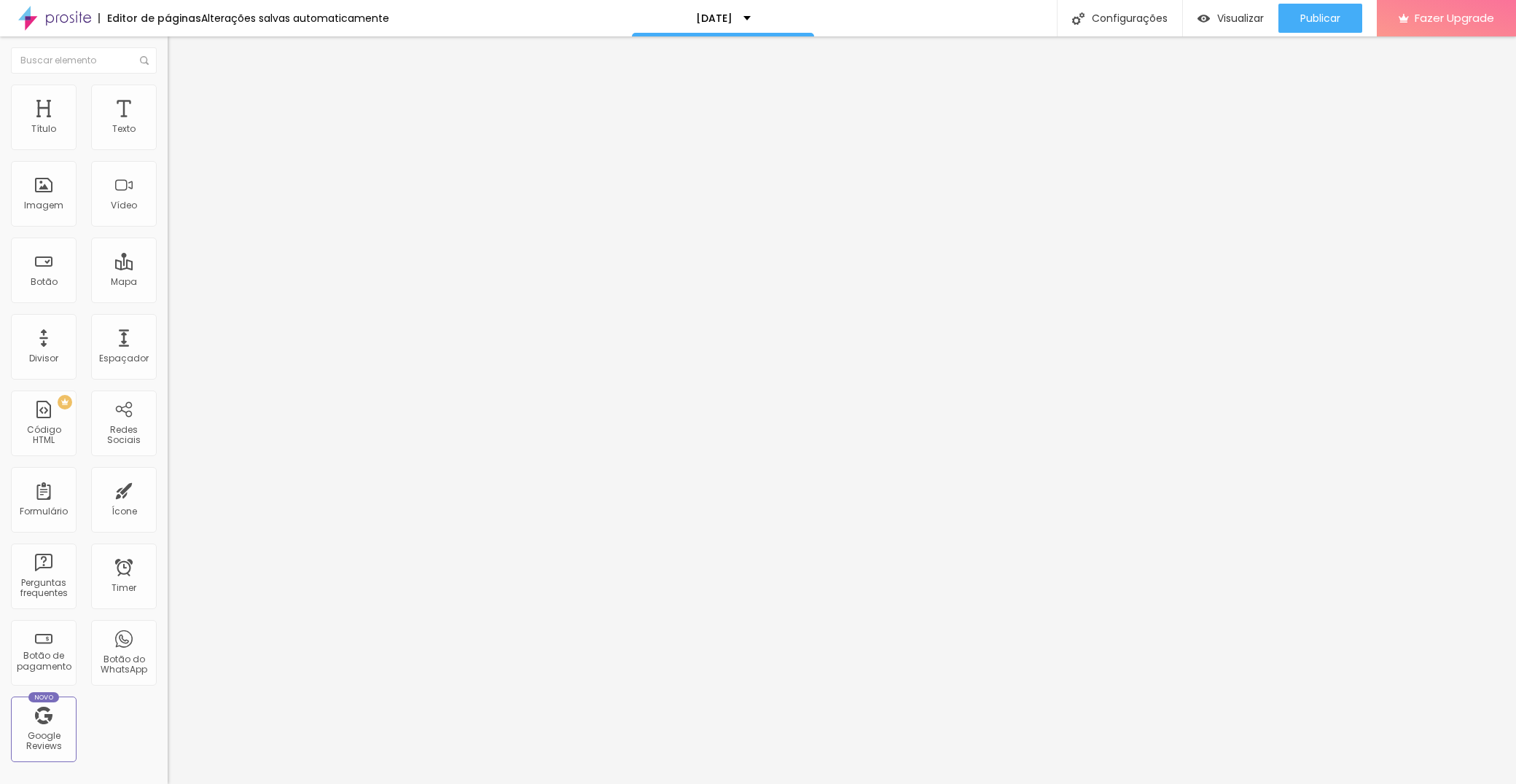
drag, startPoint x: 108, startPoint y: 309, endPoint x: 49, endPoint y: 297, distance: 60.2
click at [167, 503] on textarea "Olá, estou a entrar em contacto através da pagina das sessões de Natal. Gostava…" at bounding box center [249, 516] width 165 height 25
click at [167, 565] on img at bounding box center [172, 570] width 10 height 10
click at [167, 577] on div at bounding box center [251, 583] width 167 height 12
click at [167, 276] on p "+ 55" at bounding box center [251, 280] width 167 height 8
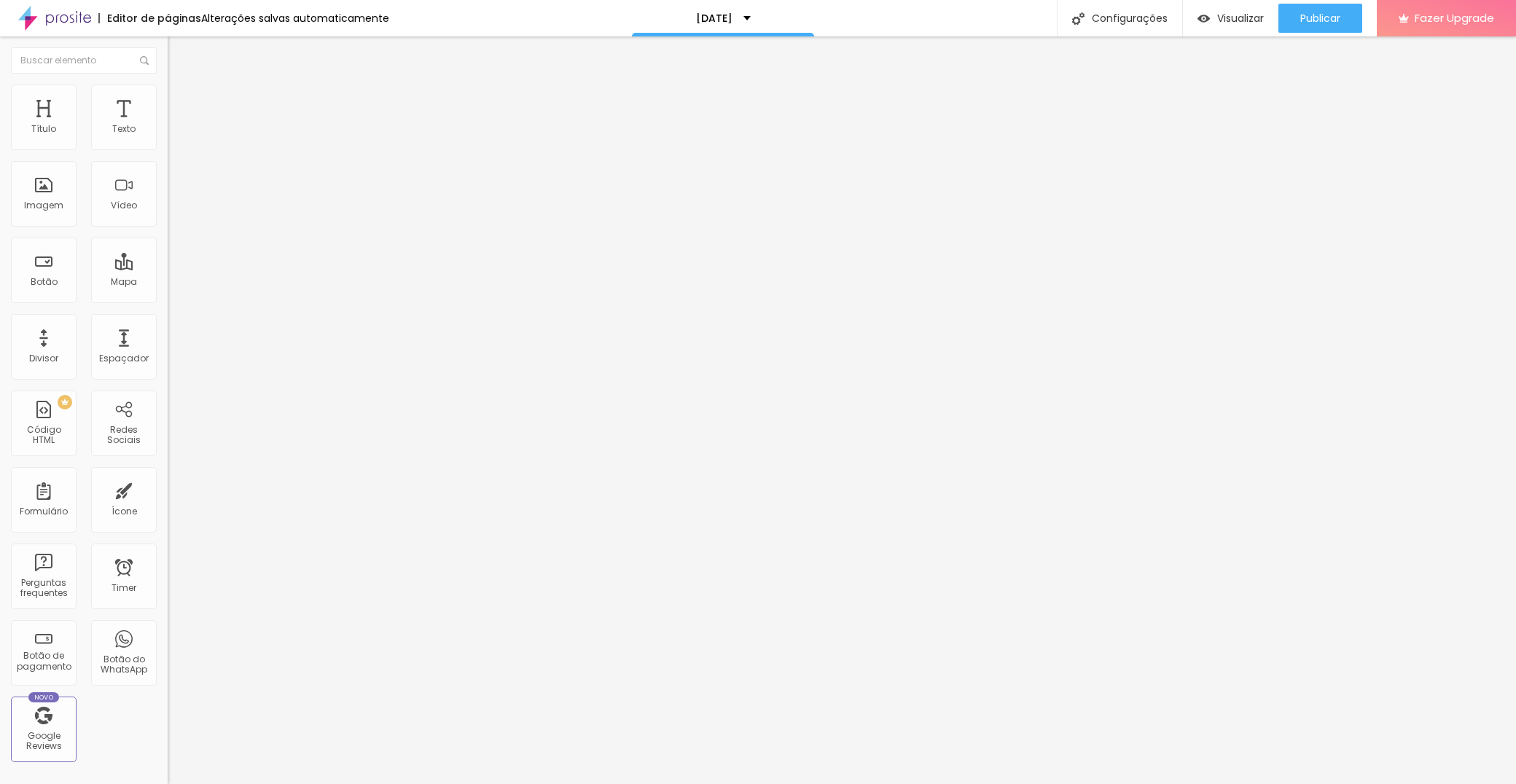
scroll to position [3837, 0]
click at [167, 149] on input "text" at bounding box center [254, 140] width 175 height 14
click at [167, 462] on input "Conversar no WhatsApp" at bounding box center [254, 469] width 175 height 14
click at [181, 112] on span "Estilo" at bounding box center [191, 105] width 23 height 13
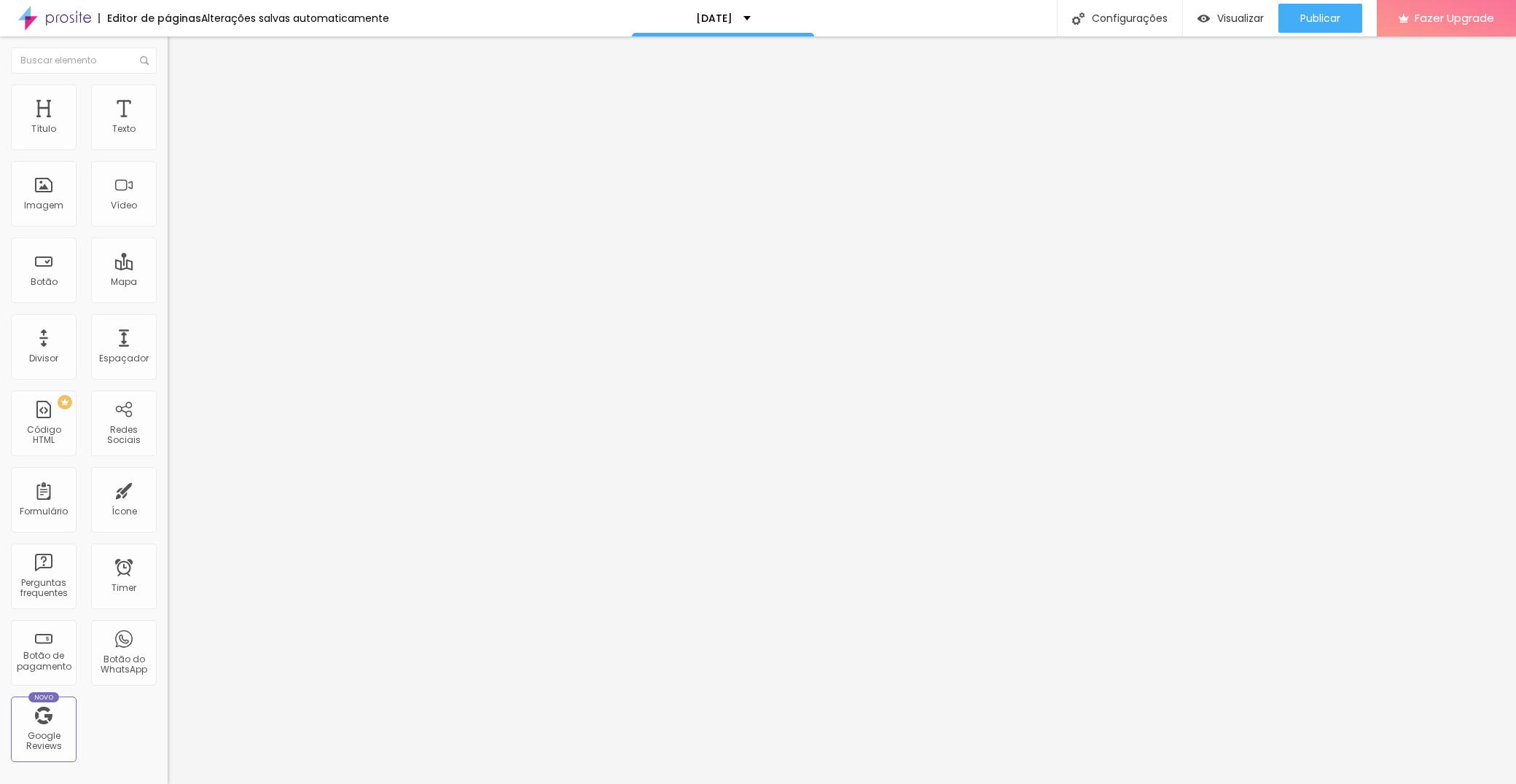
click at [173, 242] on img at bounding box center [177, 246] width 8 height 8
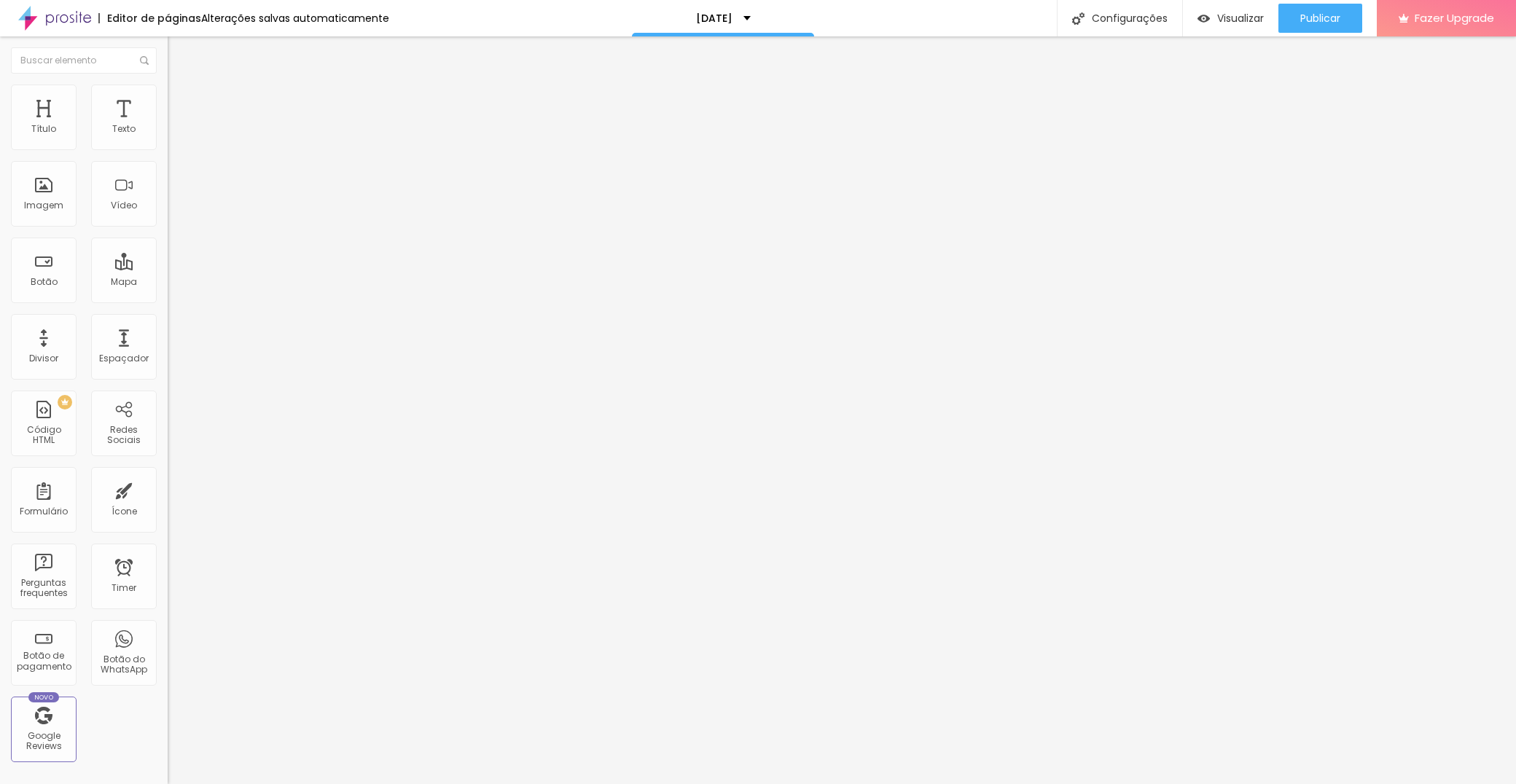
drag, startPoint x: 55, startPoint y: 231, endPoint x: 81, endPoint y: 231, distance: 26.0
click at [167, 435] on input "range" at bounding box center [214, 440] width 94 height 12
click at [167, 478] on span "Verde claro" at bounding box center [192, 484] width 51 height 13
click at [167, 501] on span "Verde escuro" at bounding box center [197, 507] width 59 height 13
click at [167, 518] on span "Arredondada" at bounding box center [197, 524] width 61 height 13
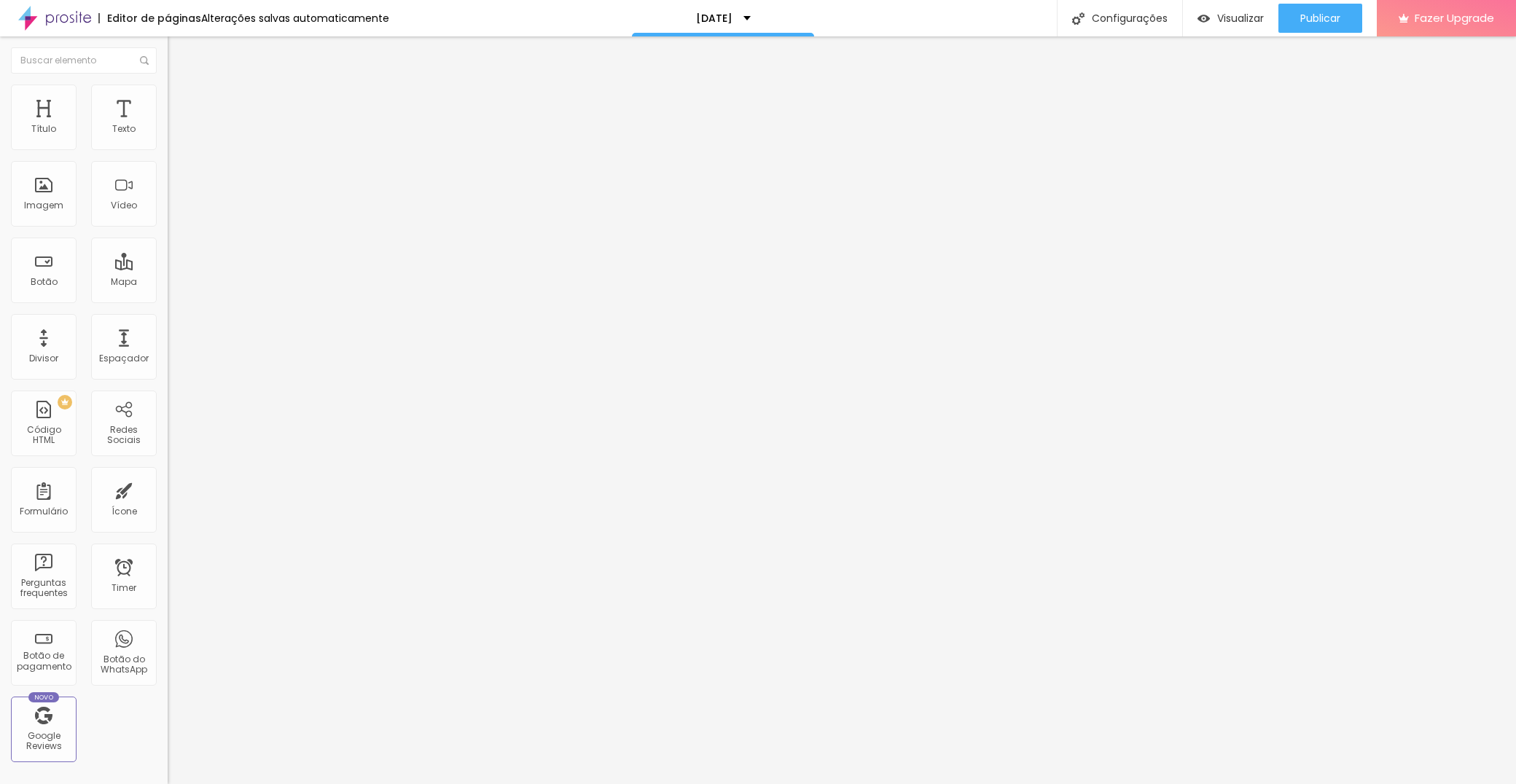
click at [167, 527] on span "Reta" at bounding box center [177, 532] width 20 height 13
click at [167, 541] on span "Curvada" at bounding box center [187, 547] width 41 height 13
click at [167, 549] on span "Arredondada" at bounding box center [197, 555] width 61 height 13
click at [167, 110] on li "Avançado" at bounding box center [251, 117] width 167 height 14
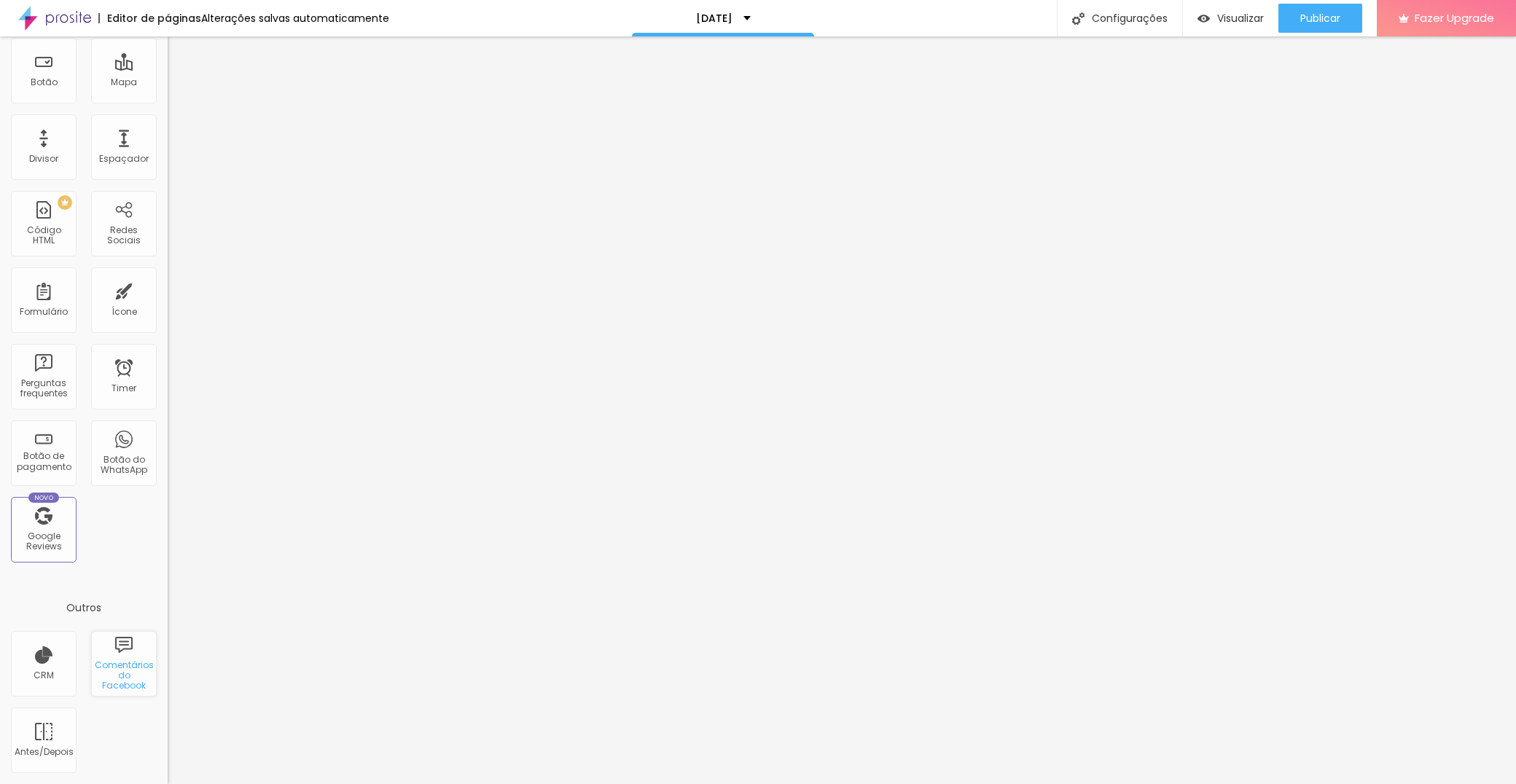
scroll to position [0, 0]
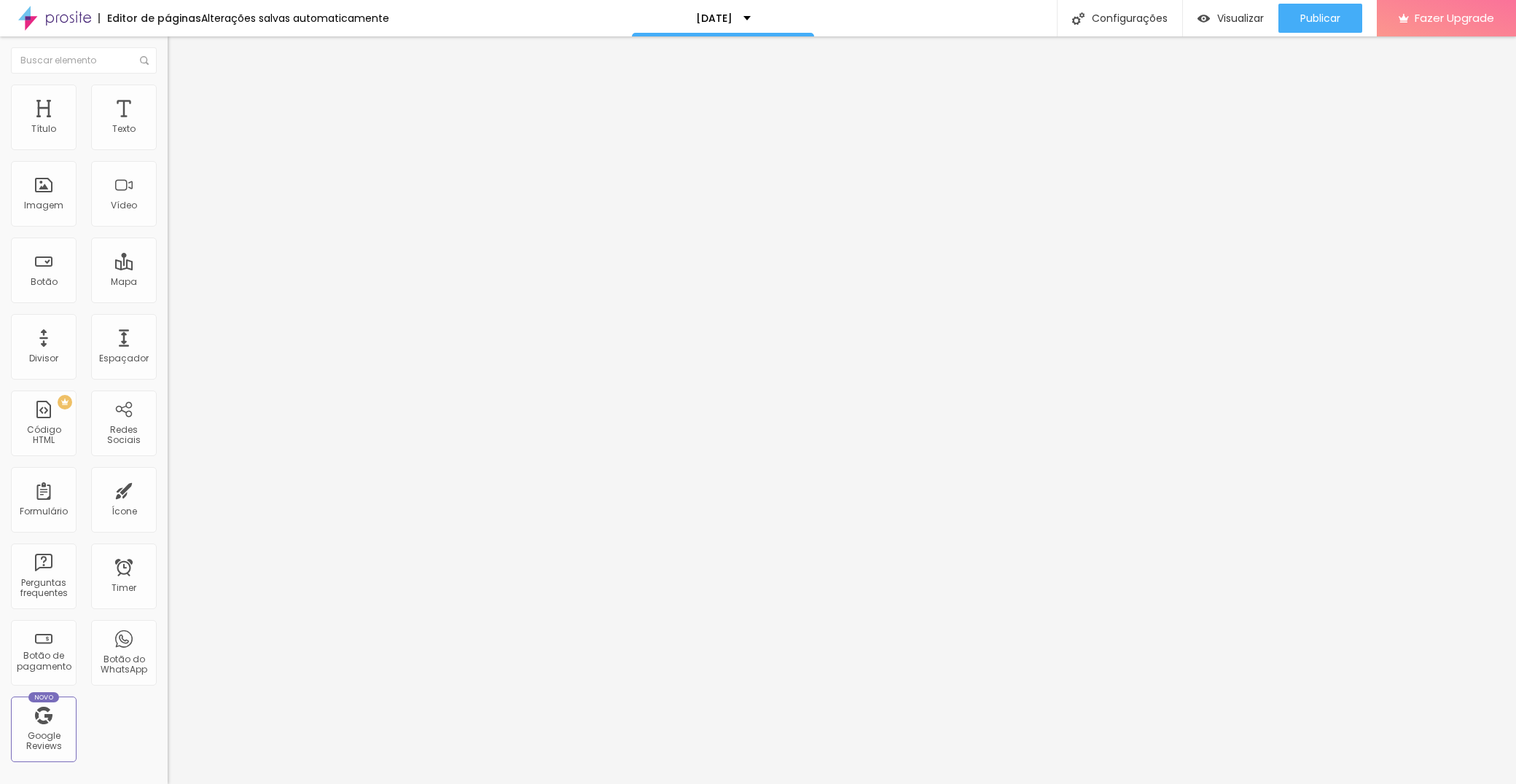
click at [181, 112] on span "Avançado" at bounding box center [205, 105] width 48 height 13
click at [181, 98] on span "Conteúdo" at bounding box center [203, 91] width 45 height 13
click at [167, 170] on span "Principais" at bounding box center [188, 163] width 43 height 13
click at [167, 150] on div "Tema Claro Claro Escuro" at bounding box center [251, 130] width 167 height 40
click at [167, 130] on span "Claro" at bounding box center [180, 123] width 25 height 13
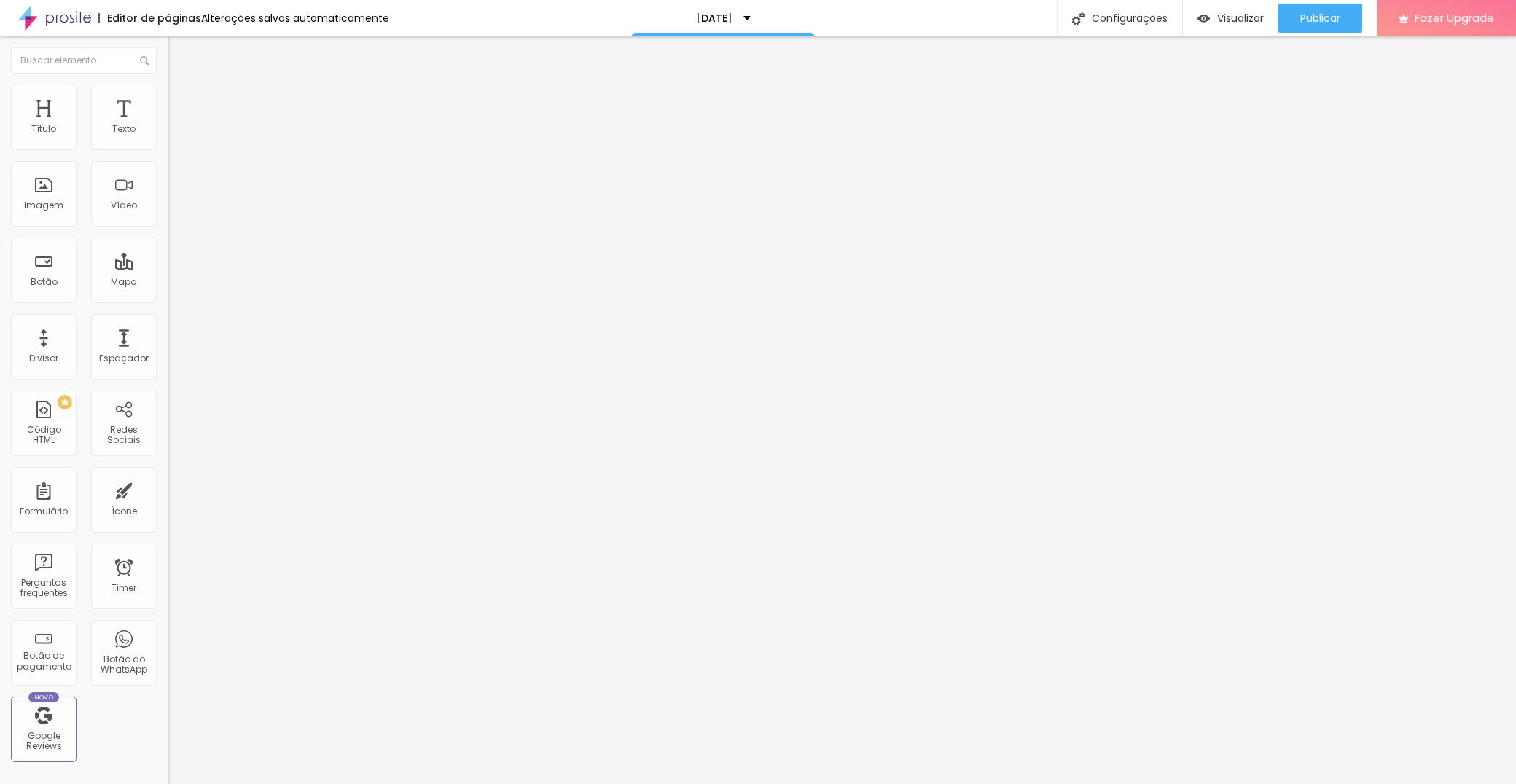
click at [167, 152] on span "Escuro" at bounding box center [182, 145] width 30 height 13
click at [167, 134] on span "Adicionar imagem" at bounding box center [214, 128] width 94 height 13
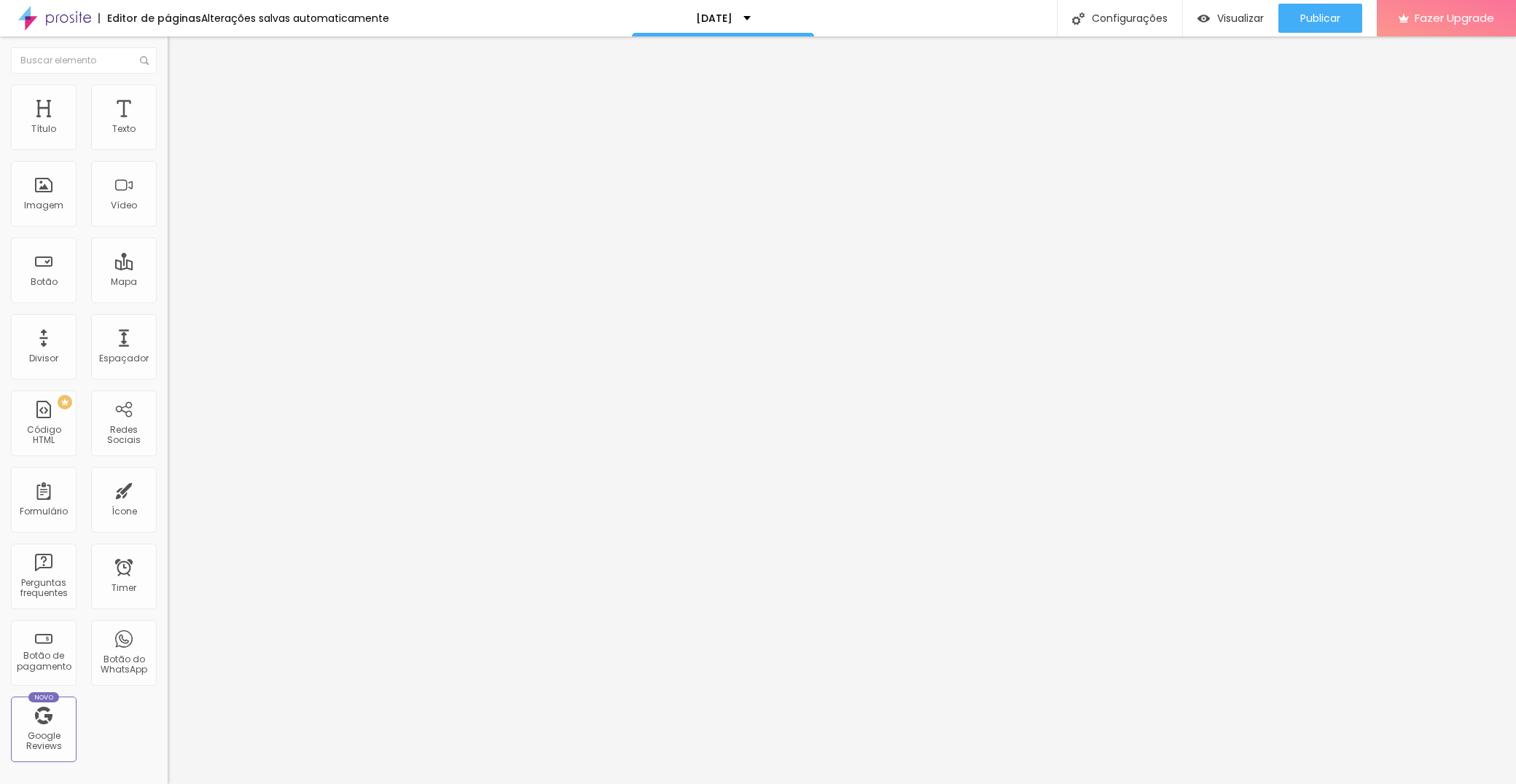
click at [167, 195] on span "Adicionar imagem" at bounding box center [214, 188] width 94 height 13
drag, startPoint x: 690, startPoint y: 524, endPoint x: 716, endPoint y: 526, distance: 26.1
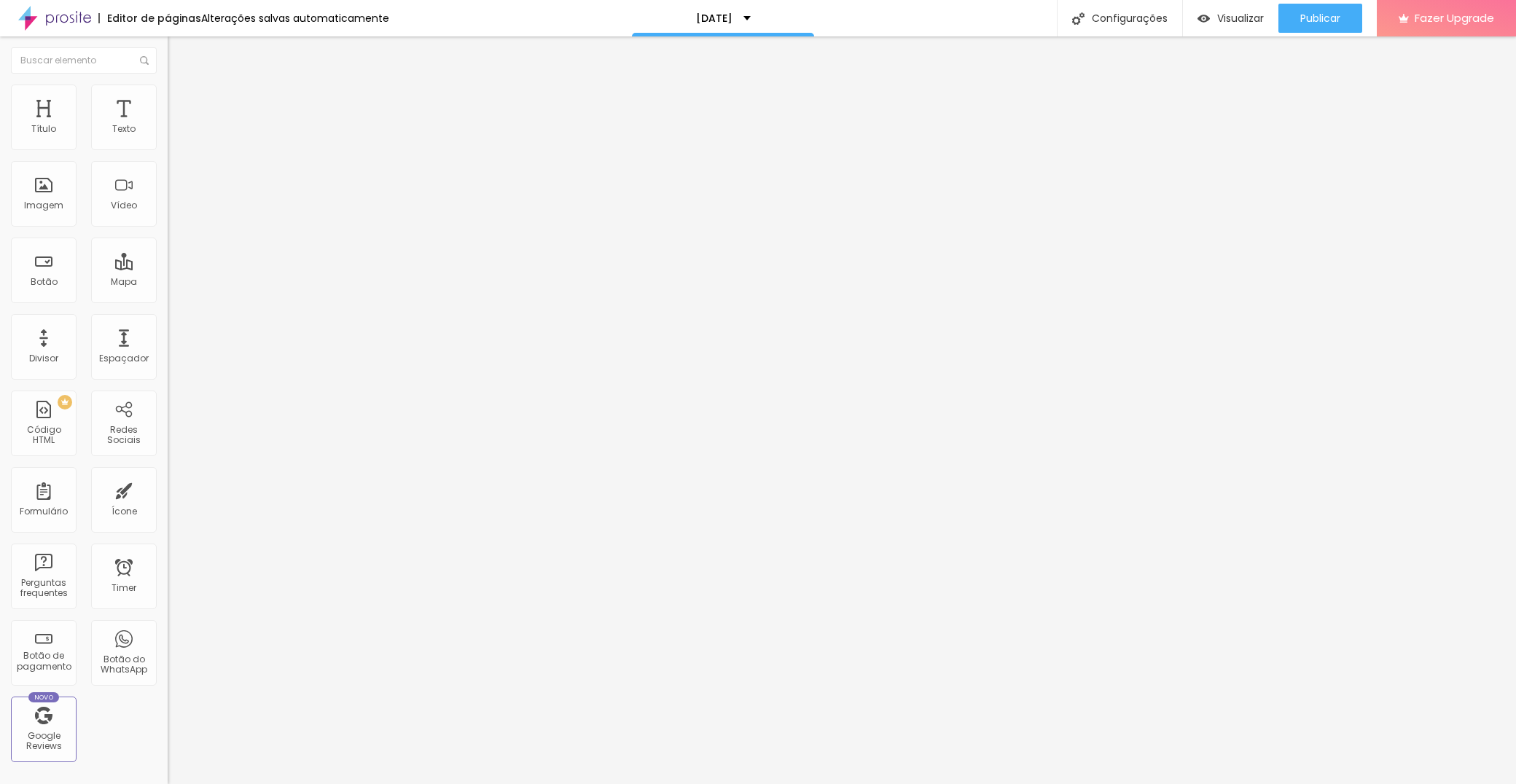
click at [1335, 19] on span "Publicar" at bounding box center [1320, 18] width 40 height 12
click at [1331, 13] on span "Publicar" at bounding box center [1320, 18] width 40 height 12
click at [167, 503] on textarea "Olá, estou a entrar em contacto através da pagina das sessões de Natal" at bounding box center [249, 516] width 165 height 25
click at [167, 503] on textarea "Olá, estou a entrar em contacto através da página das sessões de Natal" at bounding box center [249, 516] width 165 height 25
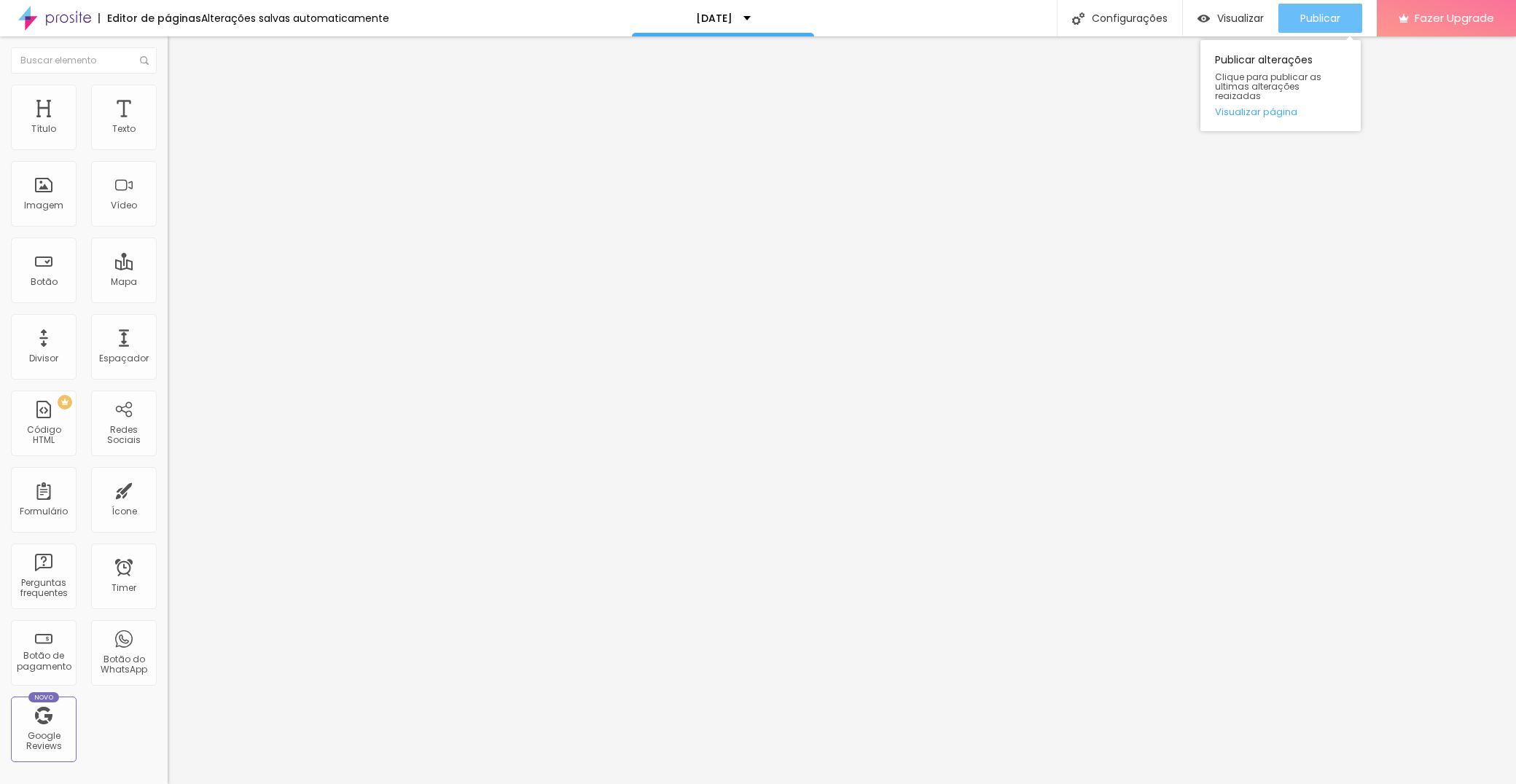
click at [1303, 18] on span "Publicar" at bounding box center [1320, 18] width 40 height 12
click at [179, 56] on div "Editar Imagem" at bounding box center [227, 53] width 98 height 12
click at [54, 211] on div "Imagem" at bounding box center [43, 206] width 39 height 10
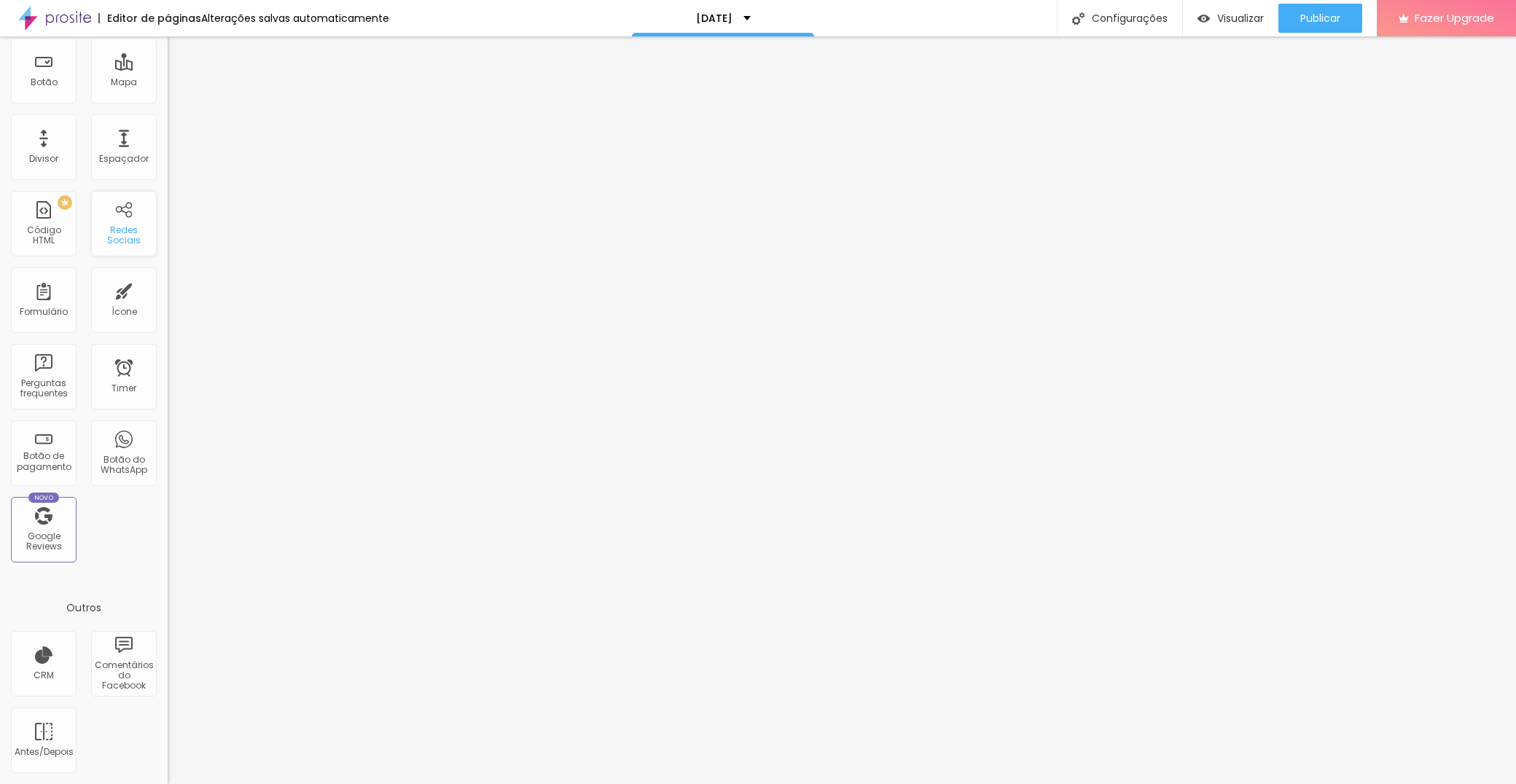
scroll to position [202, 0]
